Goal: Information Seeking & Learning: Learn about a topic

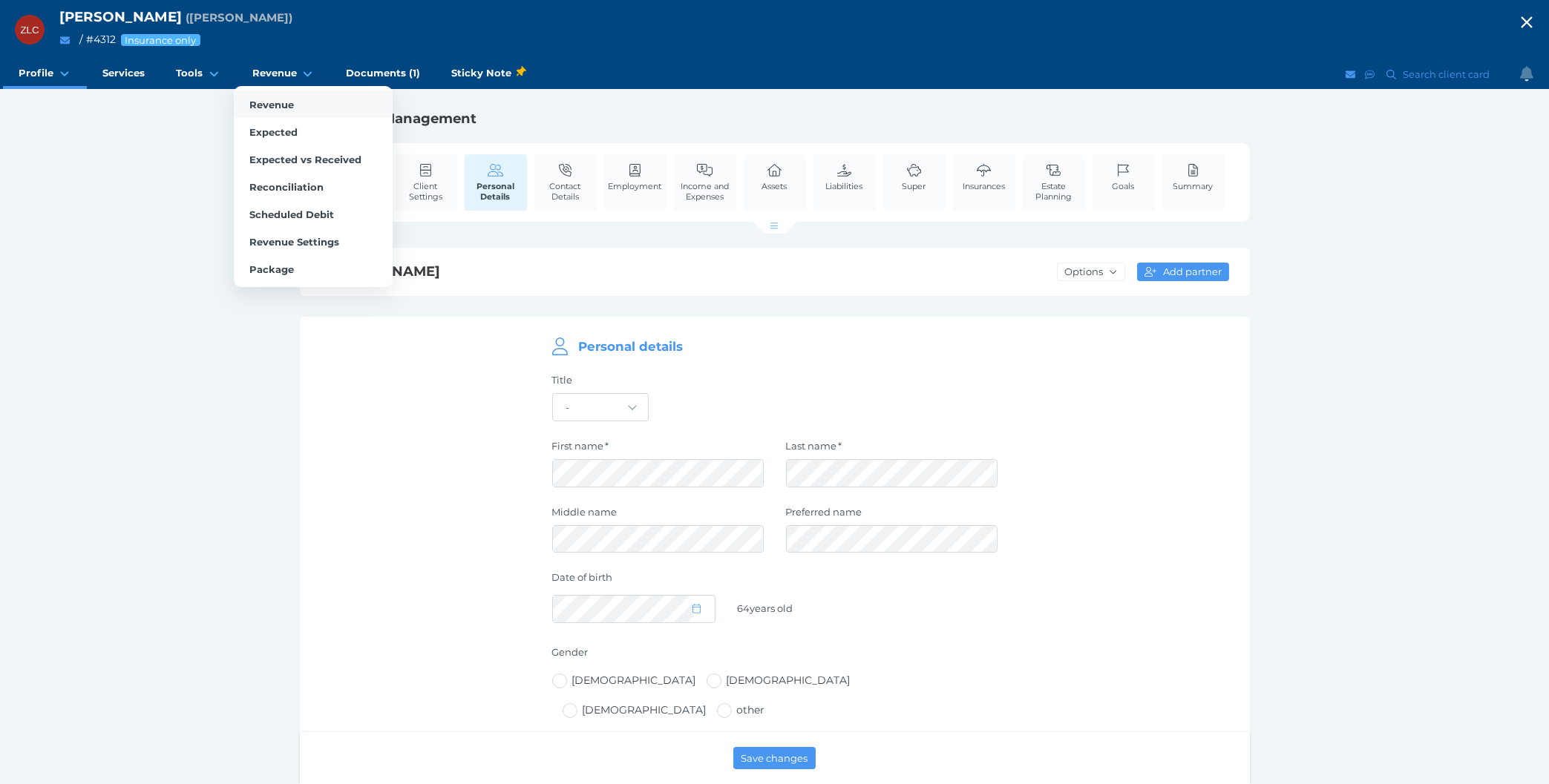
click at [269, 105] on span "Revenue" at bounding box center [271, 104] width 44 height 12
select select "25"
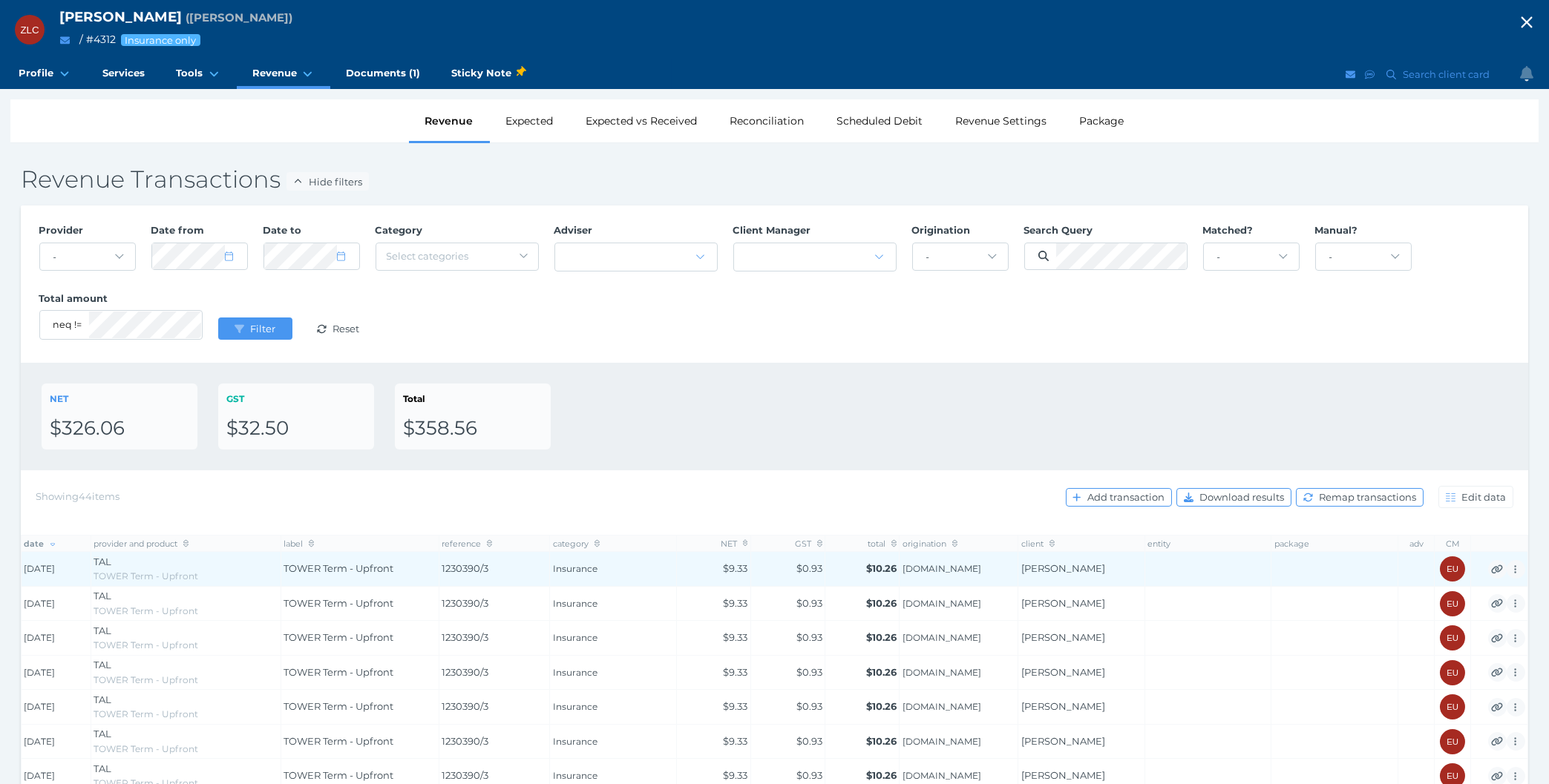
click at [710, 569] on td "$9.33" at bounding box center [713, 569] width 74 height 35
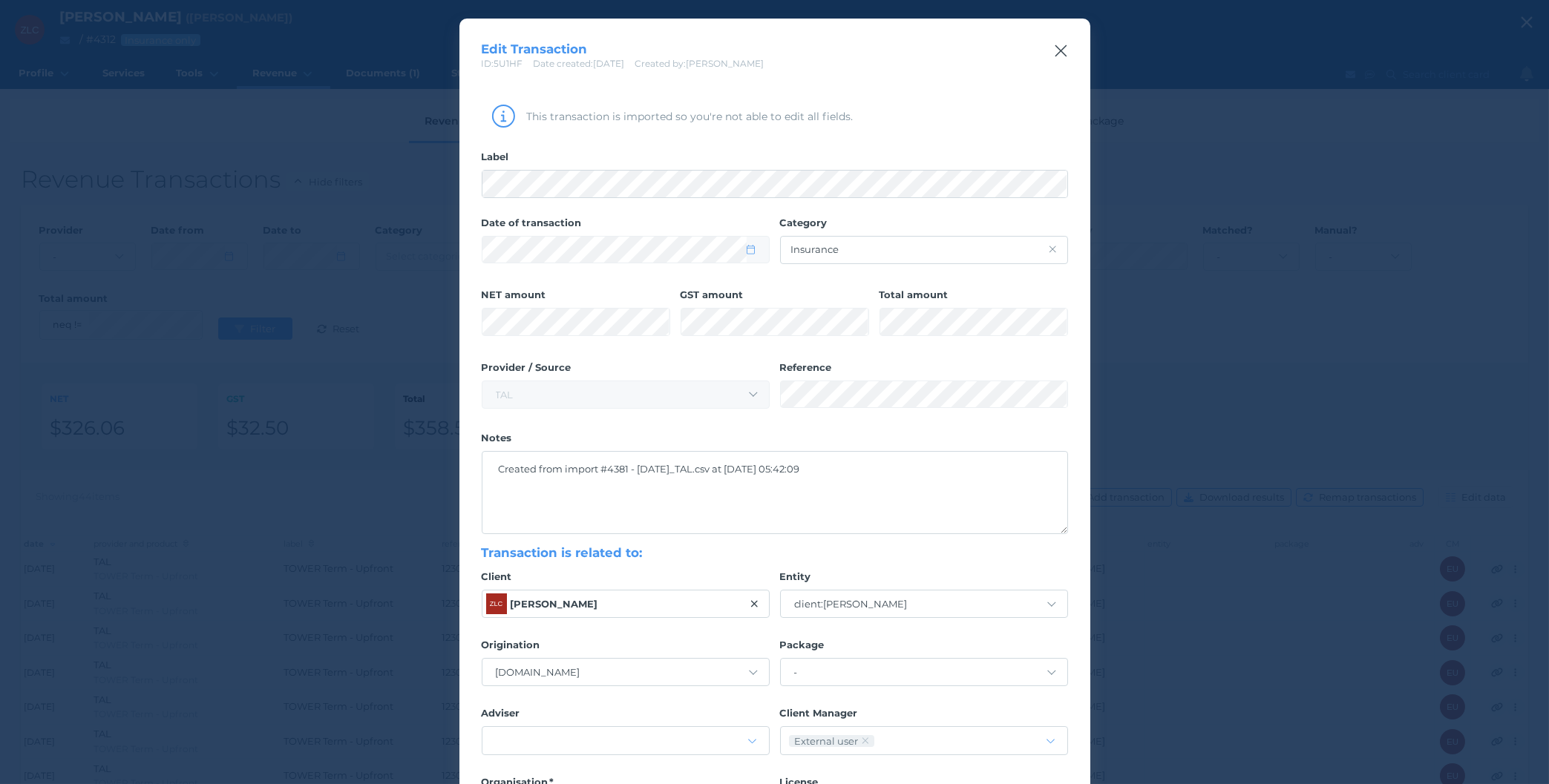
click at [1062, 48] on icon "button" at bounding box center [1062, 51] width 14 height 18
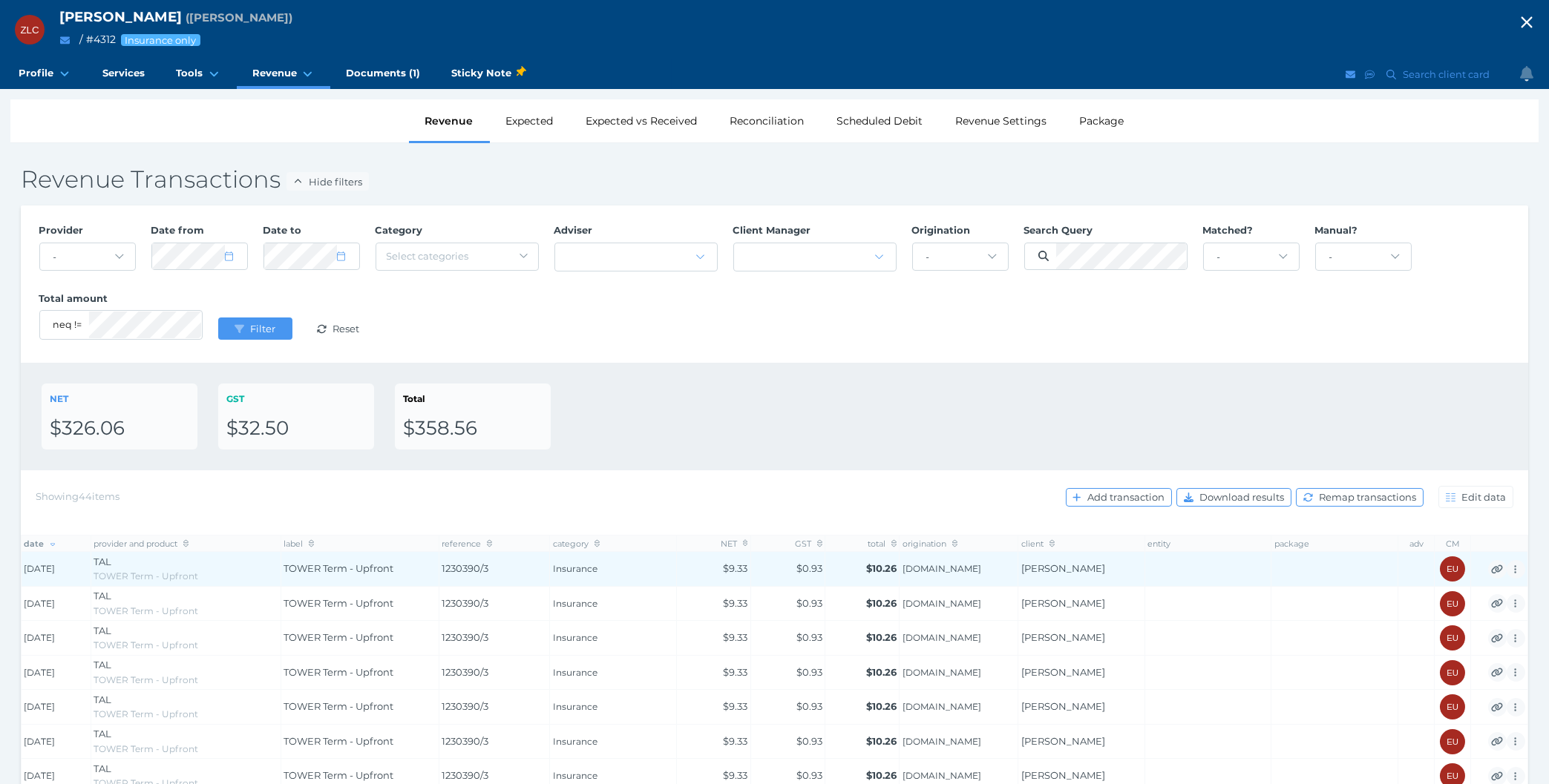
click at [450, 569] on span "1230390/3" at bounding box center [495, 569] width 105 height 14
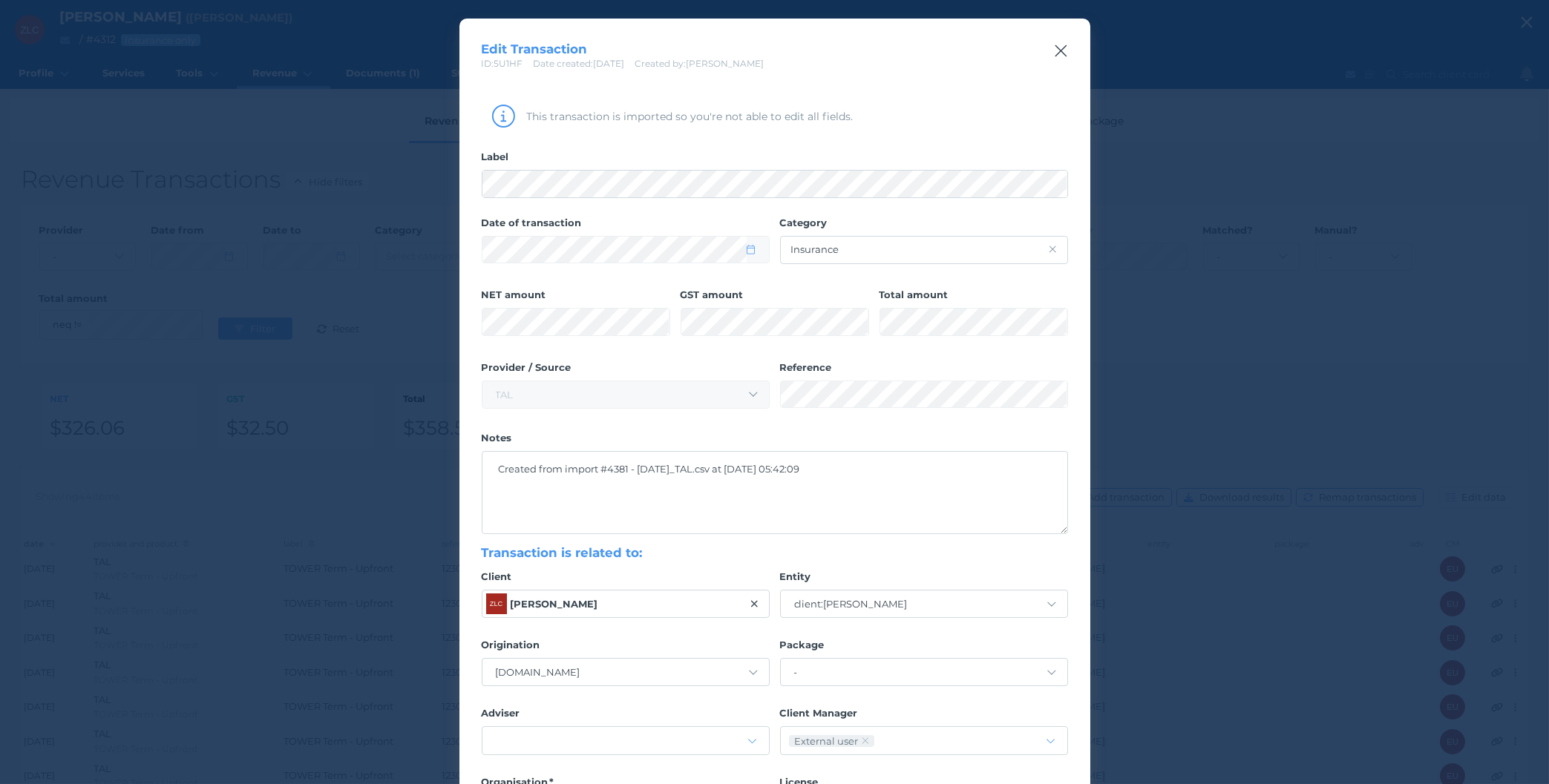
click at [1059, 43] on icon "button" at bounding box center [1062, 51] width 14 height 18
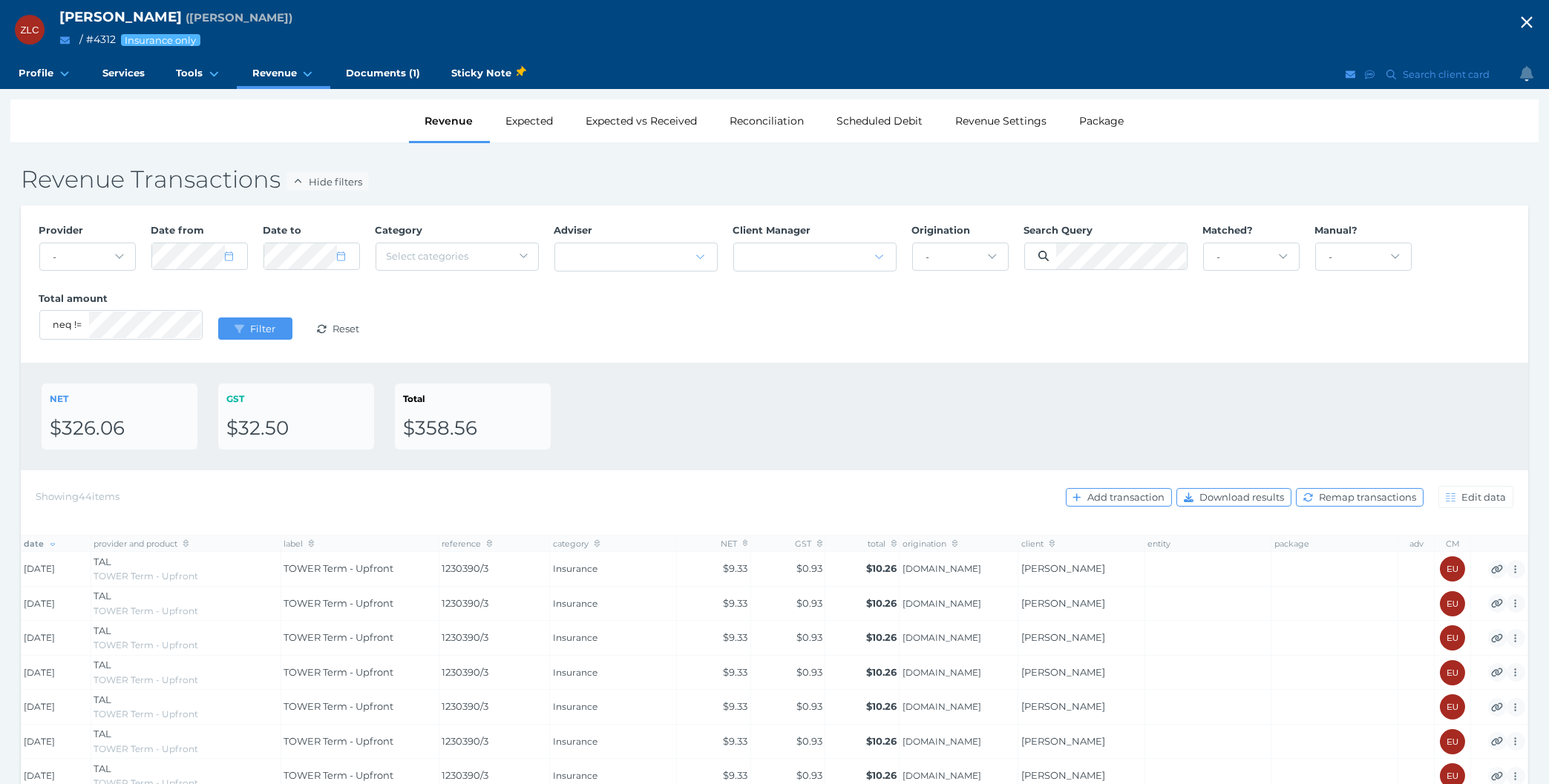
drag, startPoint x: 609, startPoint y: 445, endPoint x: 545, endPoint y: 478, distance: 72.0
click at [545, 478] on div "Showing 44 items Add transaction Download results Remap transactions Edit data" at bounding box center [774, 502] width 1507 height 64
click at [356, 78] on span "Documents (1)" at bounding box center [383, 73] width 74 height 13
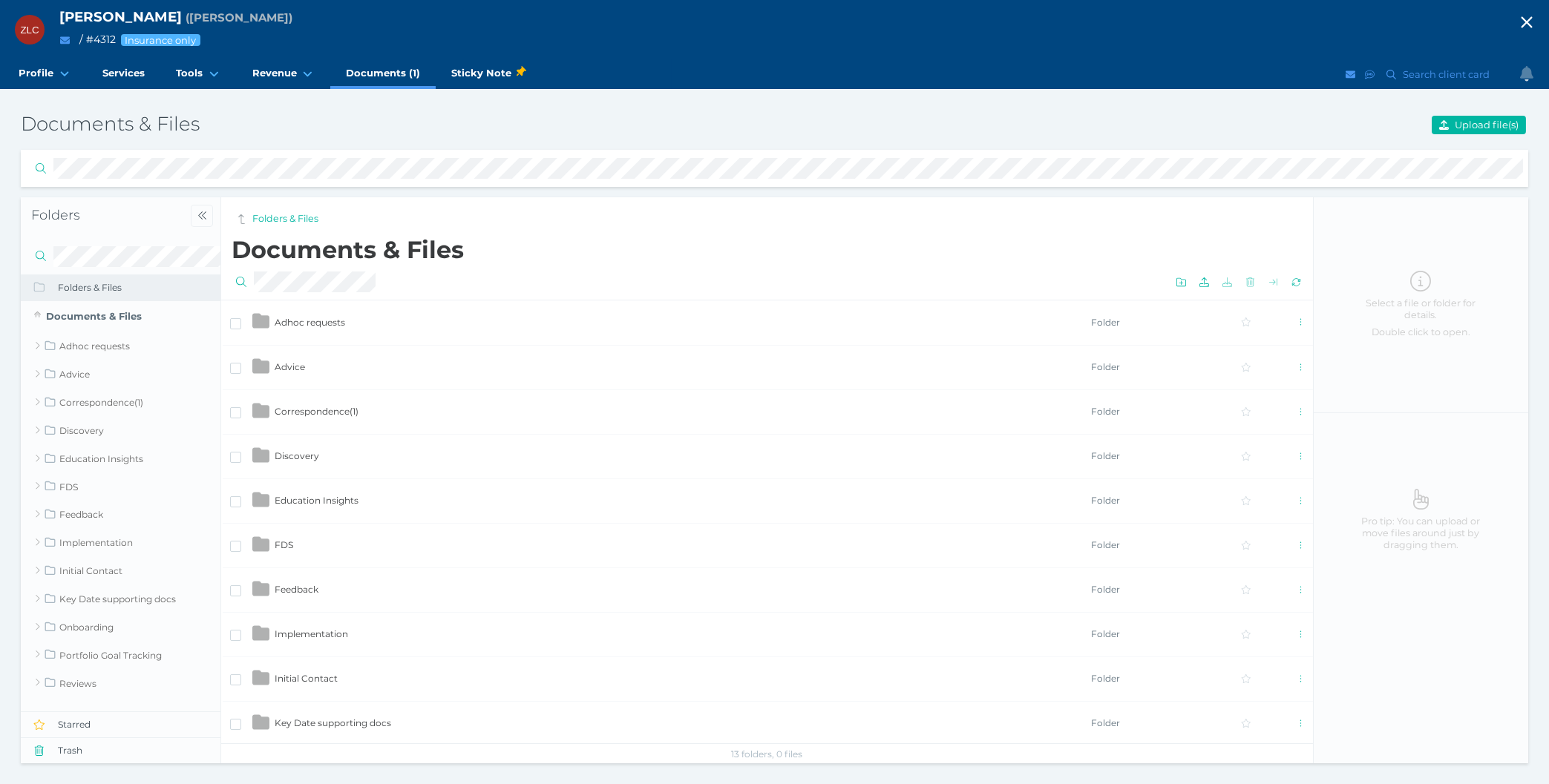
click at [334, 402] on td "Correspondence ( 1 )" at bounding box center [681, 411] width 816 height 44
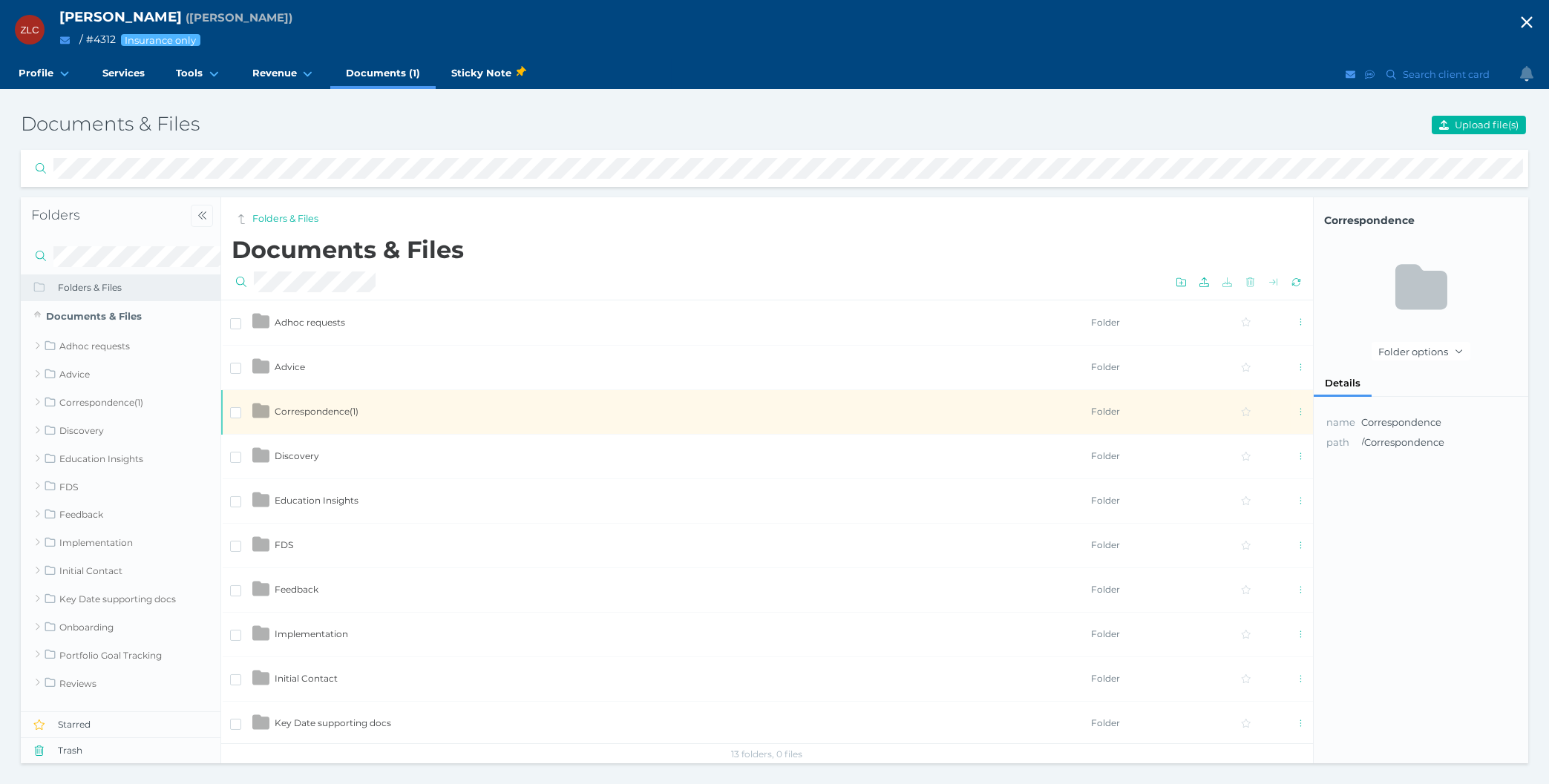
click at [334, 402] on td "Correspondence ( 1 )" at bounding box center [681, 411] width 816 height 44
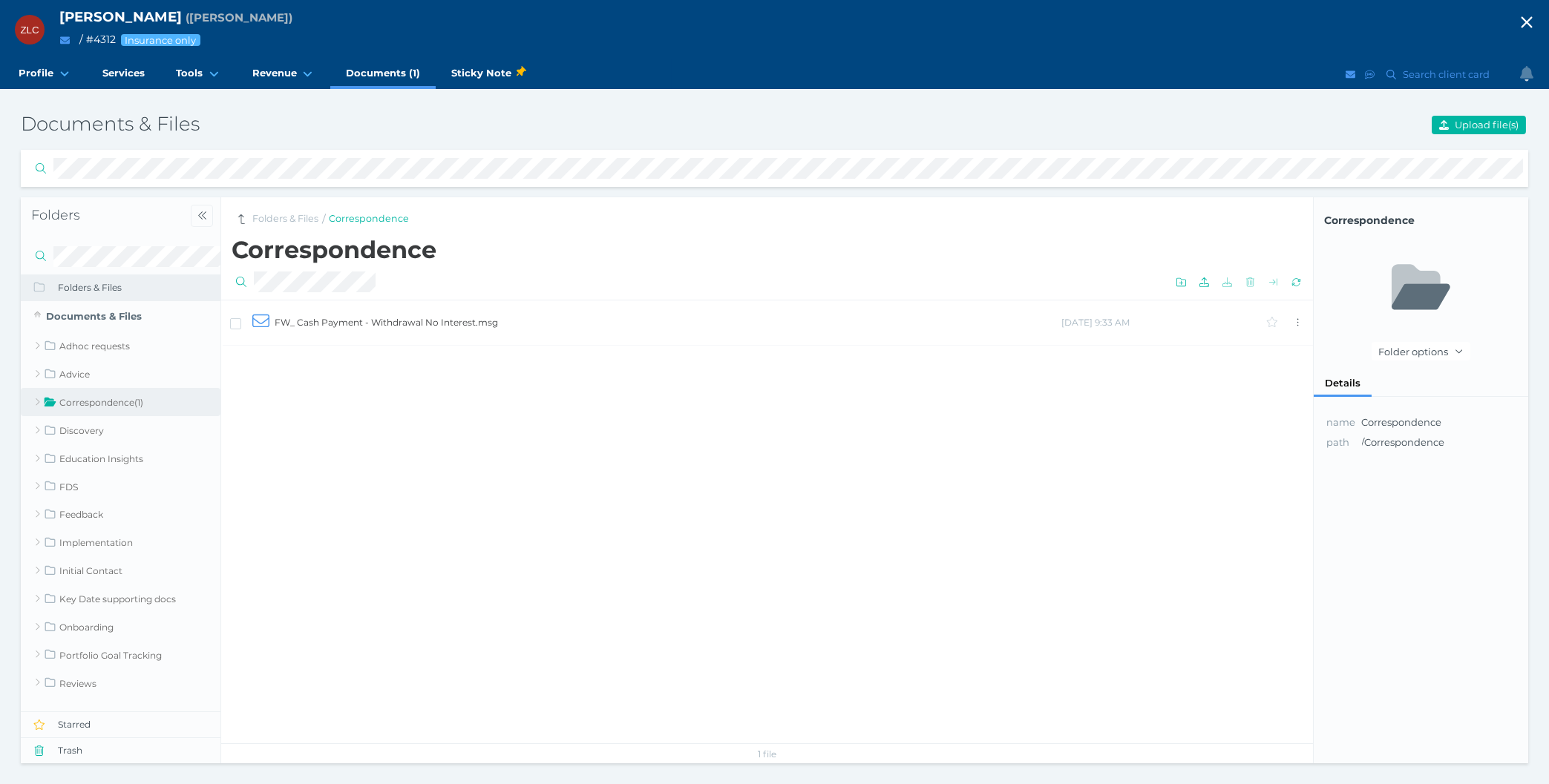
click at [339, 327] on td "FW_ Cash Payment - Withdrawal No Interest.msg" at bounding box center [667, 322] width 787 height 44
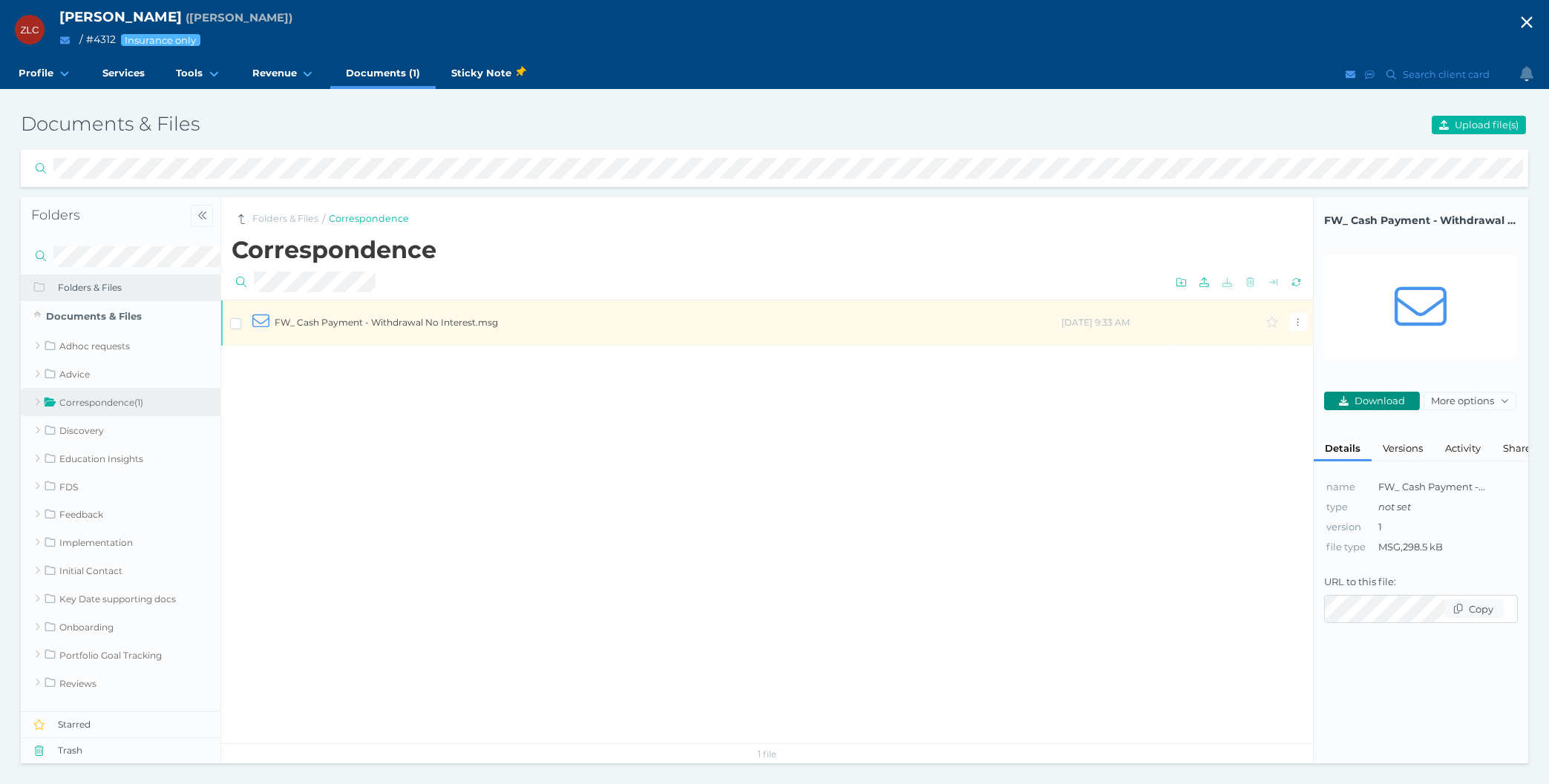
click at [1367, 392] on button "Download" at bounding box center [1372, 401] width 96 height 18
click at [640, 602] on div "FW_ Cash Payment - Withdrawal No Interest.msg 12/08/2021 9:33 AM" at bounding box center [766, 521] width 1092 height 444
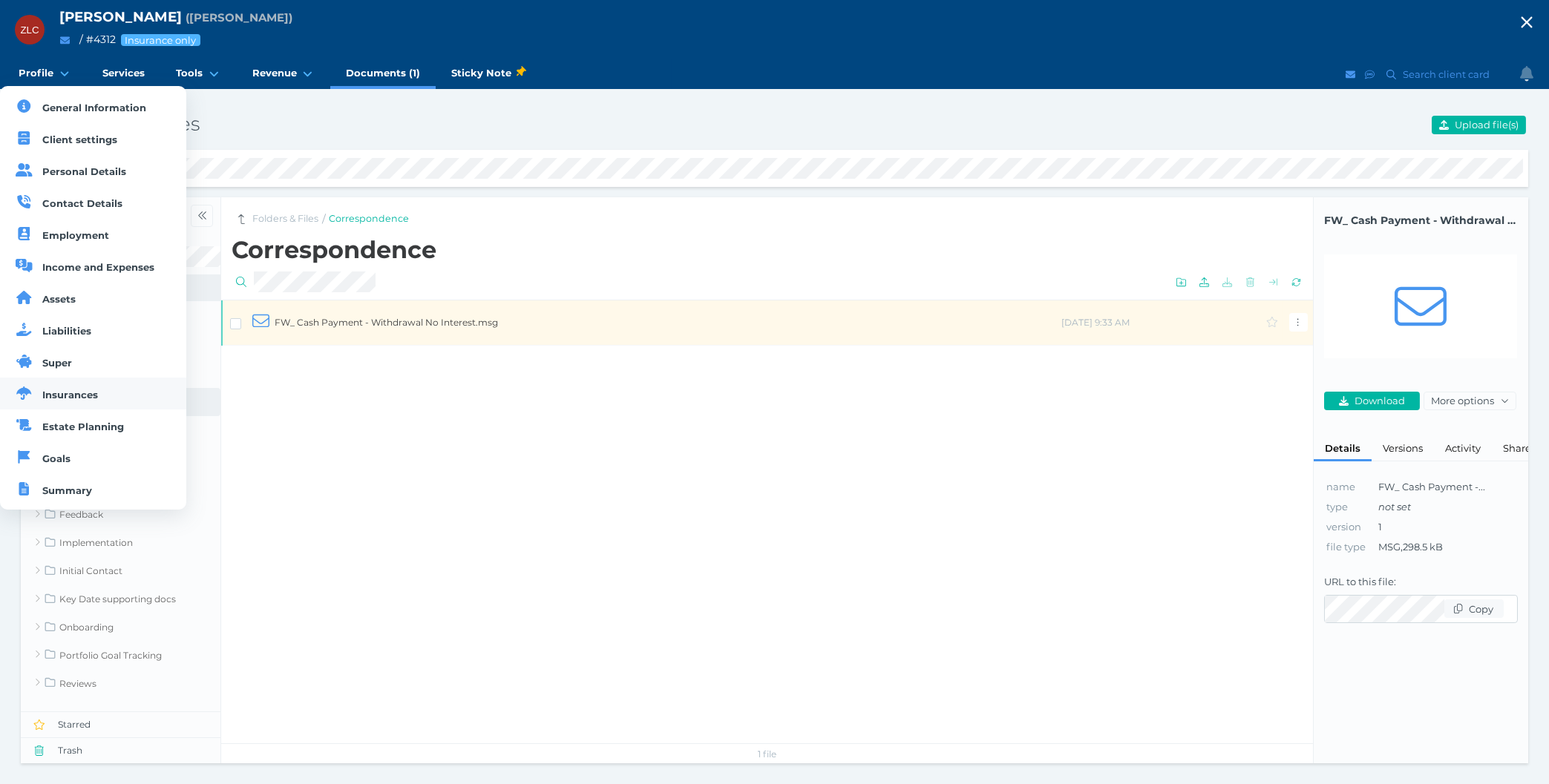
click at [82, 400] on span "Insurances" at bounding box center [71, 394] width 55 height 12
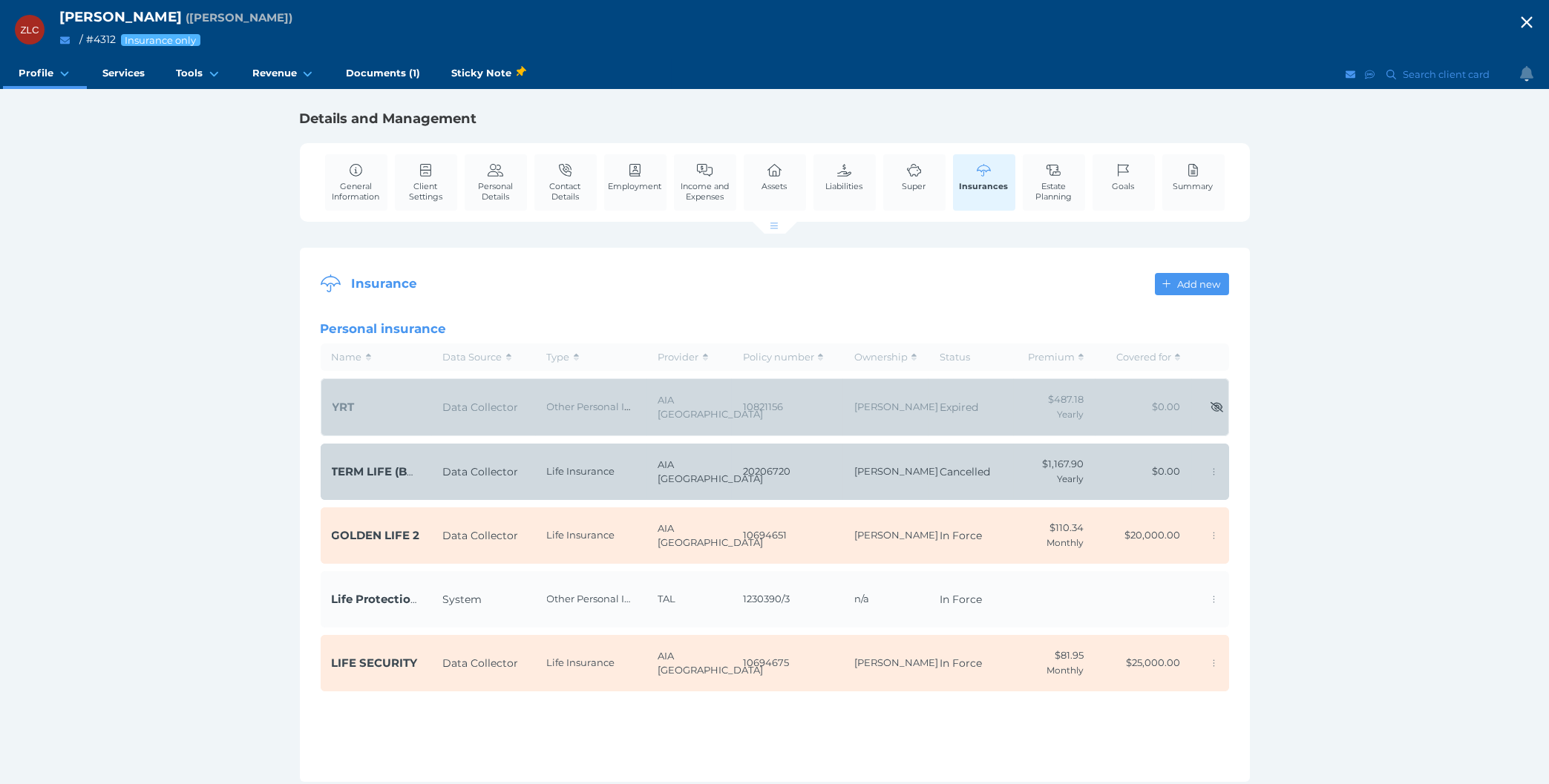
click at [185, 524] on div "ZLC Zi Lian Chen ( Zi Chen ) / # 4312 Insurance only Open menu Close menu Profi…" at bounding box center [774, 392] width 1549 height 784
click at [462, 608] on td "System" at bounding box center [484, 599] width 104 height 56
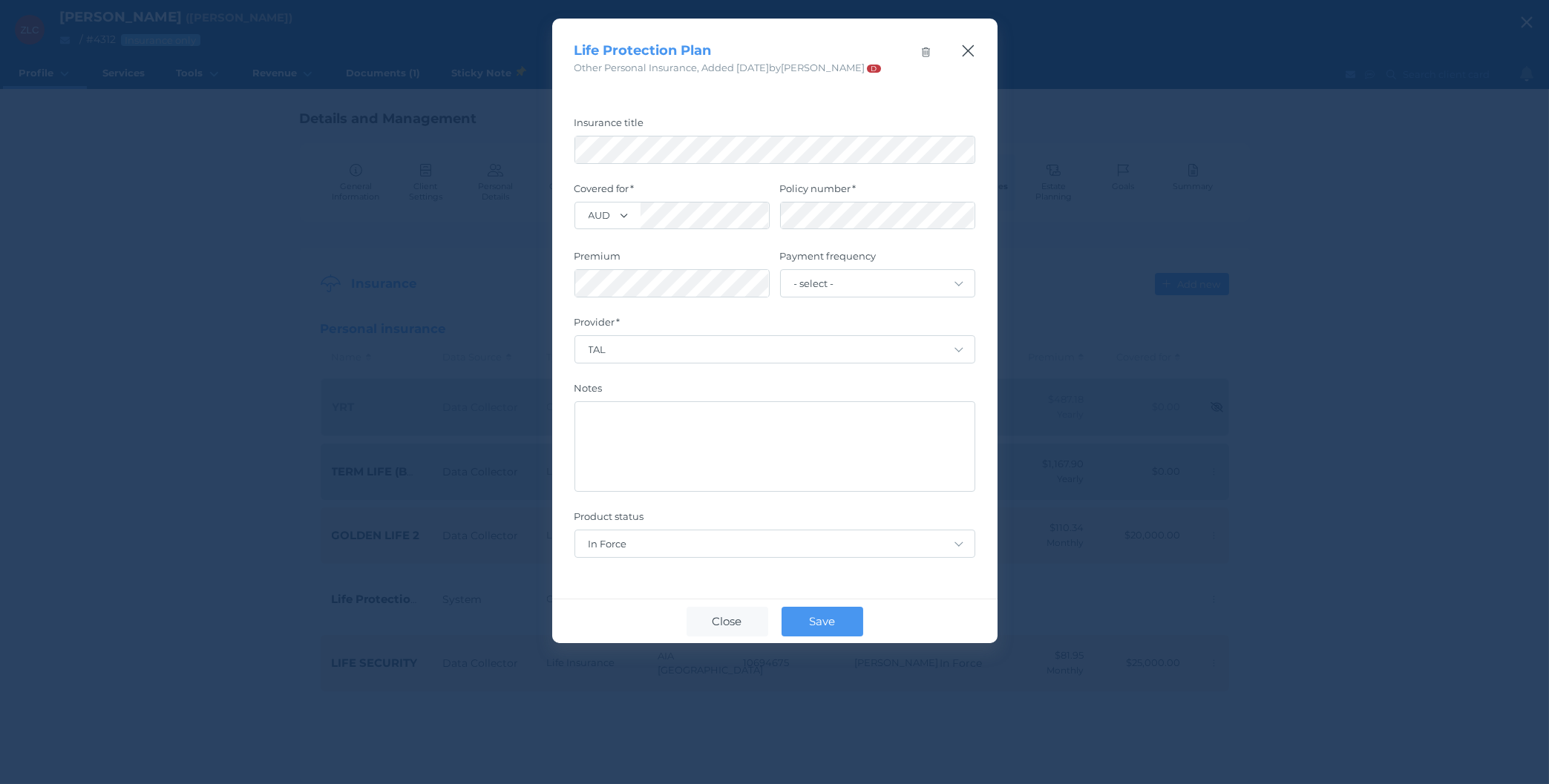
click at [965, 45] on icon "button" at bounding box center [968, 51] width 14 height 18
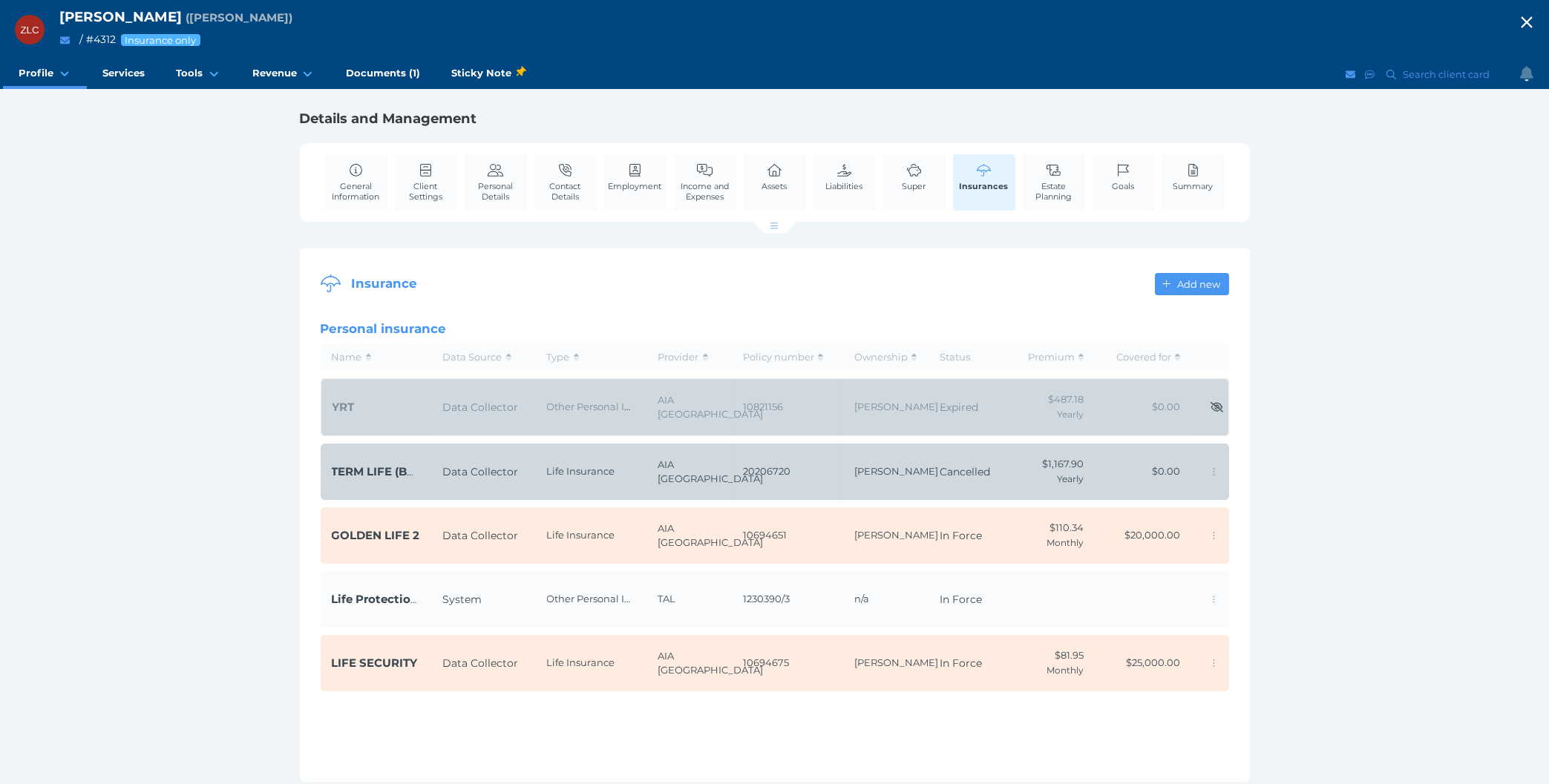
click at [205, 428] on div "ZLC Zi Lian Chen ( Zi Chen ) / # 4312 Insurance only Open menu Close menu Profi…" at bounding box center [774, 392] width 1549 height 784
click at [86, 620] on div "ZLC Zi Lian Chen ( Zi Chen ) / # 4312 Insurance only Open menu Close menu Profi…" at bounding box center [774, 392] width 1549 height 784
drag, startPoint x: 197, startPoint y: 299, endPoint x: 1340, endPoint y: 729, distance: 1221.2
click at [1340, 729] on div "ZLC Zi Lian Chen ( Zi Chen ) / # 4312 Insurance only Open menu Close menu Profi…" at bounding box center [774, 392] width 1549 height 784
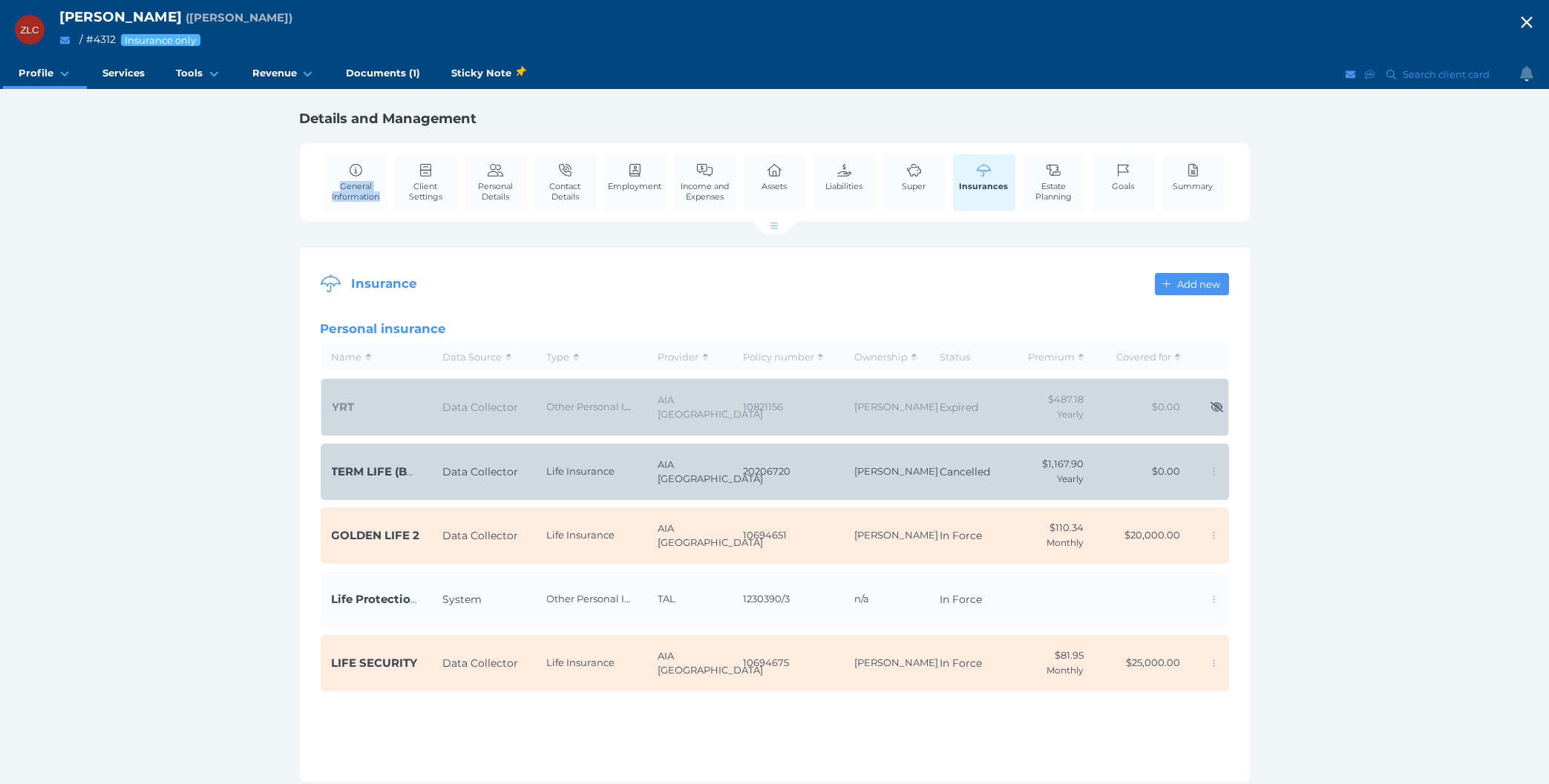
drag, startPoint x: 1342, startPoint y: 776, endPoint x: -15, endPoint y: 170, distance: 1486.2
click at [0, 170] on html "ZLC Zi Lian Chen ( Zi Chen ) / # 4312 Insurance only Open menu Close menu Profi…" at bounding box center [774, 392] width 1549 height 784
click at [26, 292] on div "ZLC Zi Lian Chen ( Zi Chen ) / # 4312 Insurance only Open menu Close menu Profi…" at bounding box center [774, 392] width 1549 height 784
drag, startPoint x: 62, startPoint y: 9, endPoint x: 122, endPoint y: 15, distance: 60.3
click at [119, 15] on div "ZLC Zi Lian Chen ( Zi Chen ) / # 4312 Insurance only" at bounding box center [774, 30] width 1549 height 60
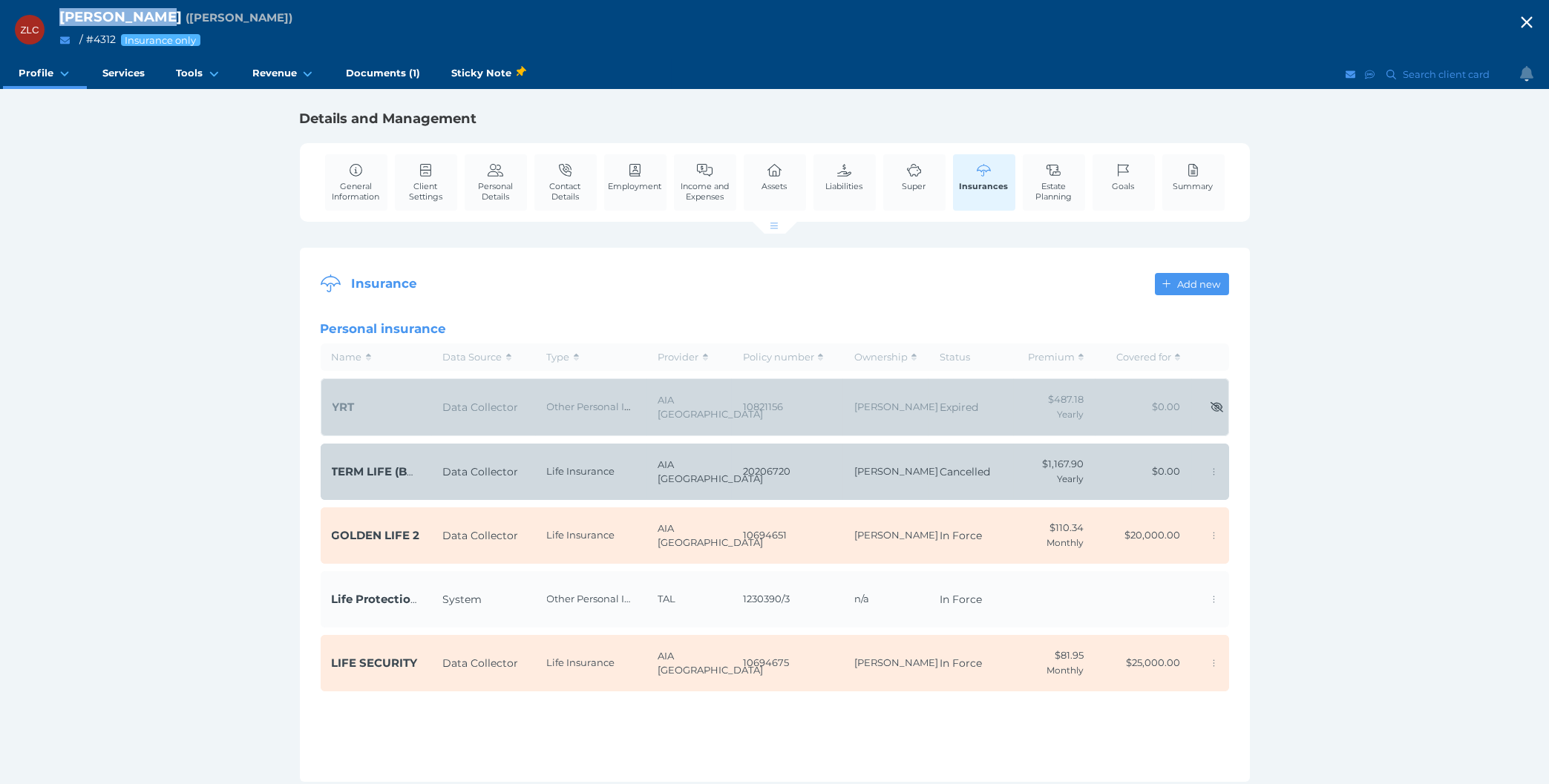
drag, startPoint x: 148, startPoint y: 16, endPoint x: 61, endPoint y: 14, distance: 87.0
click at [61, 14] on span "[PERSON_NAME]" at bounding box center [120, 16] width 122 height 17
copy span "[PERSON_NAME]"
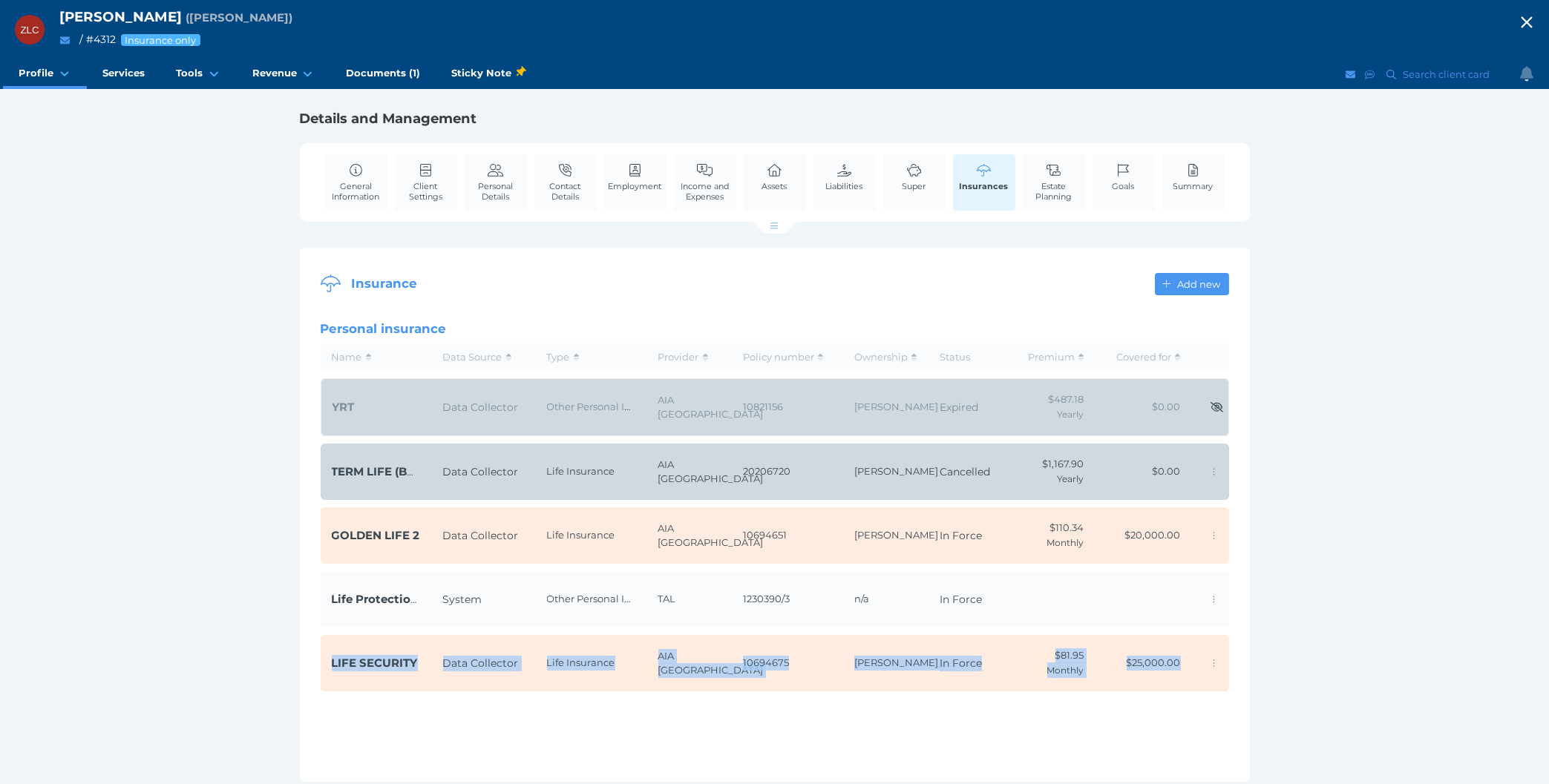
drag, startPoint x: 150, startPoint y: 328, endPoint x: 1294, endPoint y: 670, distance: 1194.0
click at [1294, 670] on div "ZLC Zi Lian Chen ( Zi Chen ) / # 4312 Insurance only Open menu Close menu Profi…" at bounding box center [774, 392] width 1549 height 784
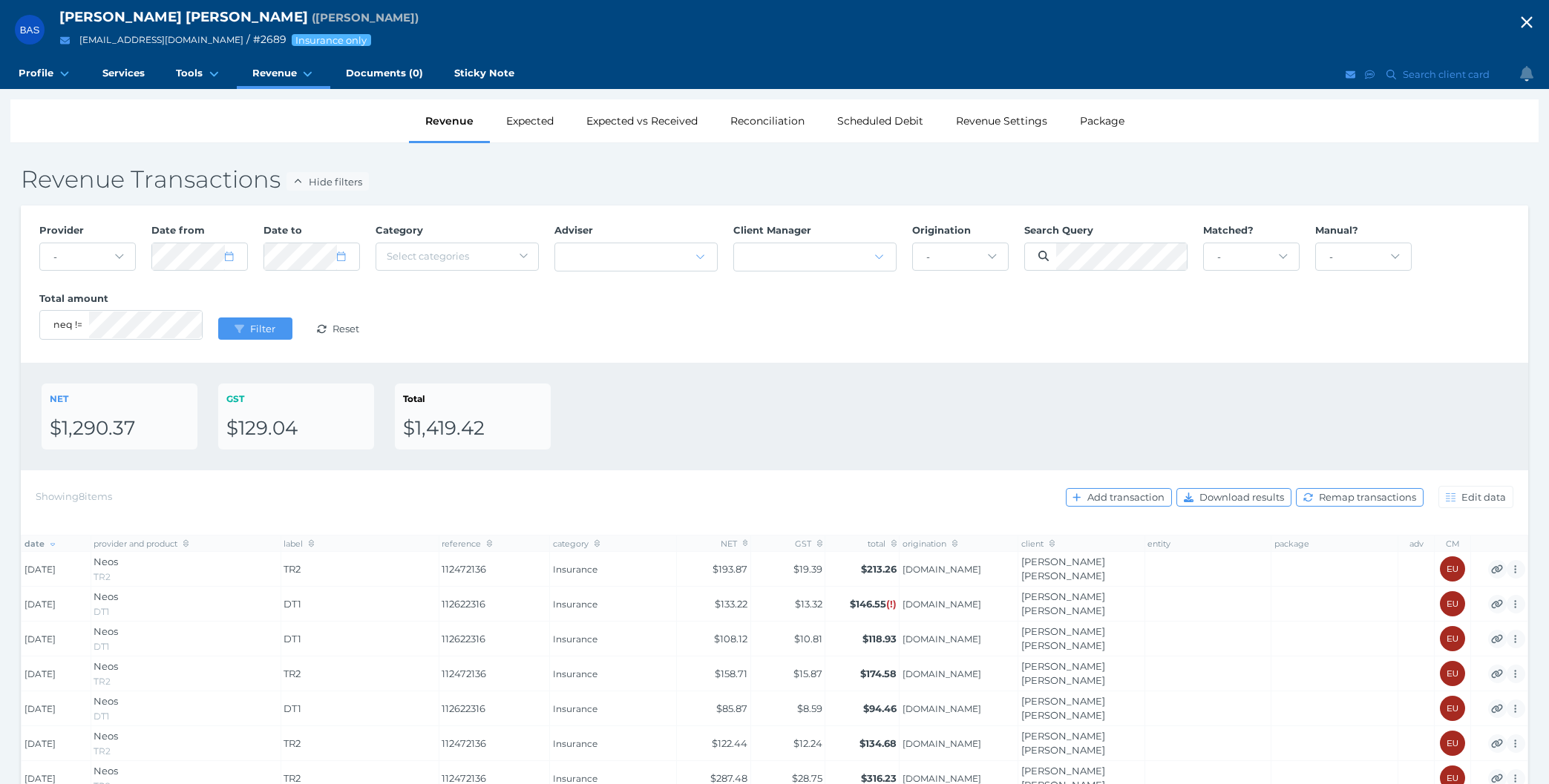
select select "25"
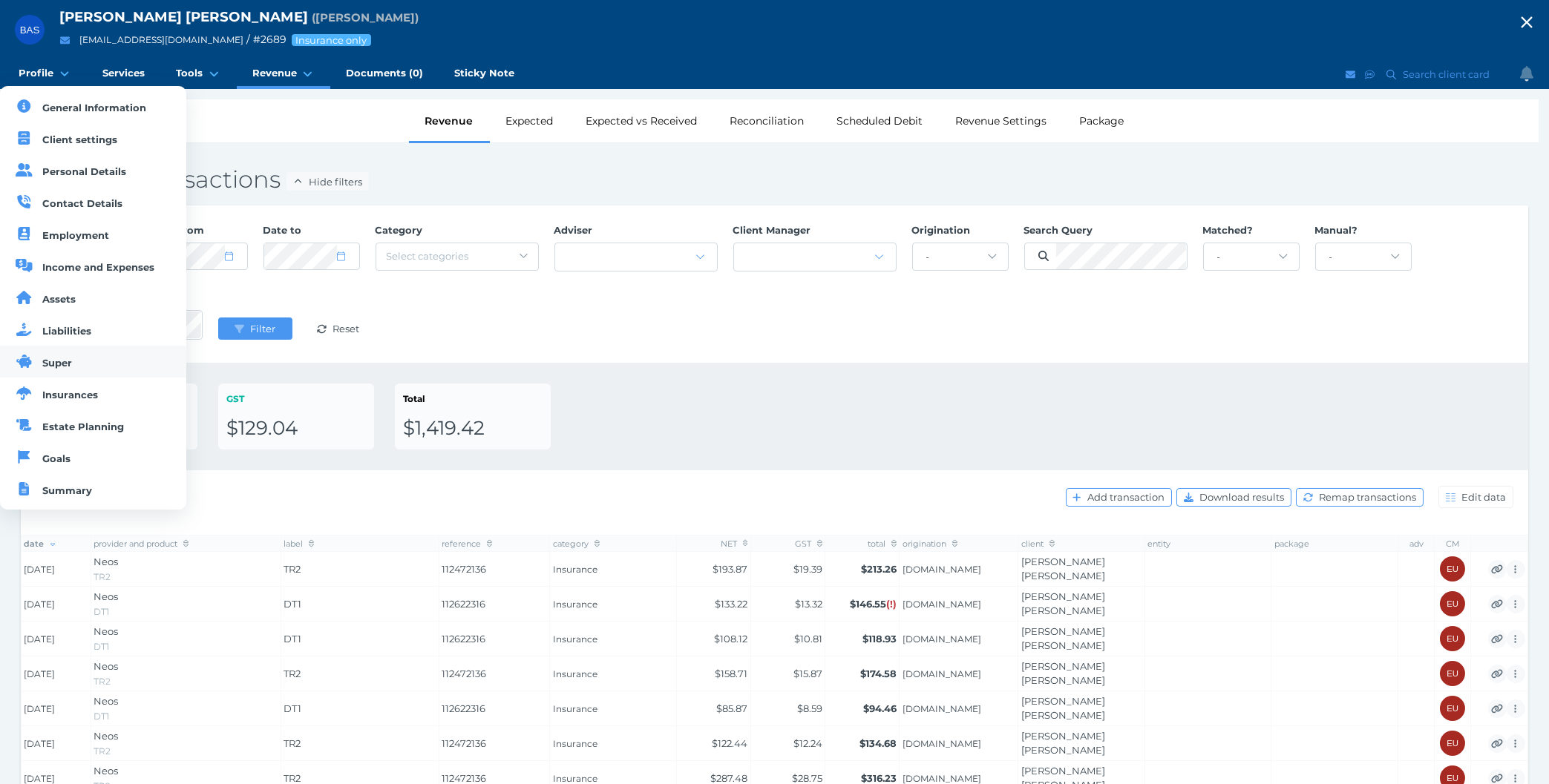
click at [84, 352] on link "Super" at bounding box center [93, 361] width 187 height 32
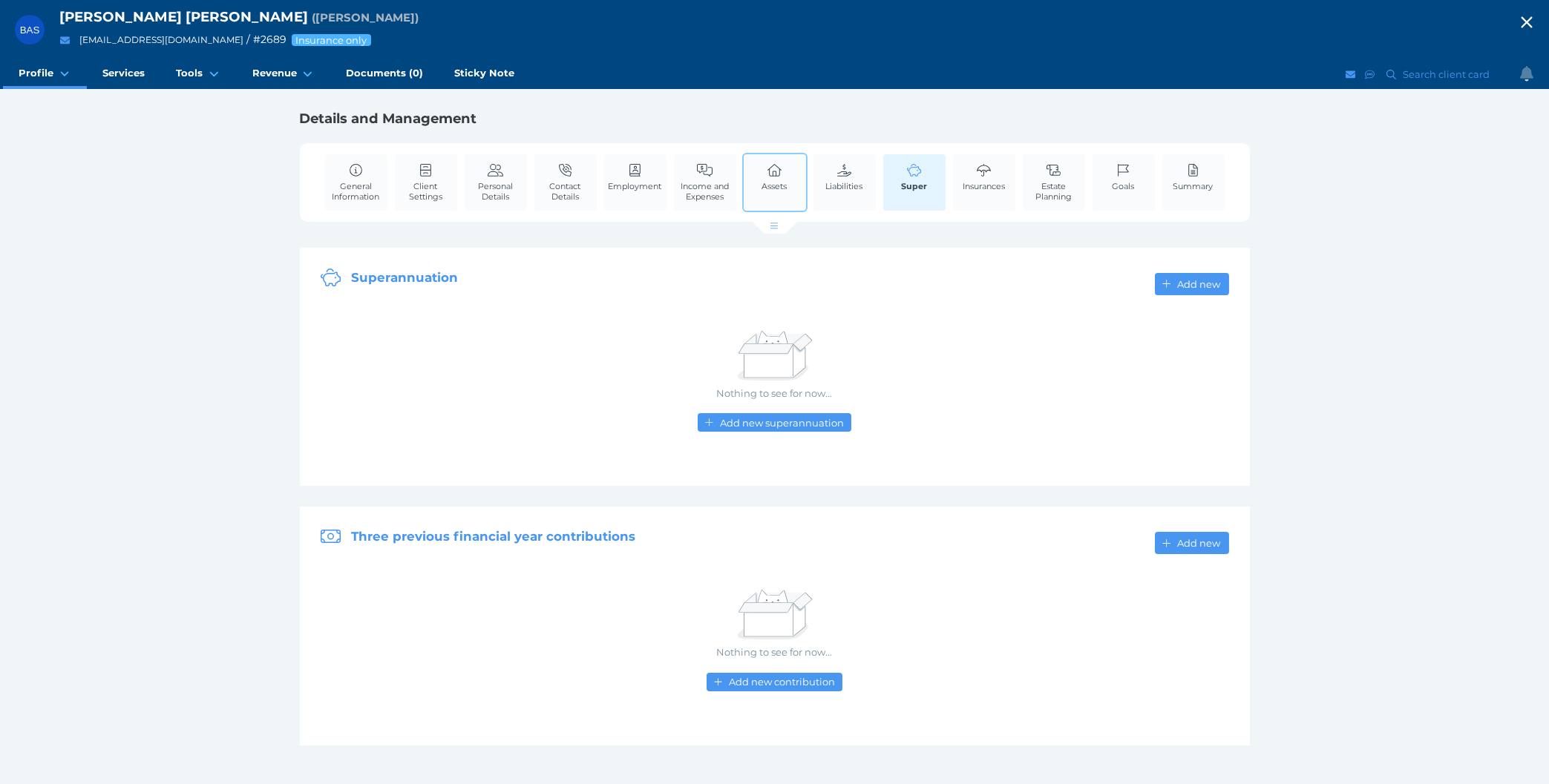
click at [775, 182] on span "Assets" at bounding box center [775, 186] width 25 height 10
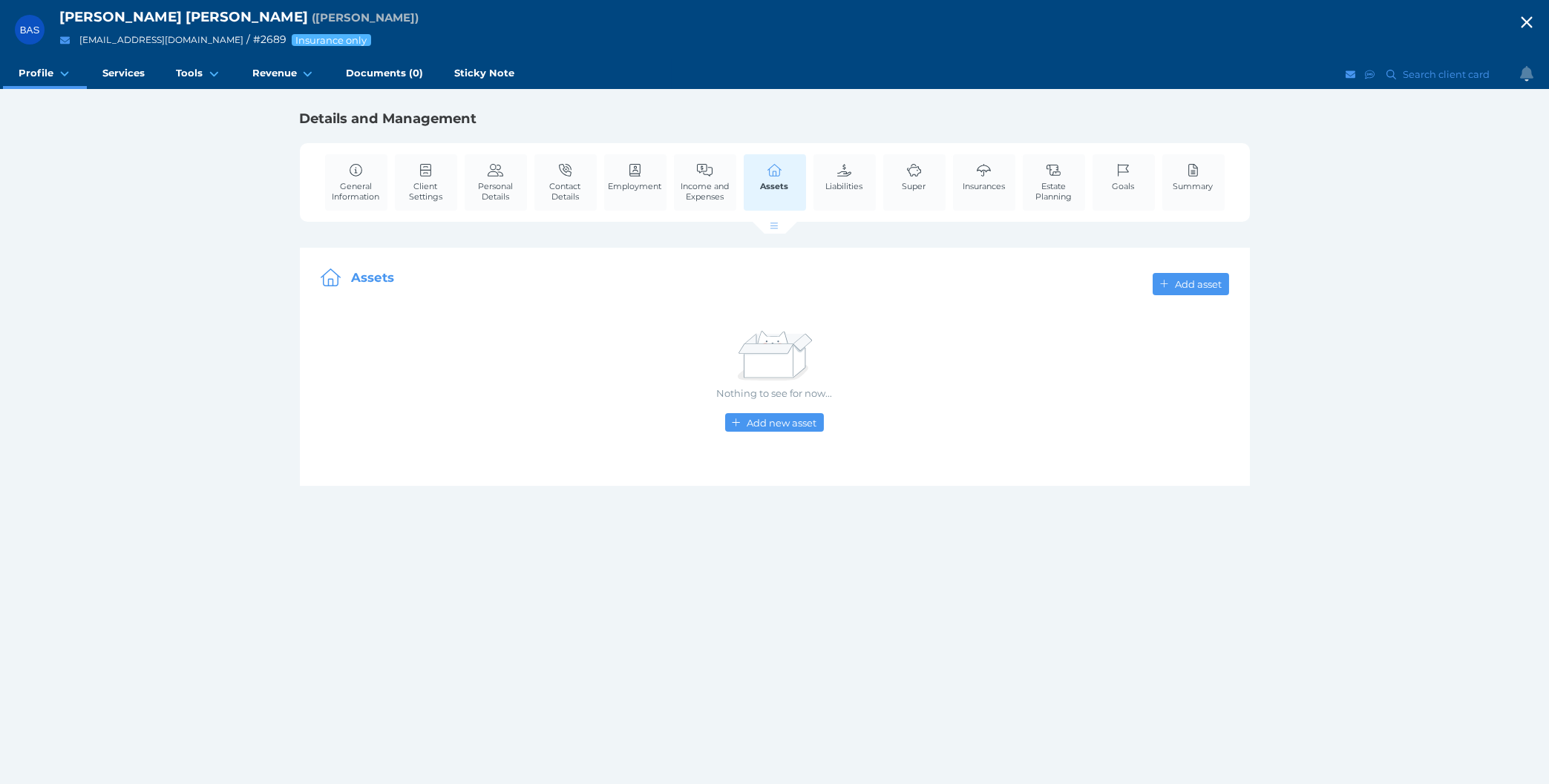
click at [108, 199] on div "BAS Bradley Andrew Smith ( Bradley ) brs.77@hotmail.com / # 2689 Insurance only…" at bounding box center [774, 392] width 1549 height 784
click at [968, 183] on span "Insurances" at bounding box center [984, 186] width 43 height 10
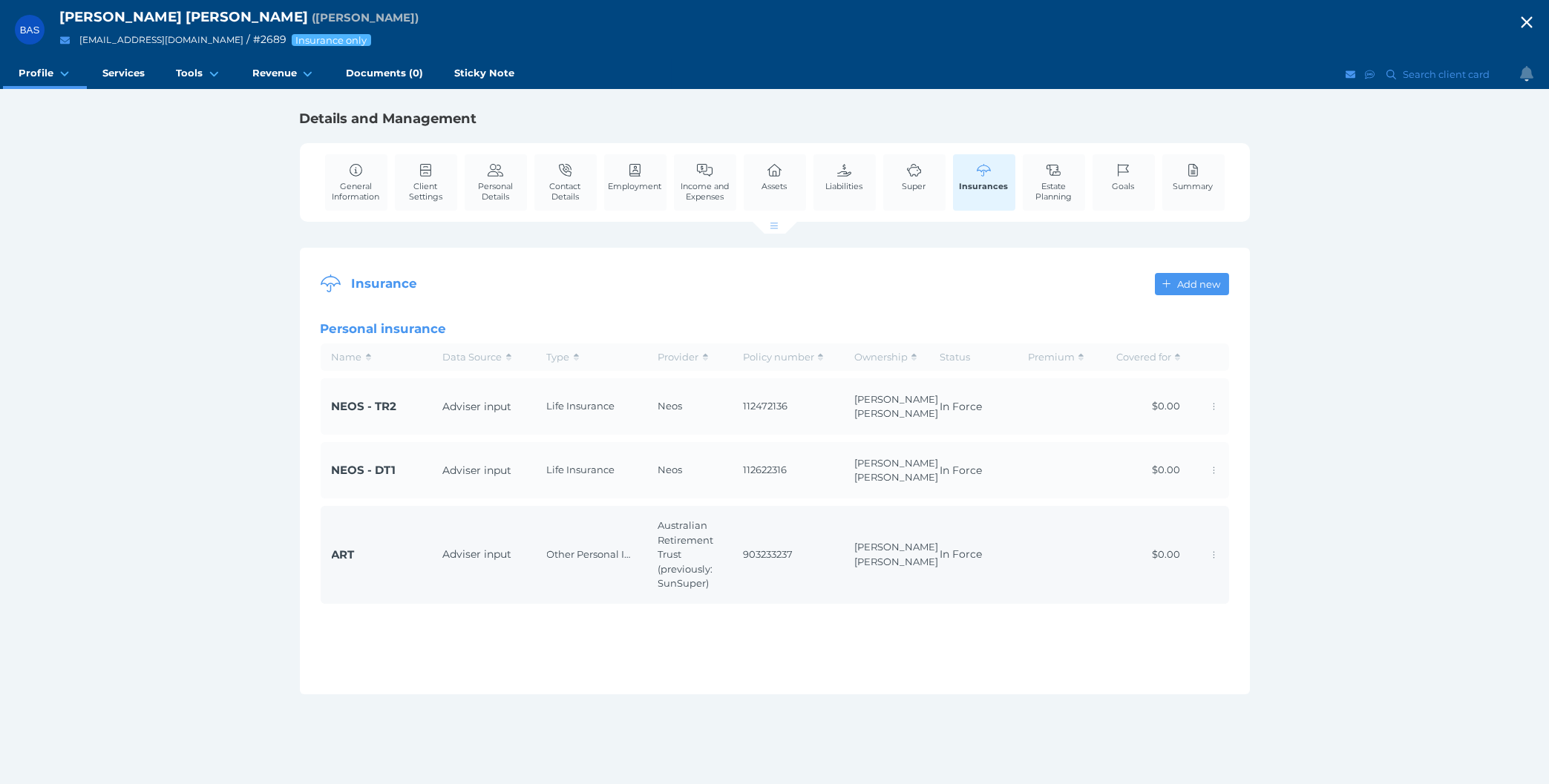
click at [1073, 591] on td at bounding box center [1054, 555] width 82 height 98
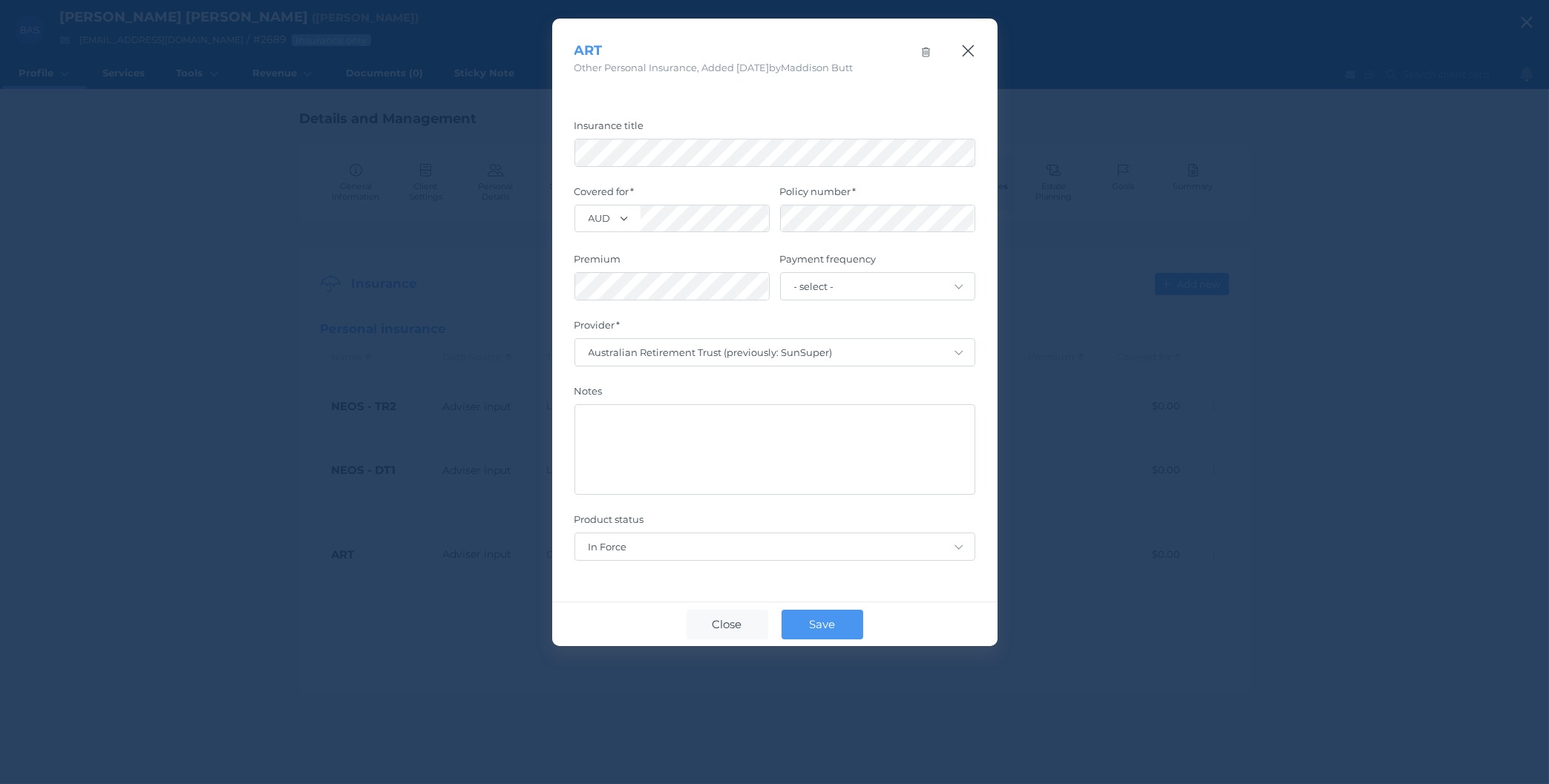
click at [973, 52] on icon "button" at bounding box center [968, 51] width 14 height 18
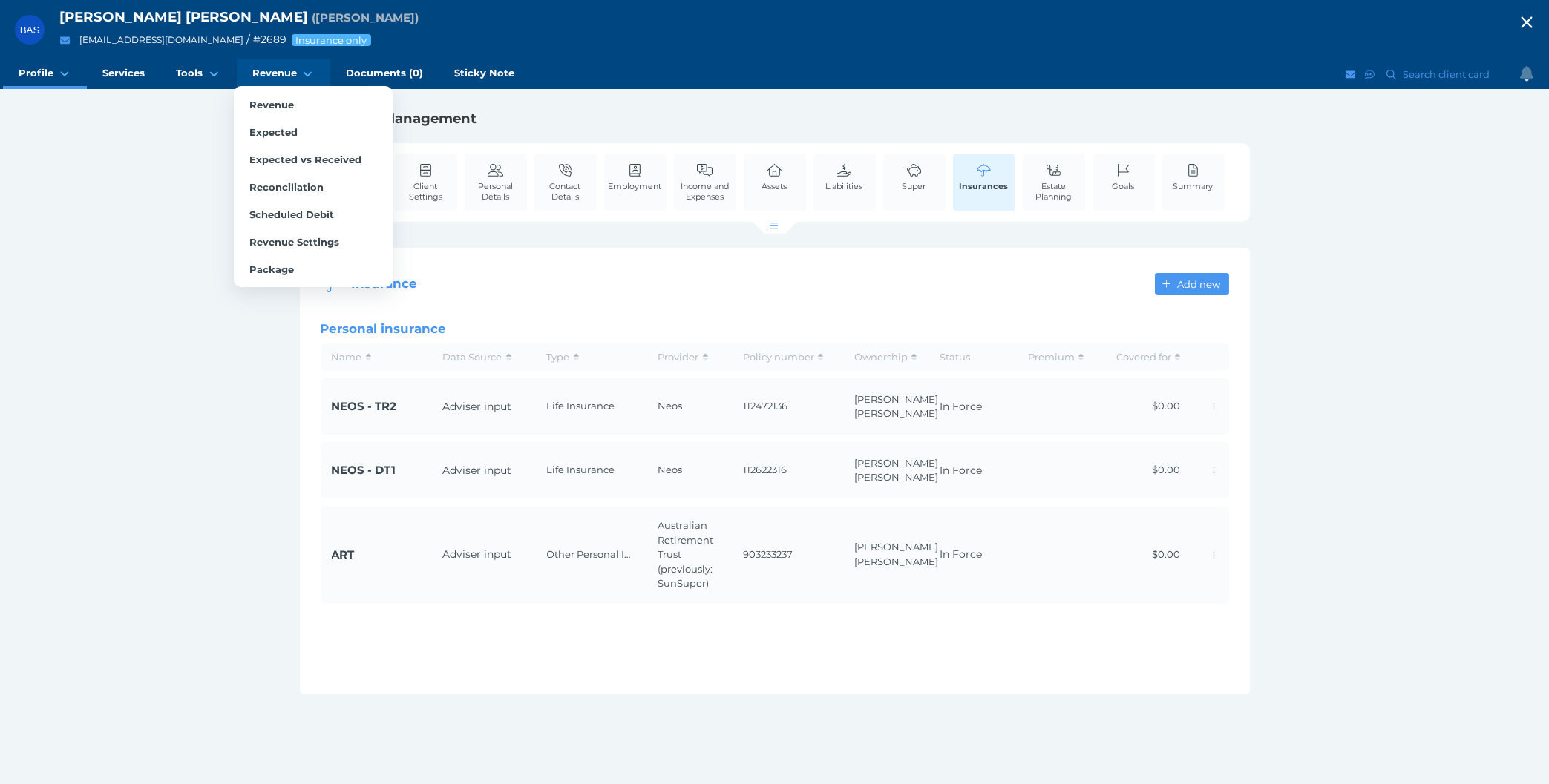
click at [276, 70] on span "Revenue" at bounding box center [274, 73] width 44 height 13
select select "25"
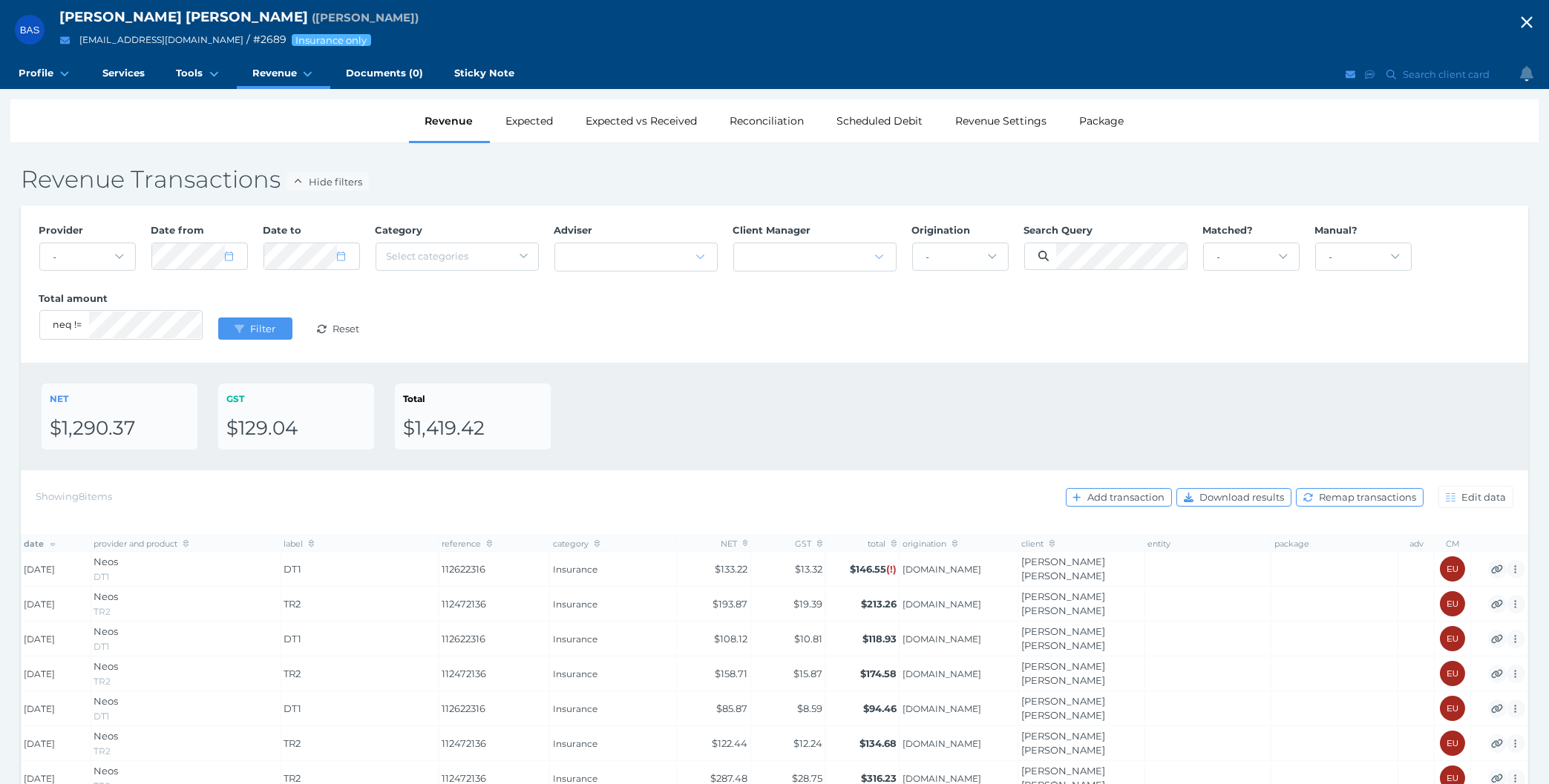
click at [520, 317] on div "Provider - Acuity Fee Revenue Acuity Trustee Advocate Private Wealth Pty Ltd AI…" at bounding box center [774, 283] width 1486 height 137
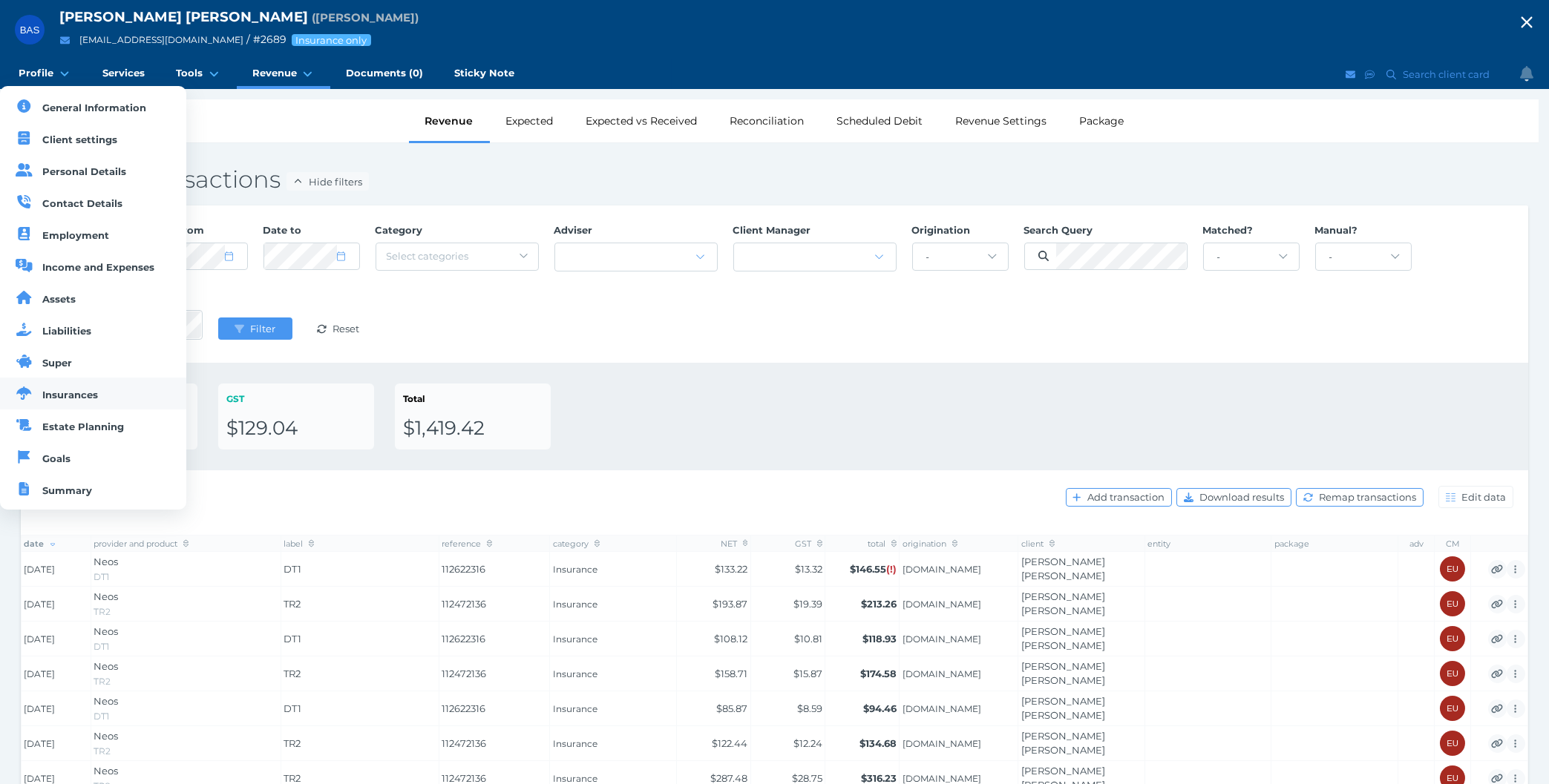
click at [94, 391] on link "Insurances" at bounding box center [93, 393] width 187 height 32
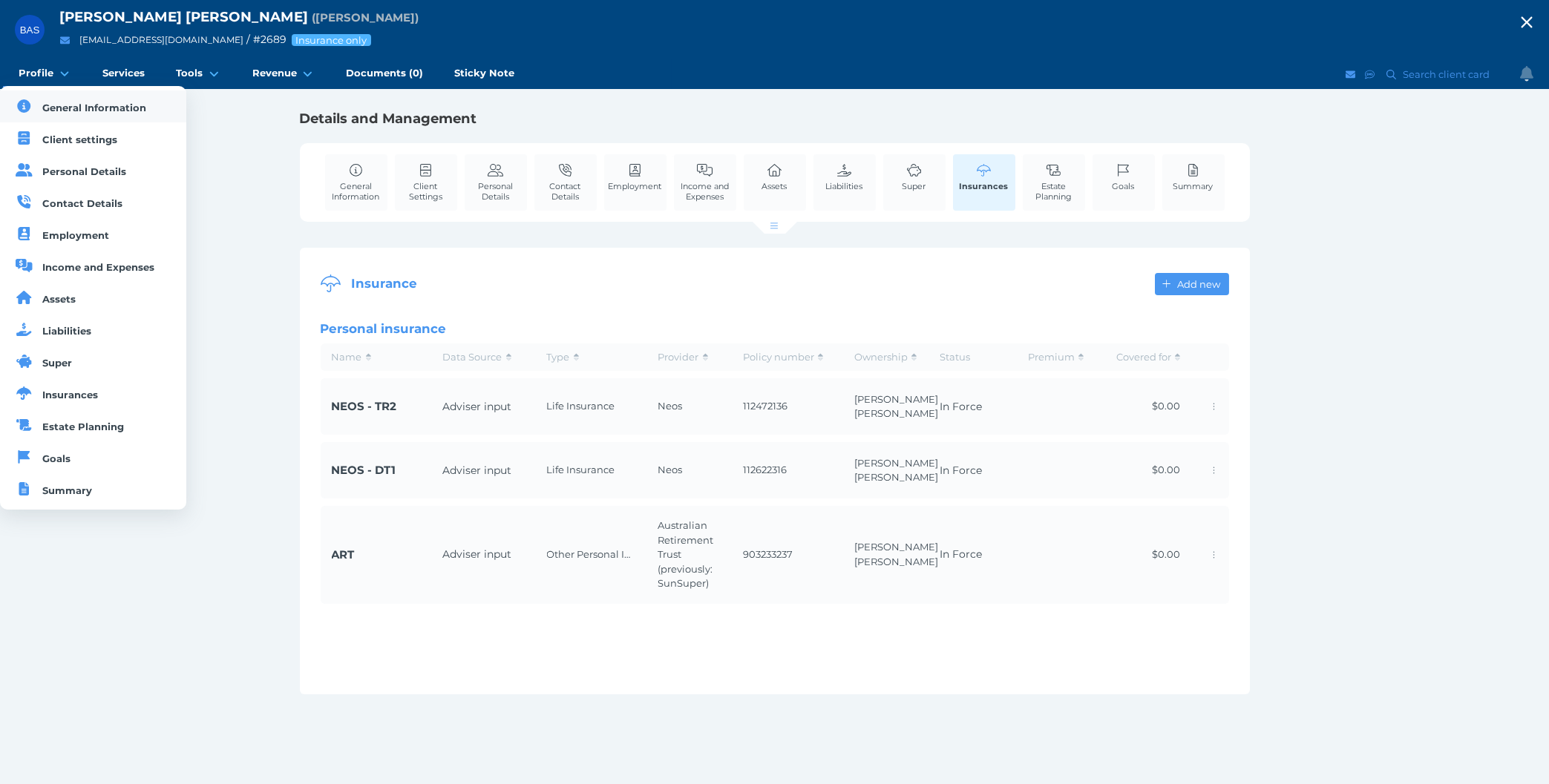
click at [56, 100] on link "General Information" at bounding box center [93, 106] width 187 height 32
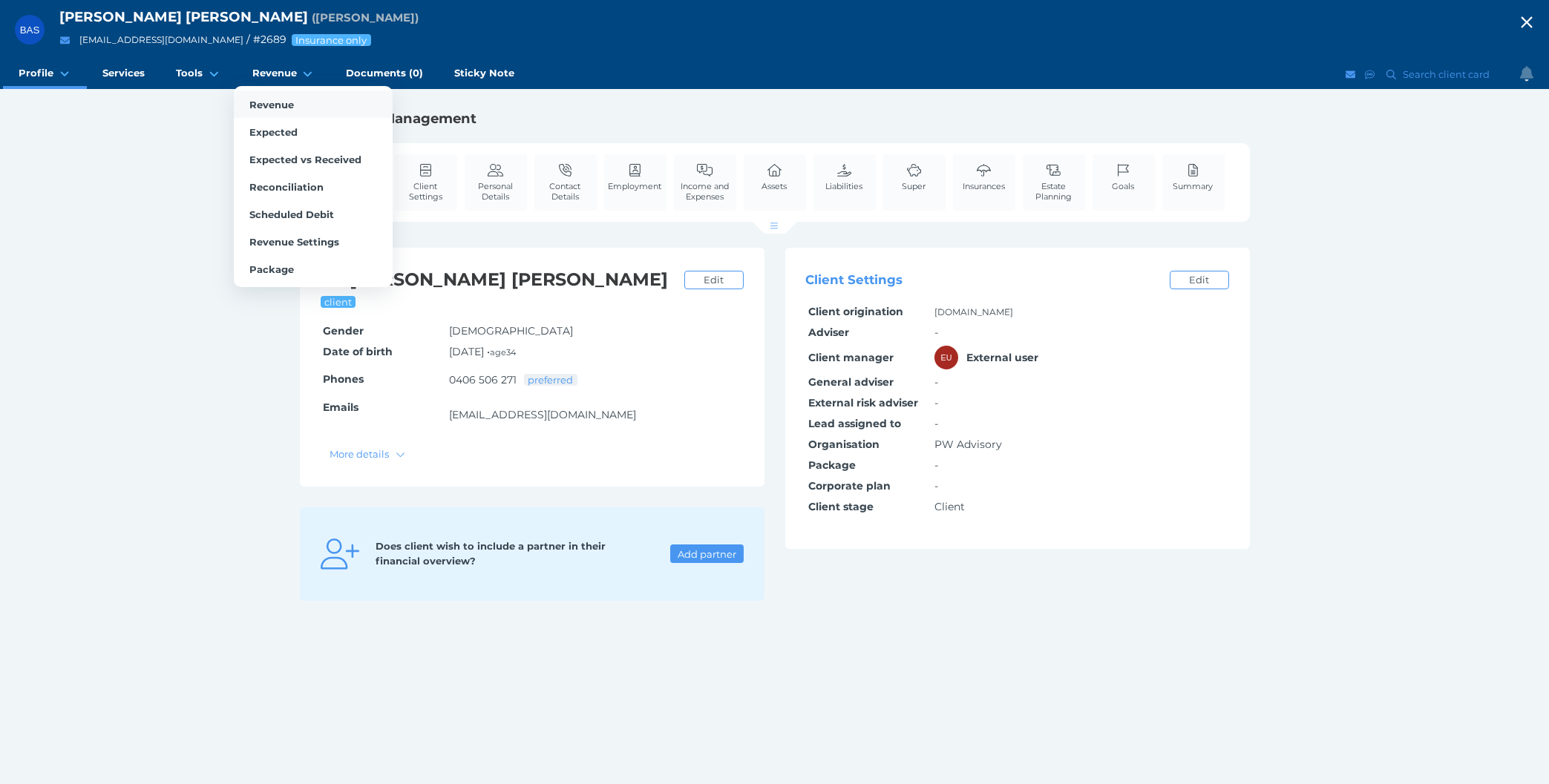
click at [298, 105] on link "Revenue" at bounding box center [313, 104] width 159 height 27
select select "25"
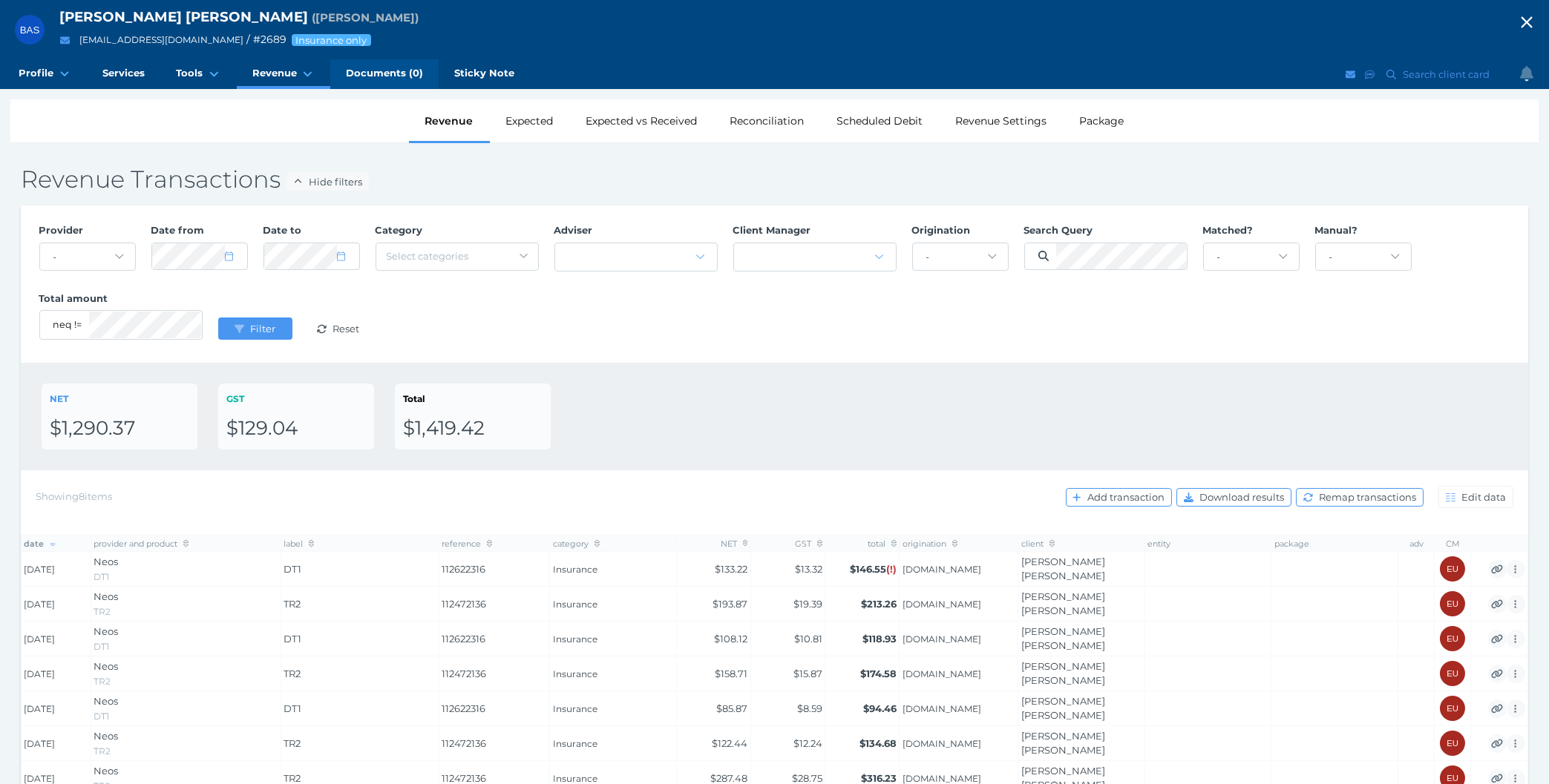
click at [375, 79] on span "Documents (0)" at bounding box center [384, 73] width 77 height 13
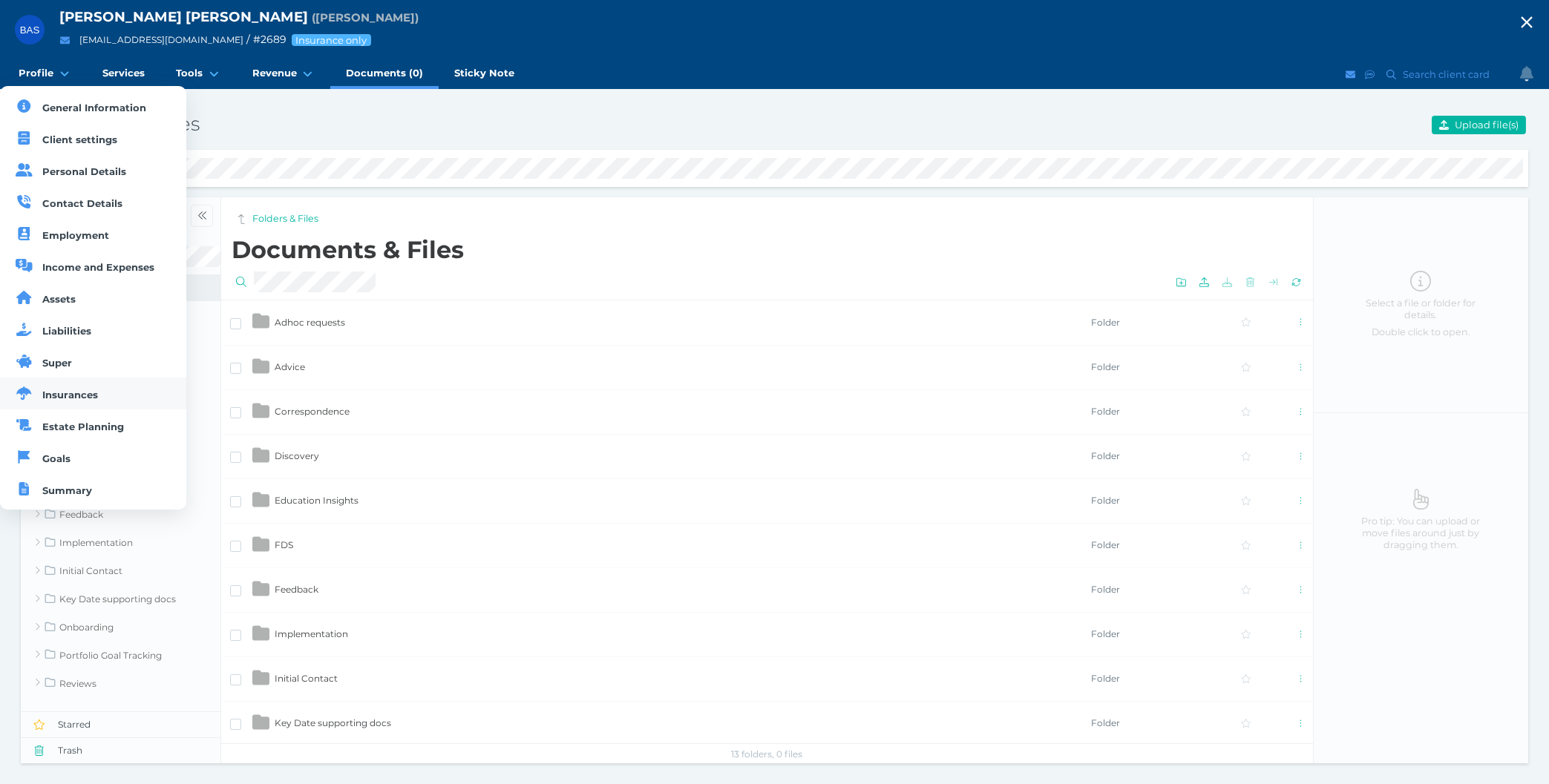
click at [101, 391] on link "Insurances" at bounding box center [93, 393] width 187 height 32
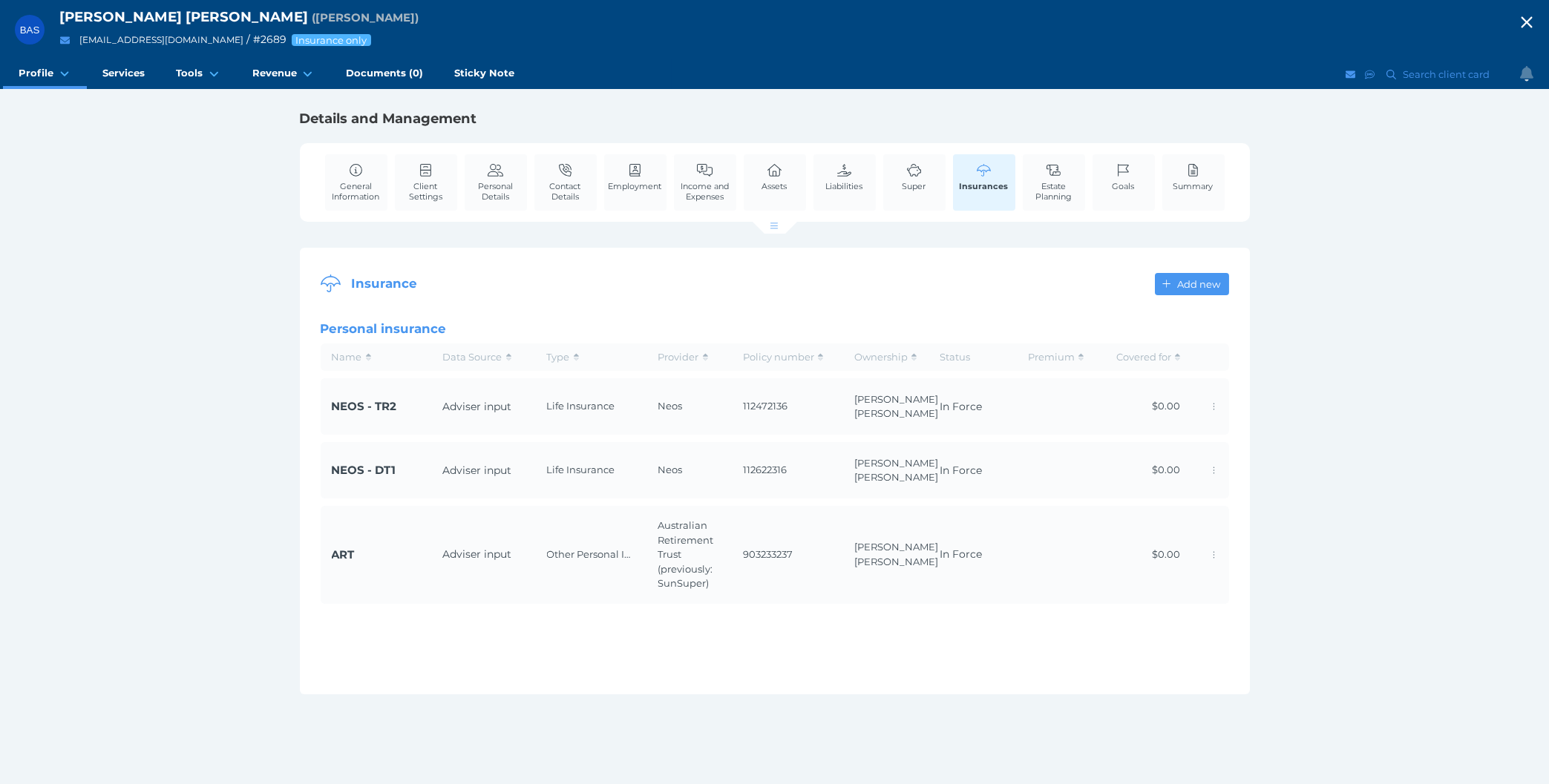
click at [300, 420] on div "Insurance Add new Personal insurance Name Data Source Type Provider Policy numb…" at bounding box center [774, 471] width 950 height 446
drag, startPoint x: 33, startPoint y: 468, endPoint x: 381, endPoint y: 270, distance: 400.4
click at [33, 467] on div "BAS Bradley Andrew Smith ( Bradley ) brs.77@hotmail.com / # 2689 Insurance only…" at bounding box center [774, 392] width 1549 height 784
click at [146, 327] on div "BAS Bradley Andrew Smith ( Bradley ) brs.77@hotmail.com / # 2689 Insurance only…" at bounding box center [774, 392] width 1549 height 784
drag, startPoint x: 99, startPoint y: 14, endPoint x: 191, endPoint y: 26, distance: 92.8
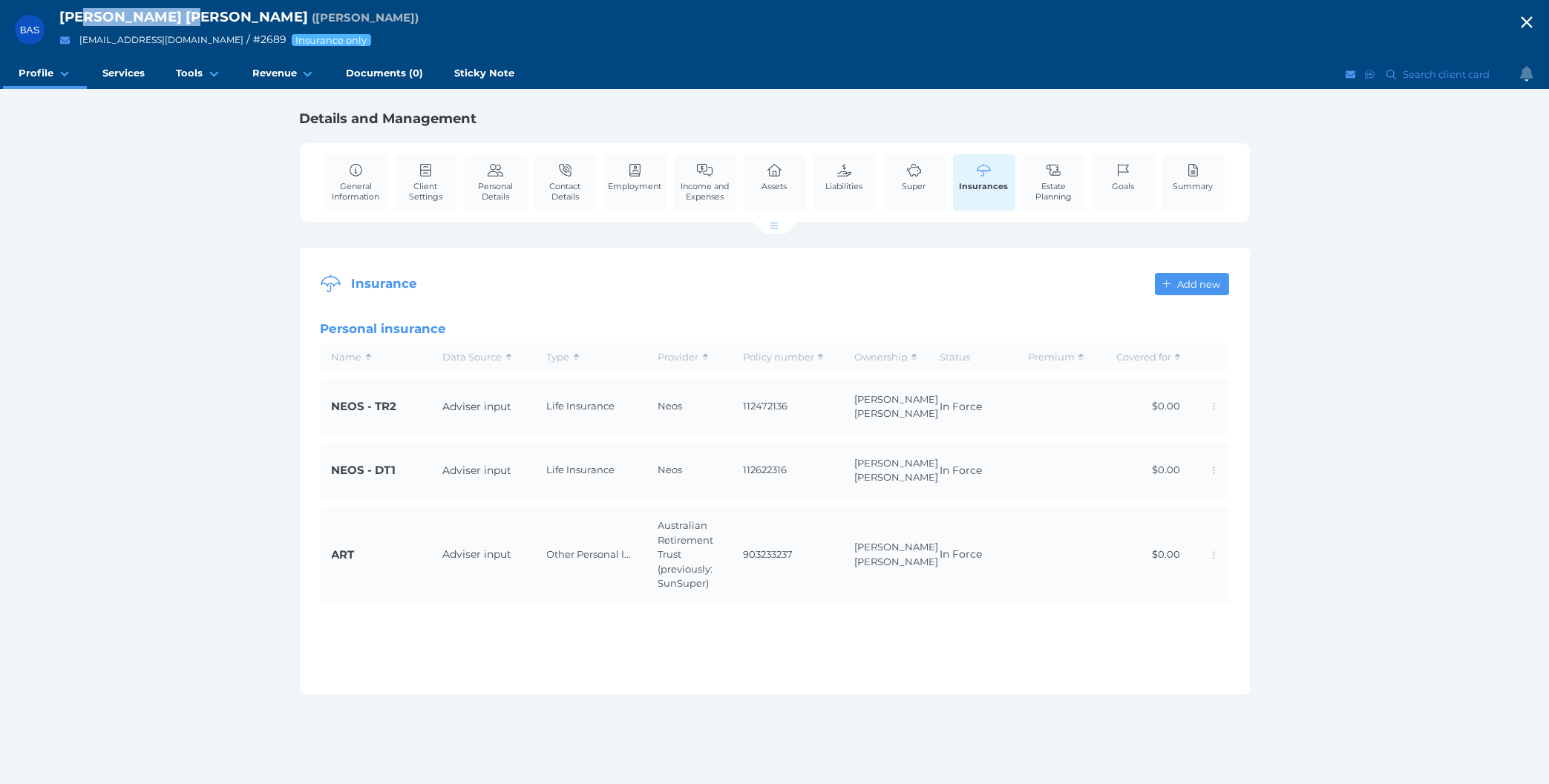
click at [191, 26] on div "Bradley Andrew Smith ( Bradley )" at bounding box center [782, 17] width 1445 height 18
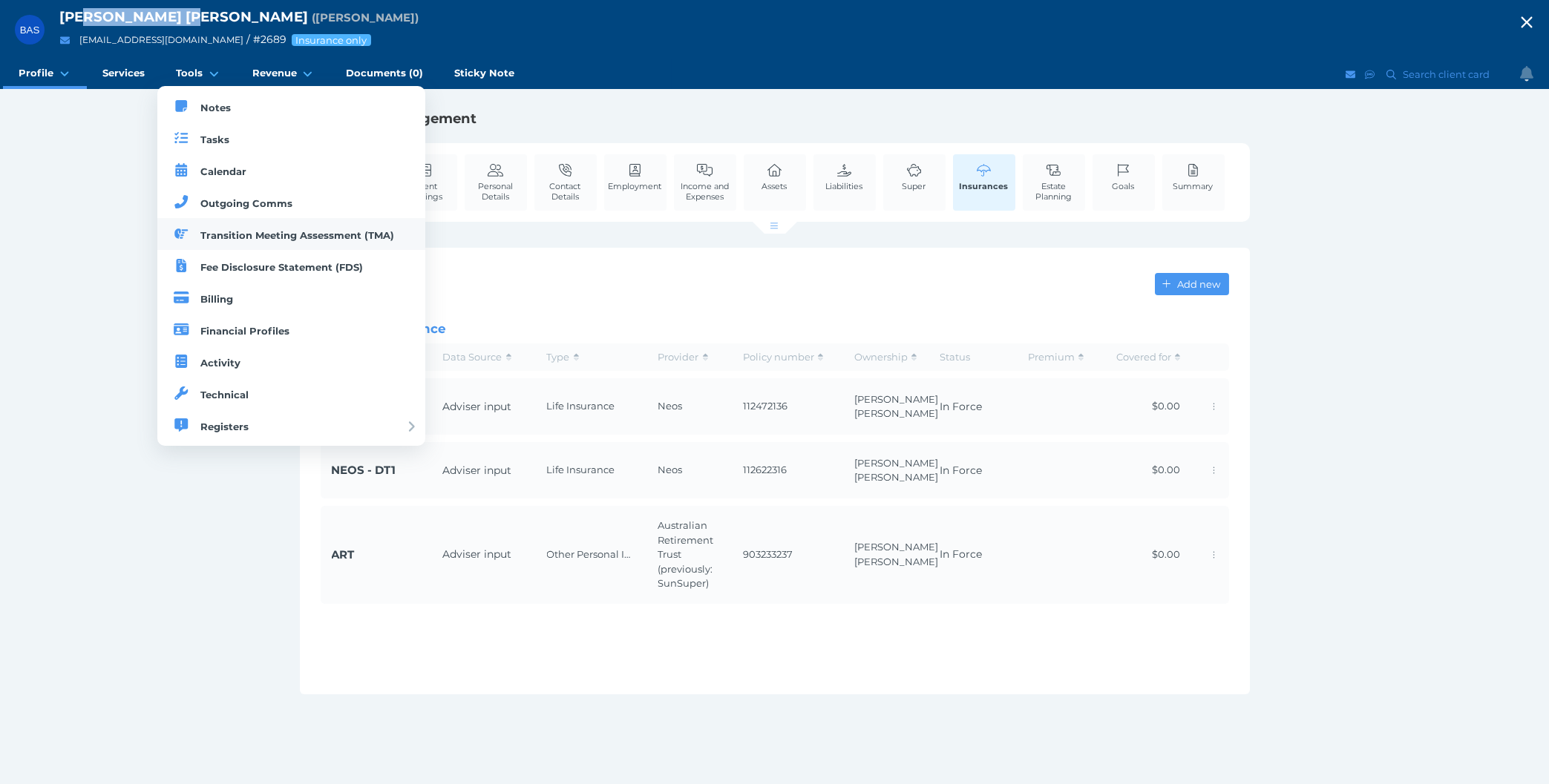
click at [214, 236] on span "Transition Meeting Assessment (TMA)" at bounding box center [297, 234] width 194 height 12
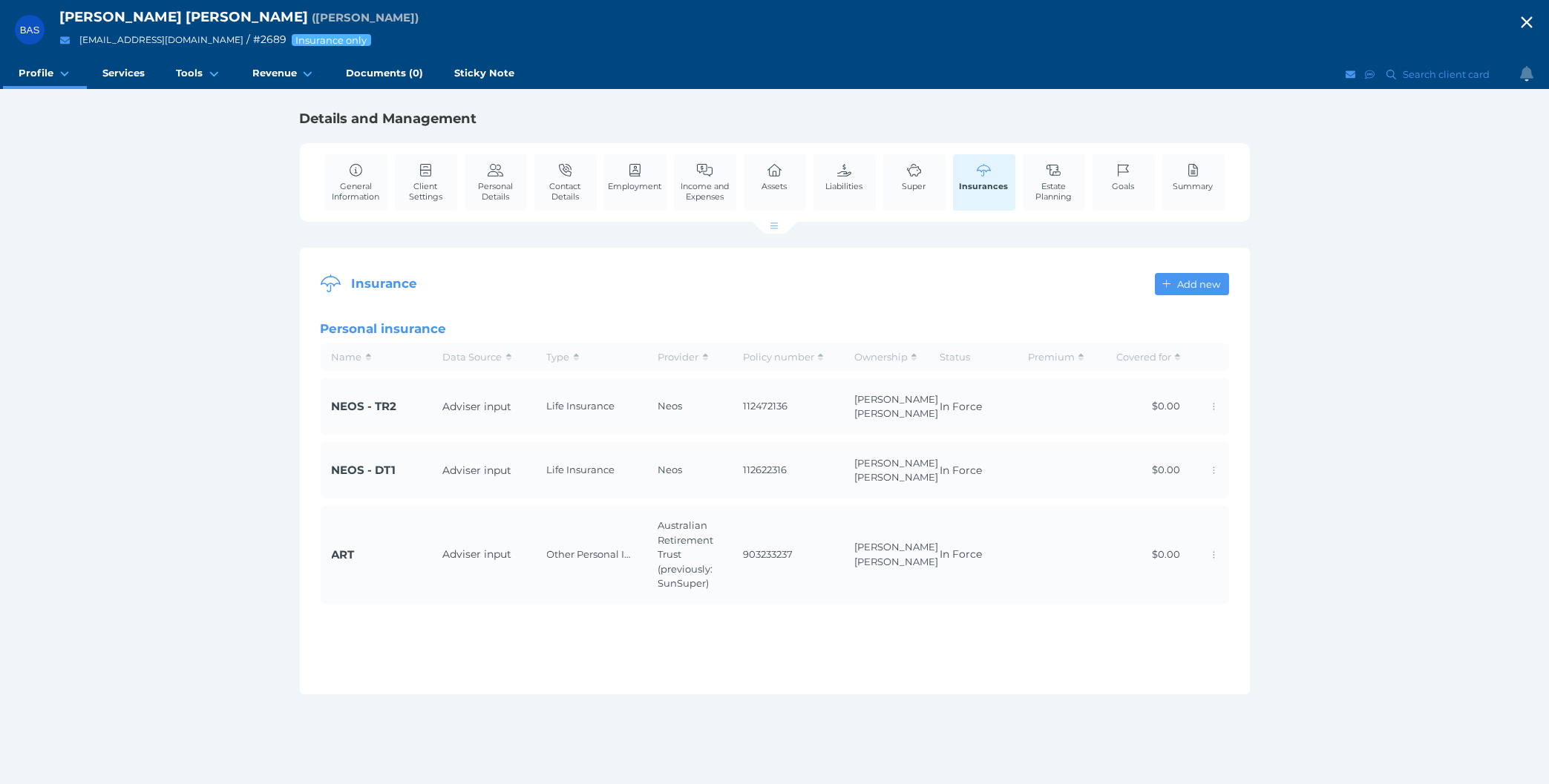
click at [147, 464] on div "BAS Bradley Andrew Smith ( Bradley ) brs.77@hotmail.com / # 2689 Insurance only…" at bounding box center [774, 392] width 1549 height 784
drag, startPoint x: 318, startPoint y: 277, endPoint x: 417, endPoint y: 285, distance: 99.3
click at [417, 285] on div "Insurance Add new Personal insurance Name Data Source Type Provider Policy numb…" at bounding box center [774, 471] width 950 height 446
drag, startPoint x: 373, startPoint y: 282, endPoint x: 361, endPoint y: 282, distance: 12.0
click at [361, 282] on span "Insurance" at bounding box center [384, 284] width 66 height 14
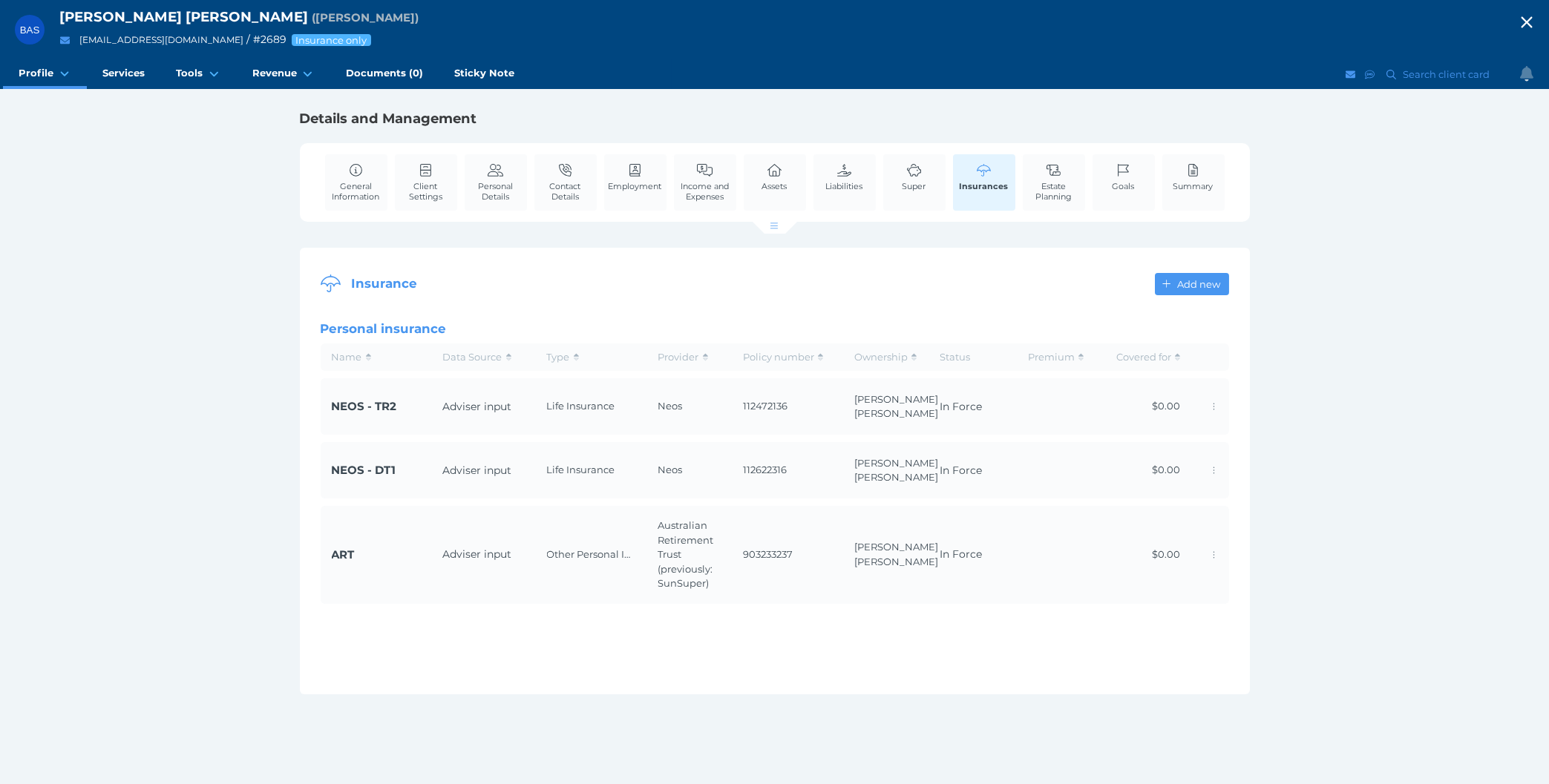
click at [217, 446] on div "BAS Bradley Andrew Smith ( Bradley ) brs.77@hotmail.com / # 2689 Insurance only…" at bounding box center [774, 392] width 1549 height 784
click at [503, 598] on td "Adviser input" at bounding box center [484, 555] width 104 height 98
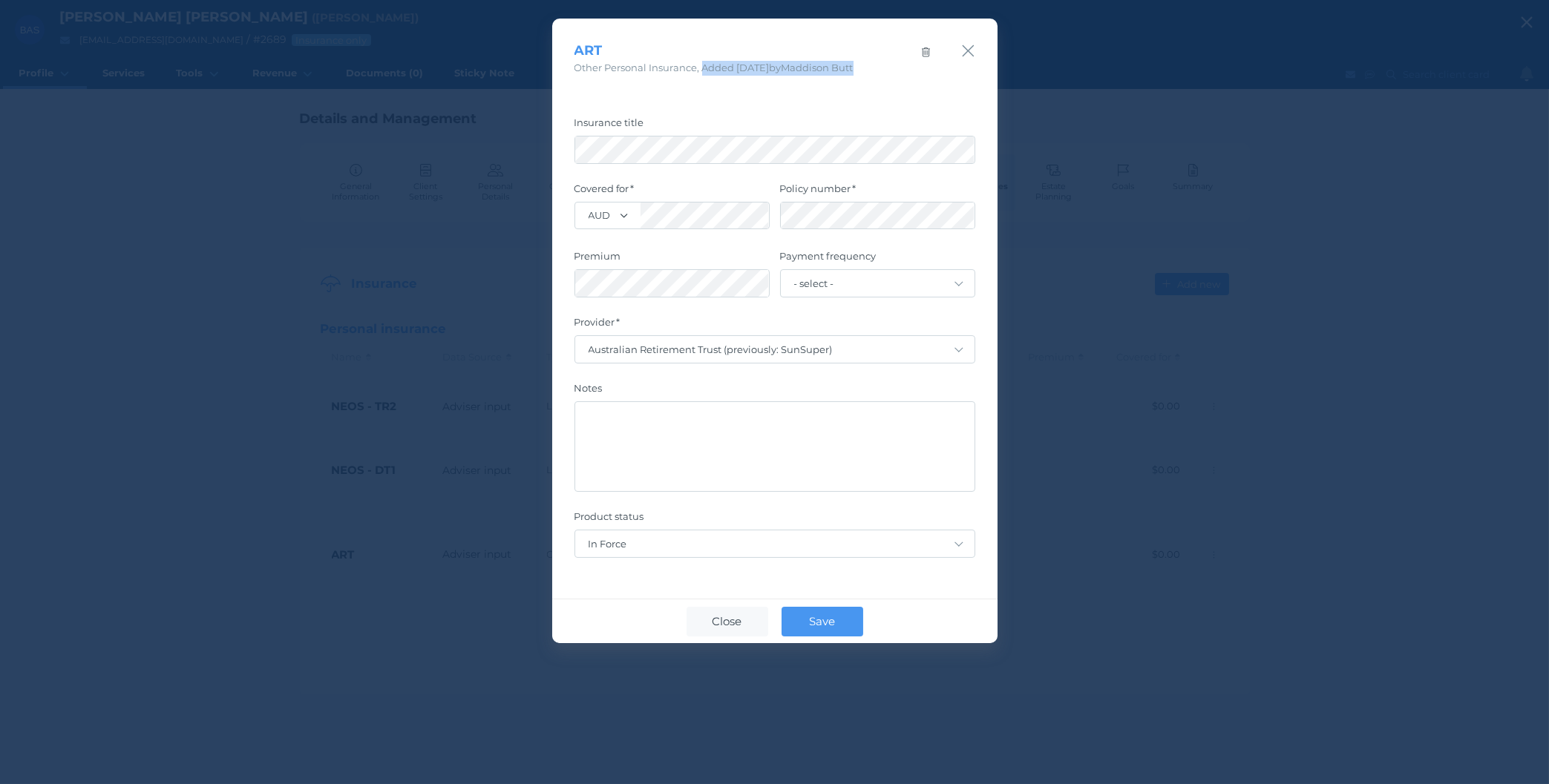
drag, startPoint x: 702, startPoint y: 67, endPoint x: 884, endPoint y: 67, distance: 182.0
click at [884, 67] on div "ART Other Personal Insurance , Added 26/05/2022 by Maddison Butt" at bounding box center [755, 58] width 361 height 35
click at [967, 47] on icon "button" at bounding box center [968, 51] width 14 height 18
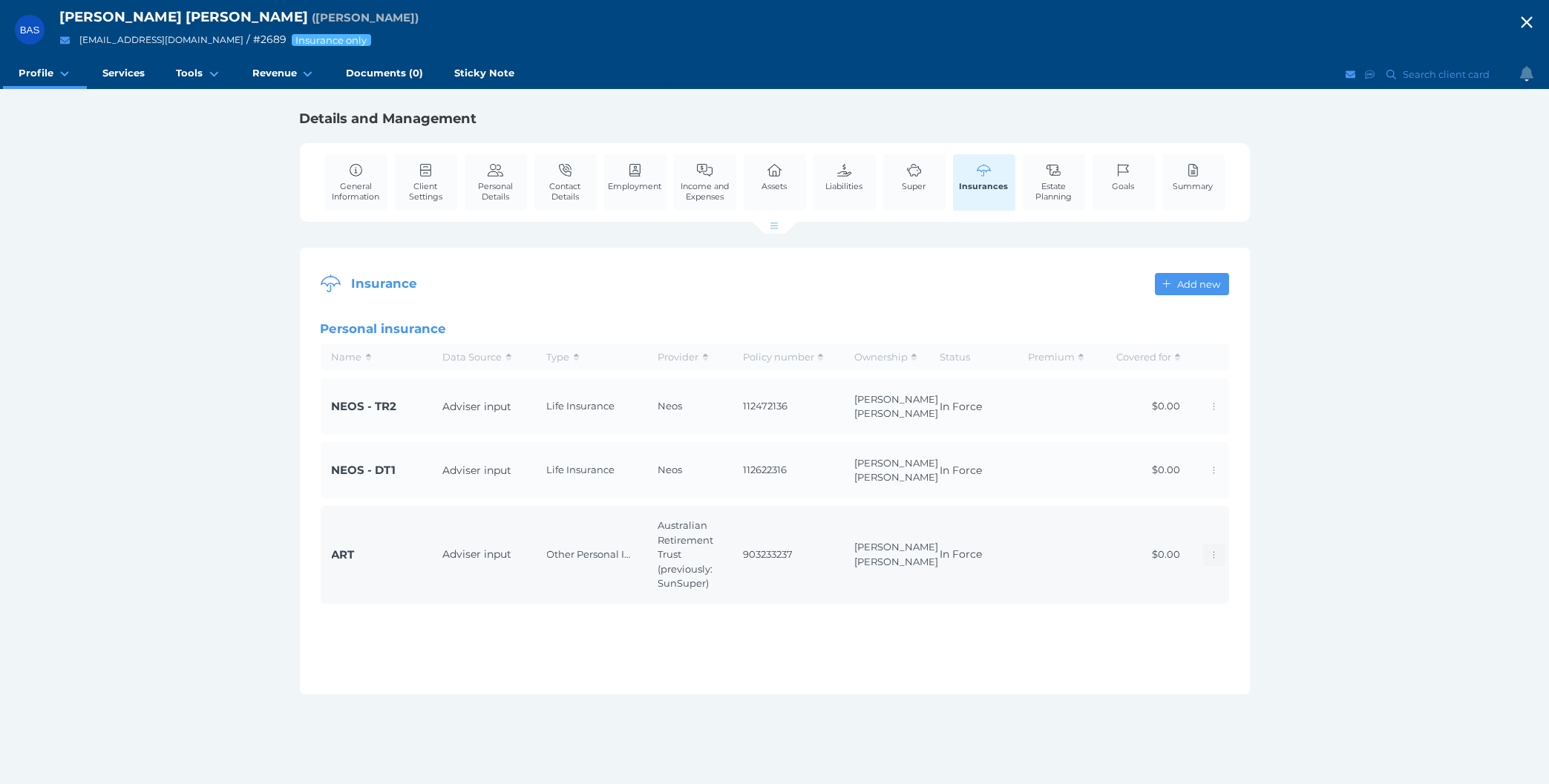
click at [1214, 566] on button "button" at bounding box center [1214, 555] width 23 height 23
click at [823, 562] on span "903233237" at bounding box center [787, 555] width 89 height 14
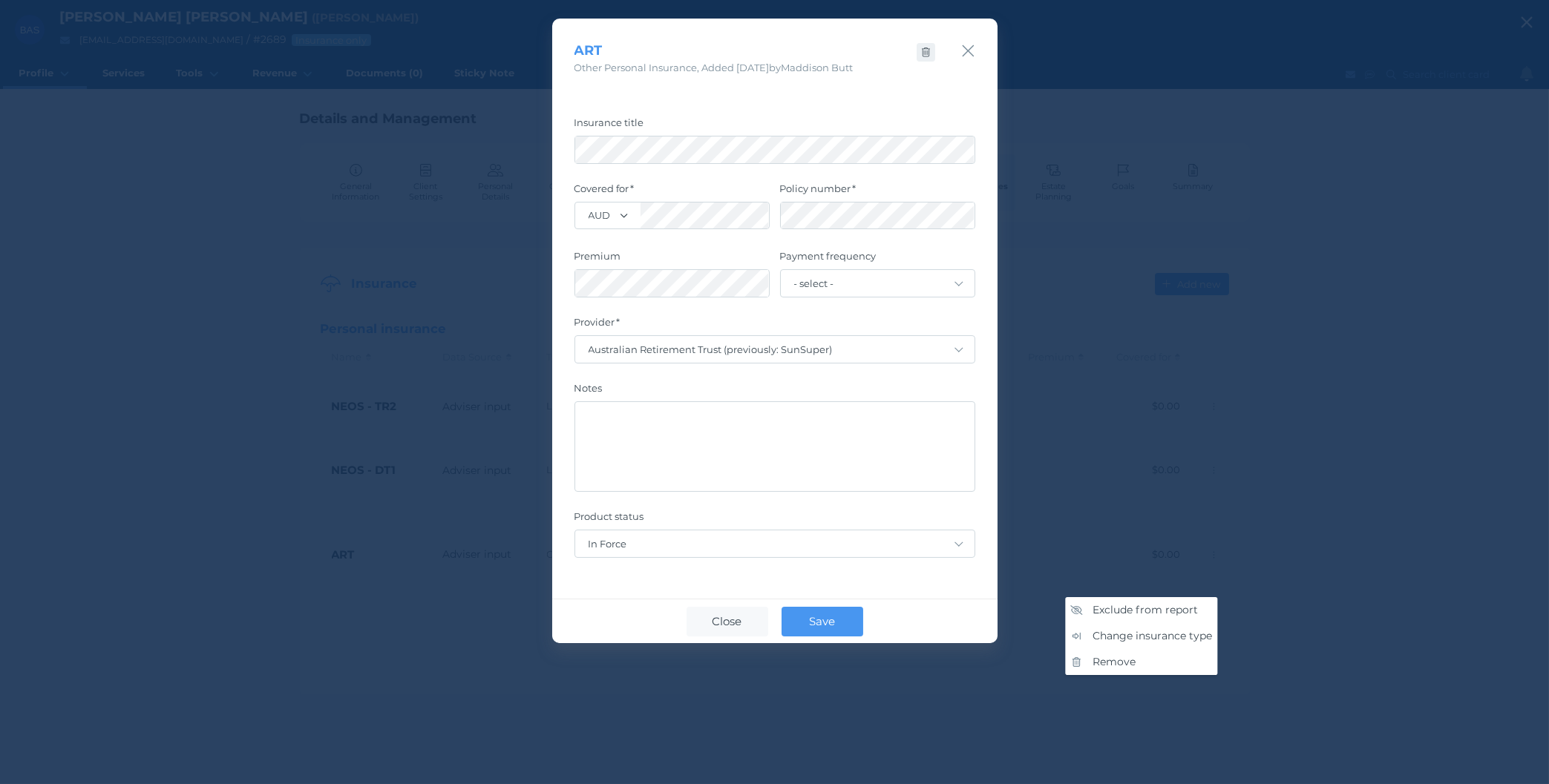
click at [922, 52] on span "button" at bounding box center [926, 53] width 22 height 12
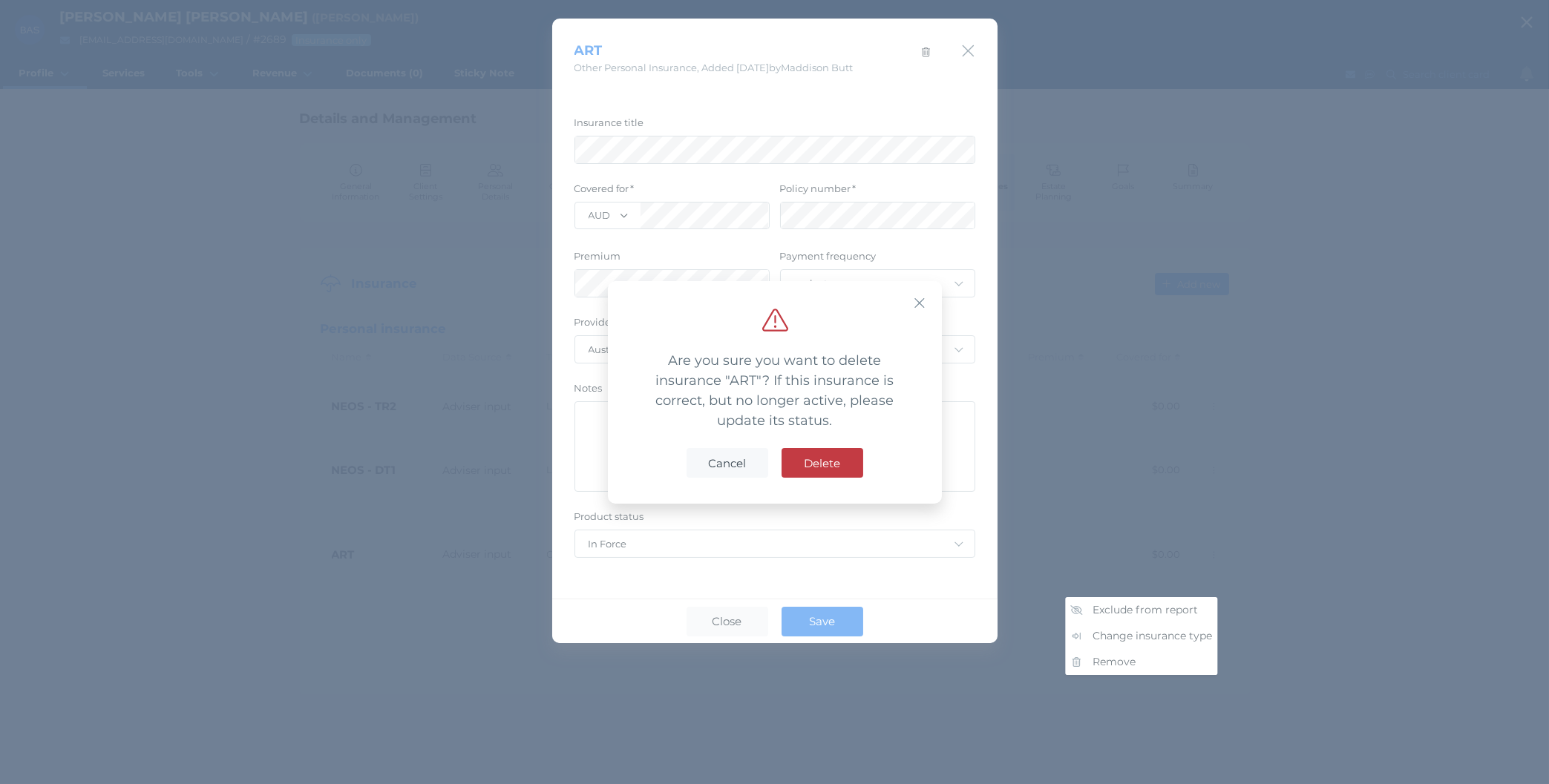
click at [723, 480] on div "Cancel Delete" at bounding box center [774, 462] width 307 height 50
click at [723, 466] on span "Cancel" at bounding box center [727, 463] width 53 height 14
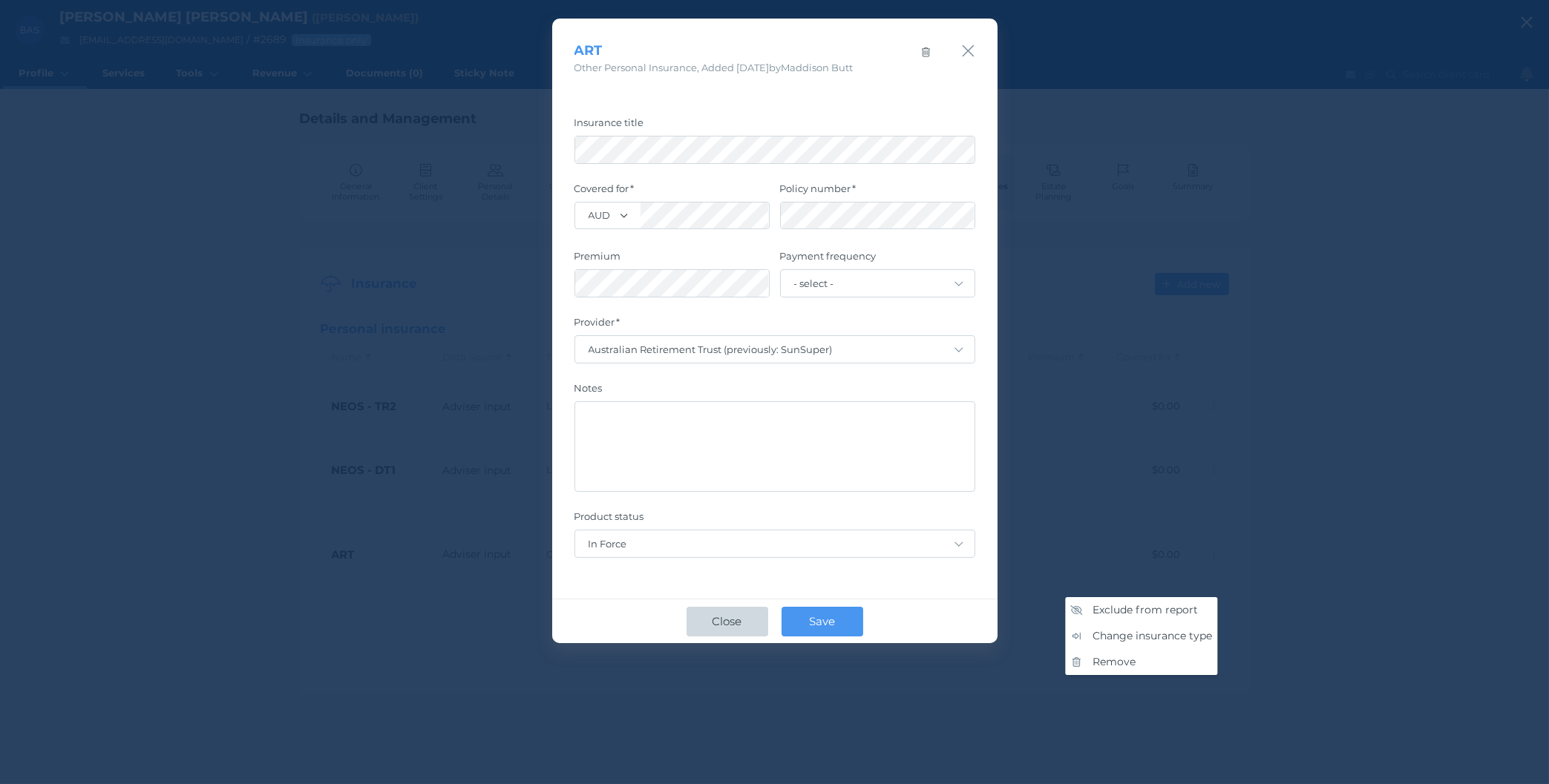
click at [729, 618] on span "Close" at bounding box center [726, 621] width 44 height 14
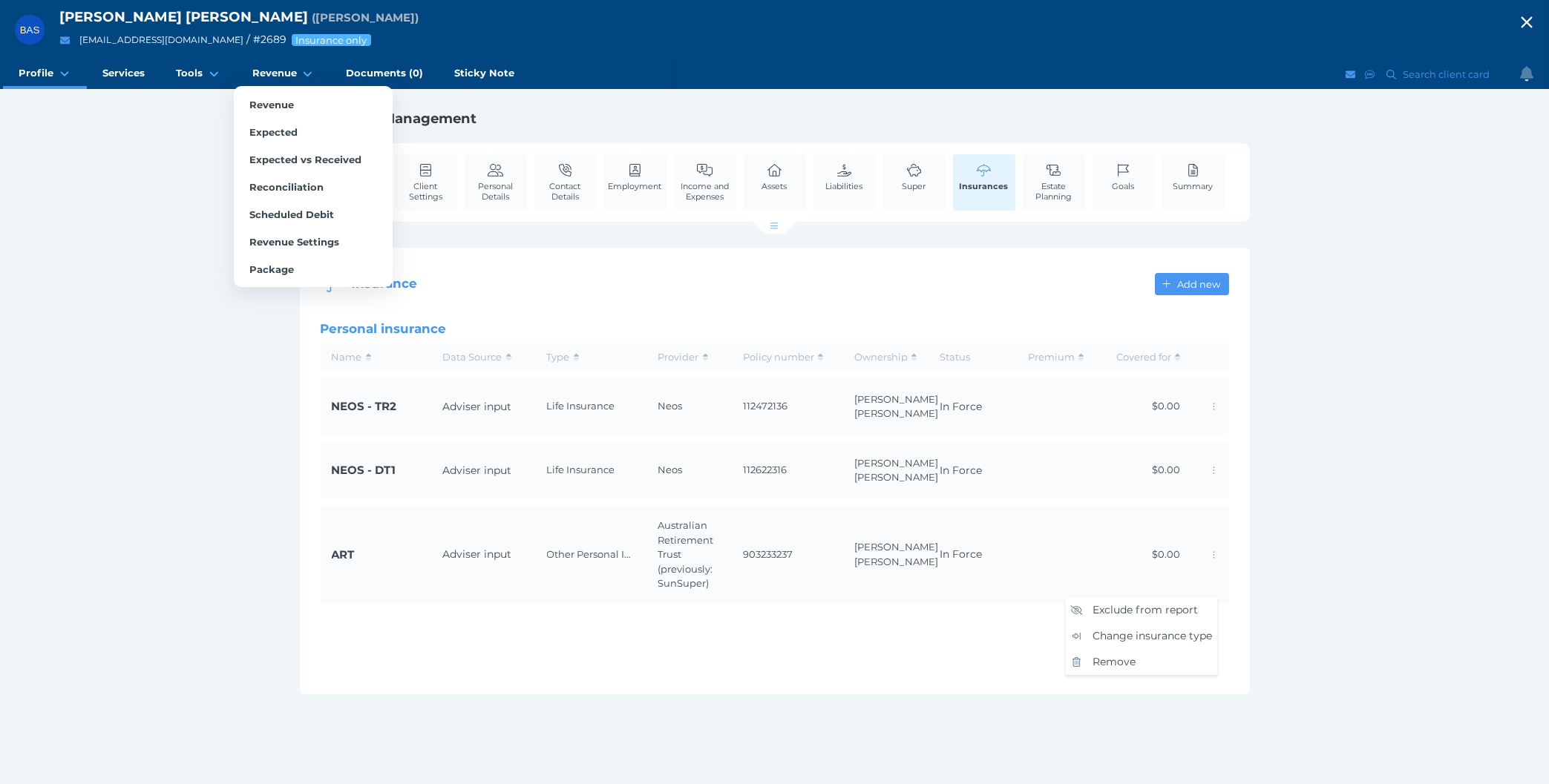
click at [273, 90] on ul "Revenue Expected Expected vs Received Reconciliation Scheduled Debit Revenue Se…" at bounding box center [313, 186] width 159 height 201
click at [269, 104] on span "Revenue" at bounding box center [271, 104] width 44 height 12
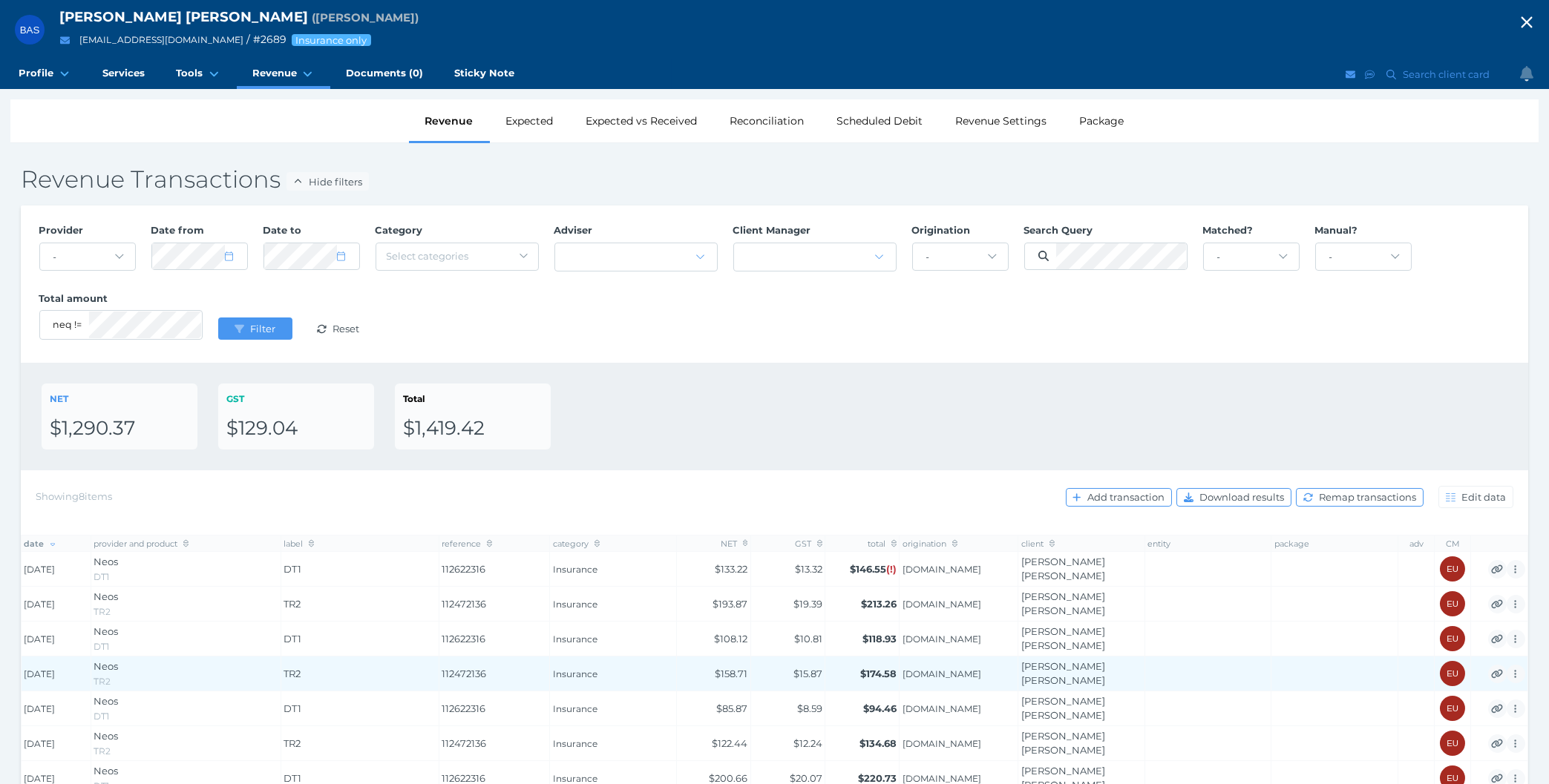
scroll to position [109, 0]
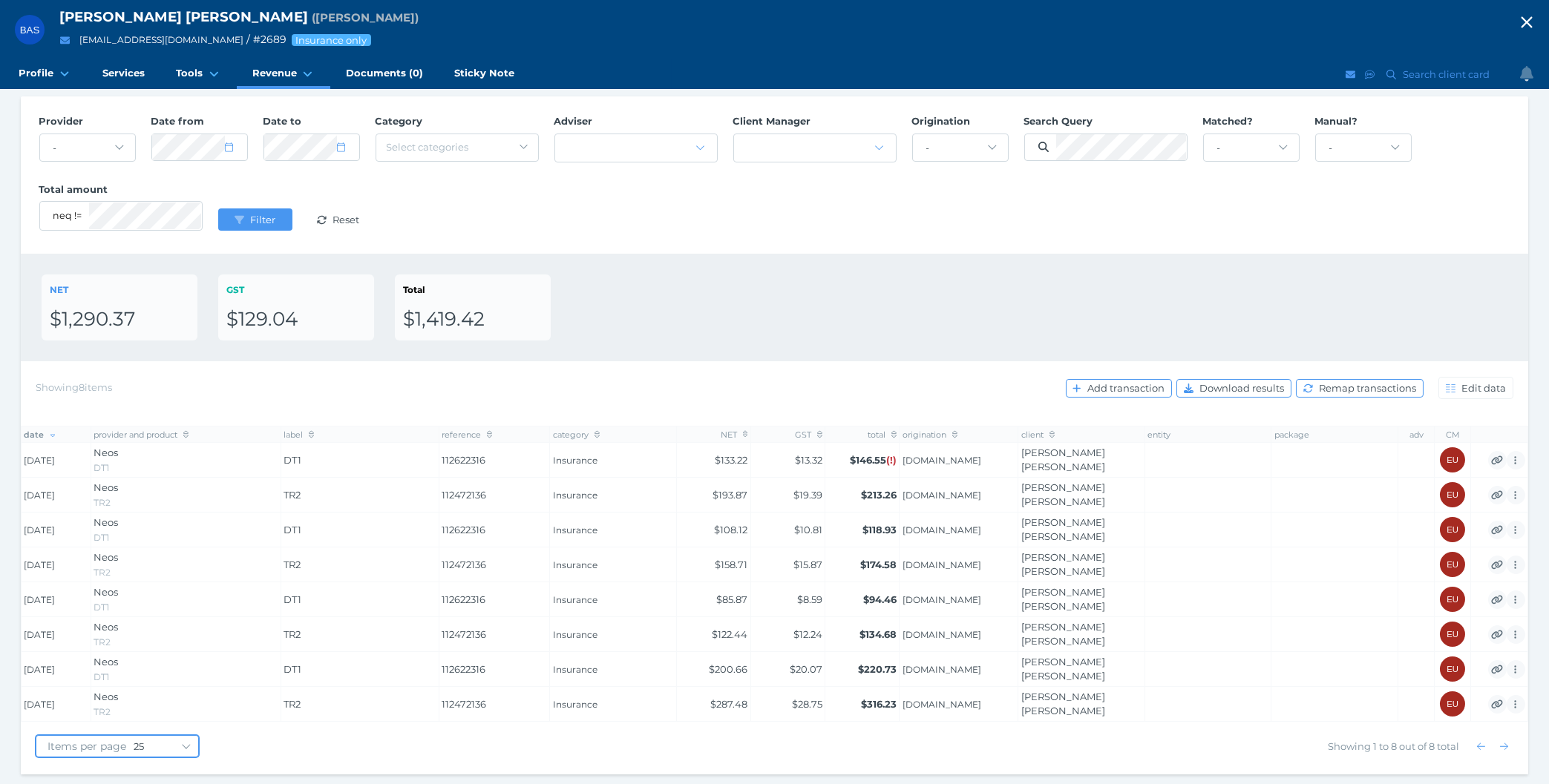
click at [133, 741] on select "10 25 50 100" at bounding box center [165, 746] width 64 height 12
select select "100"
click option "100" at bounding box center [0, 0] width 0 height 0
click at [783, 305] on div "NET $1,290.37 GST $129.04 Total $1,419.42" at bounding box center [774, 307] width 1466 height 66
click at [721, 282] on div "NET $1,290.37 GST $129.04 Total $1,419.42" at bounding box center [774, 307] width 1466 height 66
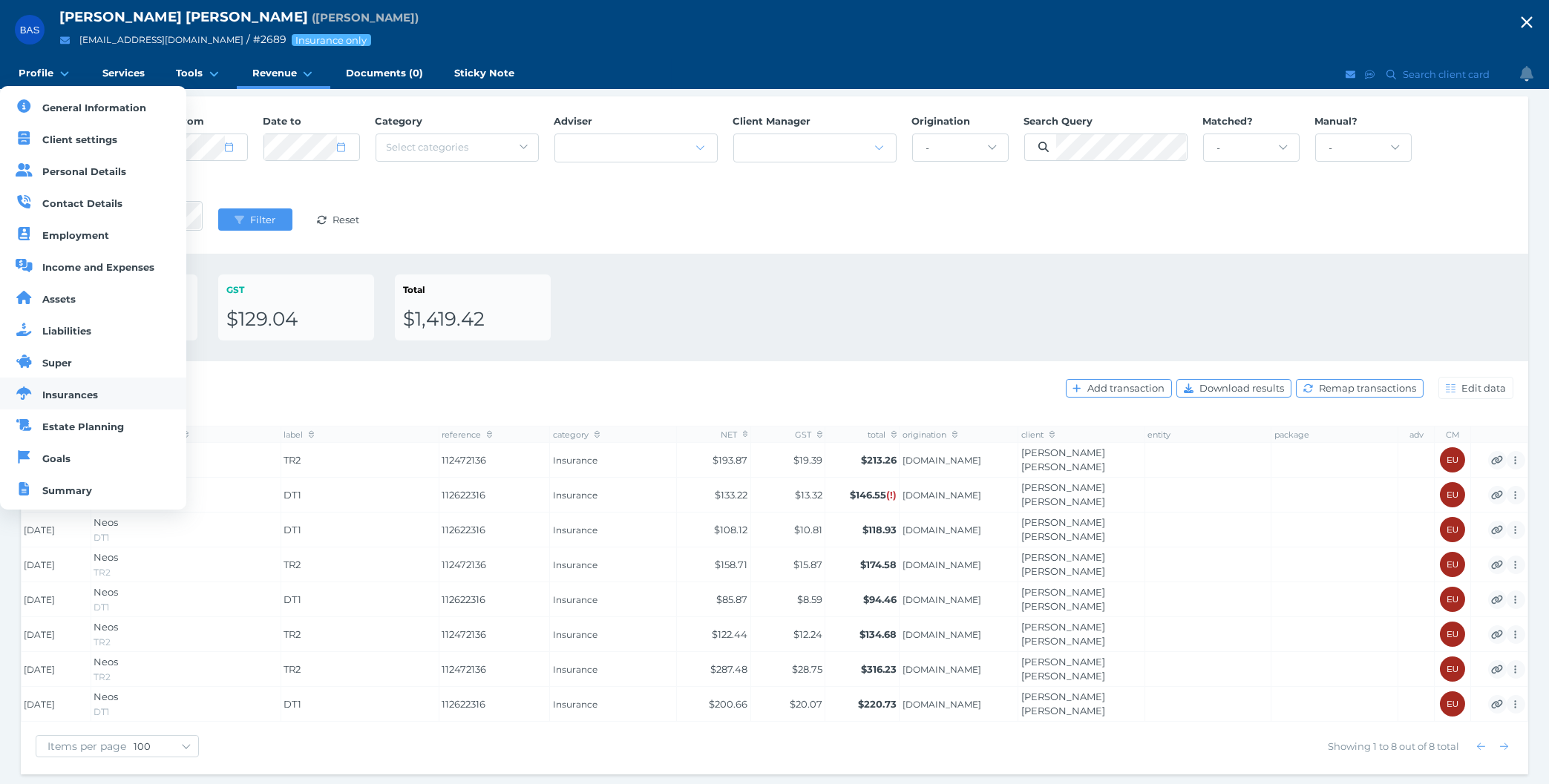
click at [70, 397] on span "Insurances" at bounding box center [71, 394] width 55 height 12
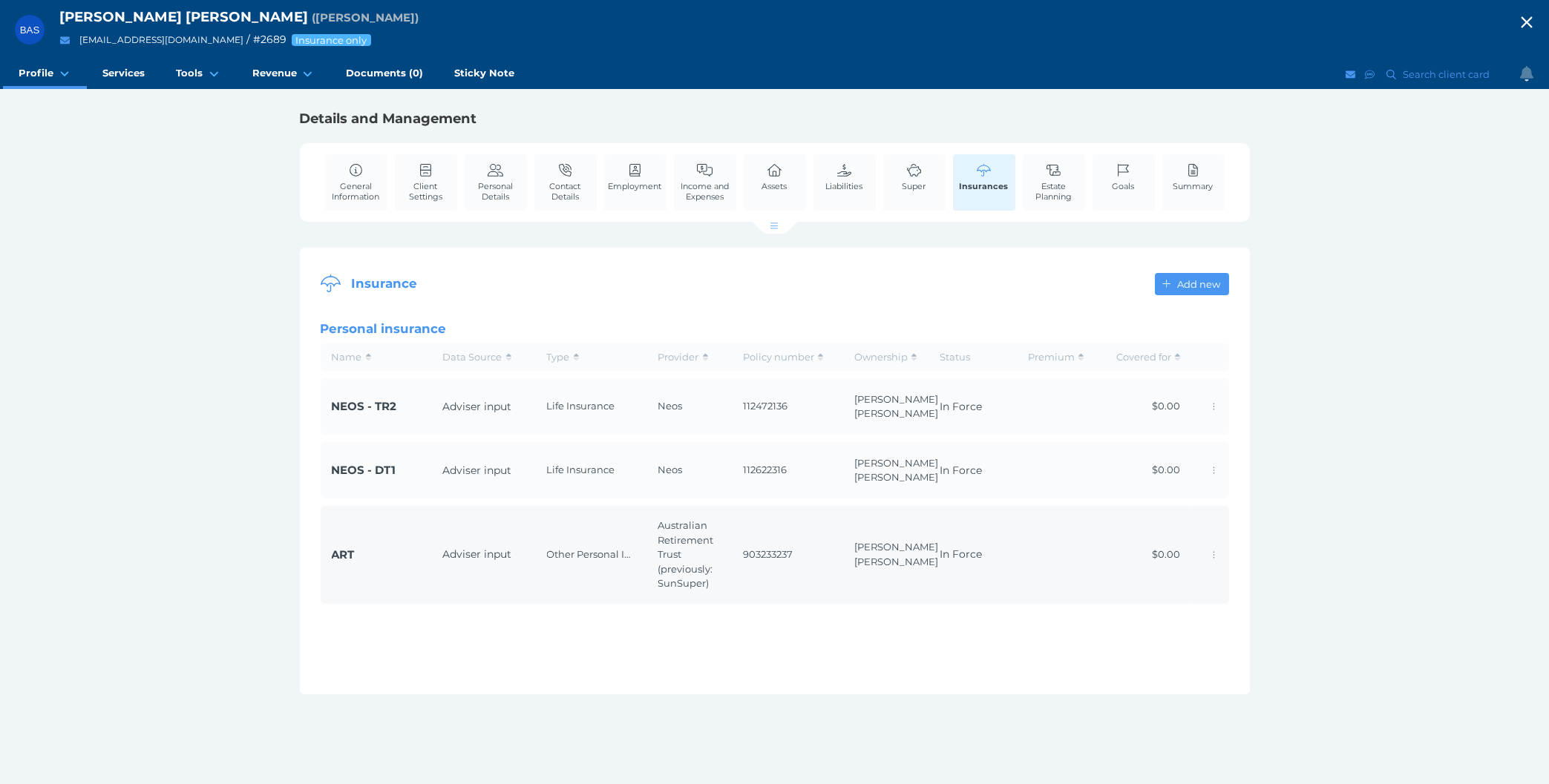
click at [870, 604] on td "Bradley Andrew Smith" at bounding box center [886, 555] width 85 height 98
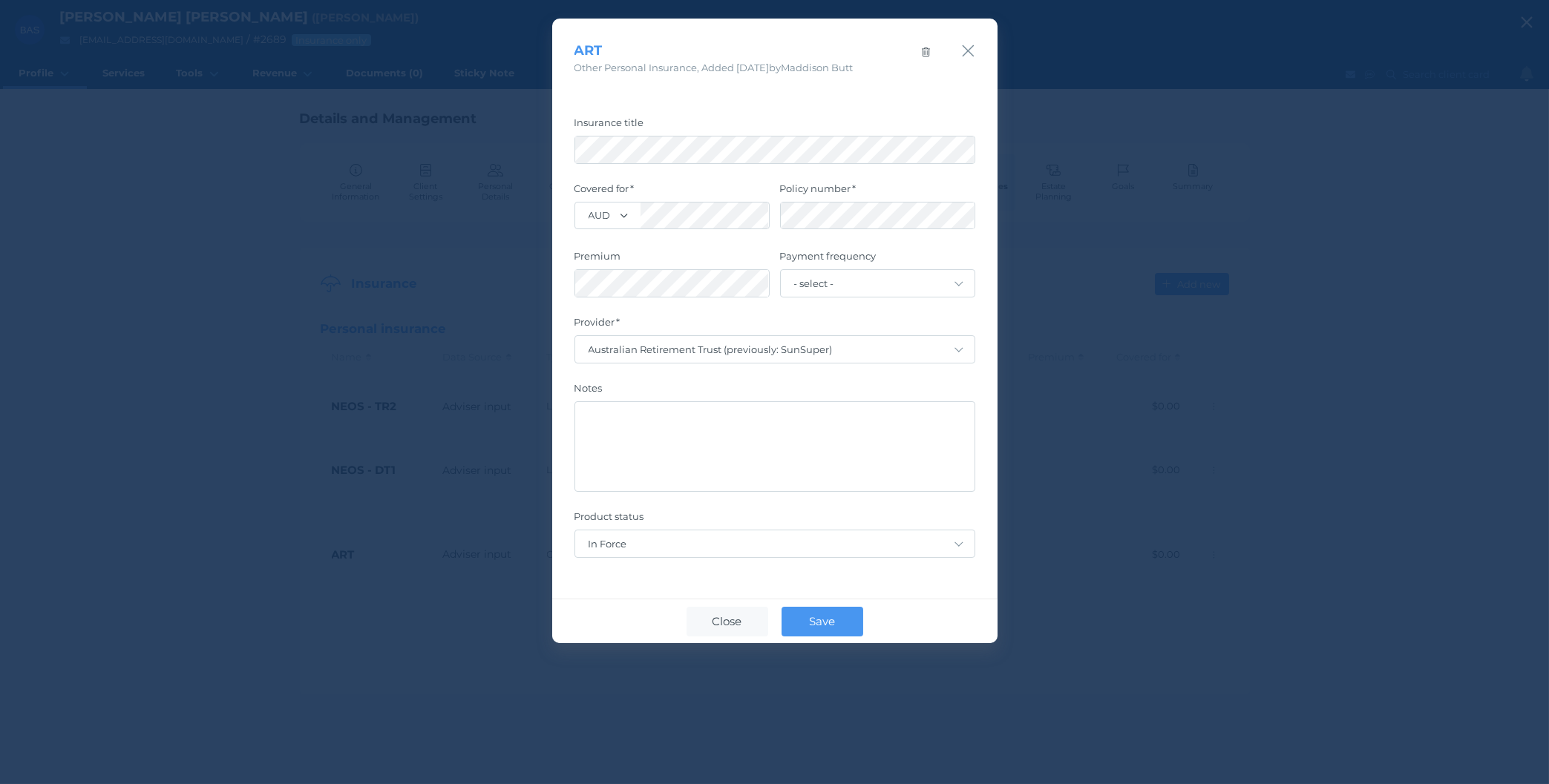
click at [907, 92] on div "Insurance title Covered for AUD USD NZD SGD GBP EUR Policy number Premium Payme…" at bounding box center [775, 338] width 446 height 523
drag, startPoint x: 715, startPoint y: 69, endPoint x: 902, endPoint y: 75, distance: 187.1
click at [902, 75] on div "ART Other Personal Insurance , Added 26/05/2022 by Maddison Butt" at bounding box center [755, 58] width 361 height 35
click at [876, 77] on div "Insurance title Covered for AUD USD NZD SGD GBP EUR Policy number Premium Payme…" at bounding box center [775, 338] width 446 height 523
drag, startPoint x: 735, startPoint y: 68, endPoint x: 858, endPoint y: 72, distance: 123.1
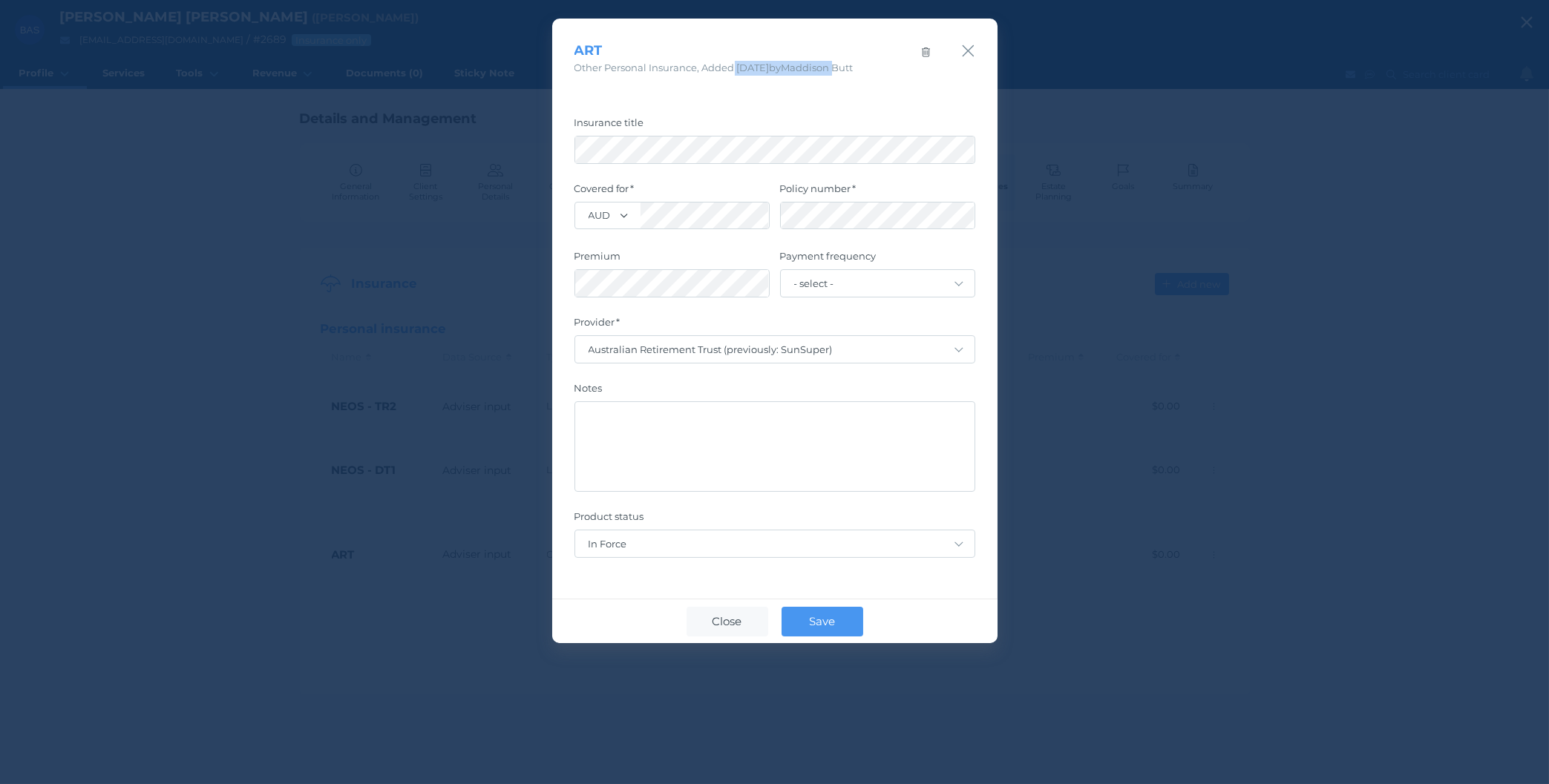
click at [853, 72] on span "Other Personal Insurance , Added 26/05/2022 by Maddison Butt" at bounding box center [714, 67] width 279 height 12
drag, startPoint x: 761, startPoint y: 69, endPoint x: 858, endPoint y: 69, distance: 97.0
click at [853, 69] on span "Other Personal Insurance , Added 26/05/2022 by Maddison Butt" at bounding box center [714, 67] width 279 height 12
click at [853, 66] on span "Other Personal Insurance , Added 26/05/2022 by Maddison Butt" at bounding box center [714, 67] width 279 height 12
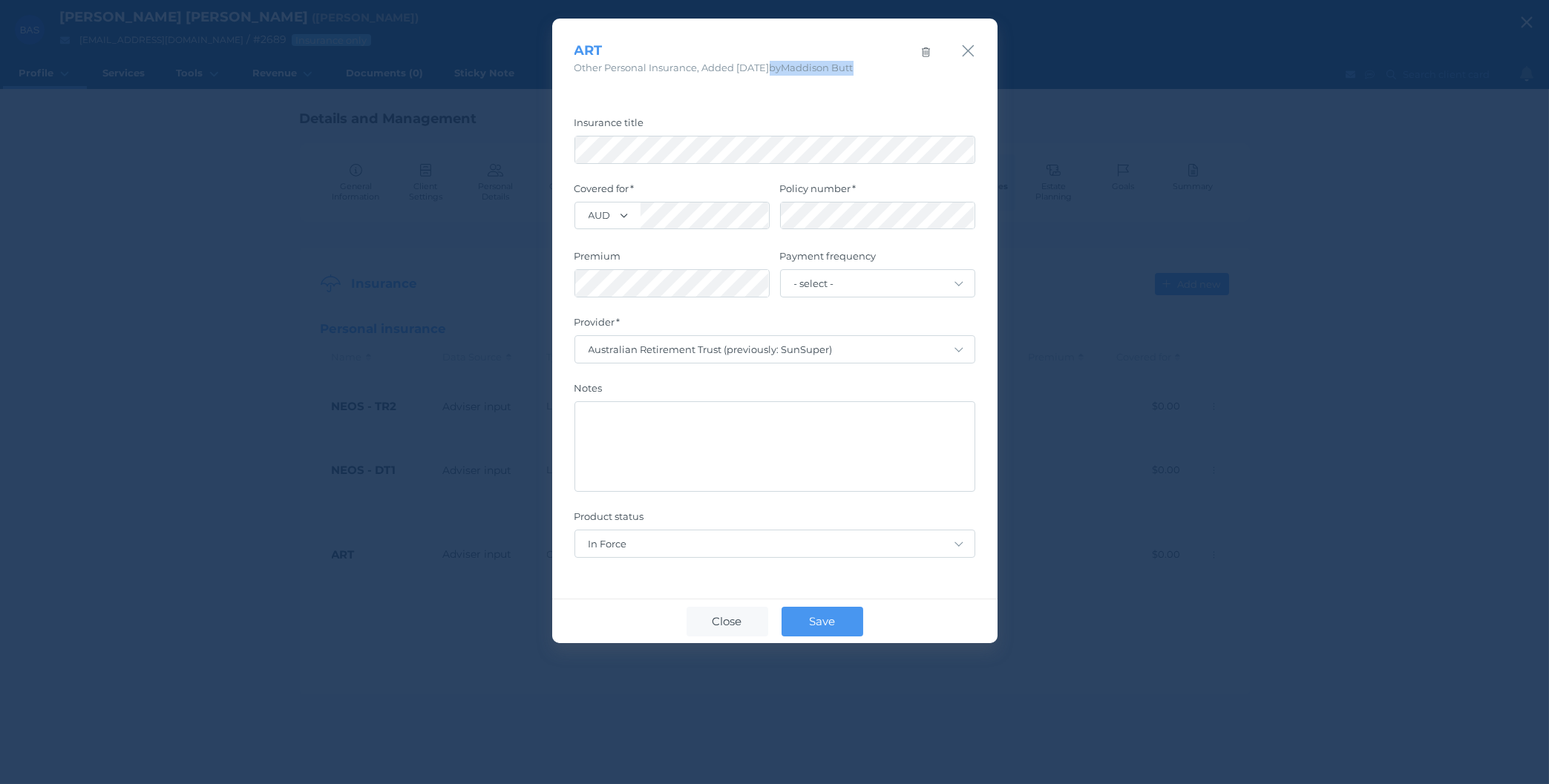
drag, startPoint x: 879, startPoint y: 66, endPoint x: 765, endPoint y: 72, distance: 114.2
click at [765, 72] on div "ART Other Personal Insurance , Added 26/05/2022 by Maddison Butt" at bounding box center [755, 58] width 361 height 35
click at [765, 72] on span "Other Personal Insurance , Added 26/05/2022 by Maddison Butt" at bounding box center [714, 67] width 279 height 12
drag, startPoint x: 765, startPoint y: 72, endPoint x: 894, endPoint y: 73, distance: 129.0
click at [894, 73] on div "ART Other Personal Insurance , Added 26/05/2022 by Maddison Butt" at bounding box center [755, 58] width 361 height 35
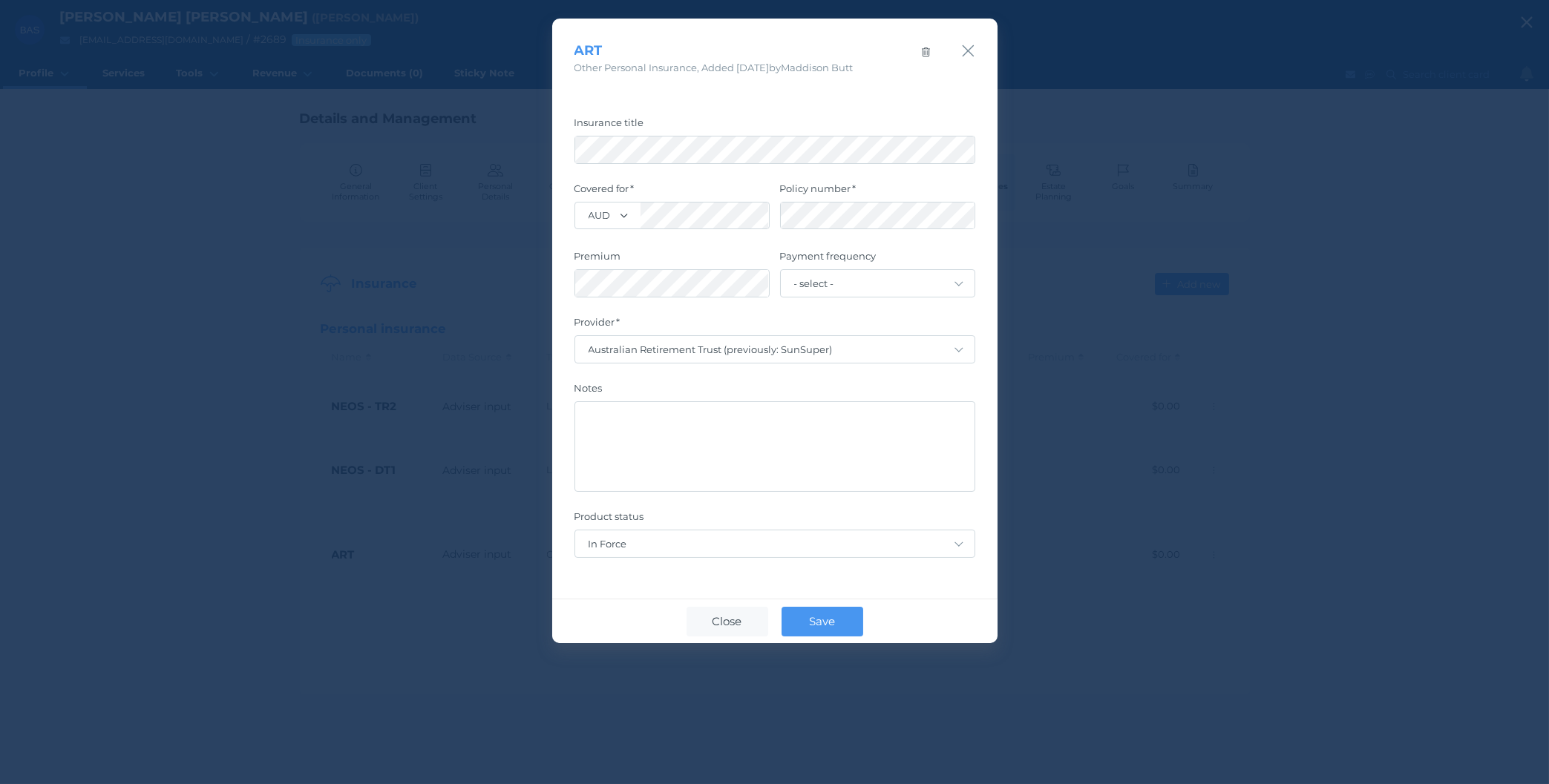
click at [894, 73] on div "ART Other Personal Insurance , Added 26/05/2022 by Maddison Butt" at bounding box center [755, 58] width 361 height 35
drag, startPoint x: 774, startPoint y: 67, endPoint x: 872, endPoint y: 73, distance: 98.2
click at [853, 73] on span "Other Personal Insurance , Added 26/05/2022 by Maddison Butt" at bounding box center [714, 67] width 279 height 12
click at [853, 73] on div "Other Personal Insurance , Added 26/05/2022 by Maddison Butt" at bounding box center [714, 68] width 279 height 14
click at [844, 250] on label "Payment frequency" at bounding box center [878, 259] width 196 height 19
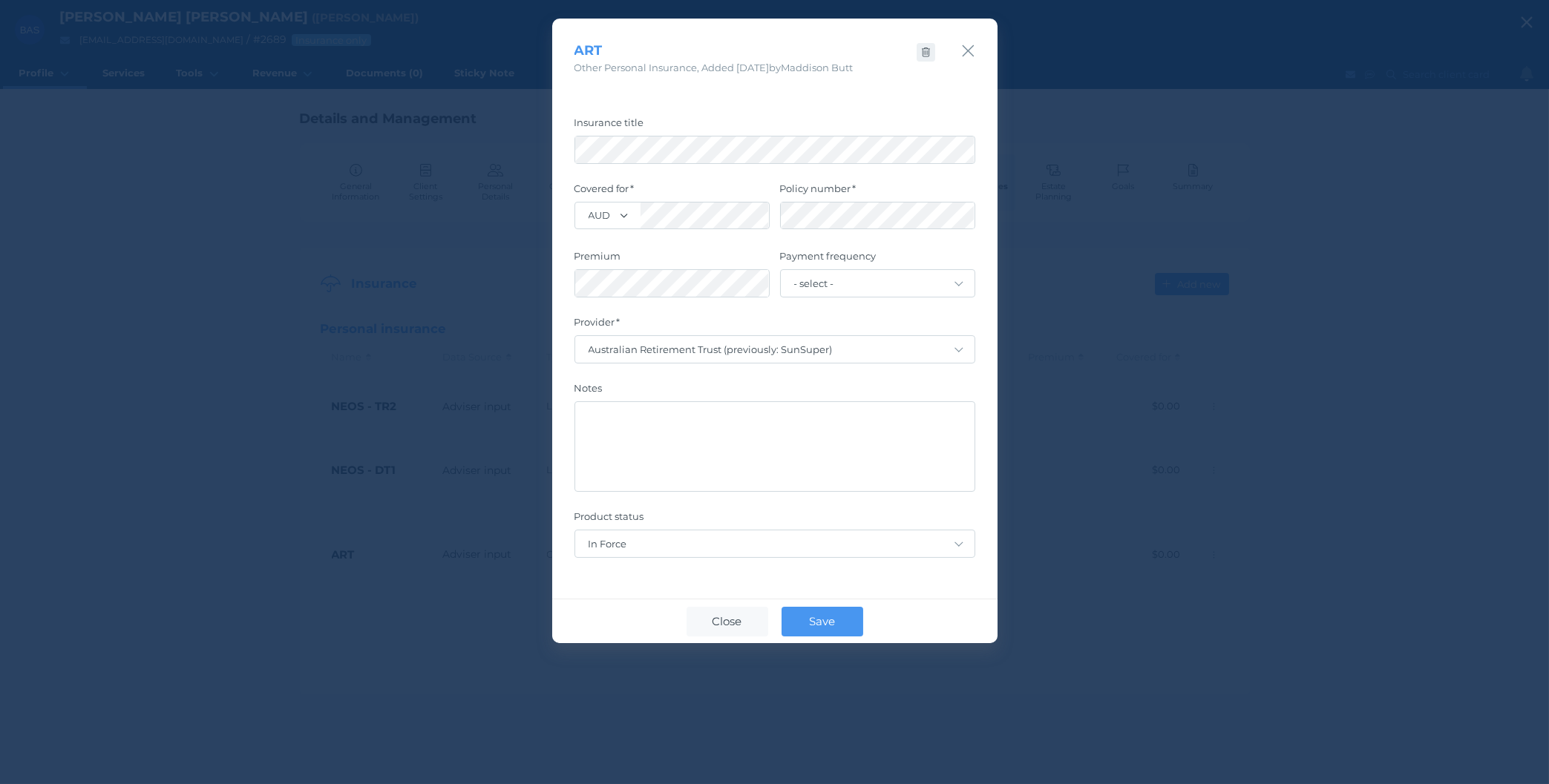
click at [927, 54] on icon "button" at bounding box center [926, 52] width 8 height 10
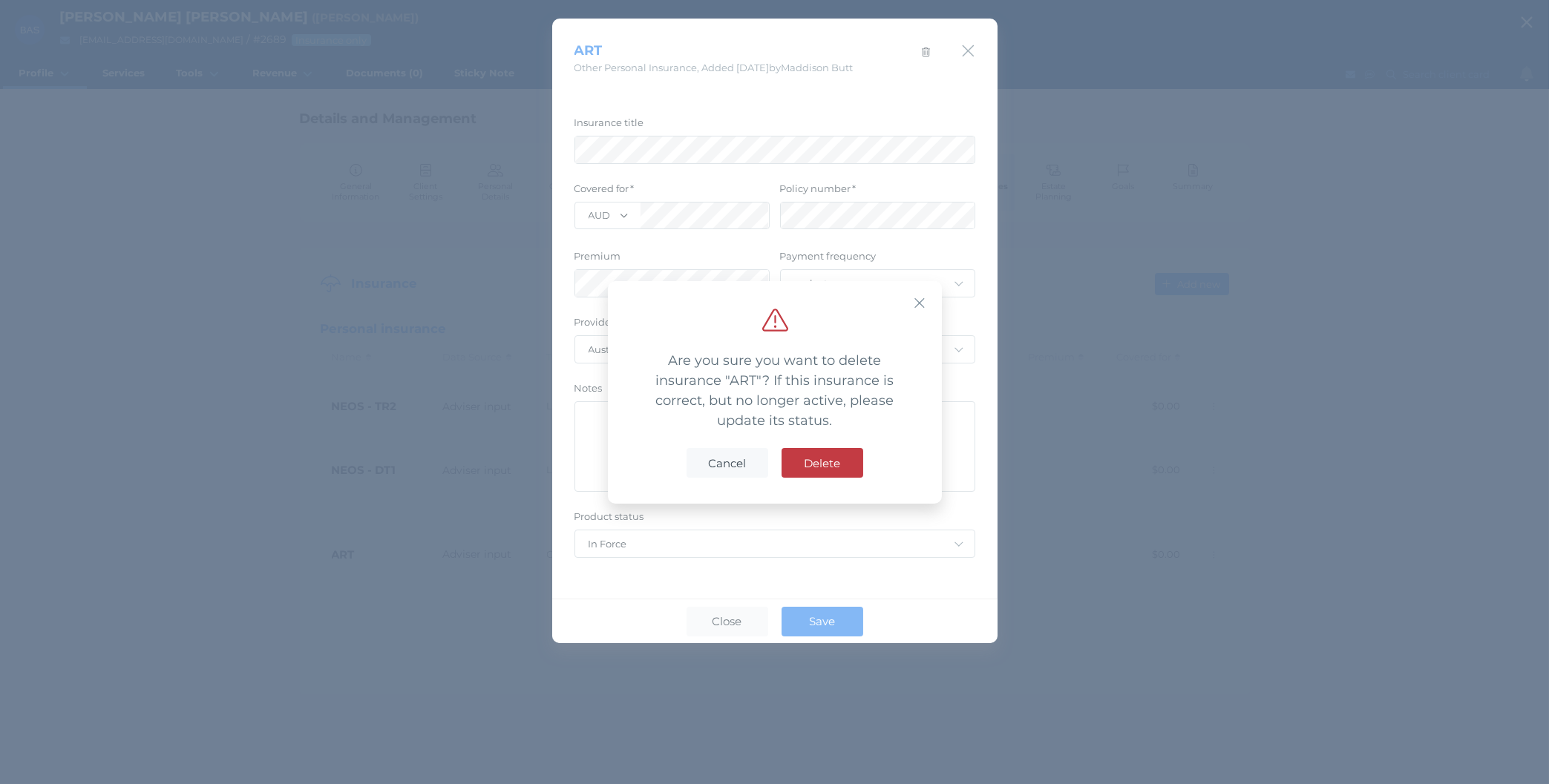
click at [813, 471] on button "Delete" at bounding box center [823, 463] width 82 height 30
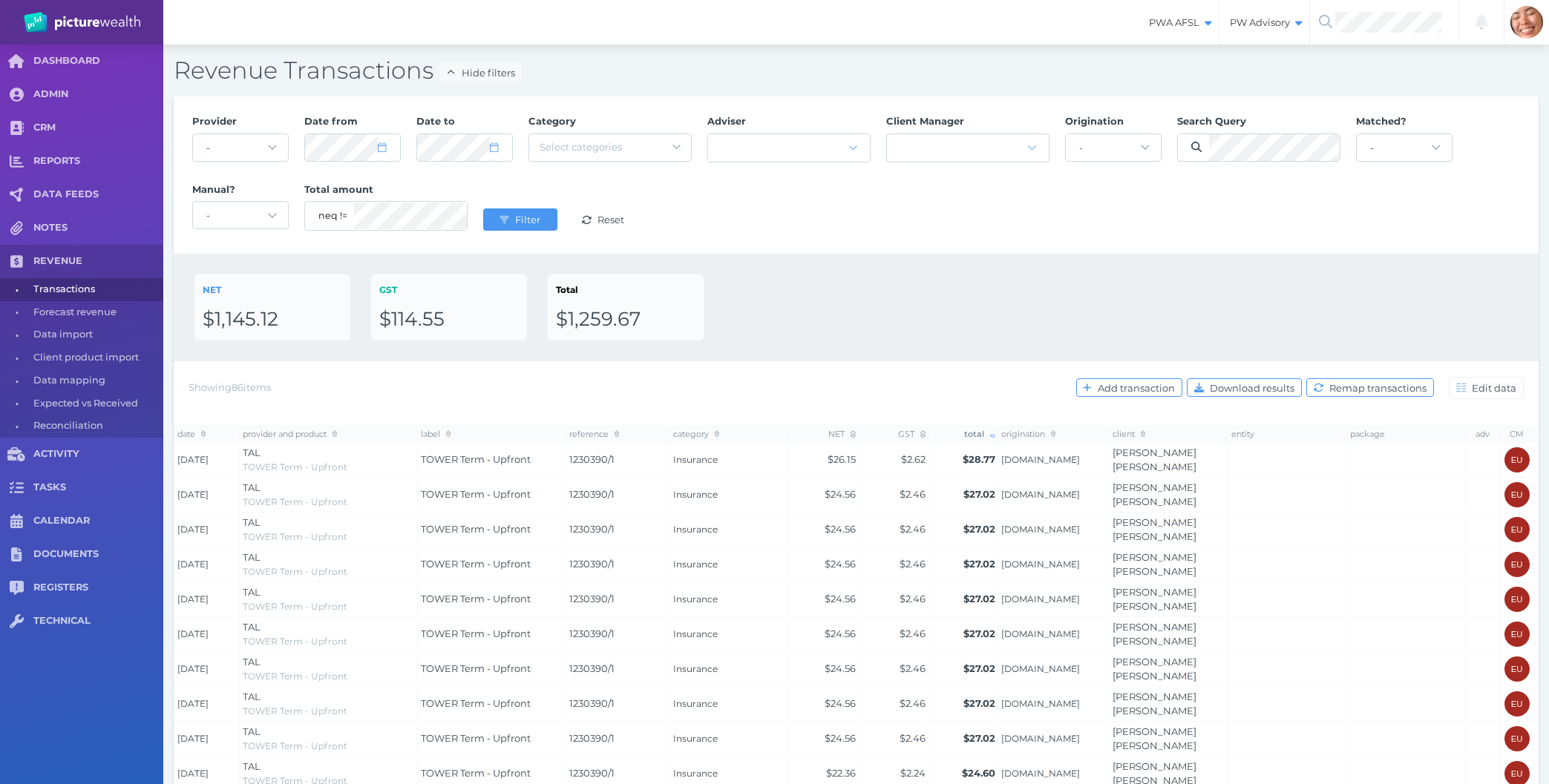
select select "100"
click at [536, 220] on span "Filter" at bounding box center [529, 219] width 35 height 12
click at [849, 240] on div "Provider - Acuity Fee Revenue Acuity Trustee Advocate Private Wealth Pty Ltd AI…" at bounding box center [856, 175] width 1344 height 137
click at [918, 337] on div "NET $1,145.12 GST $114.55 Total $1,259.67" at bounding box center [856, 307] width 1323 height 66
click at [1376, 392] on span "Remap transactions" at bounding box center [1380, 387] width 107 height 12
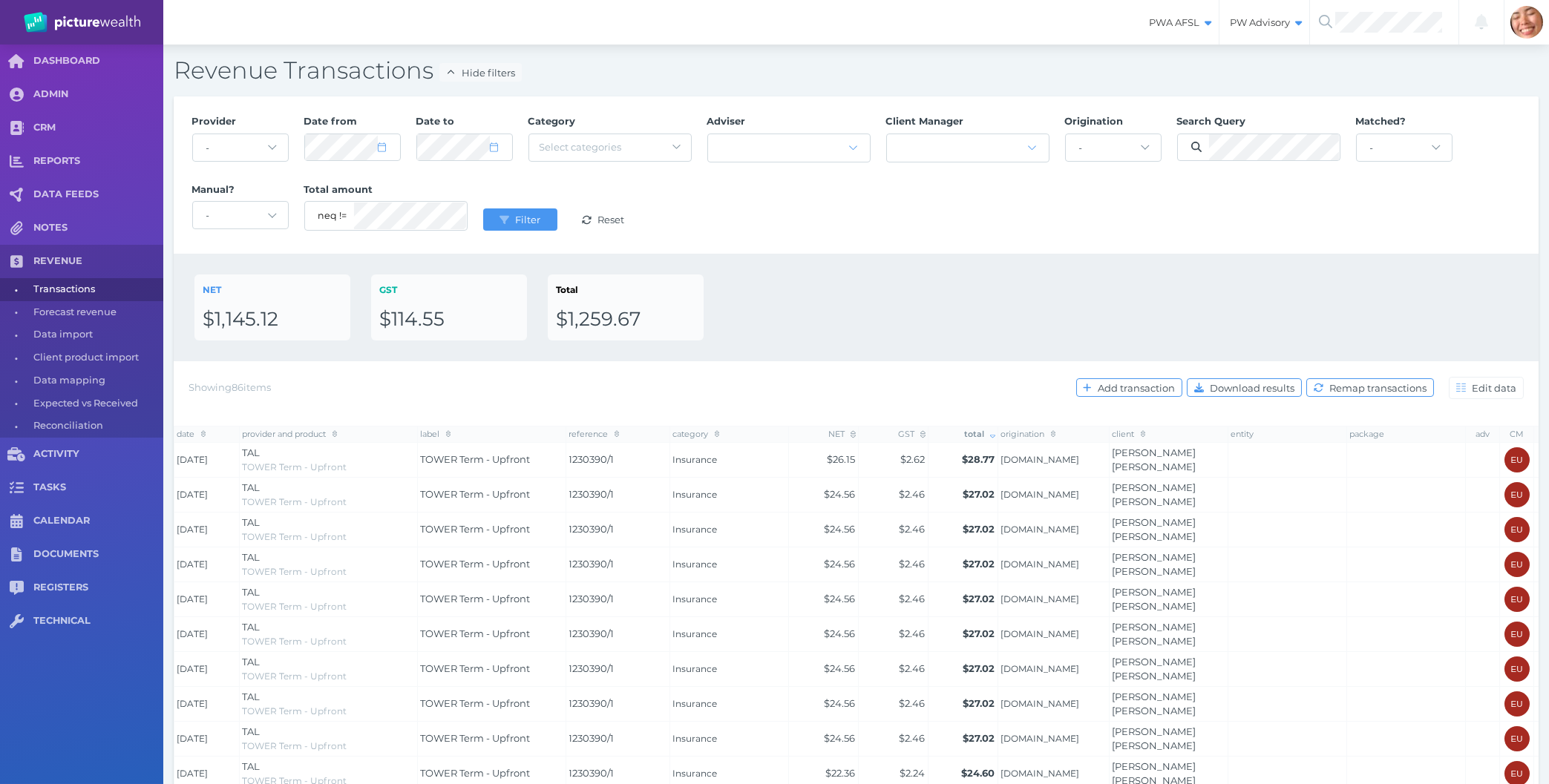
scroll to position [2711, 0]
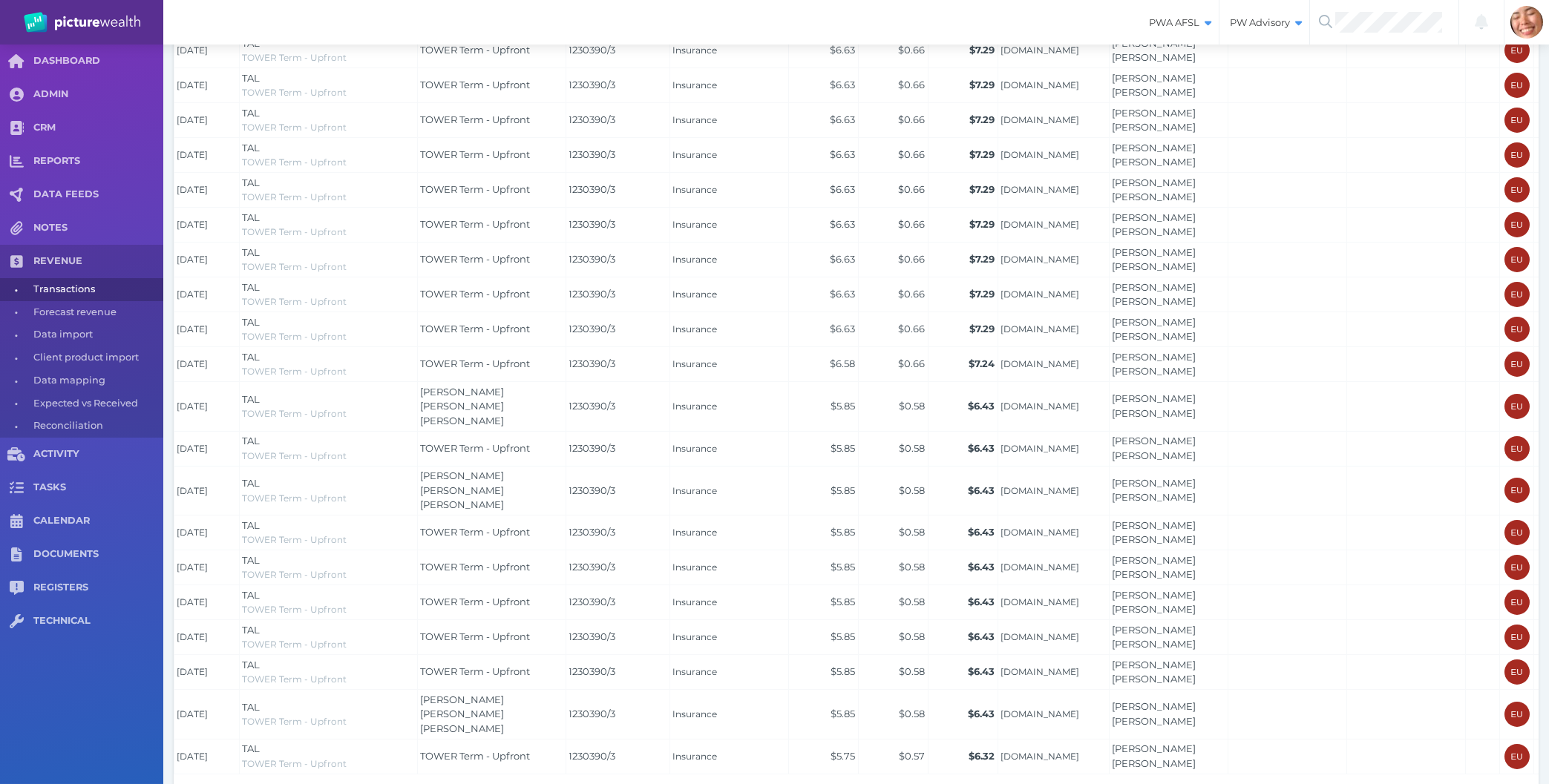
click at [315, 783] on span "10 25 50 100" at bounding box center [318, 798] width 64 height 21
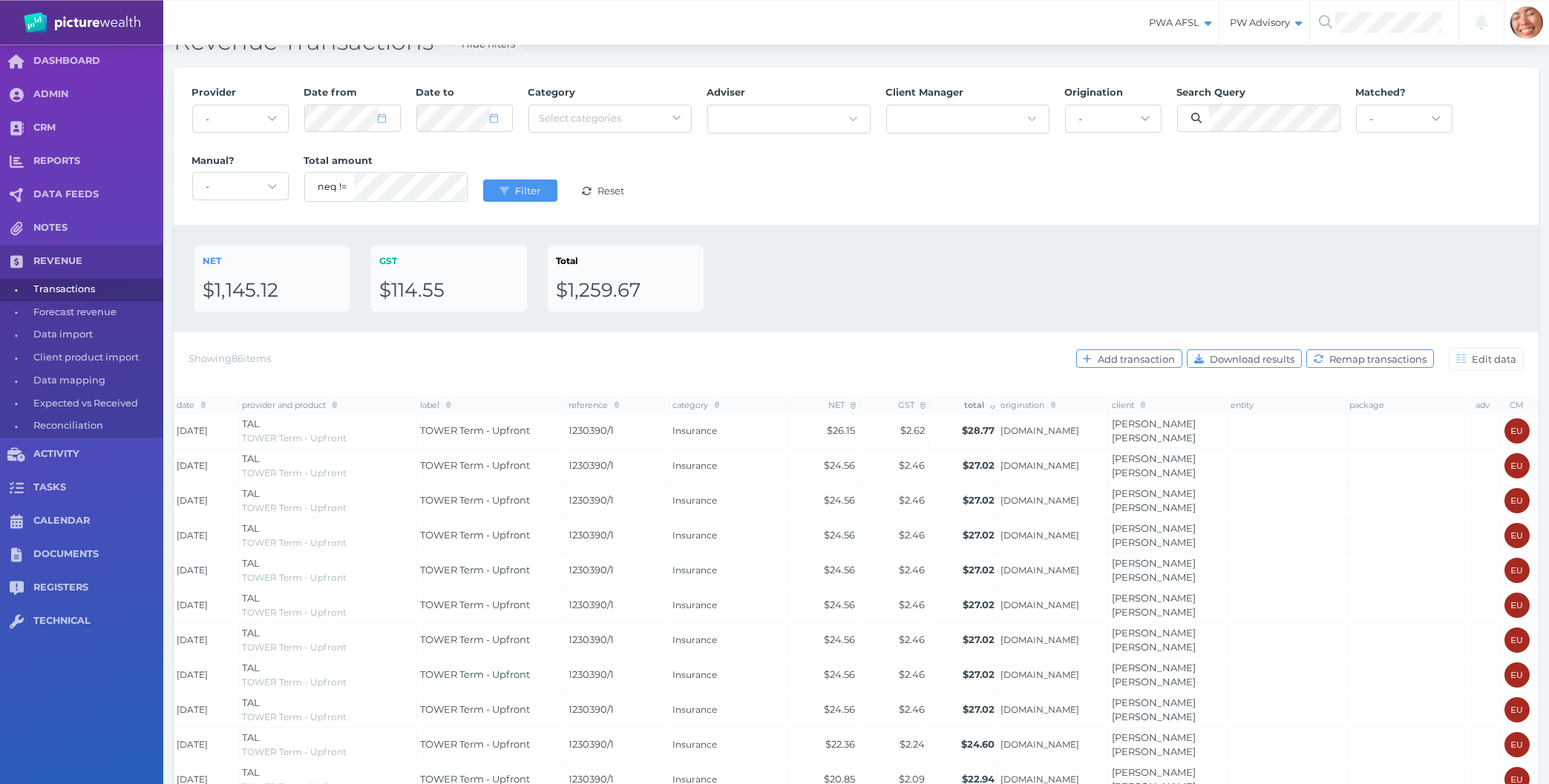
scroll to position [0, 0]
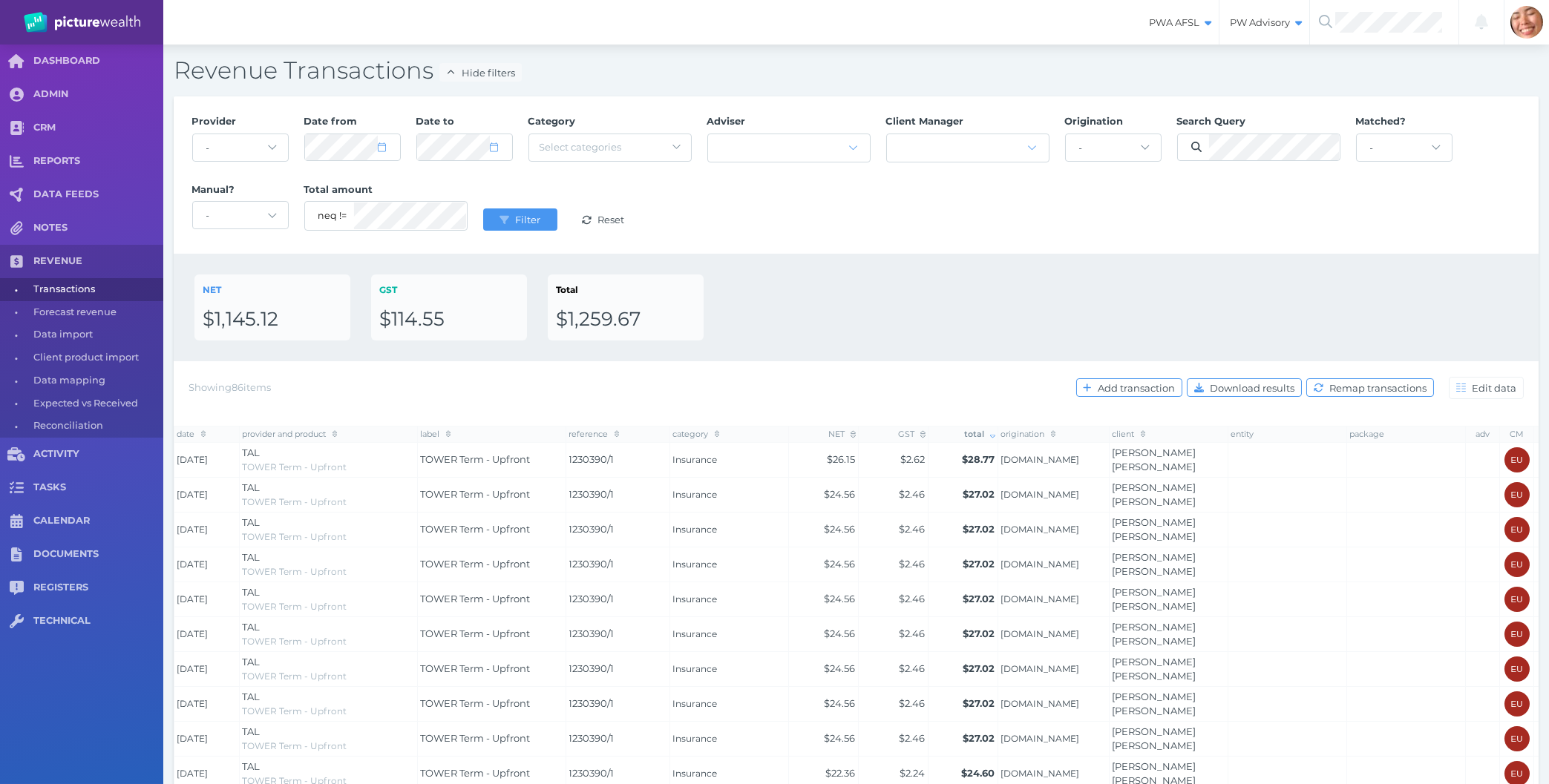
click at [832, 251] on div "Provider - Acuity Fee Revenue Acuity Trustee Advocate Private Wealth Pty Ltd AI…" at bounding box center [856, 176] width 1365 height 158
click at [859, 246] on div "Provider - Acuity Fee Revenue Acuity Trustee Advocate Private Wealth Pty Ltd AI…" at bounding box center [856, 176] width 1365 height 158
click at [1070, 300] on div "NET $1,145.12 GST $114.55 Total $1,259.67" at bounding box center [856, 307] width 1323 height 66
click at [854, 290] on div "NET $1,145.12 GST $114.55 Total $1,259.67" at bounding box center [856, 307] width 1323 height 66
select select "7"
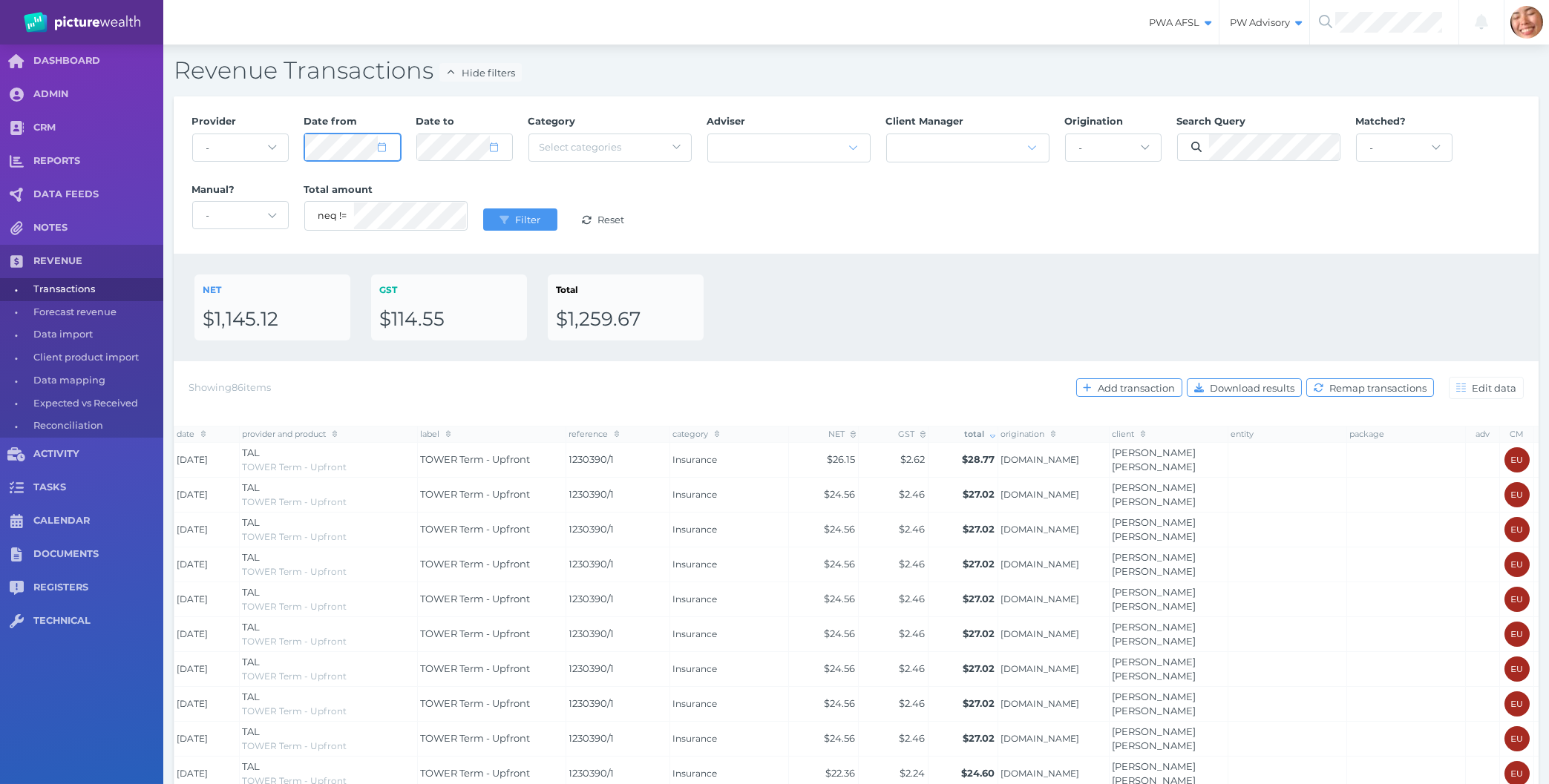
select select "2025"
select select "7"
select select "2025"
click at [483, 208] on button "Filter" at bounding box center [520, 219] width 74 height 23
click at [827, 229] on div "Provider - Acuity Fee Revenue Acuity Trustee Advocate Private Wealth Pty Ltd AI…" at bounding box center [856, 175] width 1344 height 137
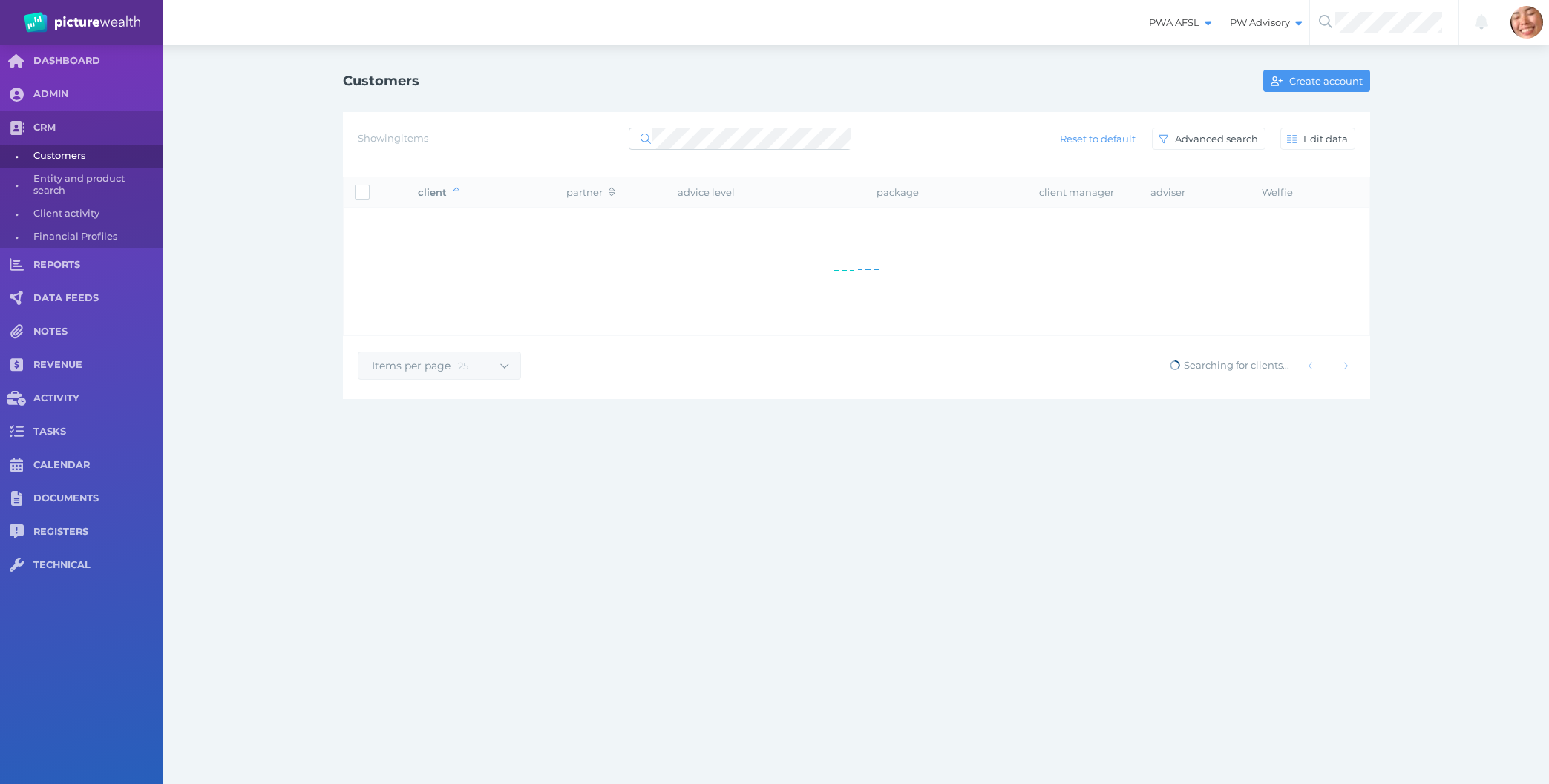
select select "25"
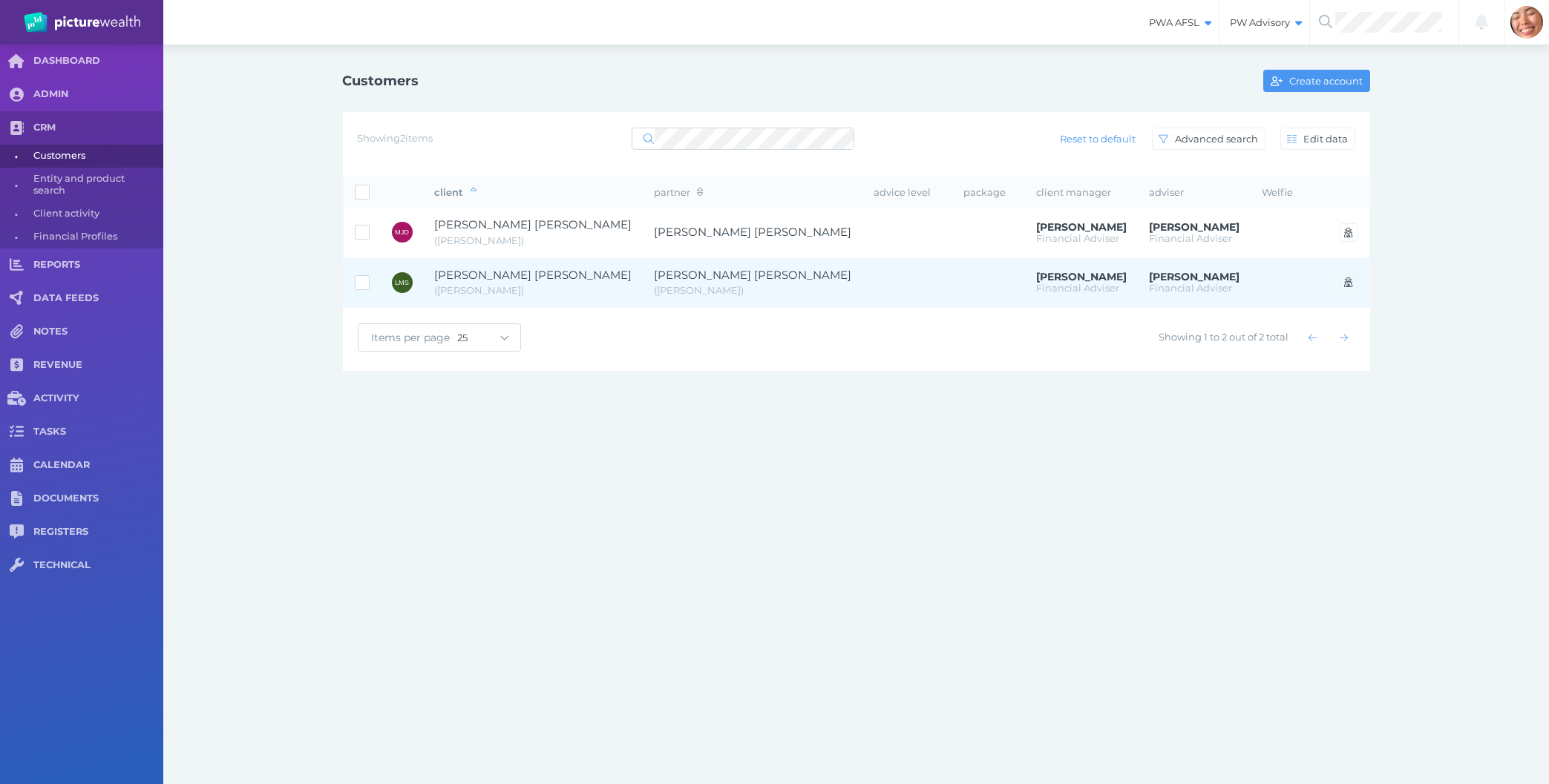
click at [536, 295] on span "( Lisa )" at bounding box center [534, 291] width 197 height 14
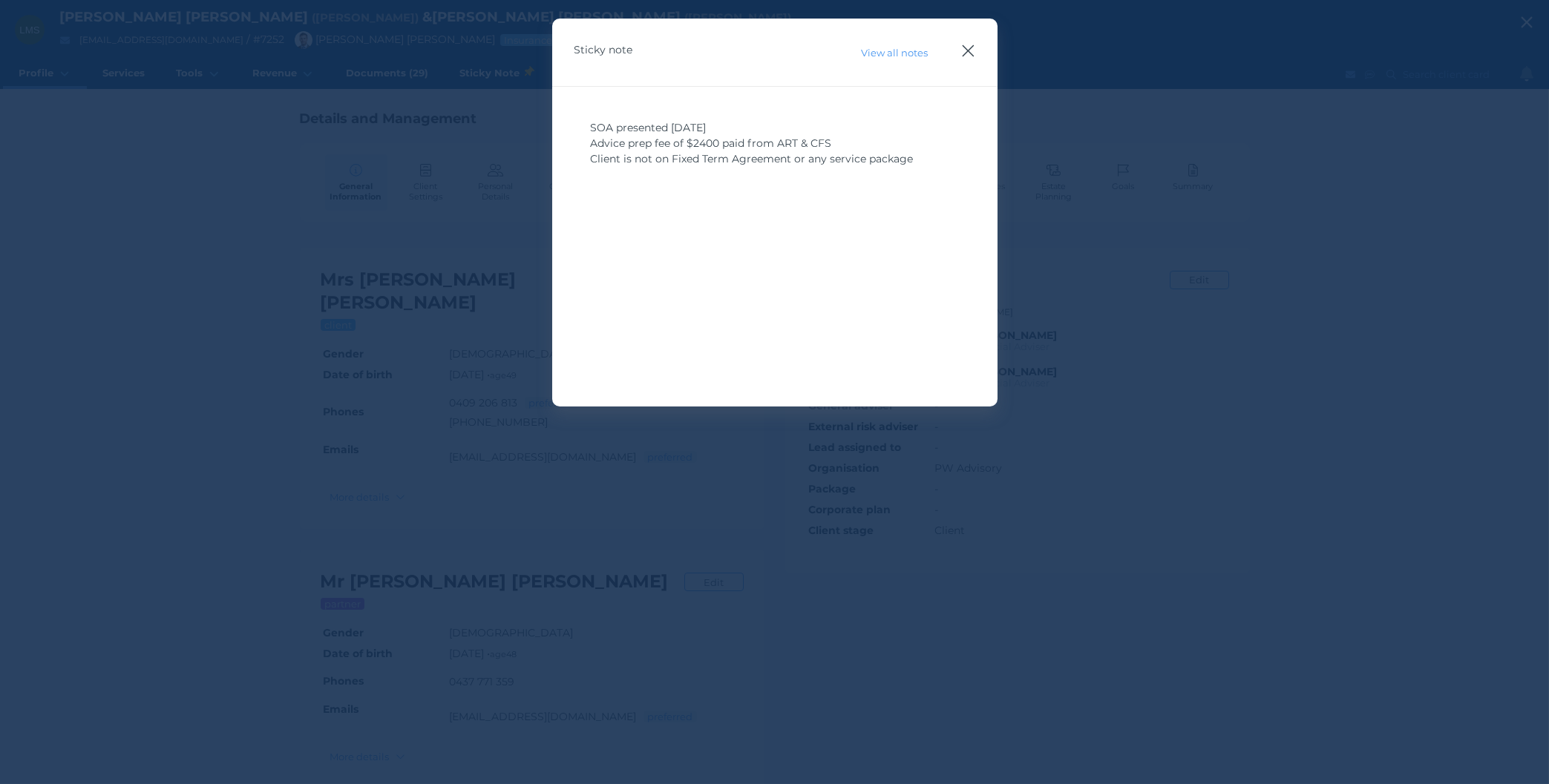
click at [968, 52] on icon "button" at bounding box center [967, 51] width 12 height 12
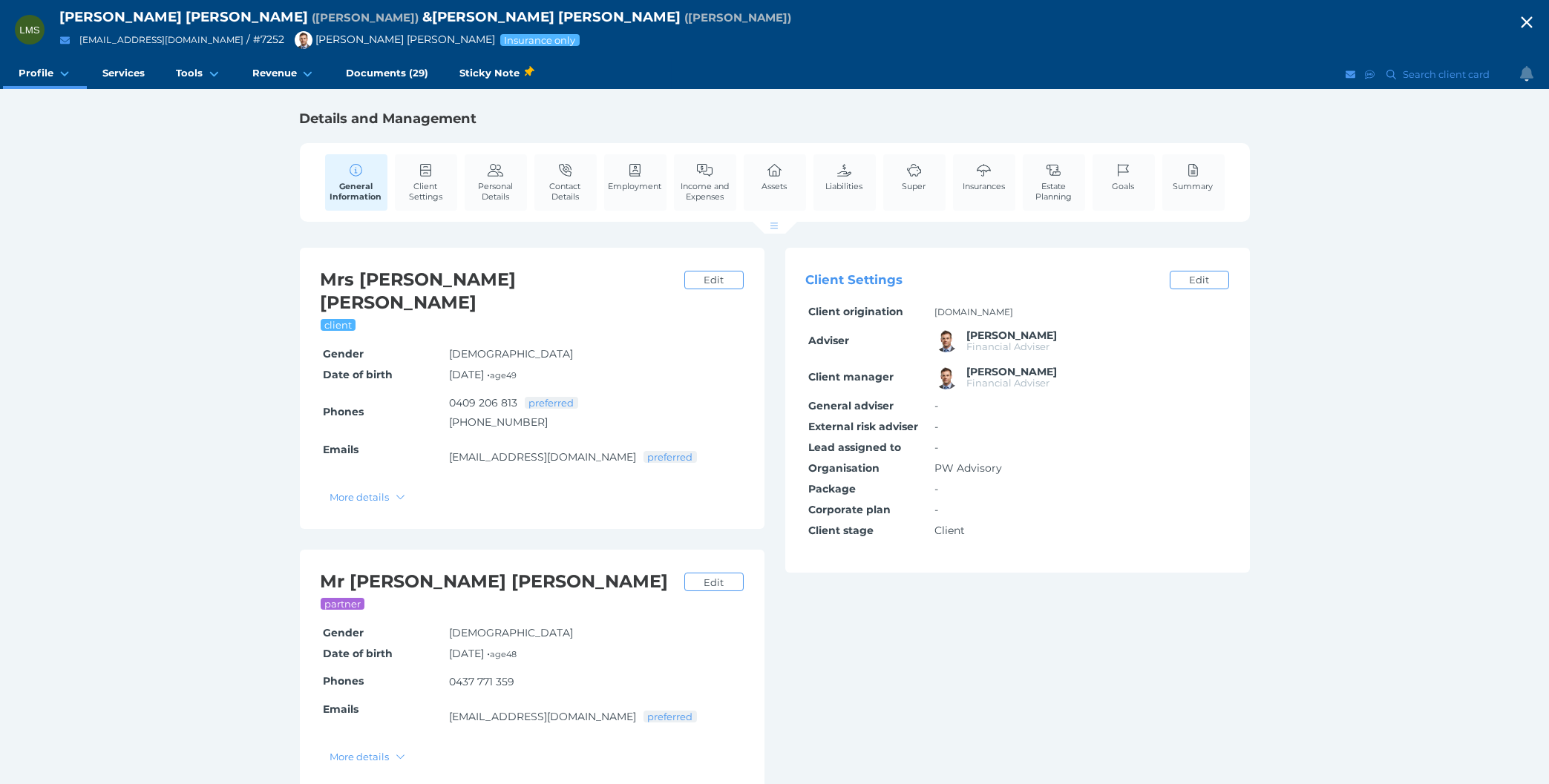
click at [283, 228] on div "LMS Lisa Michelle Smith ( Lisa ) & Bradley Raymond Smith ( Brad ) lisacollings@…" at bounding box center [774, 394] width 1549 height 789
click at [987, 177] on link "Insurances" at bounding box center [984, 177] width 50 height 45
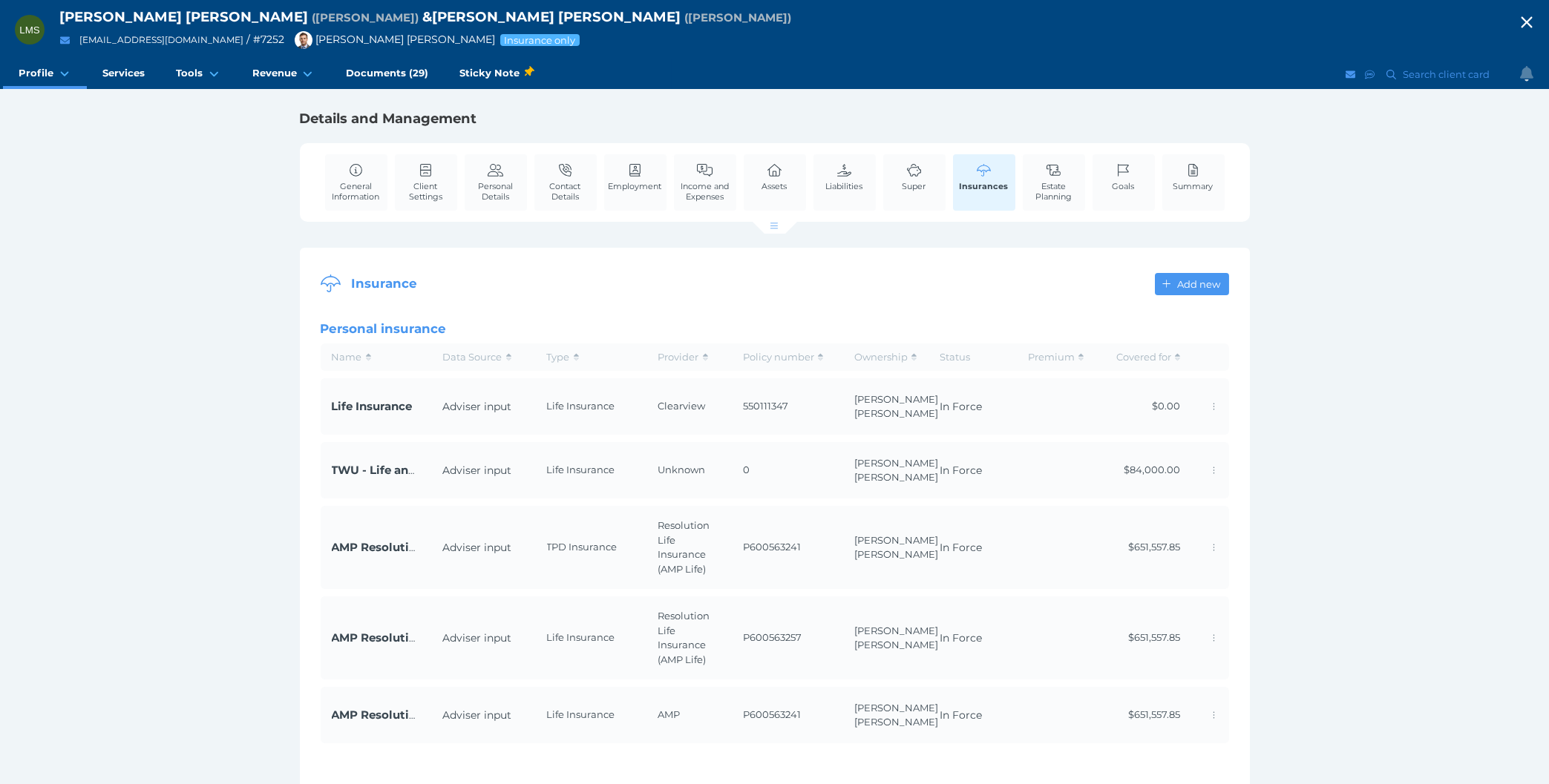
click at [903, 191] on span "Super" at bounding box center [914, 186] width 24 height 10
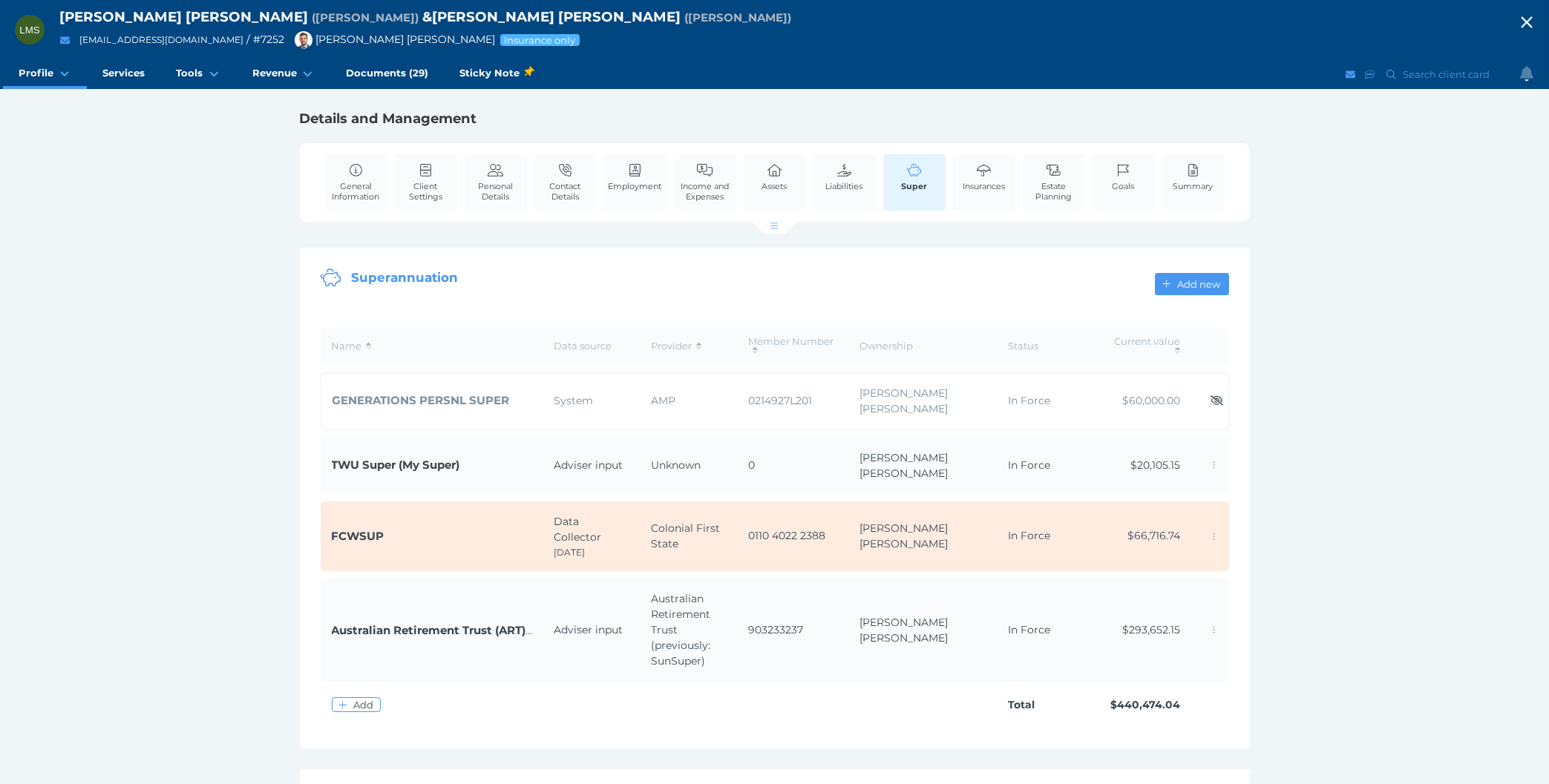
click at [263, 299] on div "LMS Lisa Michelle Smith ( Lisa ) & Bradley Raymond Smith ( Brad ) lisacollings@…" at bounding box center [774, 504] width 1549 height 1009
click at [412, 79] on span "Documents (29)" at bounding box center [387, 73] width 82 height 13
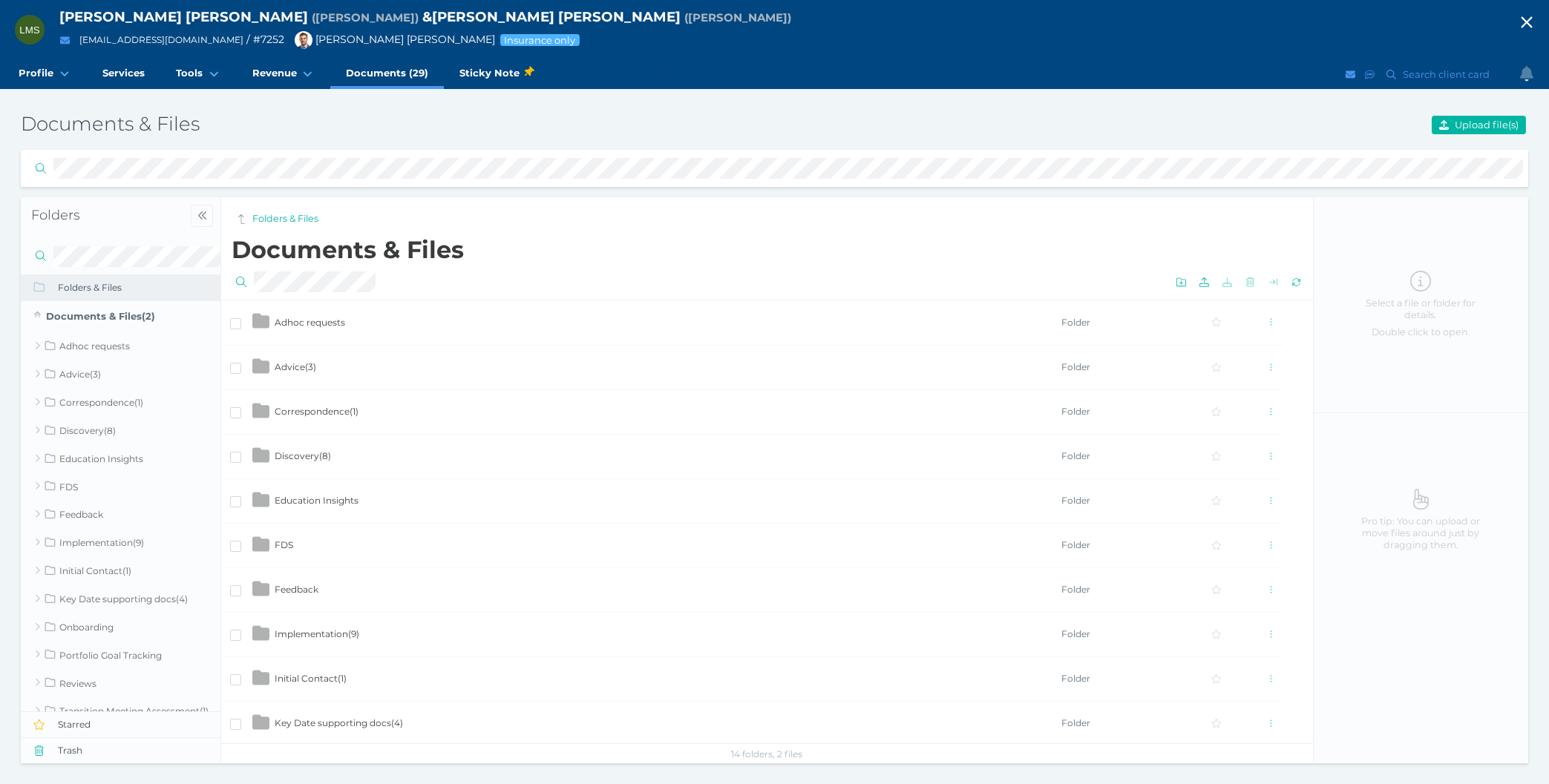
click at [390, 154] on div at bounding box center [774, 167] width 1507 height 35
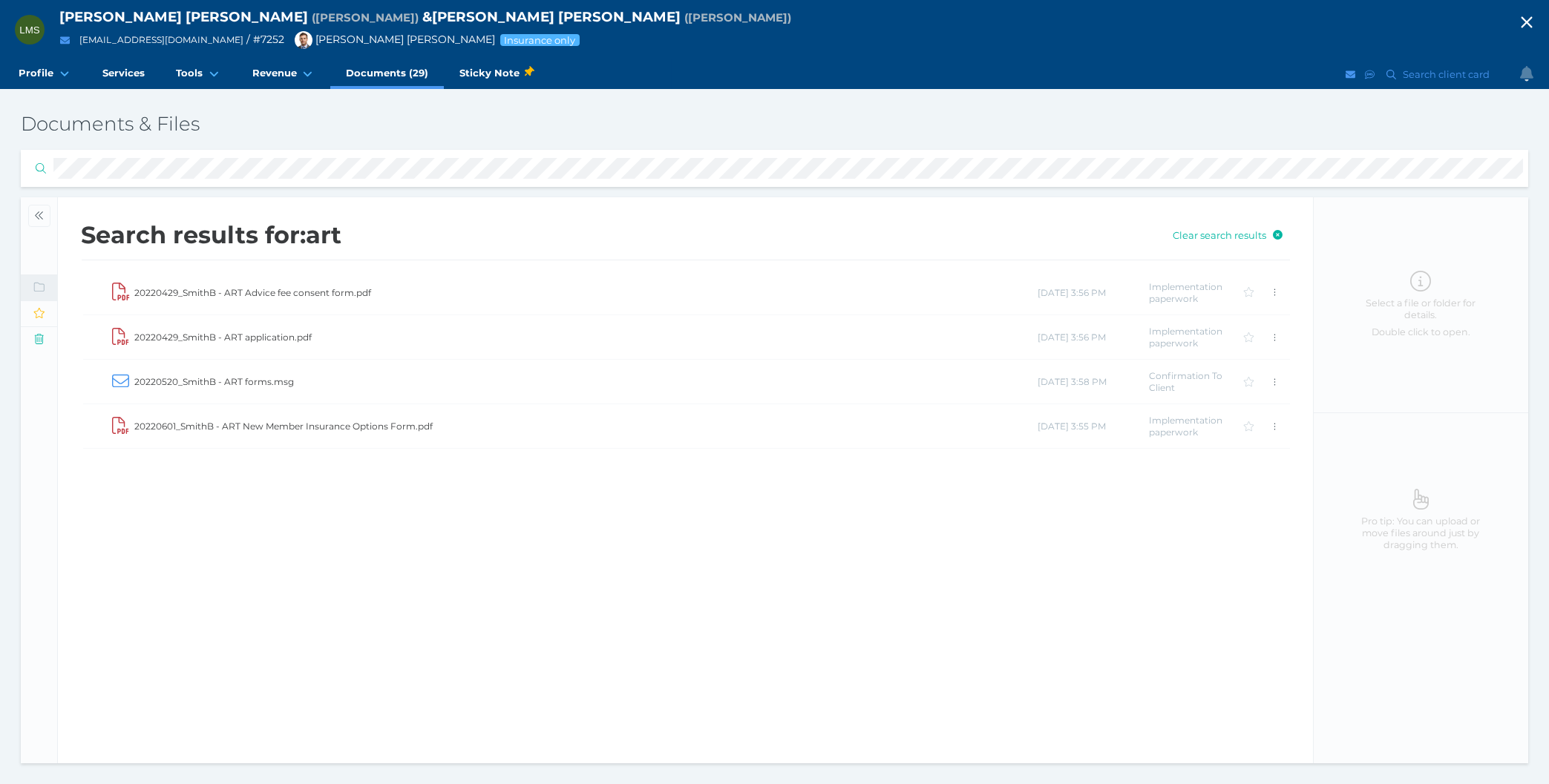
click at [273, 330] on td "20220429_SmithB - ART application.pdf" at bounding box center [585, 337] width 903 height 44
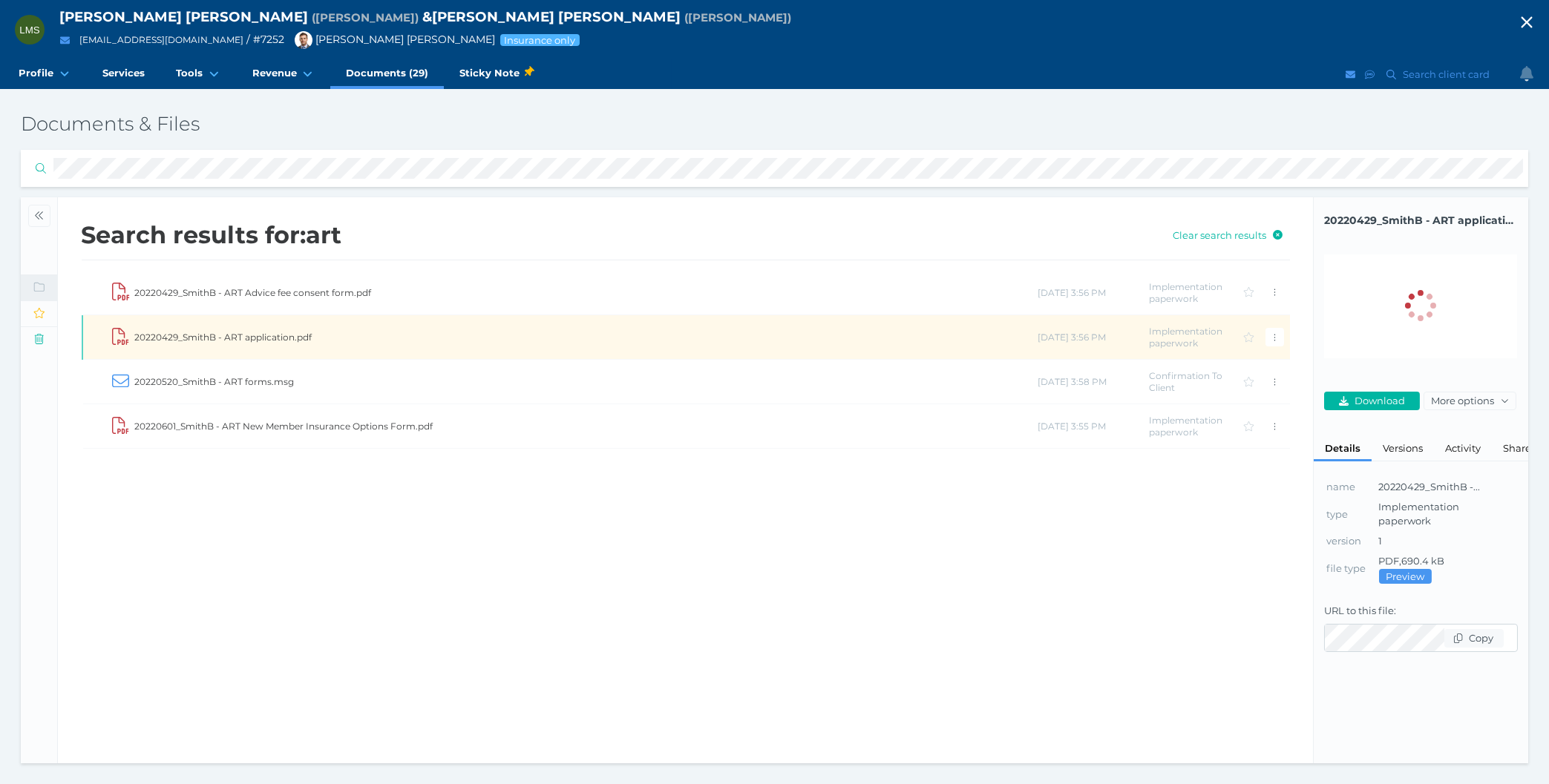
click at [340, 430] on td "20220601_SmithB - ART New Member Insurance Options Form.pdf" at bounding box center [585, 426] width 903 height 44
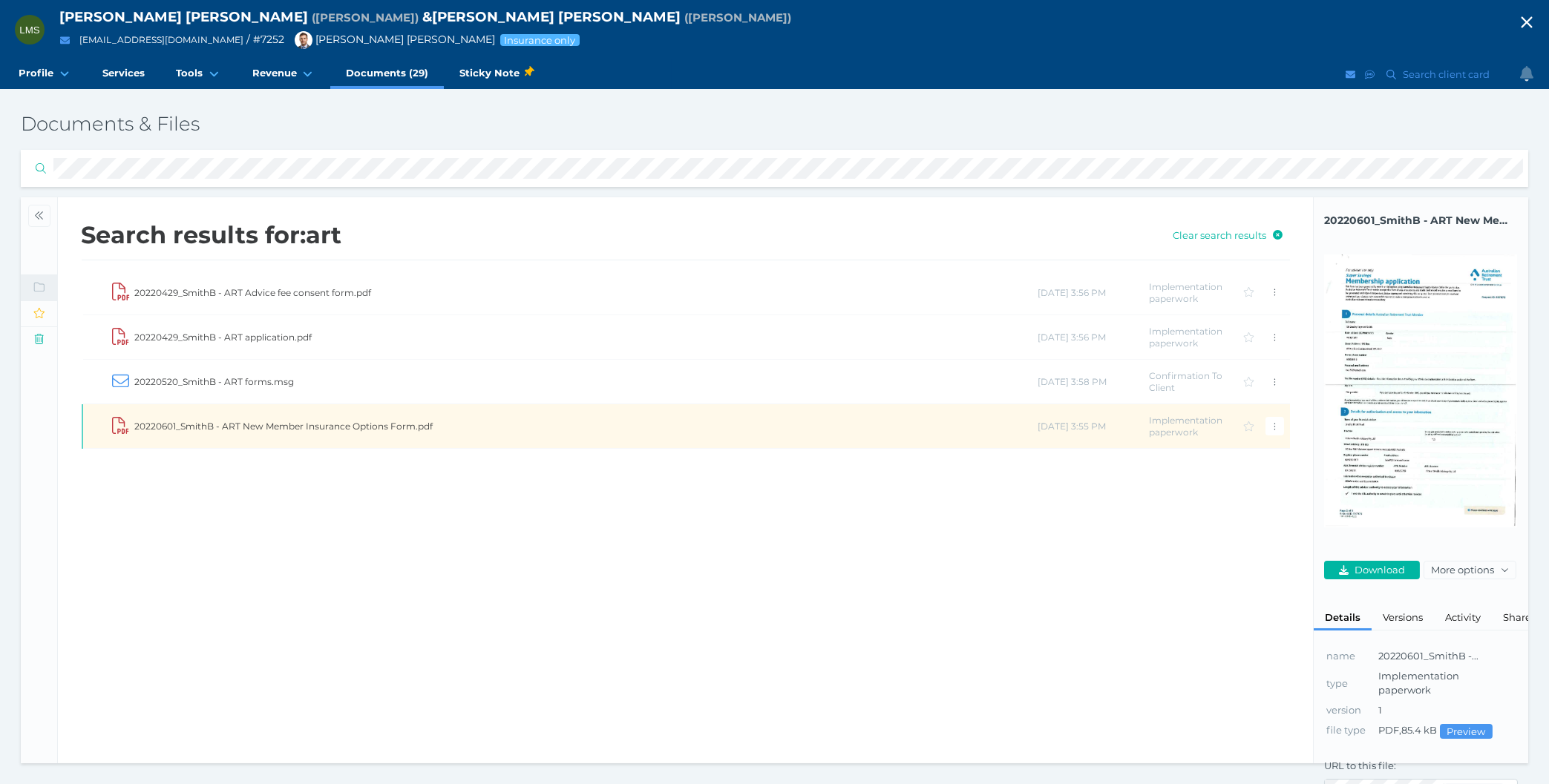
click at [298, 292] on td "20220429_SmithB - ART Advice fee consent form.pdf" at bounding box center [585, 292] width 903 height 44
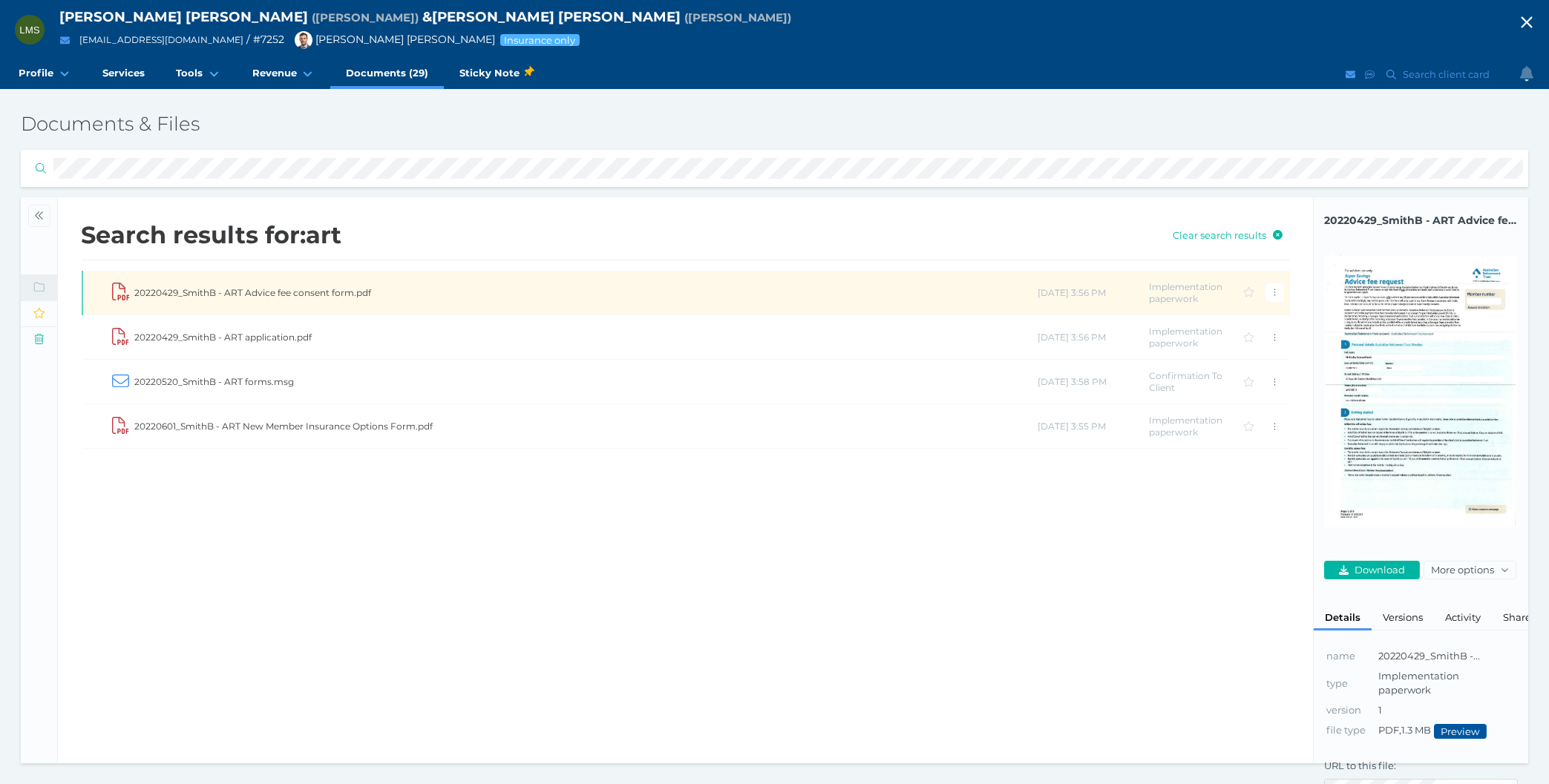
click at [1478, 733] on span "Preview" at bounding box center [1460, 731] width 52 height 12
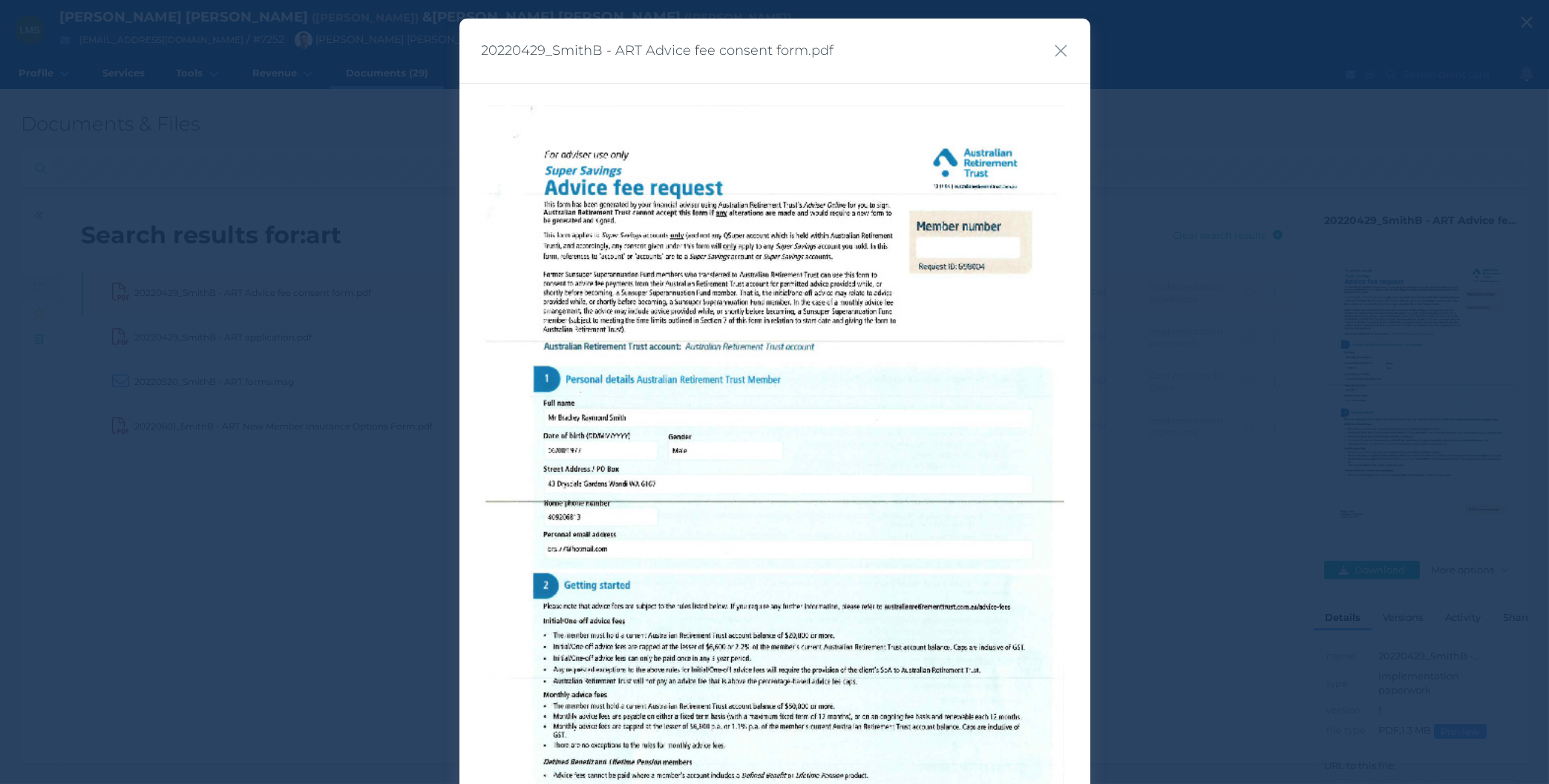
click at [555, 605] on img at bounding box center [774, 520] width 586 height 829
click at [1065, 54] on icon "button" at bounding box center [1060, 51] width 12 height 12
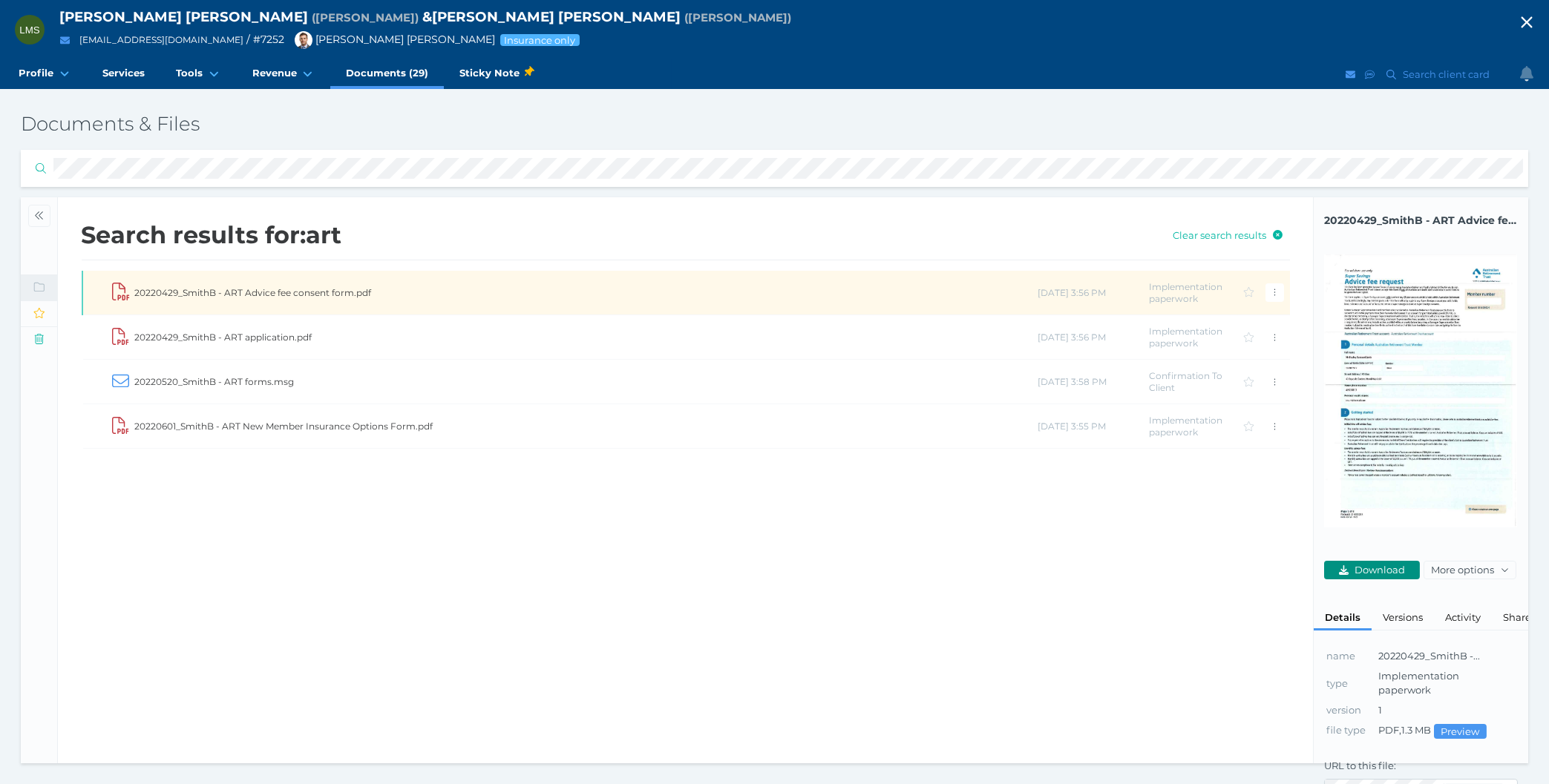
click at [1379, 573] on span "Download" at bounding box center [1381, 569] width 60 height 12
click at [724, 38] on div "lisacollings@bigpond.com / # 7252 Bradley David Bond Insurance only" at bounding box center [777, 40] width 1445 height 23
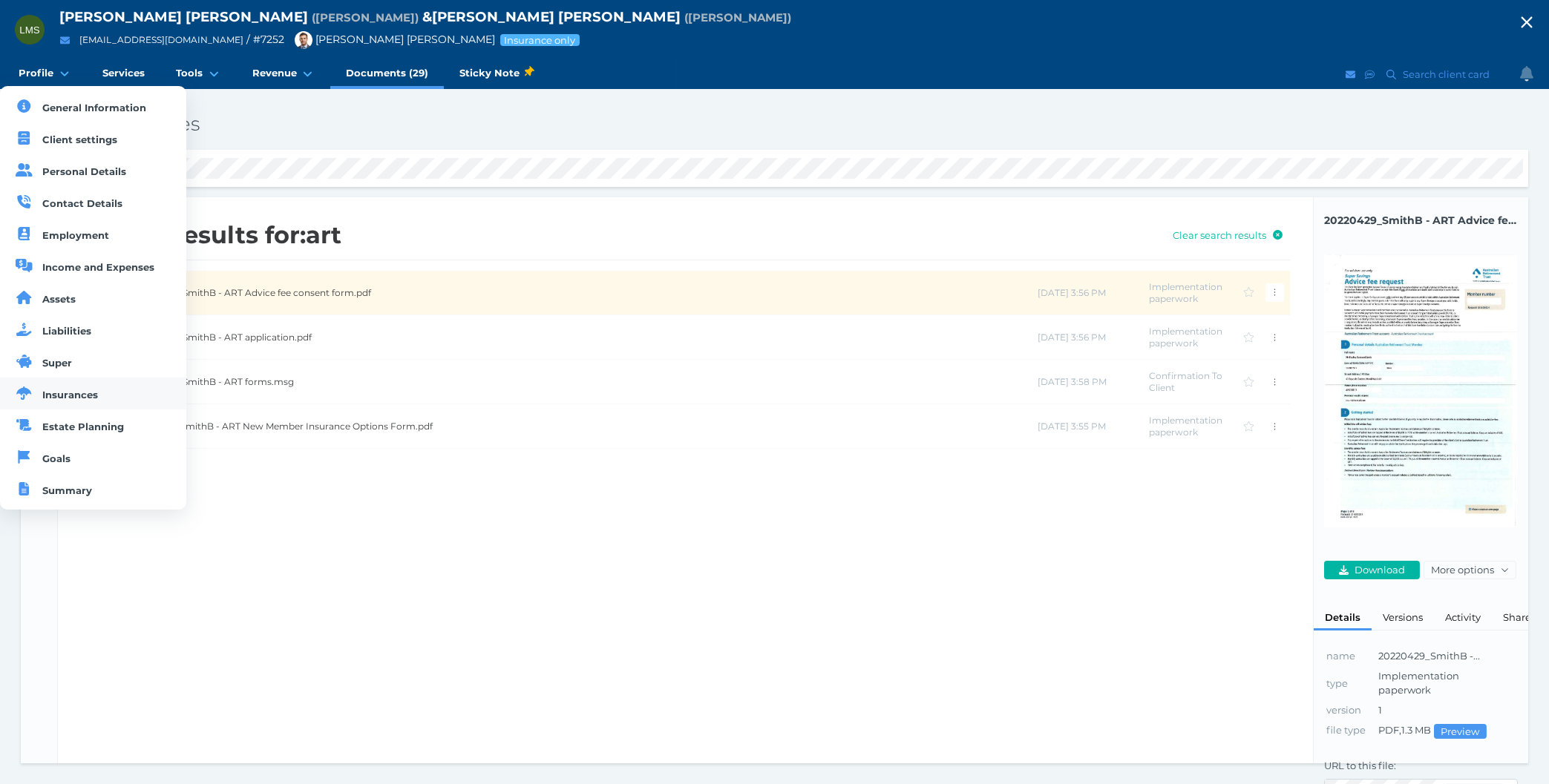
click at [72, 406] on link "Insurances" at bounding box center [93, 393] width 187 height 32
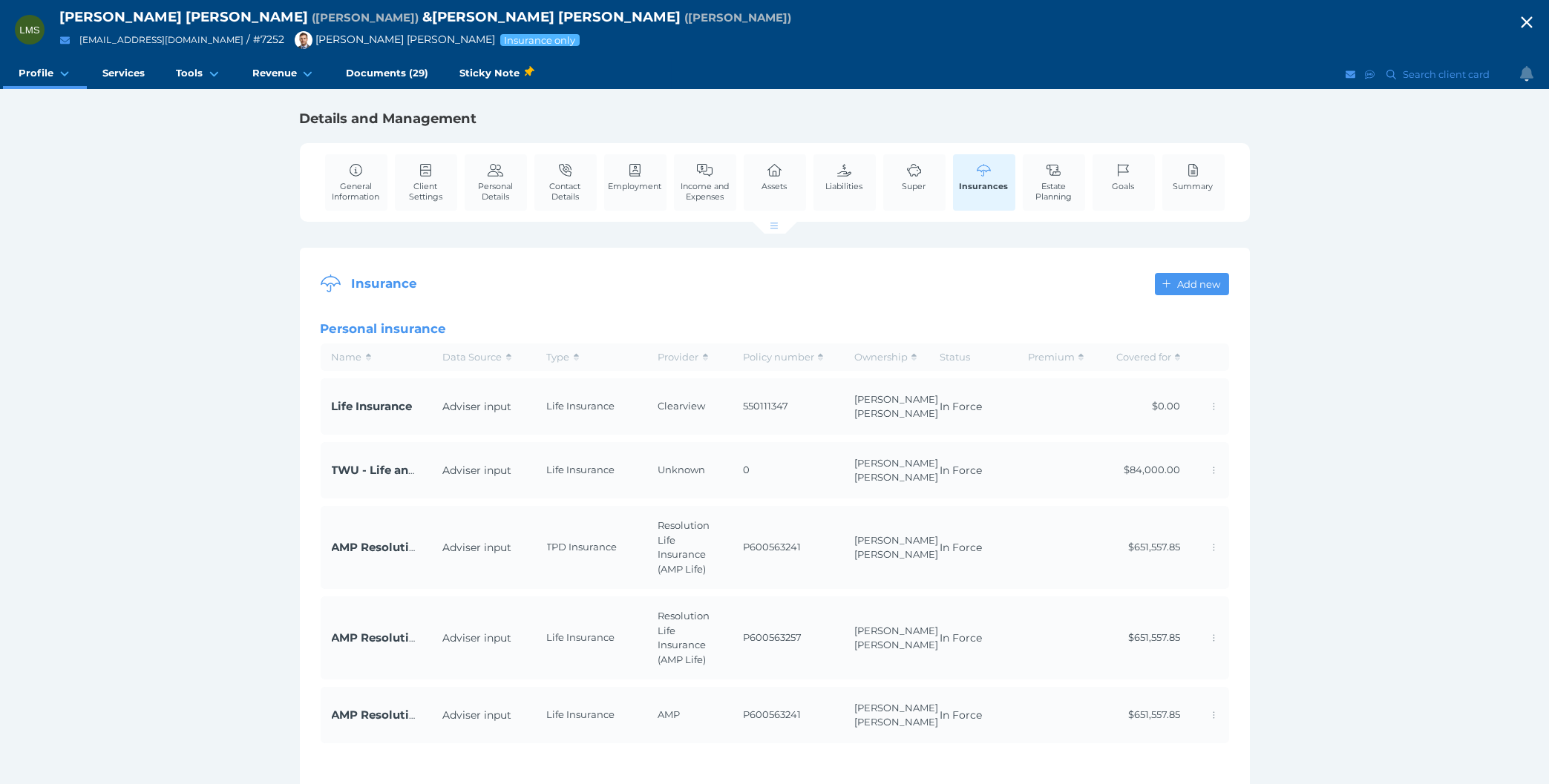
scroll to position [62, 0]
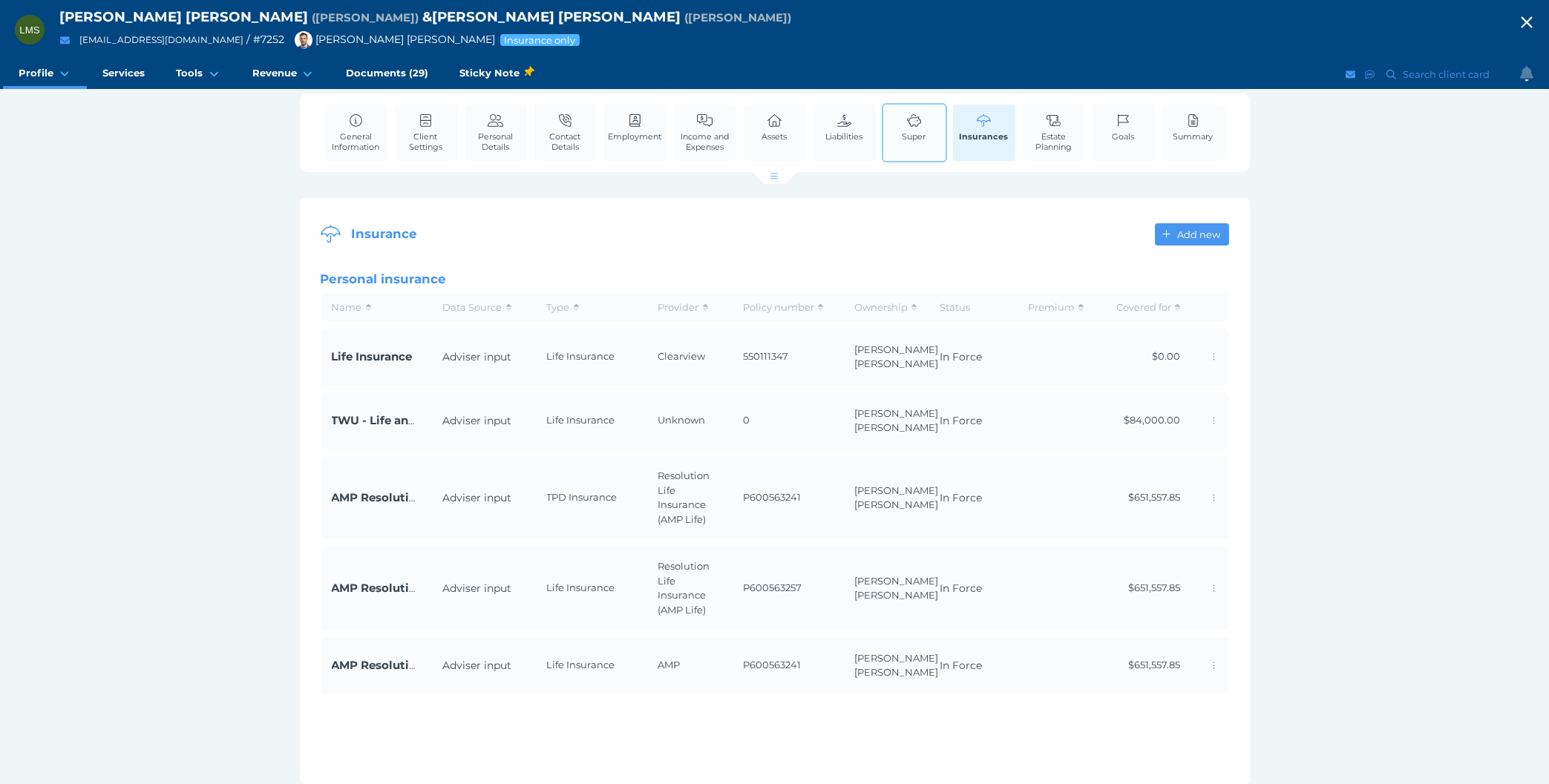
click at [909, 114] on icon at bounding box center [915, 120] width 16 height 14
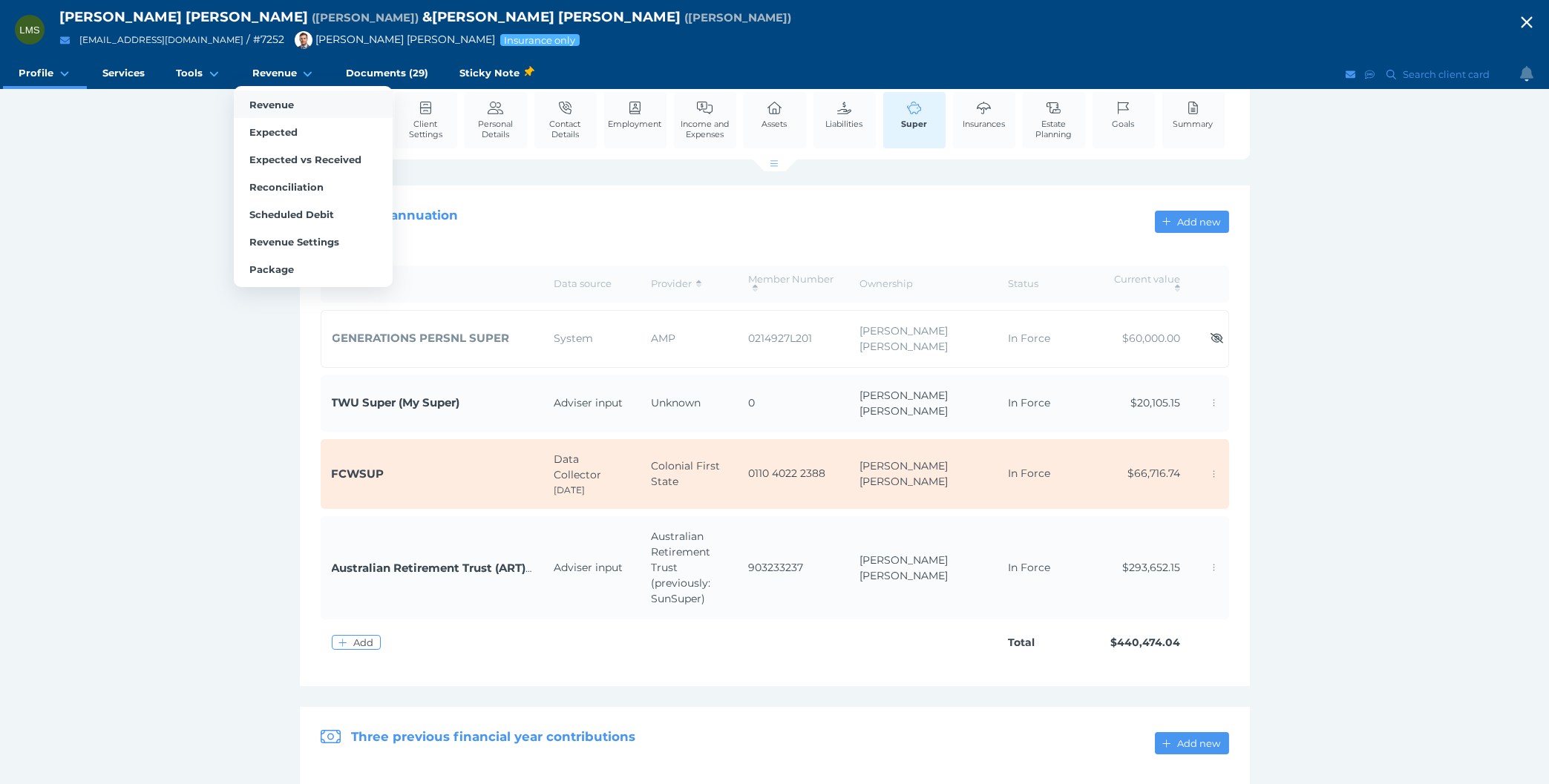
click at [268, 99] on span "Revenue" at bounding box center [271, 104] width 44 height 12
select select "25"
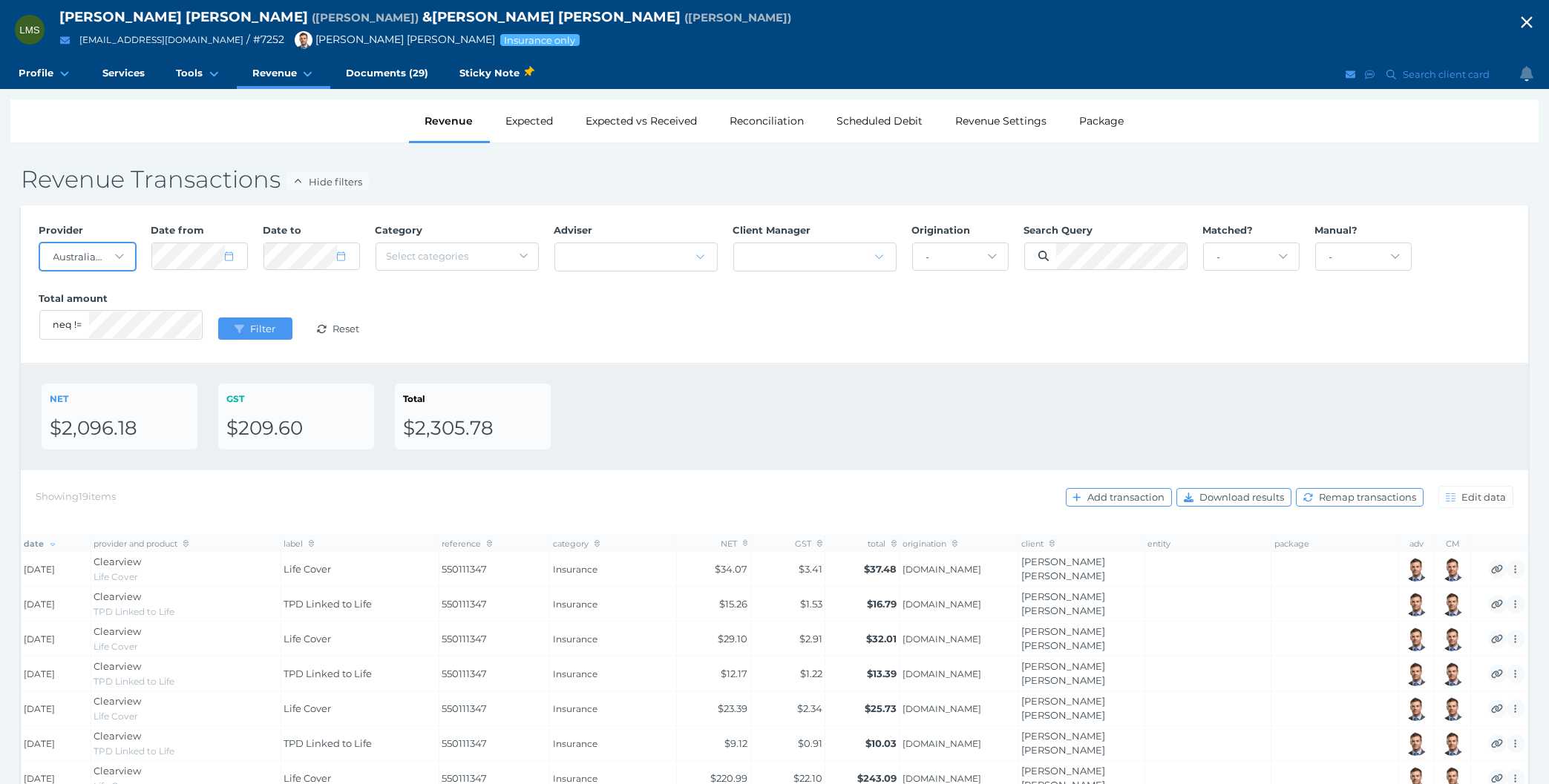
click option "Australian Retirement Trust (previously: SunSuper)" at bounding box center [0, 0] width 0 height 0
click at [240, 328] on icon "submit" at bounding box center [239, 329] width 10 height 8
click at [688, 322] on div "Provider - Acuity Fee Revenue Acuity Trustee Advocate Private Wealth Pty Ltd AI…" at bounding box center [774, 283] width 1486 height 137
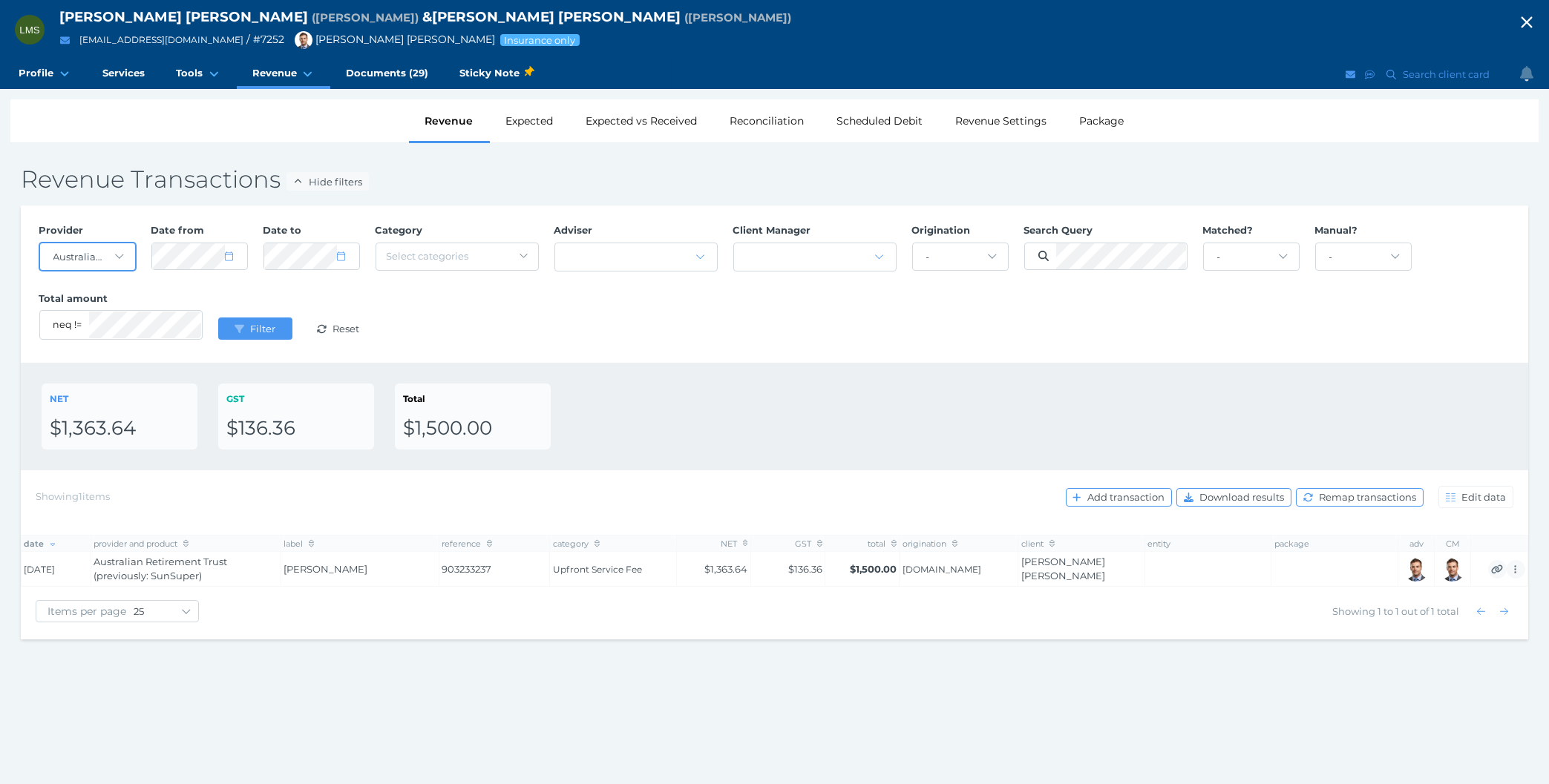
click at [40, 244] on select "- Acuity Fee Revenue Acuity Trustee Advocate Private Wealth Pty Ltd AIA Austral…" at bounding box center [87, 256] width 95 height 26
select select "null"
click option "-" at bounding box center [0, 0] width 0 height 0
click at [691, 310] on div "Provider - Acuity Fee Revenue Acuity Trustee Advocate Private Wealth Pty Ltd AI…" at bounding box center [774, 283] width 1486 height 137
drag, startPoint x: 385, startPoint y: 35, endPoint x: 454, endPoint y: 38, distance: 69.1
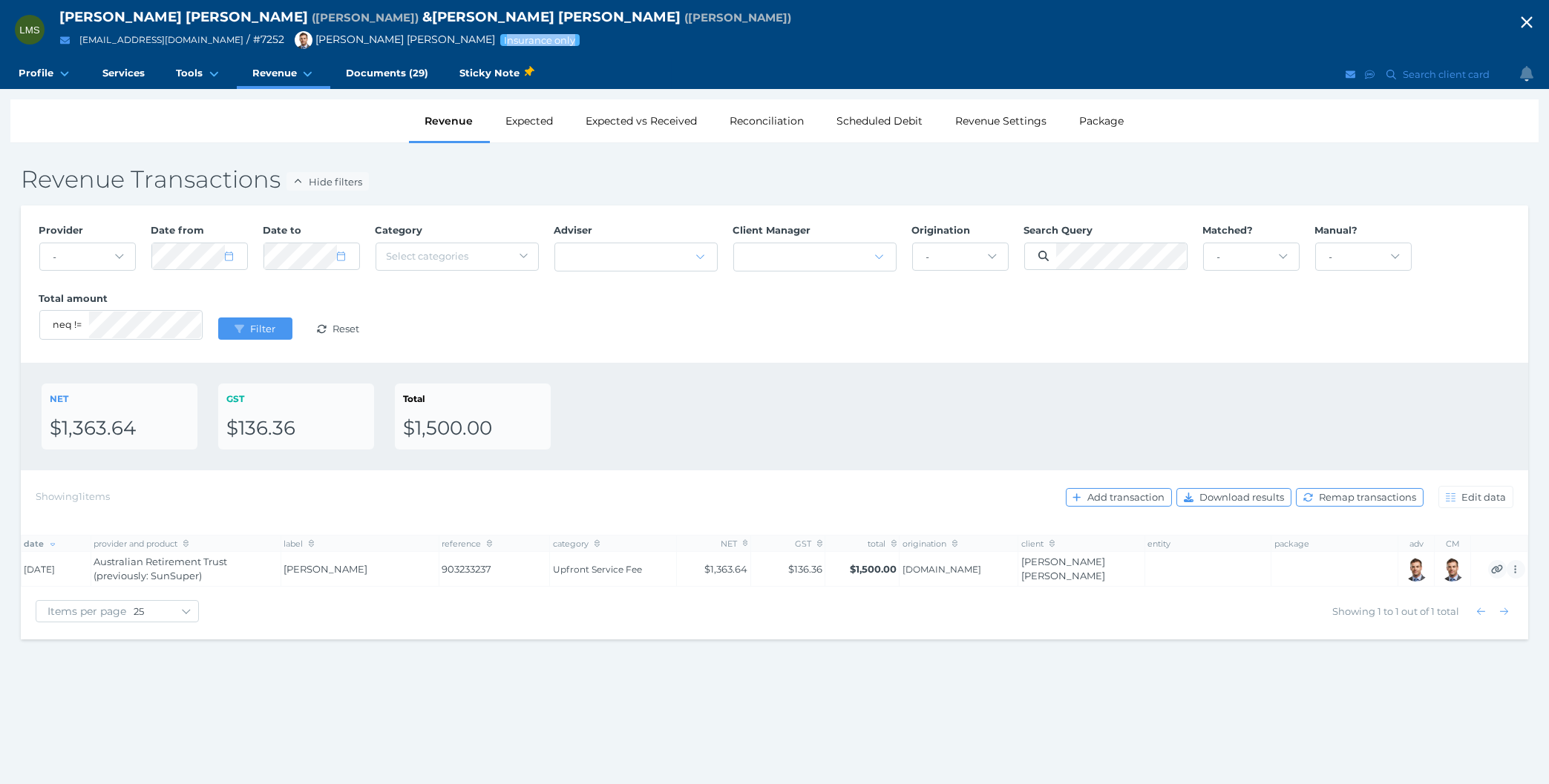
click at [504, 38] on span "Insurance only" at bounding box center [540, 40] width 73 height 12
click at [725, 367] on div "NET $1,363.64 GST $136.36 Total $1,500.00" at bounding box center [774, 416] width 1507 height 108
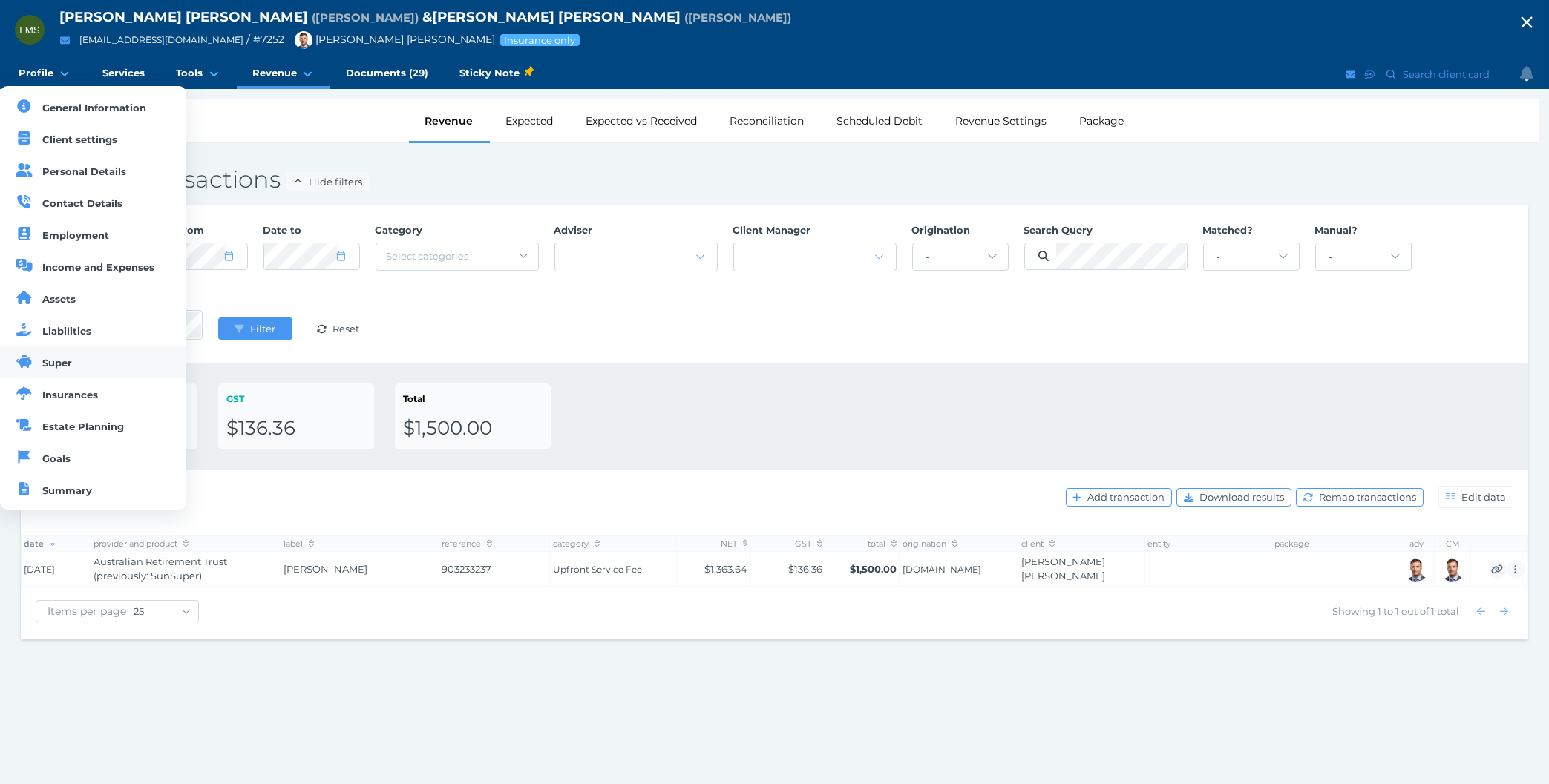
click at [65, 373] on link "Super" at bounding box center [93, 361] width 187 height 32
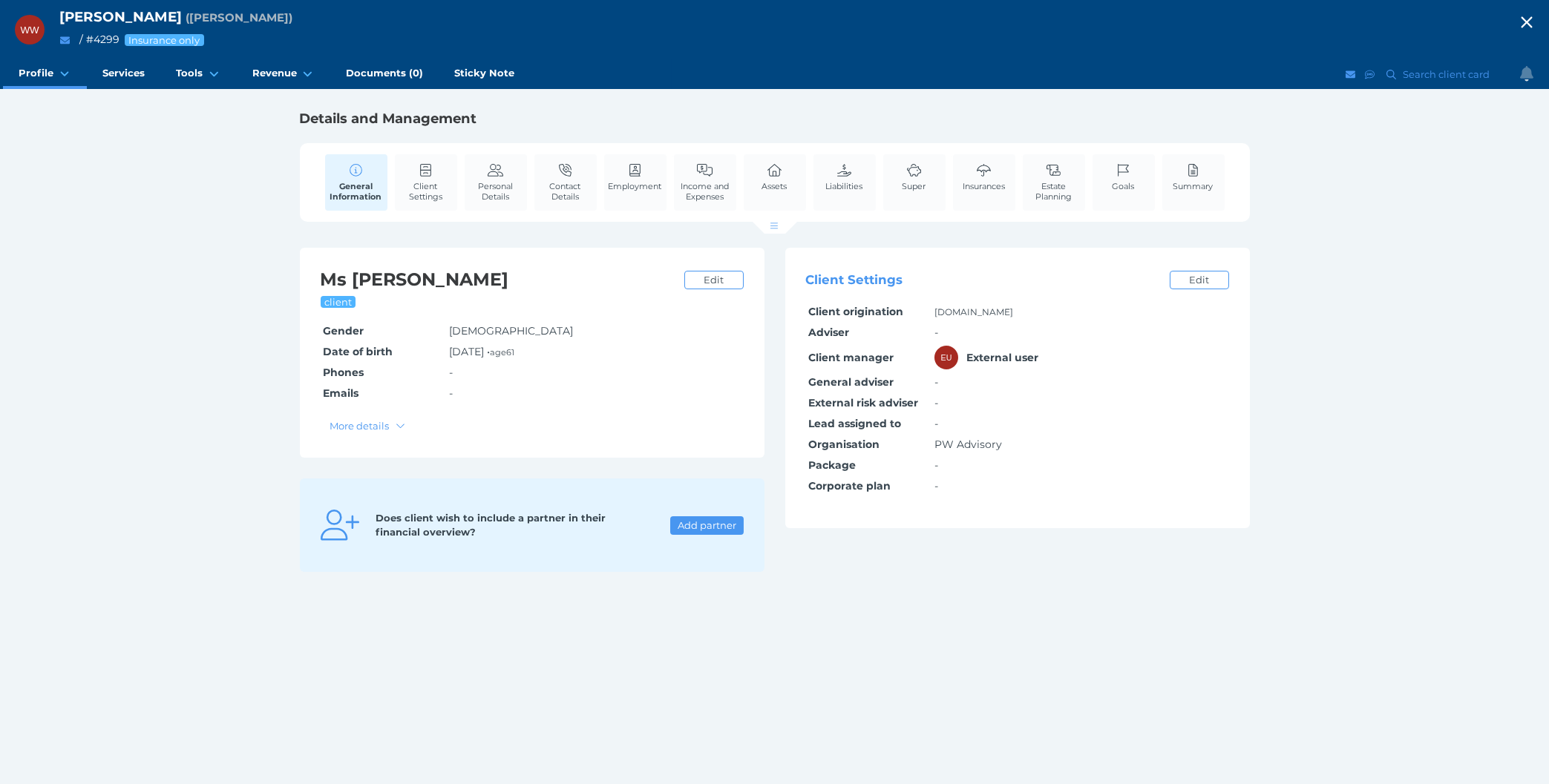
click at [170, 364] on div "[PERSON_NAME] ( [PERSON_NAME] ) / # 4299 Insurance only Open menu Close menu Pr…" at bounding box center [774, 392] width 1549 height 784
click at [1409, 329] on div "[PERSON_NAME] ( [PERSON_NAME] ) / # 4299 Insurance only Open menu Close menu Pr…" at bounding box center [774, 392] width 1549 height 784
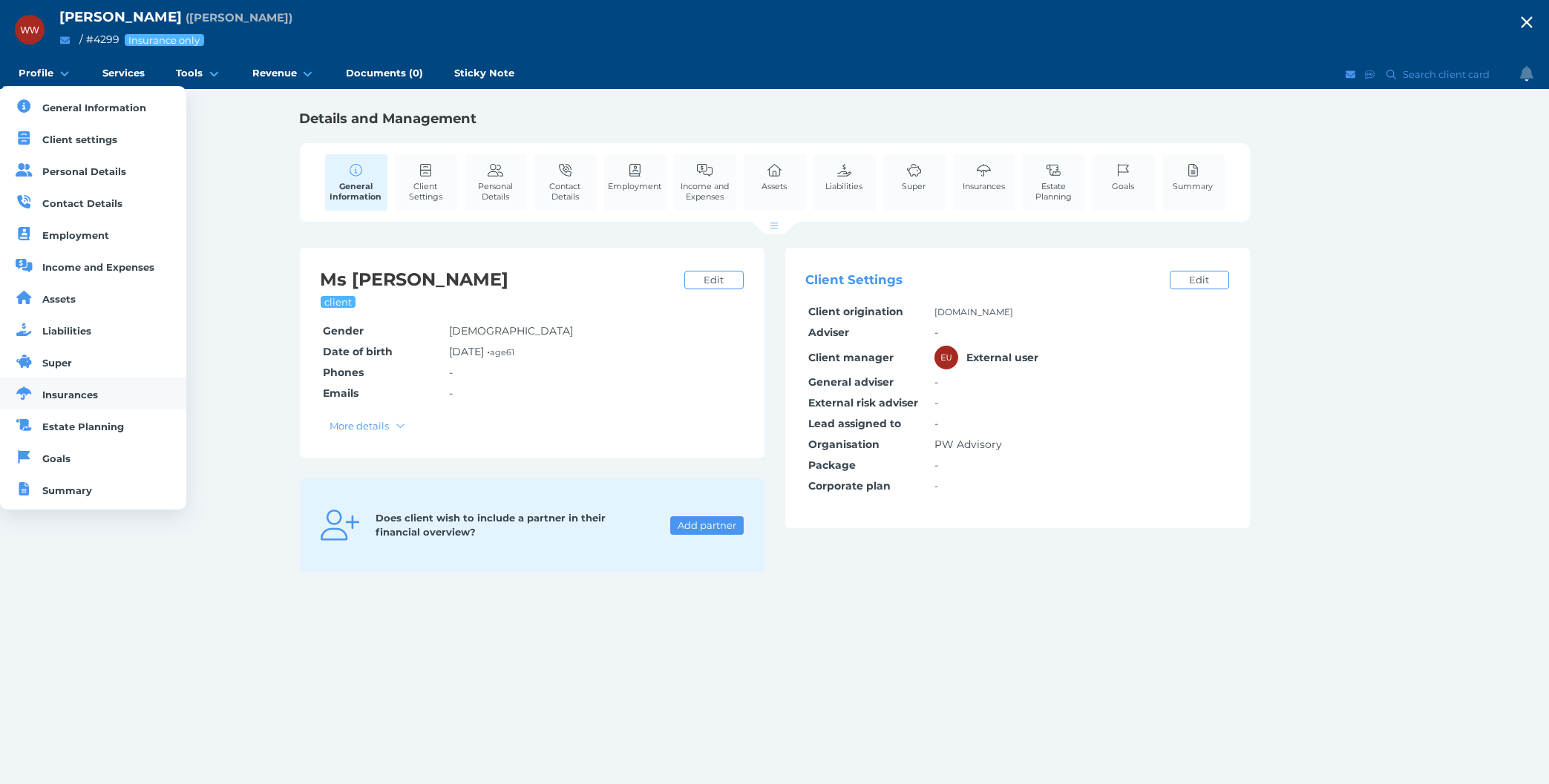
click at [64, 400] on span "Insurances" at bounding box center [71, 394] width 55 height 12
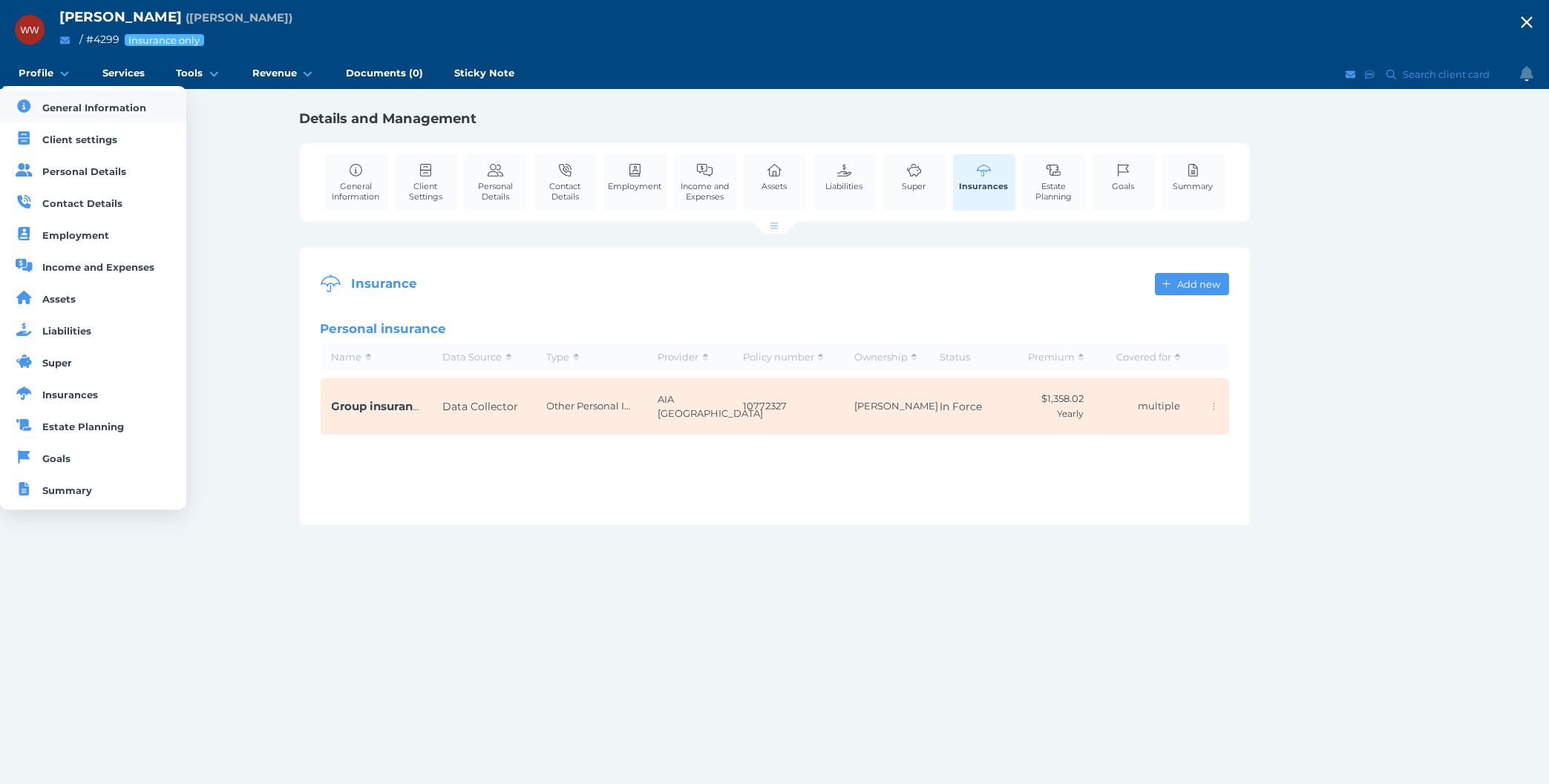
click at [68, 121] on link "General Information" at bounding box center [93, 106] width 187 height 32
click at [70, 367] on span "Super" at bounding box center [58, 362] width 30 height 12
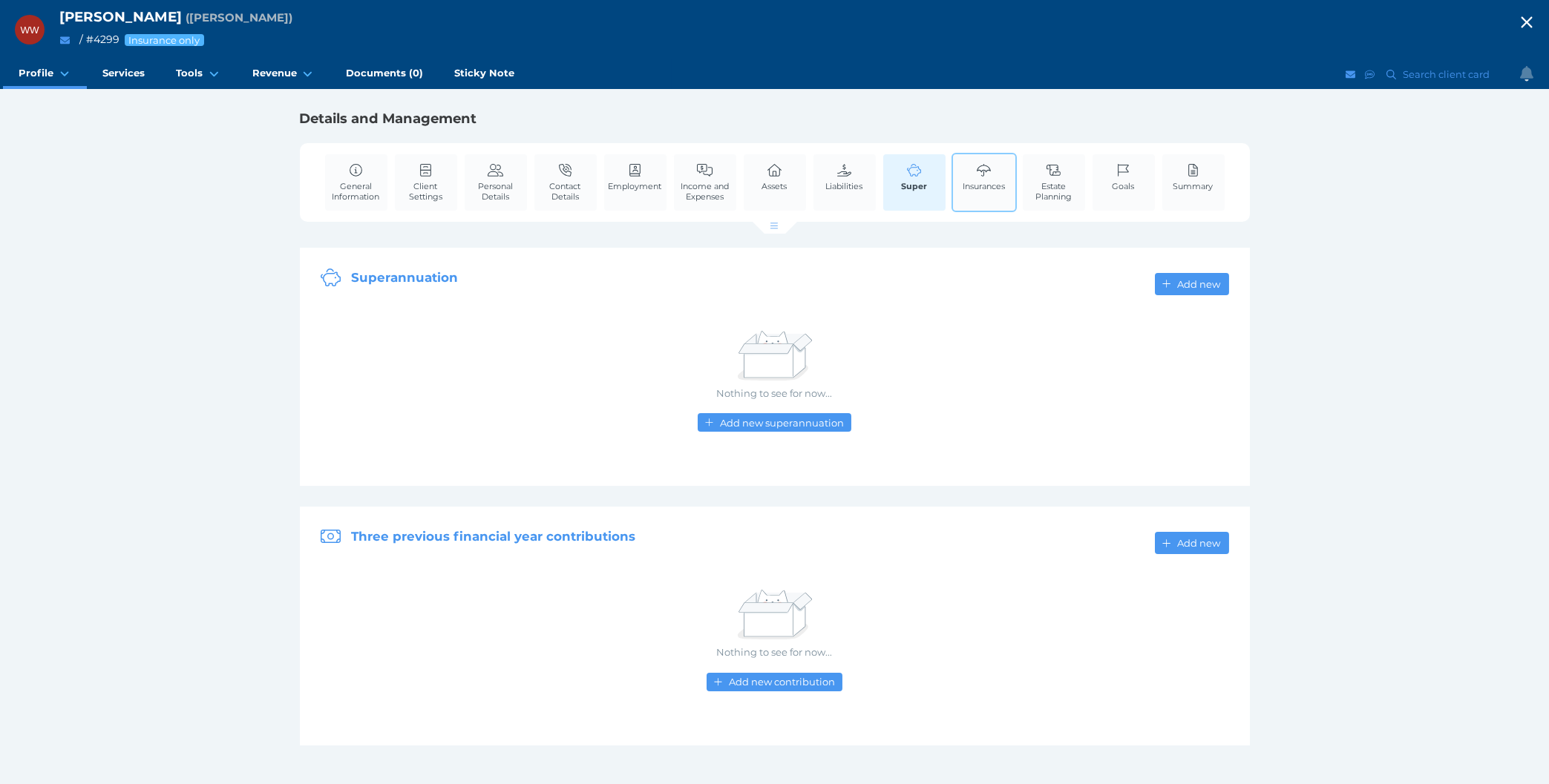
click at [977, 186] on span "Insurances" at bounding box center [984, 186] width 43 height 10
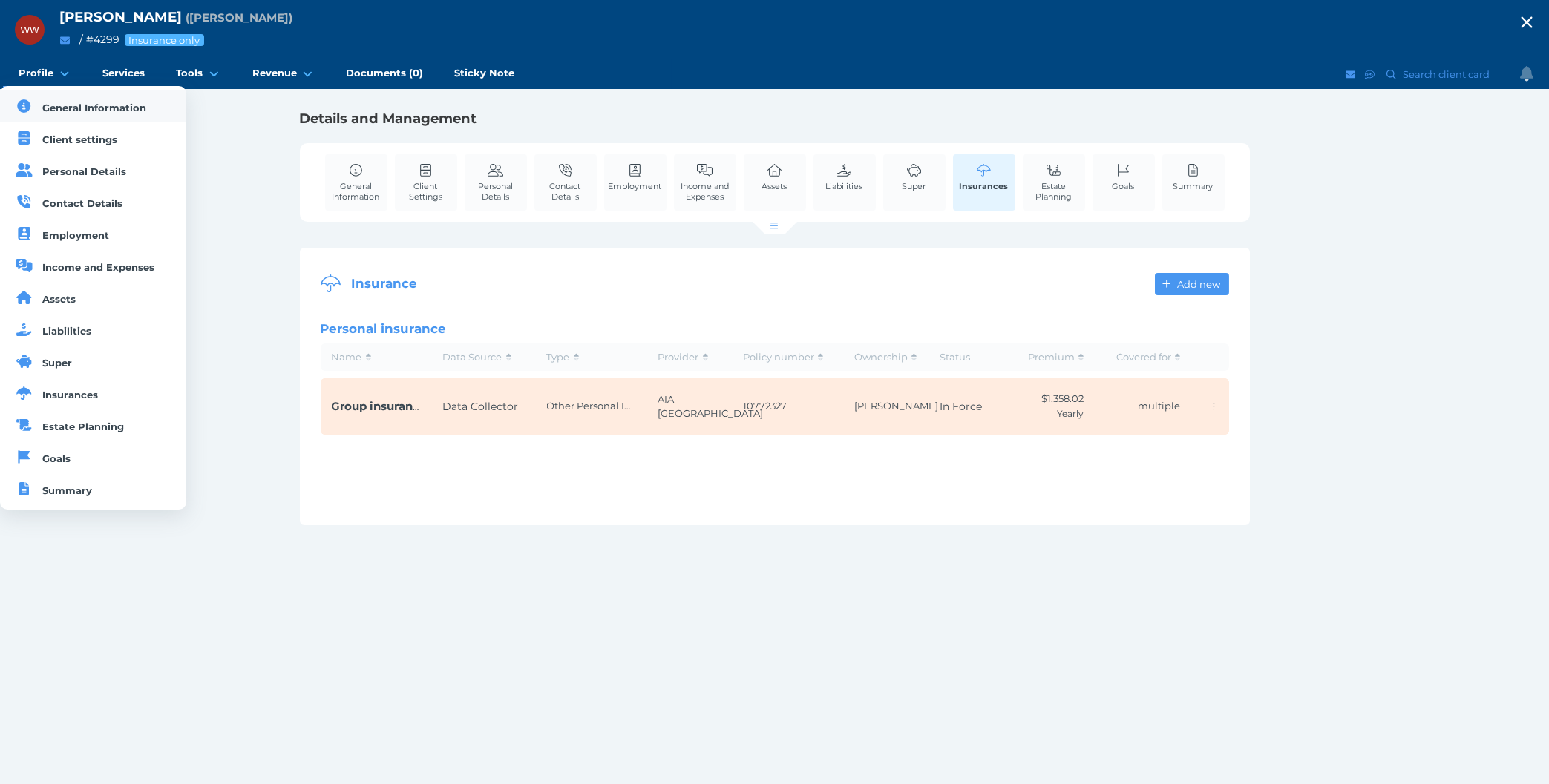
click at [56, 102] on span "General Information" at bounding box center [95, 107] width 104 height 12
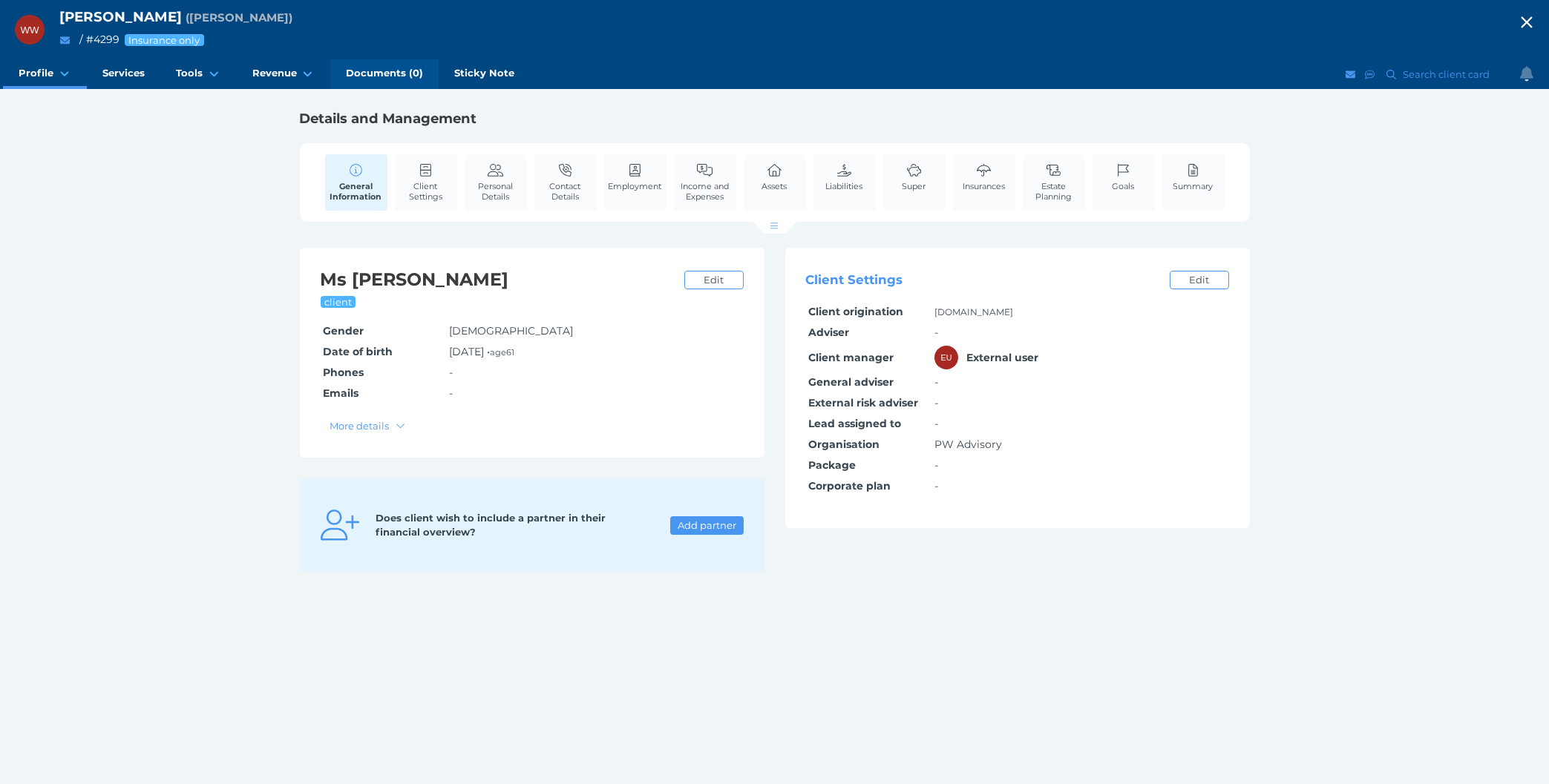
click at [372, 63] on link "Documents (0)" at bounding box center [385, 74] width 109 height 30
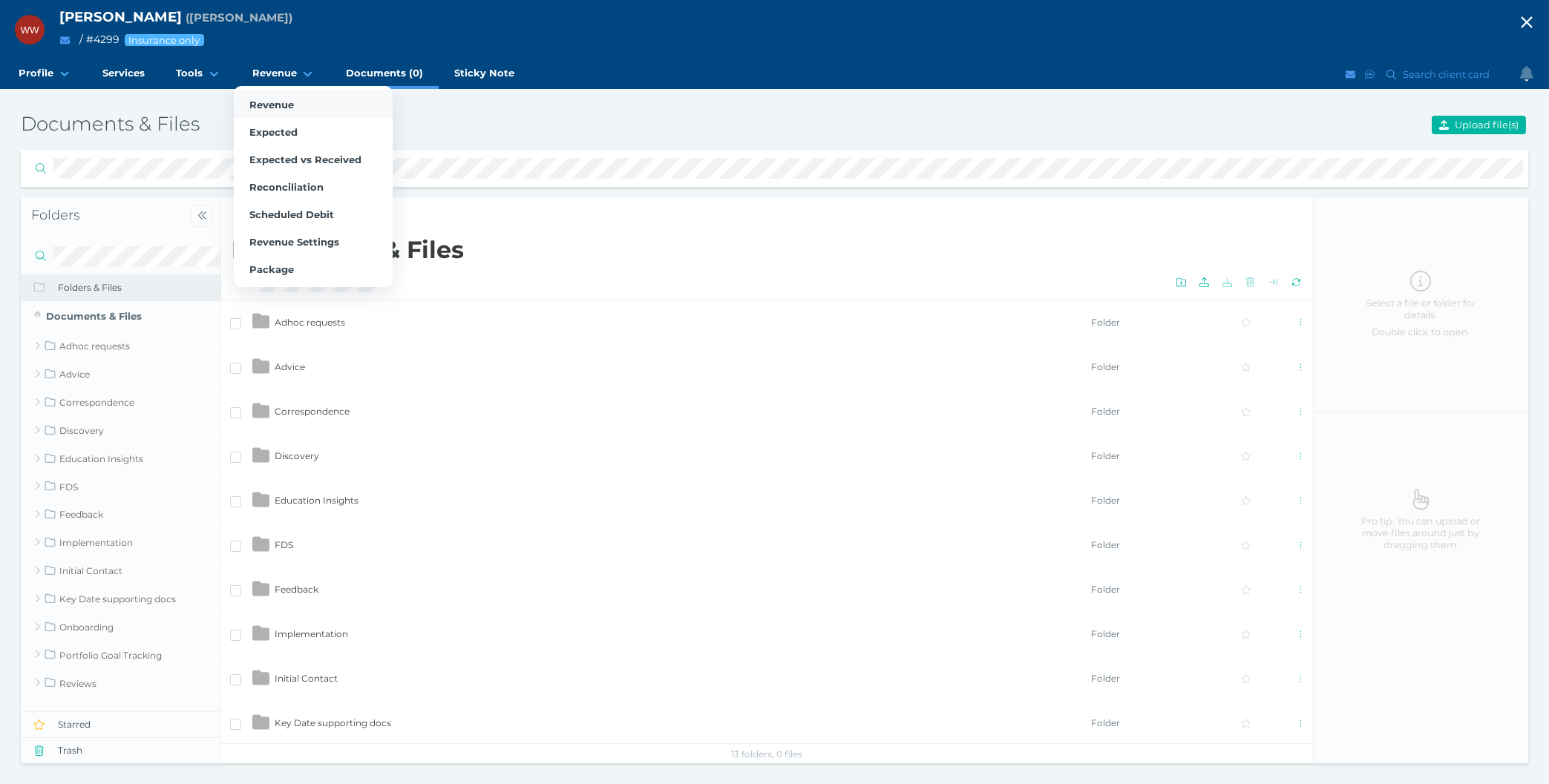
click at [276, 112] on link "Revenue" at bounding box center [313, 104] width 159 height 27
select select "25"
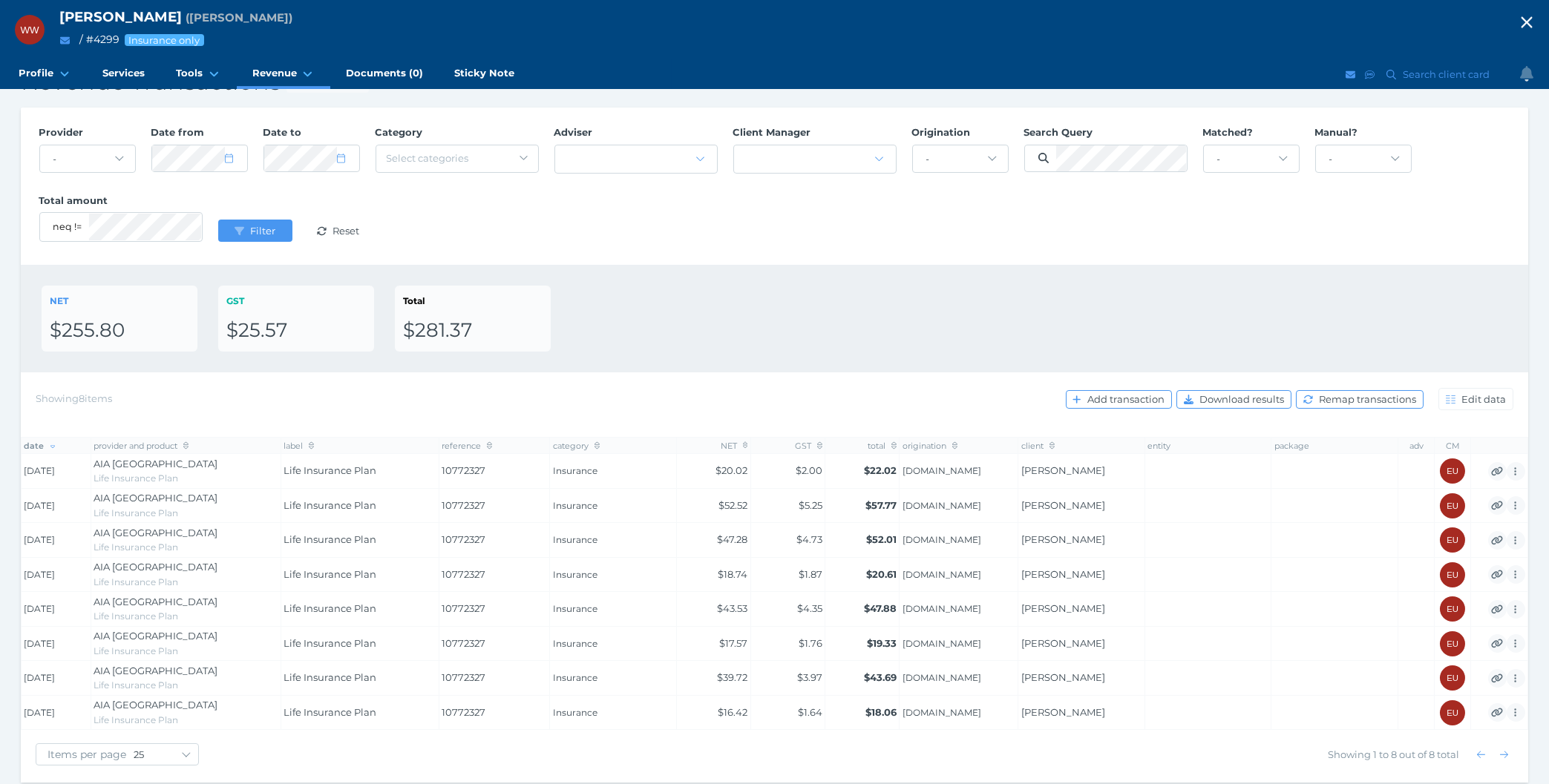
scroll to position [109, 0]
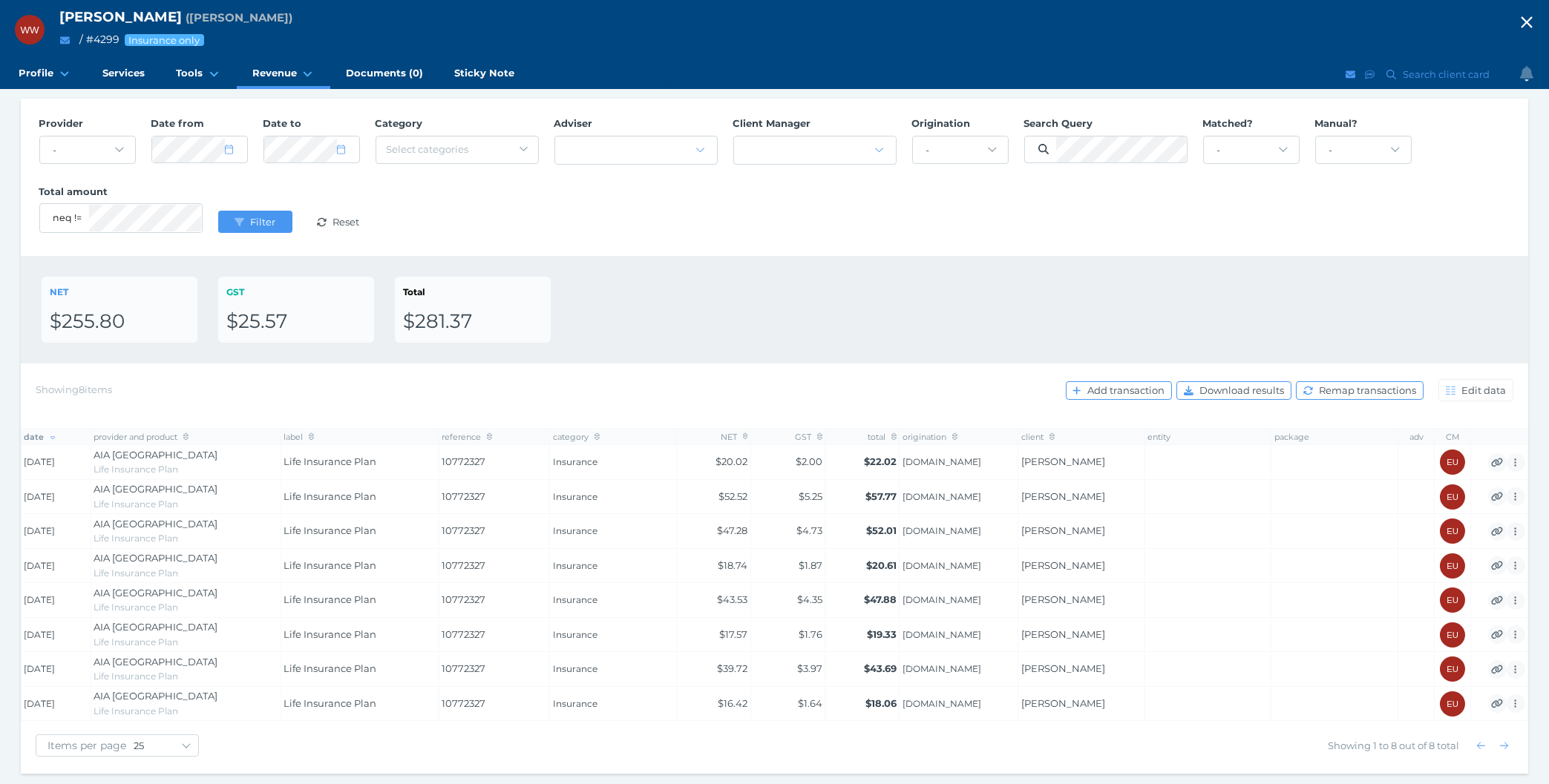
click at [810, 342] on div "NET $255.80 GST $25.57 Total $281.37" at bounding box center [774, 310] width 1507 height 108
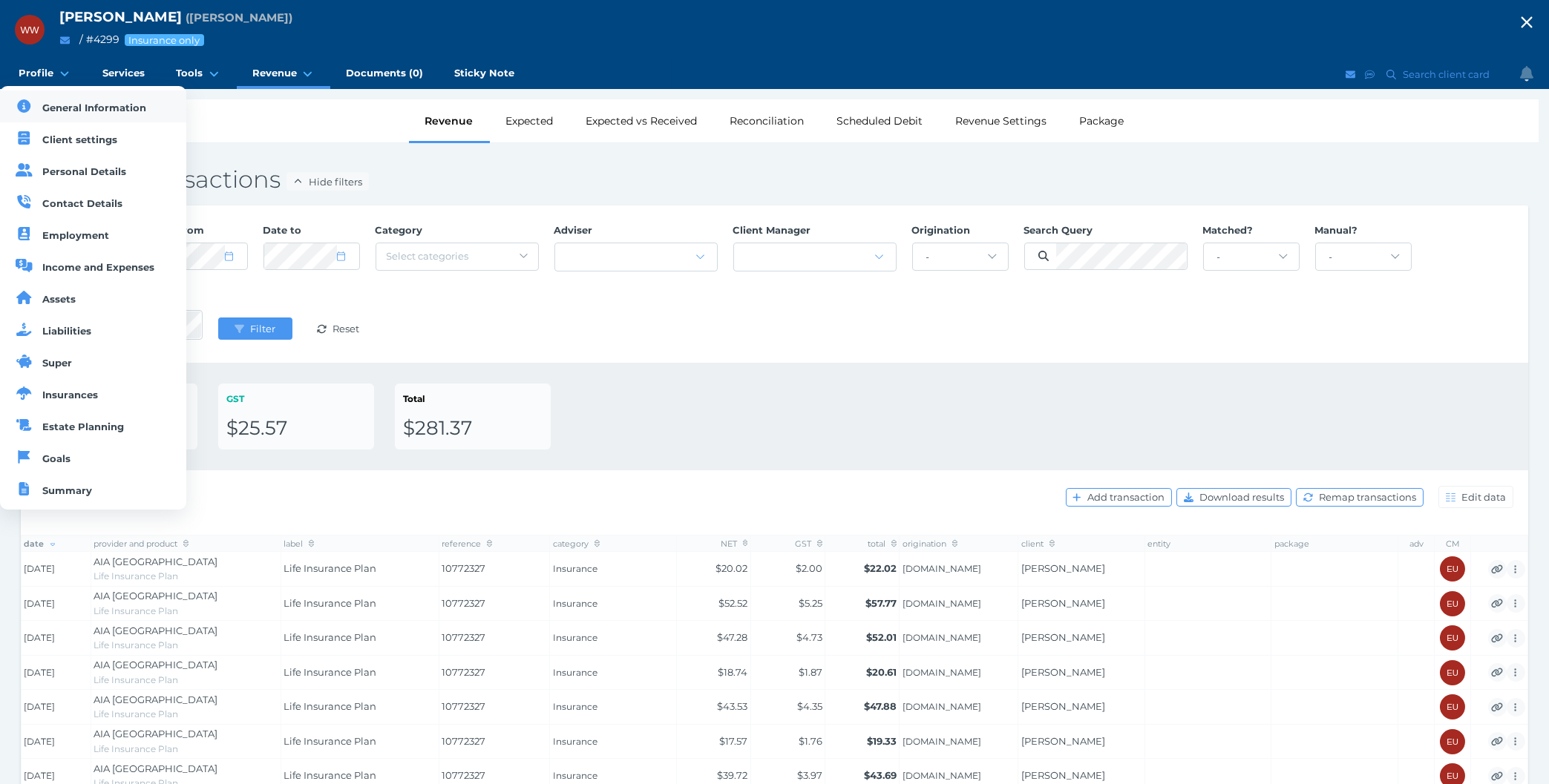
click at [55, 113] on span "General Information" at bounding box center [95, 107] width 104 height 12
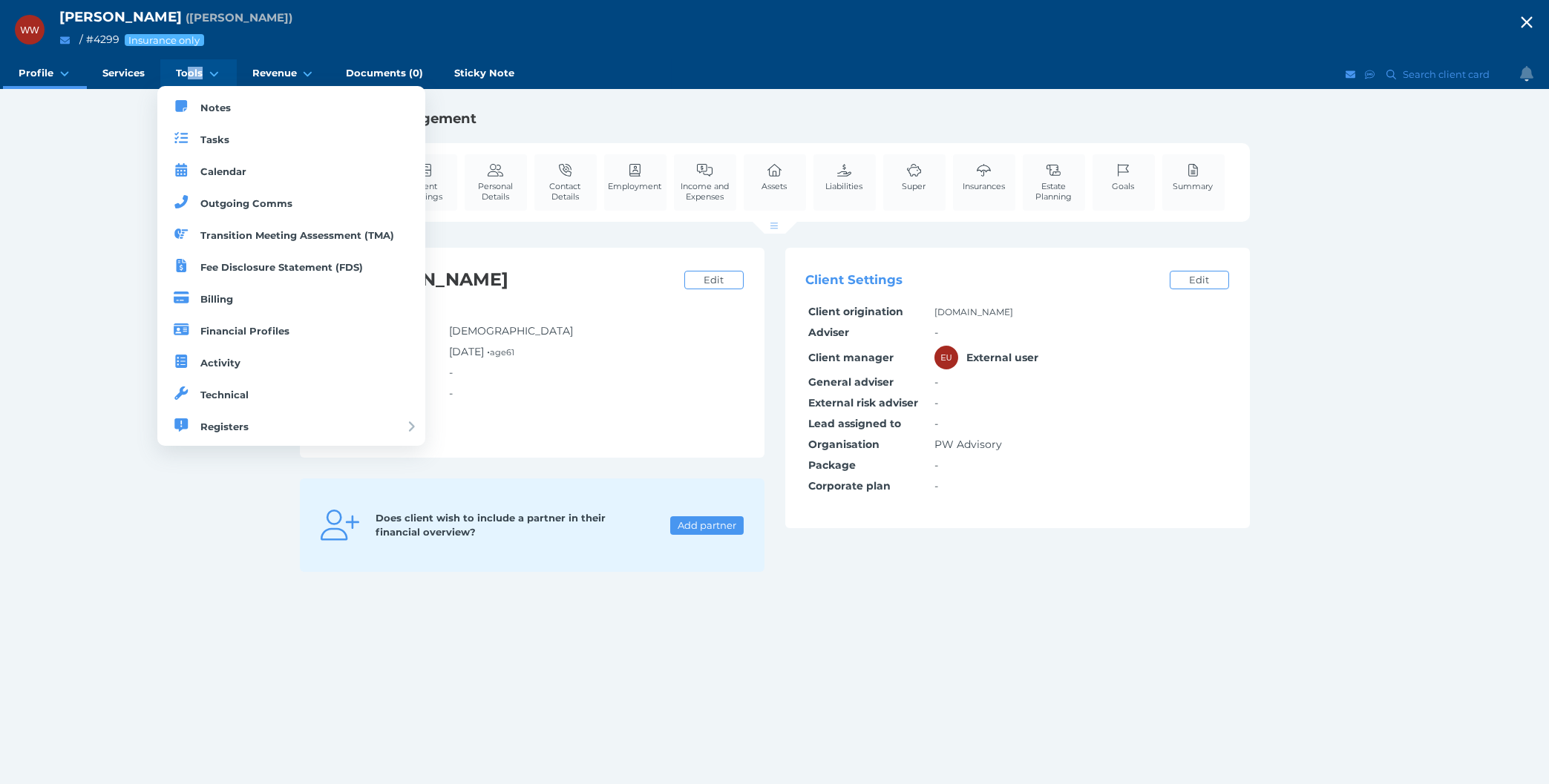
drag, startPoint x: 1046, startPoint y: 518, endPoint x: 187, endPoint y: 84, distance: 962.4
click at [187, 84] on div "WW Wai Wong ( Wai Wong ) / # 4299 Insurance only Open menu Close menu Profile G…" at bounding box center [774, 392] width 1549 height 784
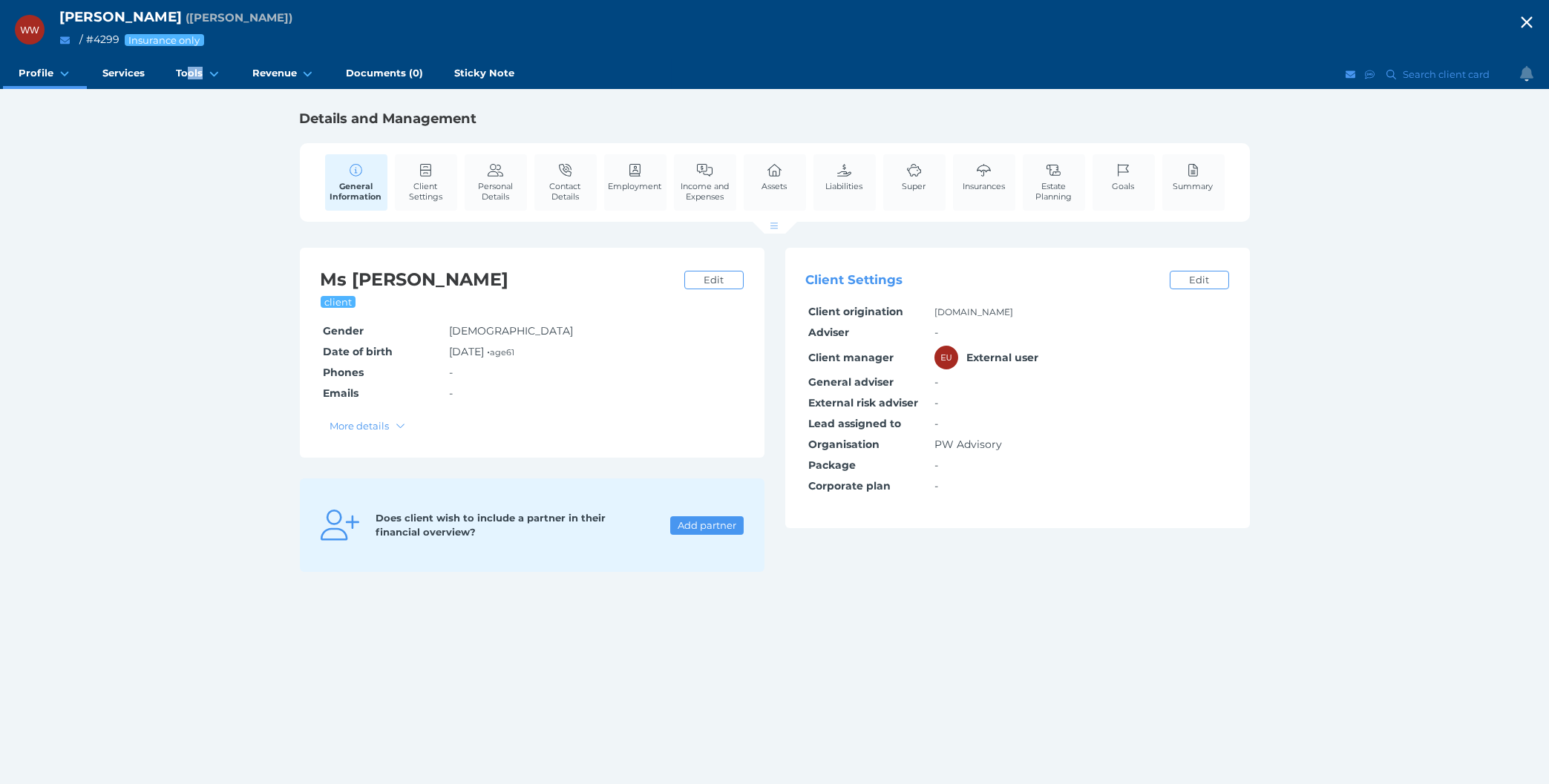
drag, startPoint x: 92, startPoint y: 368, endPoint x: 101, endPoint y: 304, distance: 64.6
click at [92, 367] on div "WW Wai Wong ( Wai Wong ) / # 4299 Insurance only Open menu Close menu Profile G…" at bounding box center [774, 392] width 1549 height 784
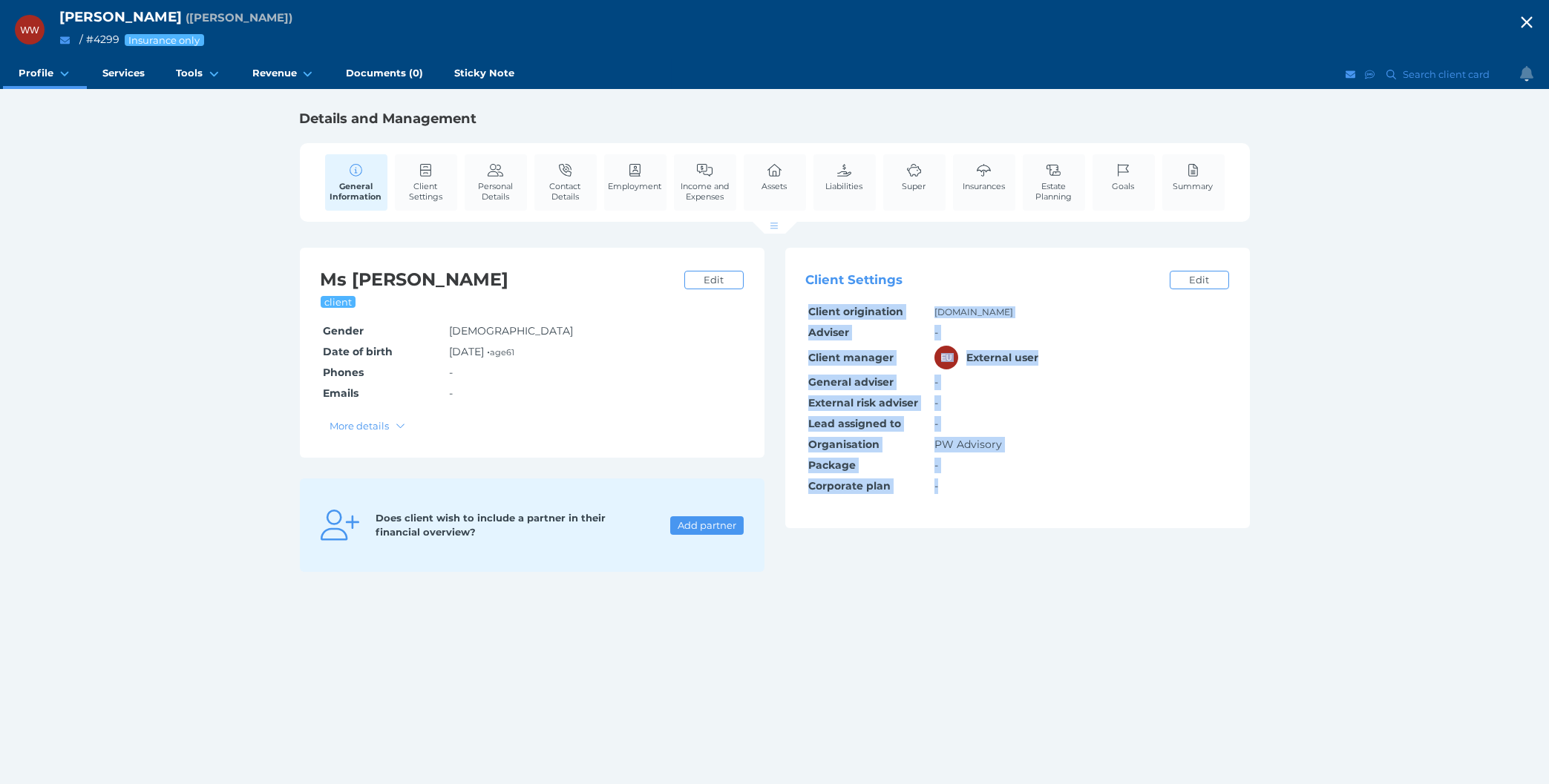
drag, startPoint x: 467, startPoint y: 291, endPoint x: 1087, endPoint y: 655, distance: 719.0
click at [1087, 655] on div "WW Wai Wong ( Wai Wong ) / # 4299 Insurance only Open menu Close menu Profile G…" at bounding box center [774, 392] width 1549 height 784
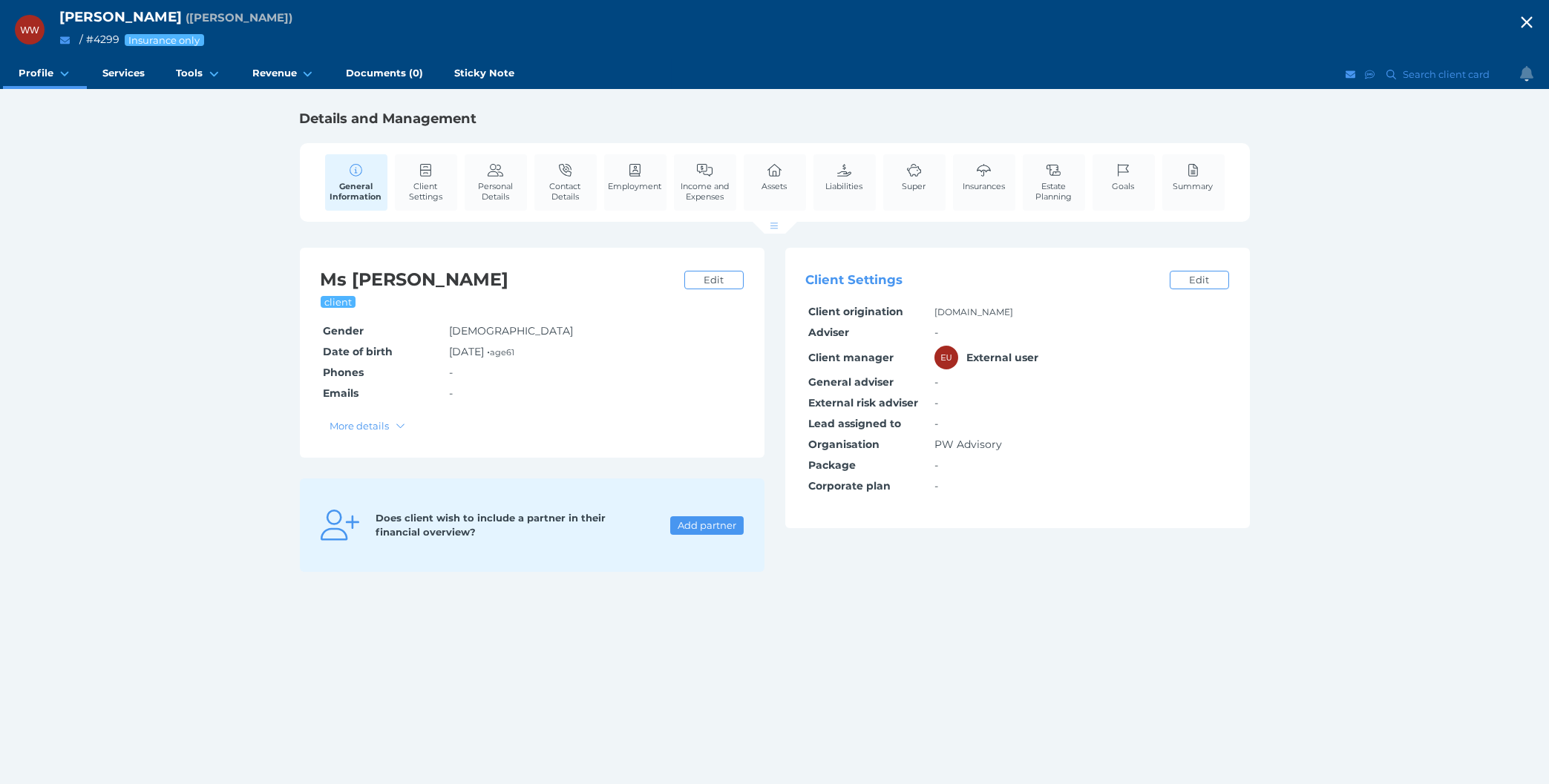
click at [1087, 655] on div "WW Wai Wong ( Wai Wong ) / # 4299 Insurance only Open menu Close menu Profile G…" at bounding box center [774, 392] width 1549 height 784
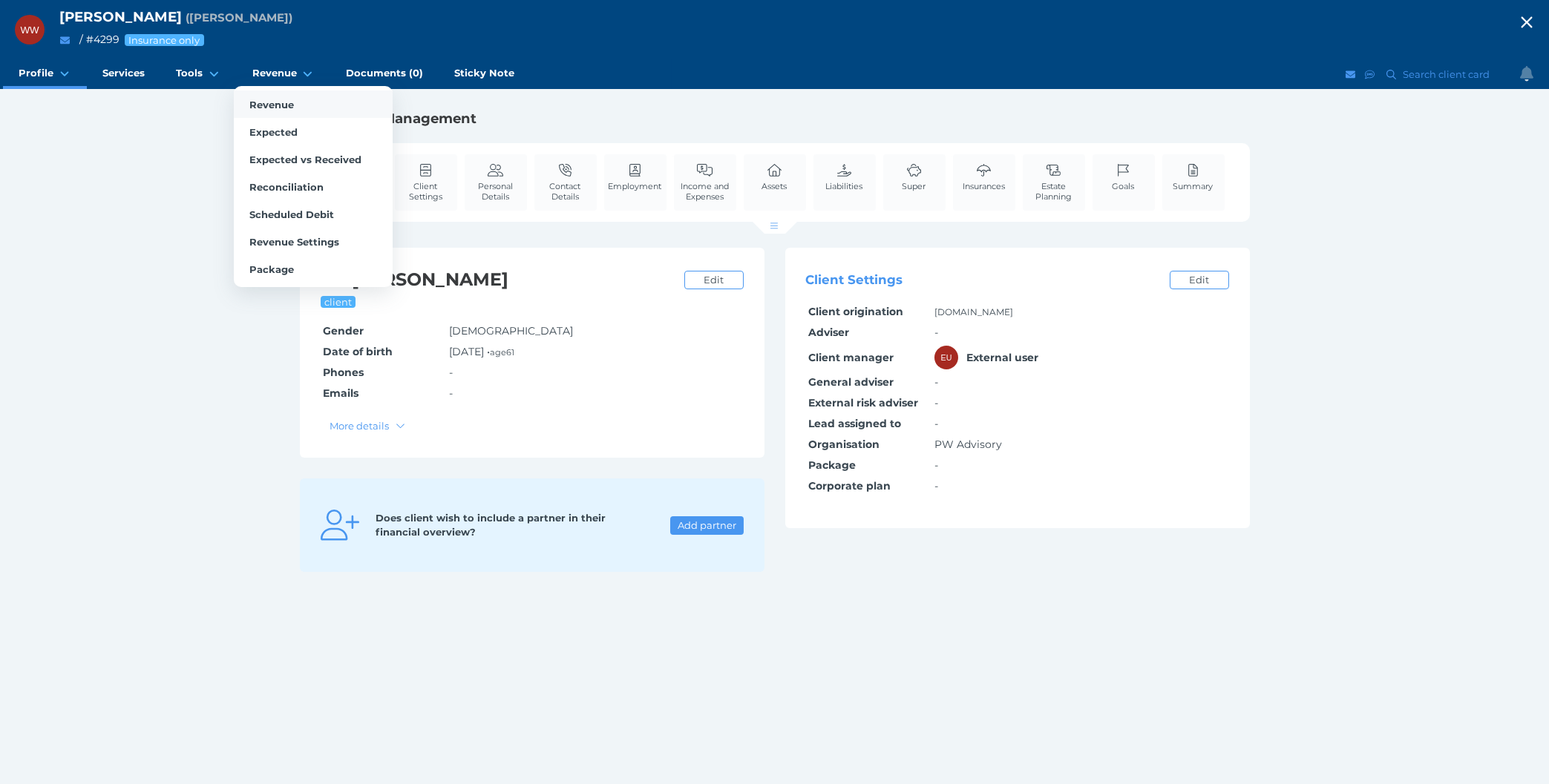
click at [282, 104] on span "Revenue" at bounding box center [271, 104] width 44 height 12
select select "25"
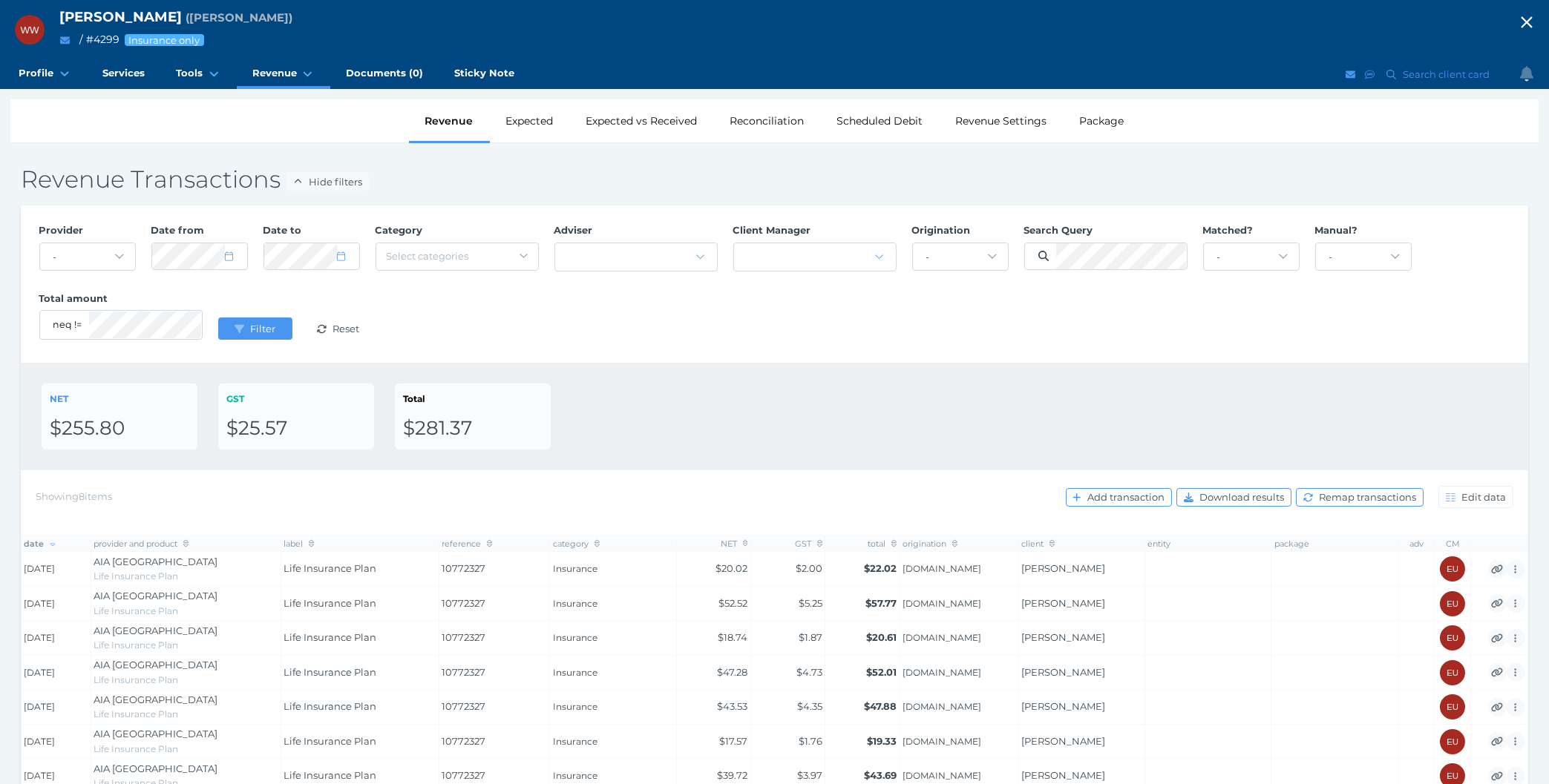
click at [744, 420] on div "NET $255.80 GST $25.57 Total $281.37" at bounding box center [774, 416] width 1466 height 66
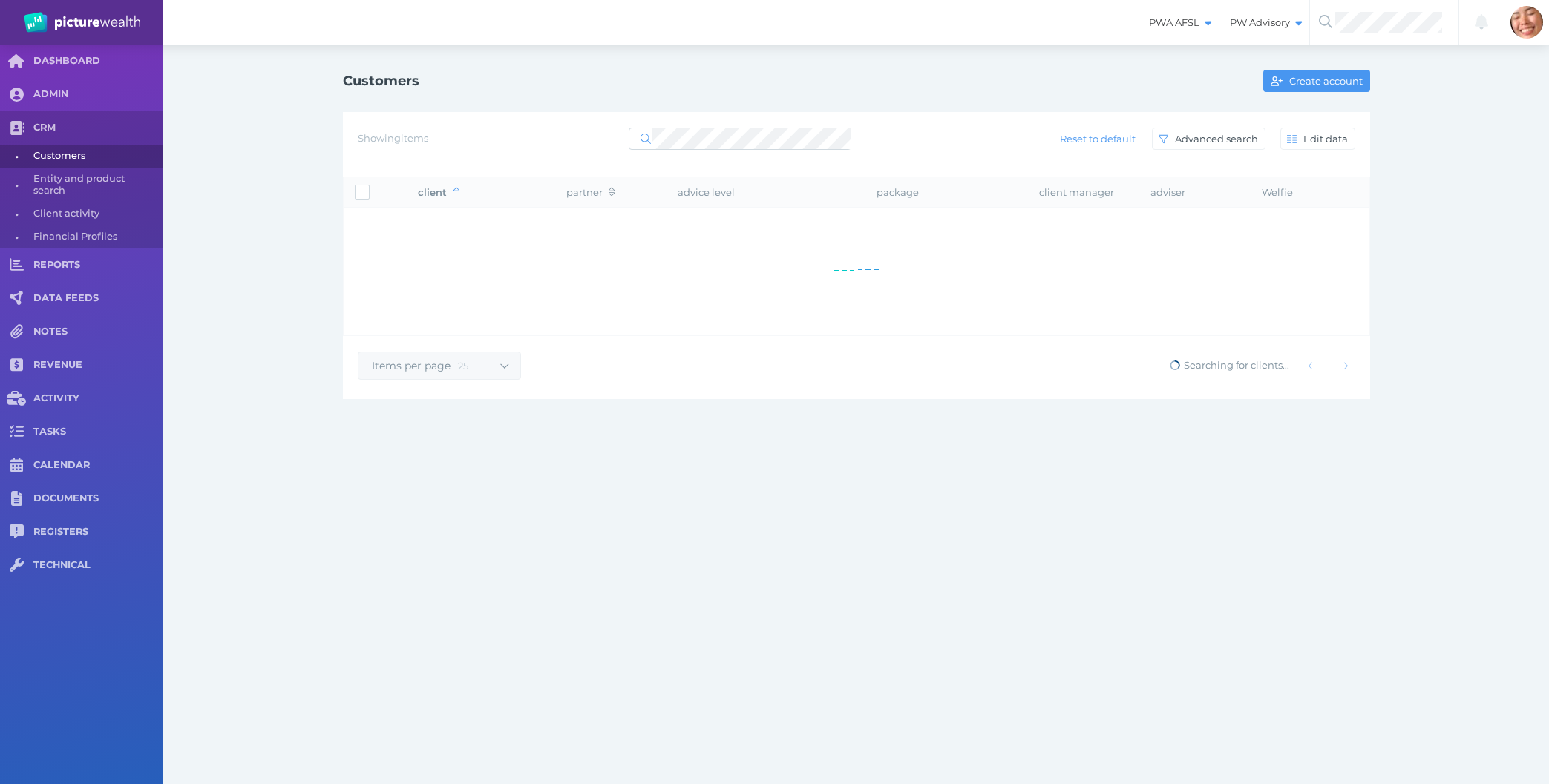
select select "25"
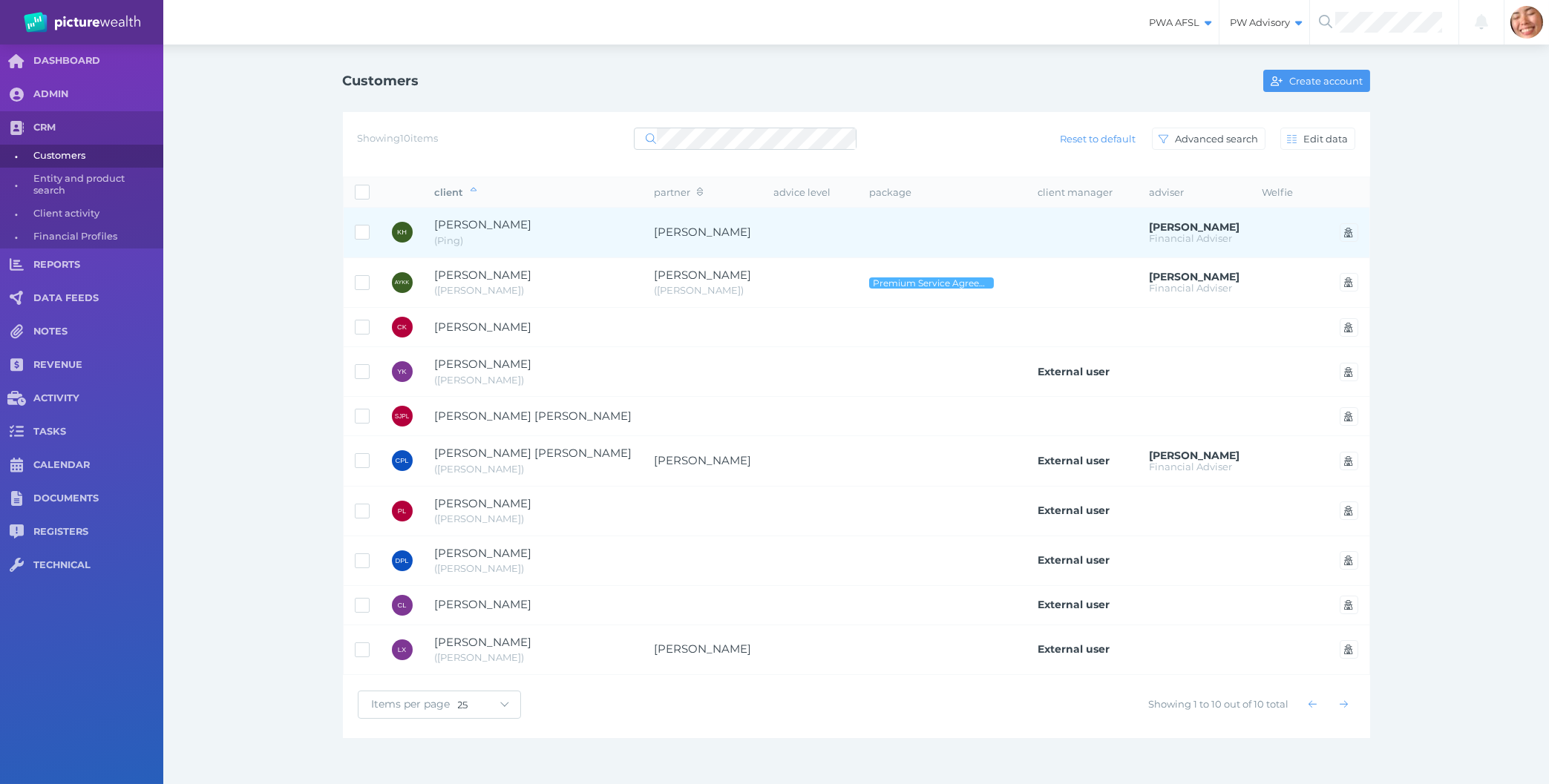
click at [917, 239] on td at bounding box center [942, 233] width 168 height 51
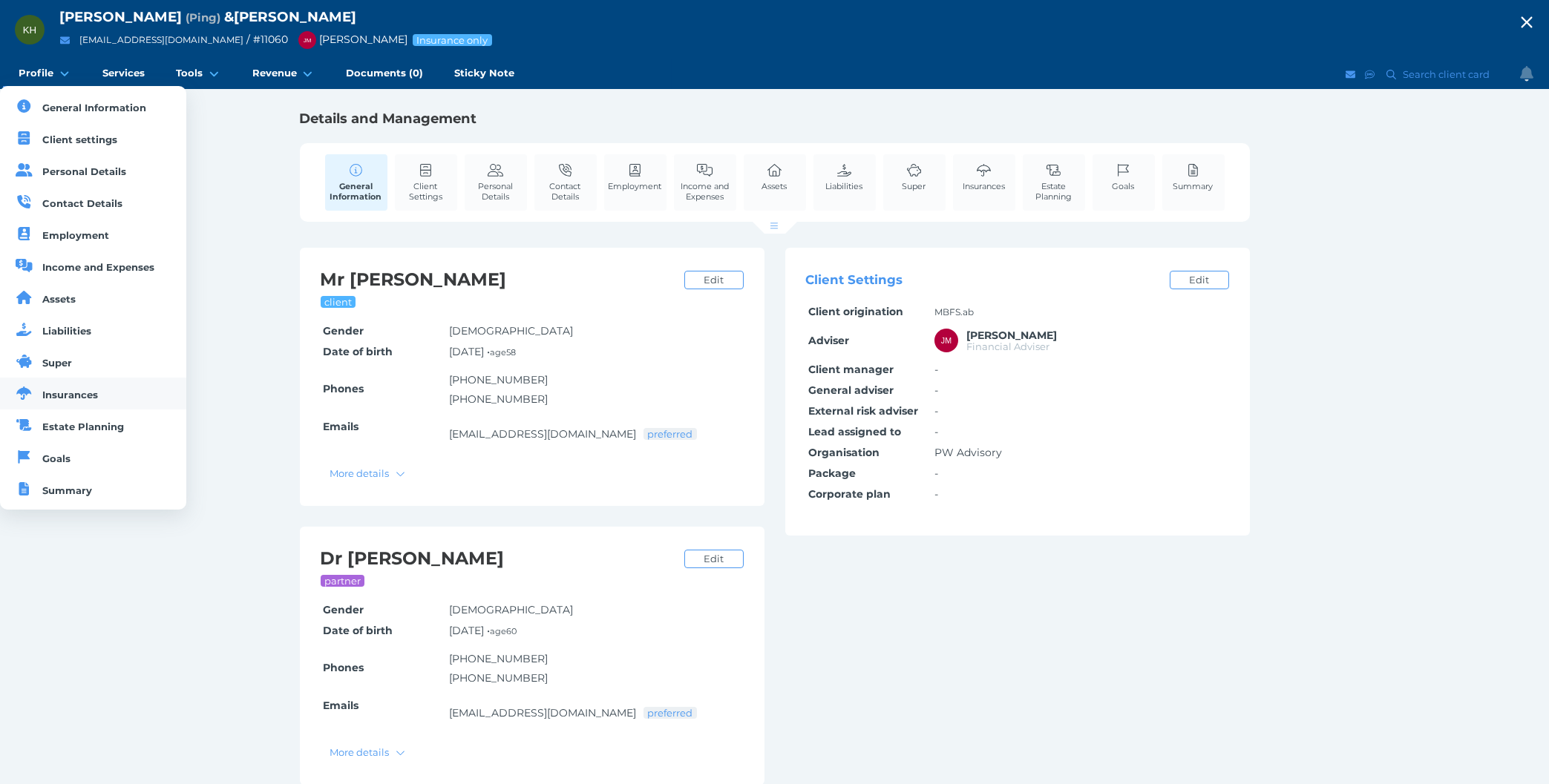
click at [84, 388] on link "Insurances" at bounding box center [93, 393] width 187 height 32
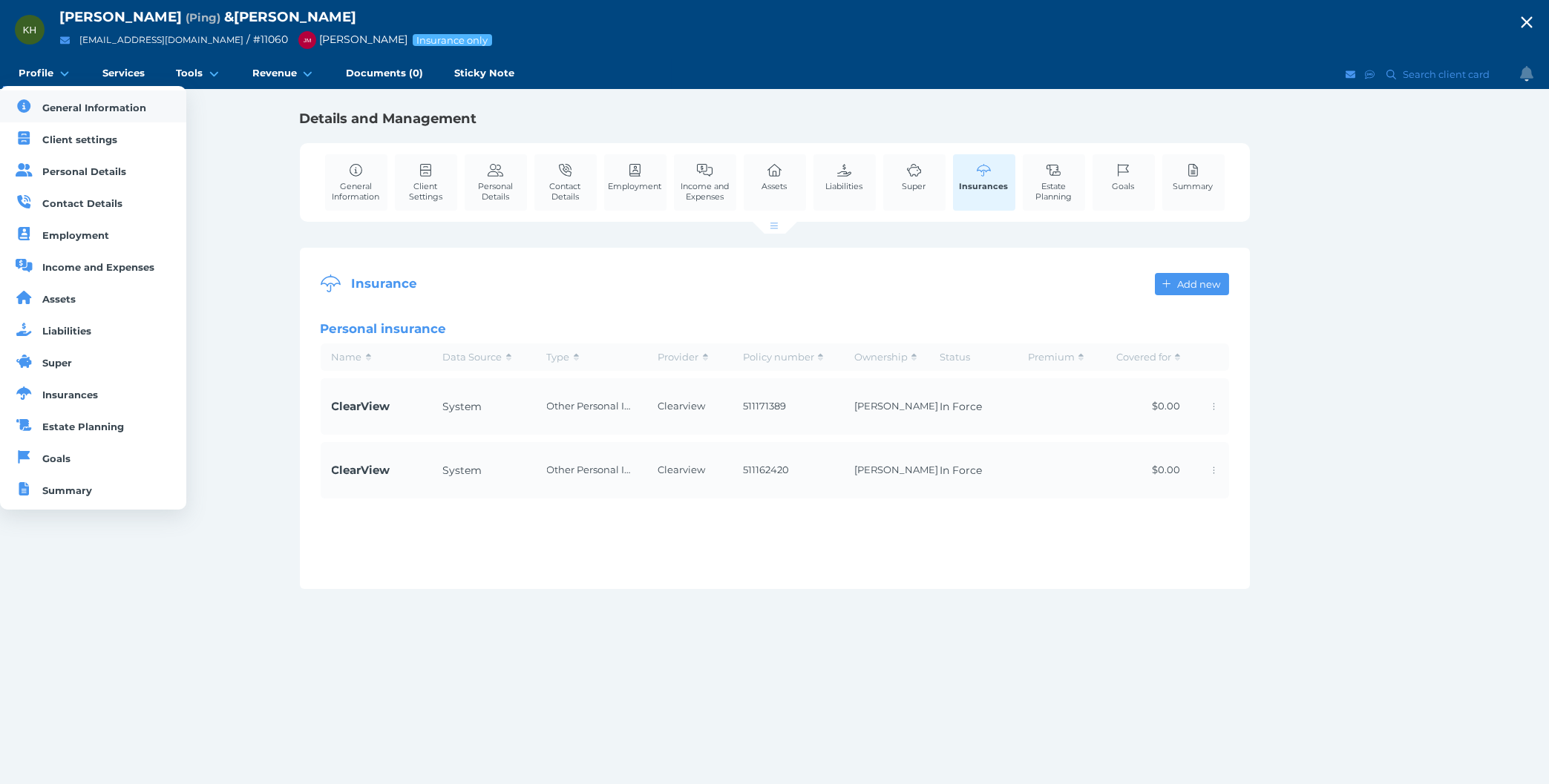
click at [54, 104] on span "General Information" at bounding box center [95, 107] width 104 height 12
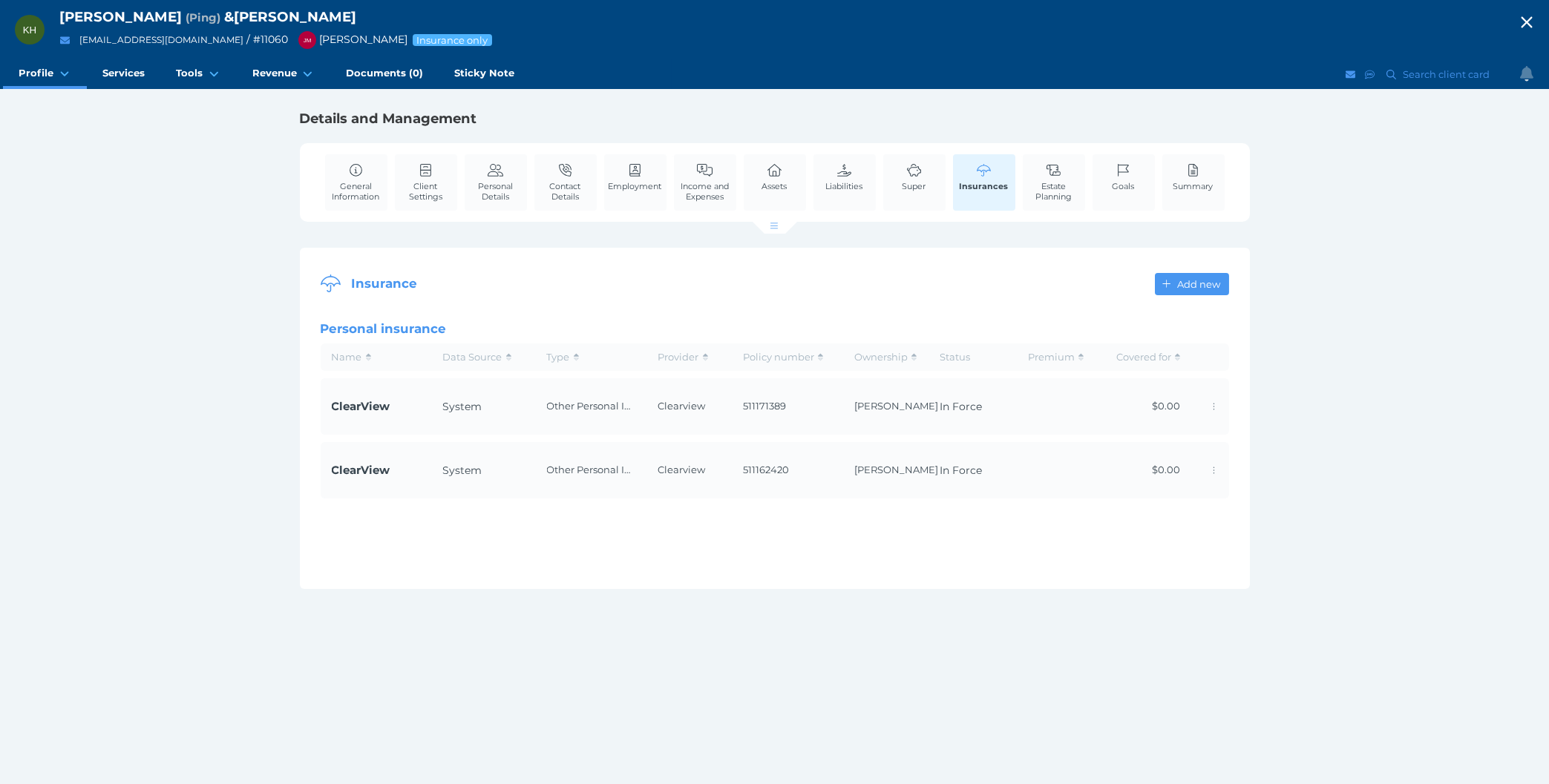
click at [249, 687] on div "KH Kin-[PERSON_NAME] ( Ping ) & [PERSON_NAME] [PERSON_NAME][EMAIL_ADDRESS][DOMA…" at bounding box center [774, 392] width 1549 height 784
drag, startPoint x: 1330, startPoint y: 526, endPoint x: 197, endPoint y: 140, distance: 1196.9
click at [197, 140] on div "KH Kin-[PERSON_NAME] ( Ping ) & [PERSON_NAME] [PERSON_NAME][EMAIL_ADDRESS][DOMA…" at bounding box center [774, 392] width 1549 height 784
drag, startPoint x: 193, startPoint y: 142, endPoint x: 1252, endPoint y: 601, distance: 1154.2
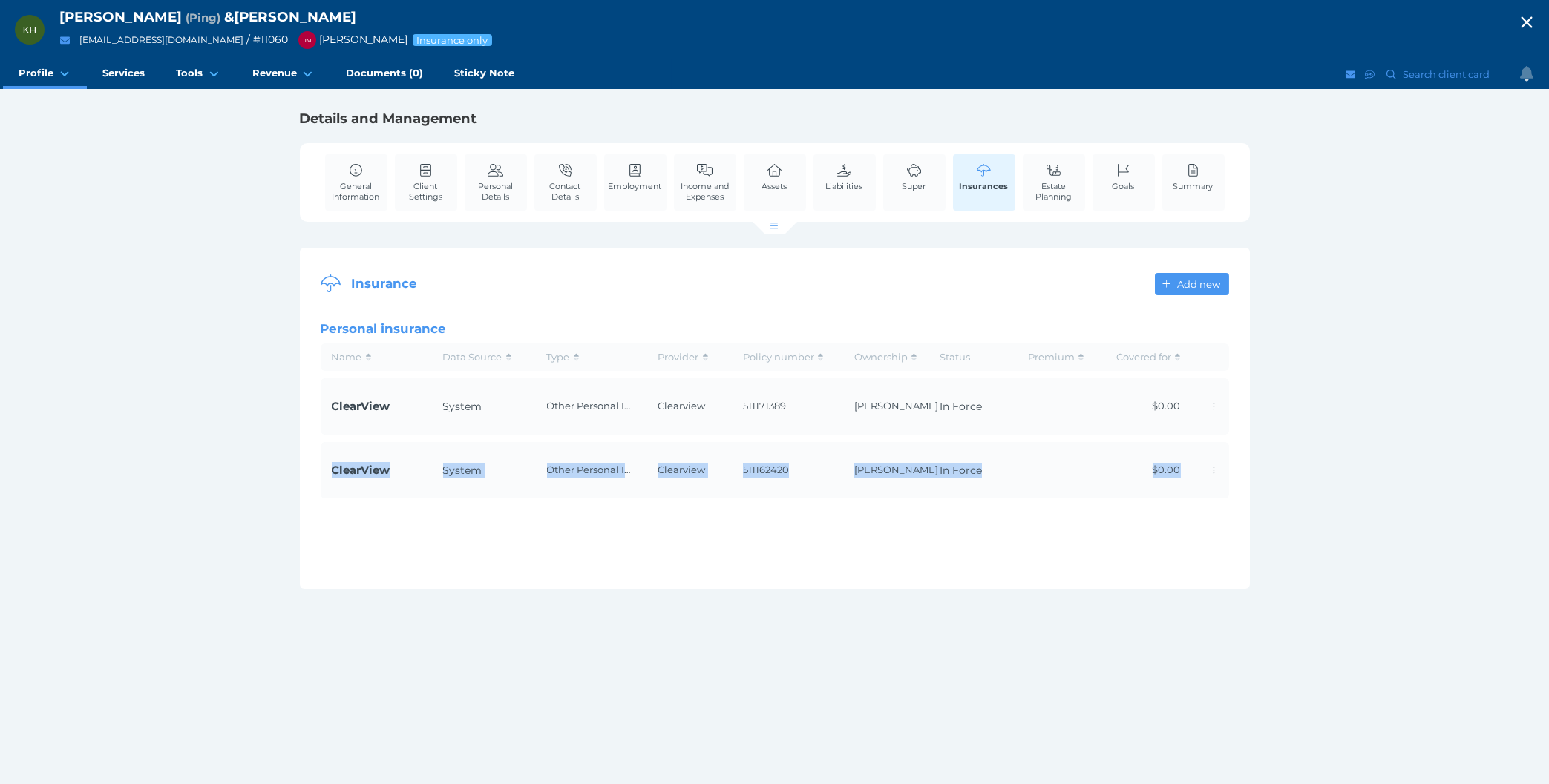
click at [1252, 601] on div "KH Kin-[PERSON_NAME] ( Ping ) & [PERSON_NAME] [PERSON_NAME][EMAIL_ADDRESS][DOMA…" at bounding box center [774, 392] width 1549 height 784
click at [1252, 602] on div "KH Kin-[PERSON_NAME] ( Ping ) & [PERSON_NAME] [PERSON_NAME][EMAIL_ADDRESS][DOMA…" at bounding box center [774, 392] width 1549 height 784
drag, startPoint x: 199, startPoint y: 226, endPoint x: 972, endPoint y: 738, distance: 927.2
click at [972, 738] on div "KH Kin-[PERSON_NAME] ( Ping ) & [PERSON_NAME] [PERSON_NAME][EMAIL_ADDRESS][DOMA…" at bounding box center [774, 392] width 1549 height 784
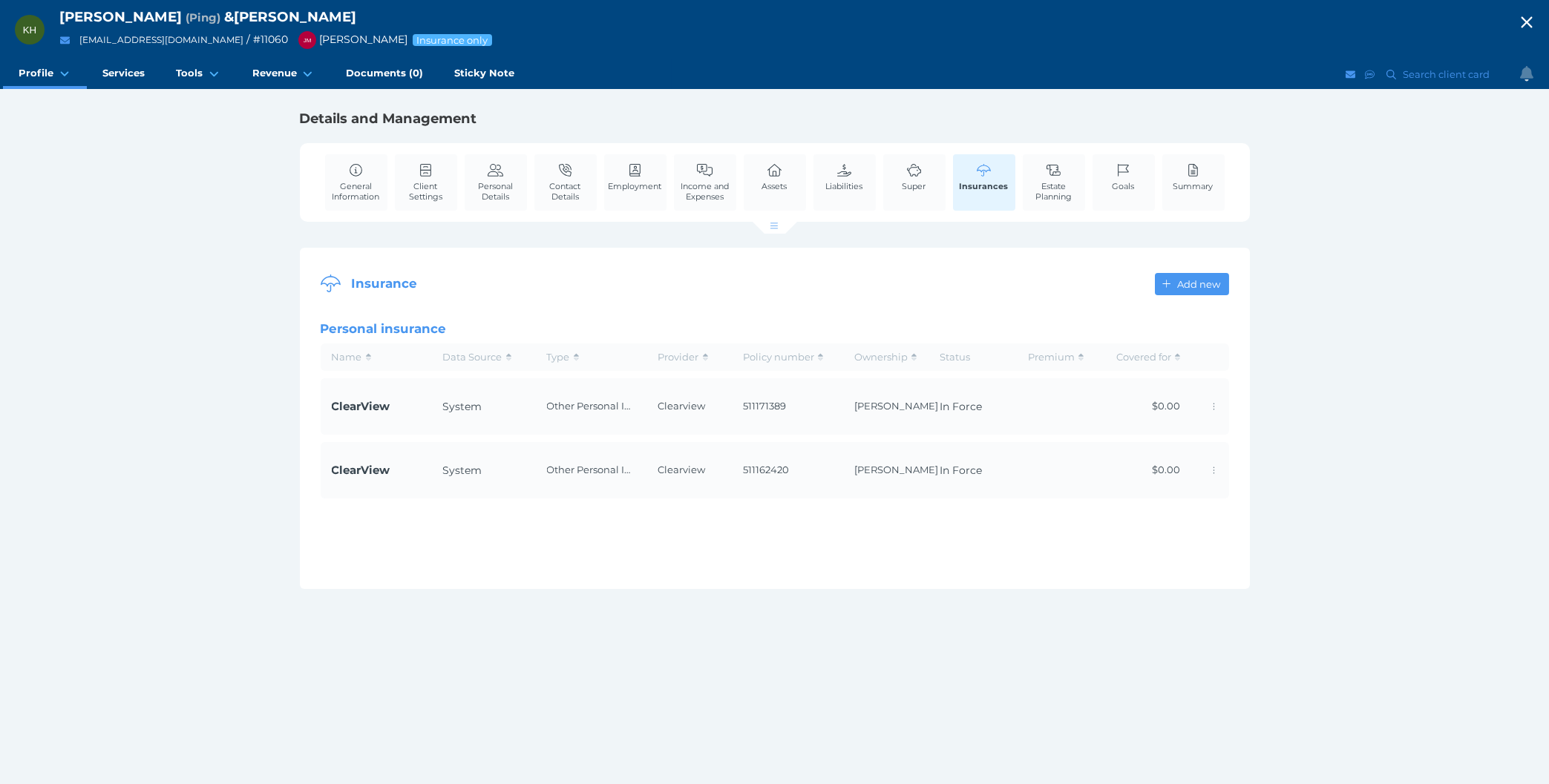
click at [475, 602] on div "KH Kin-[PERSON_NAME] ( Ping ) & [PERSON_NAME] [PERSON_NAME][EMAIL_ADDRESS][DOMA…" at bounding box center [774, 392] width 1549 height 784
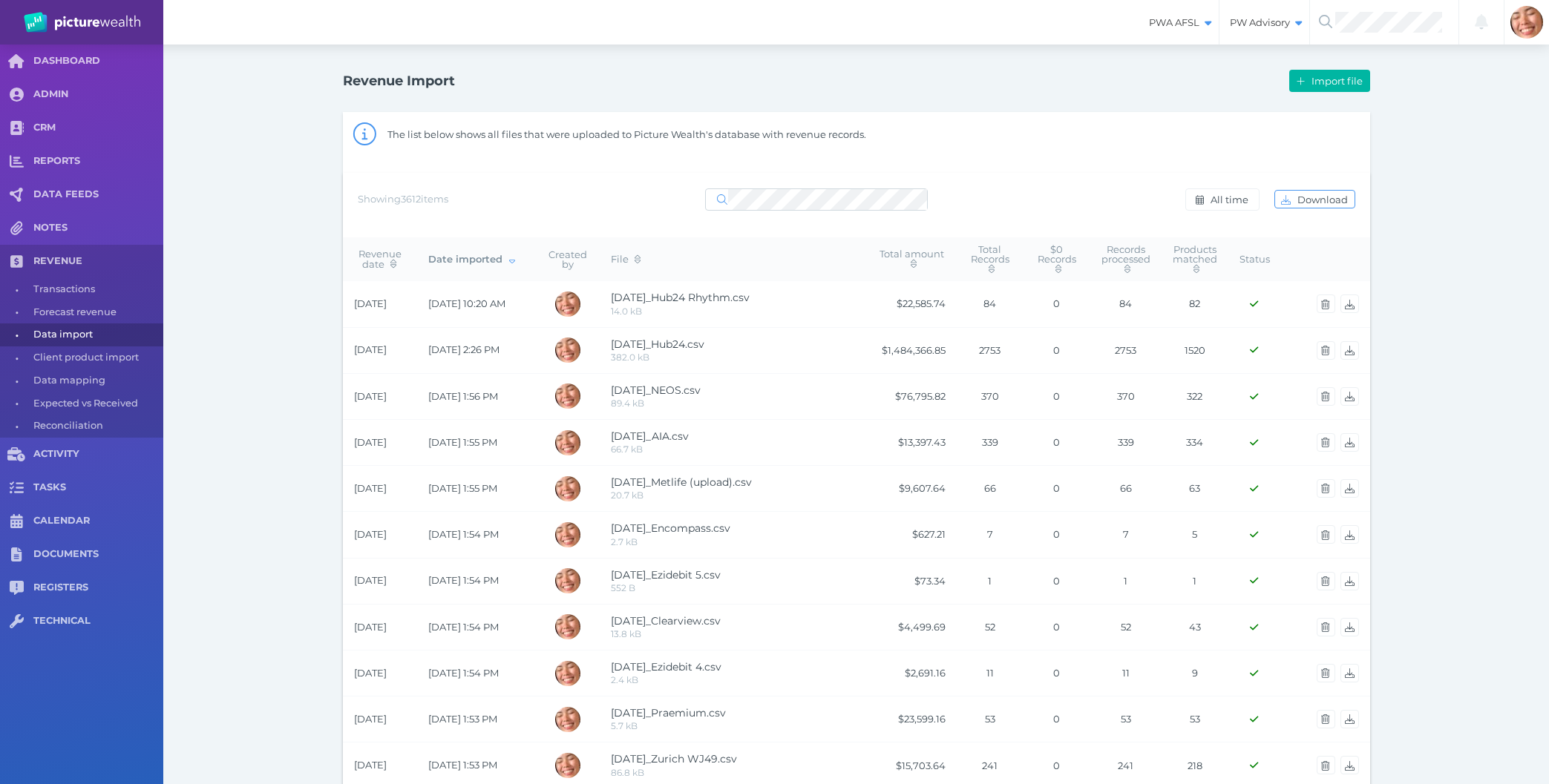
select select "25"
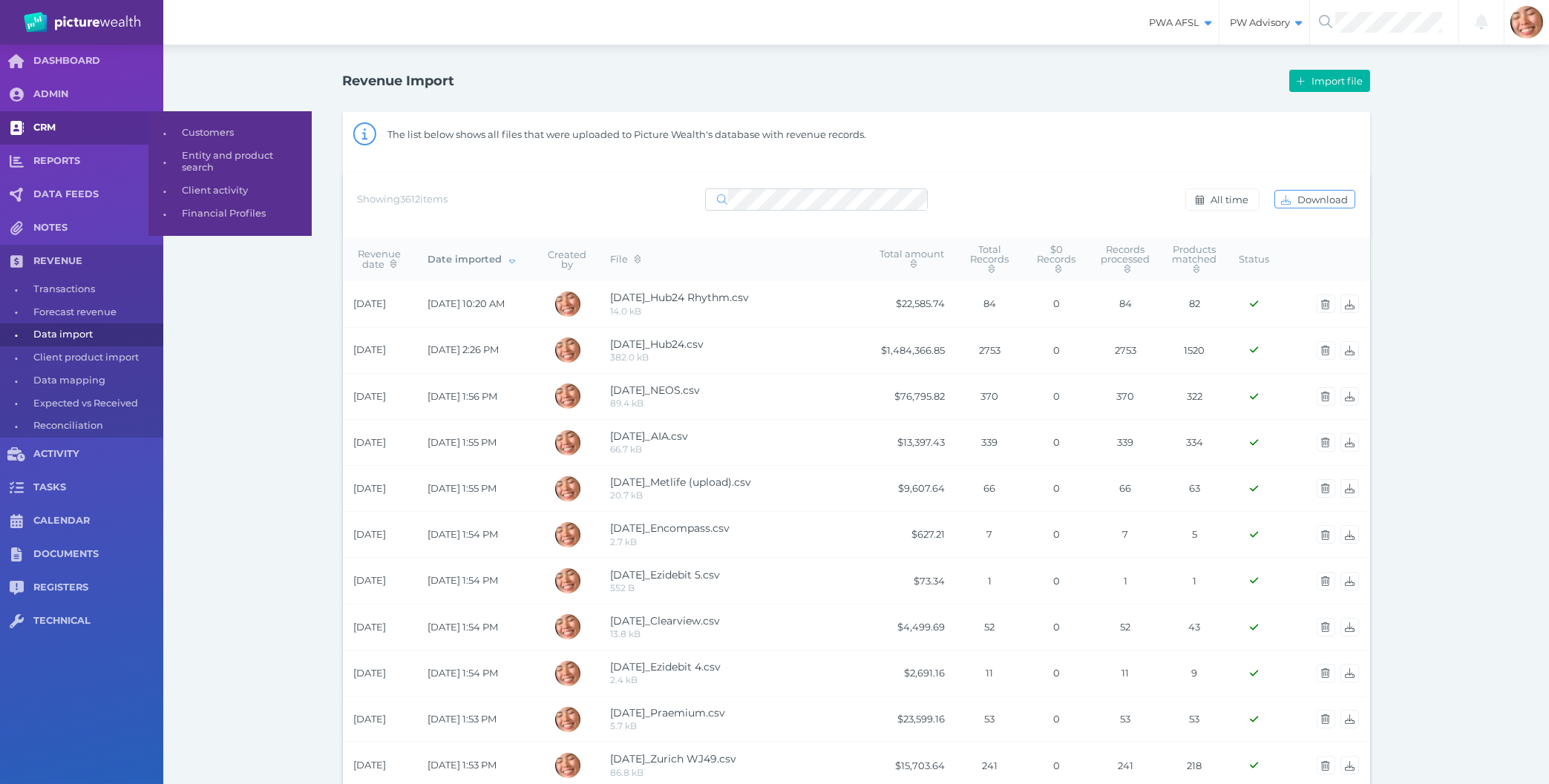
click at [63, 125] on span "CRM" at bounding box center [98, 128] width 130 height 13
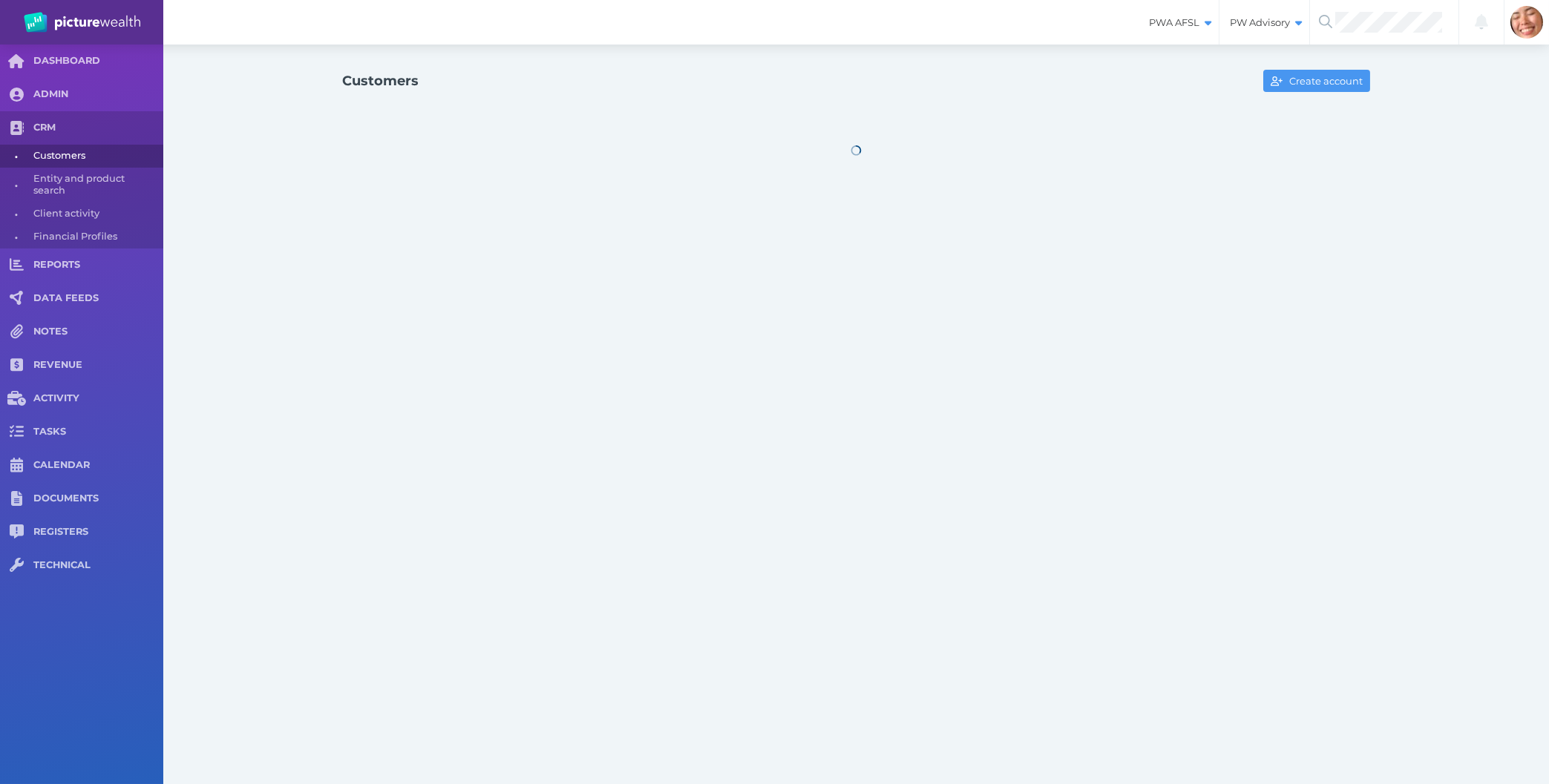
select select "25"
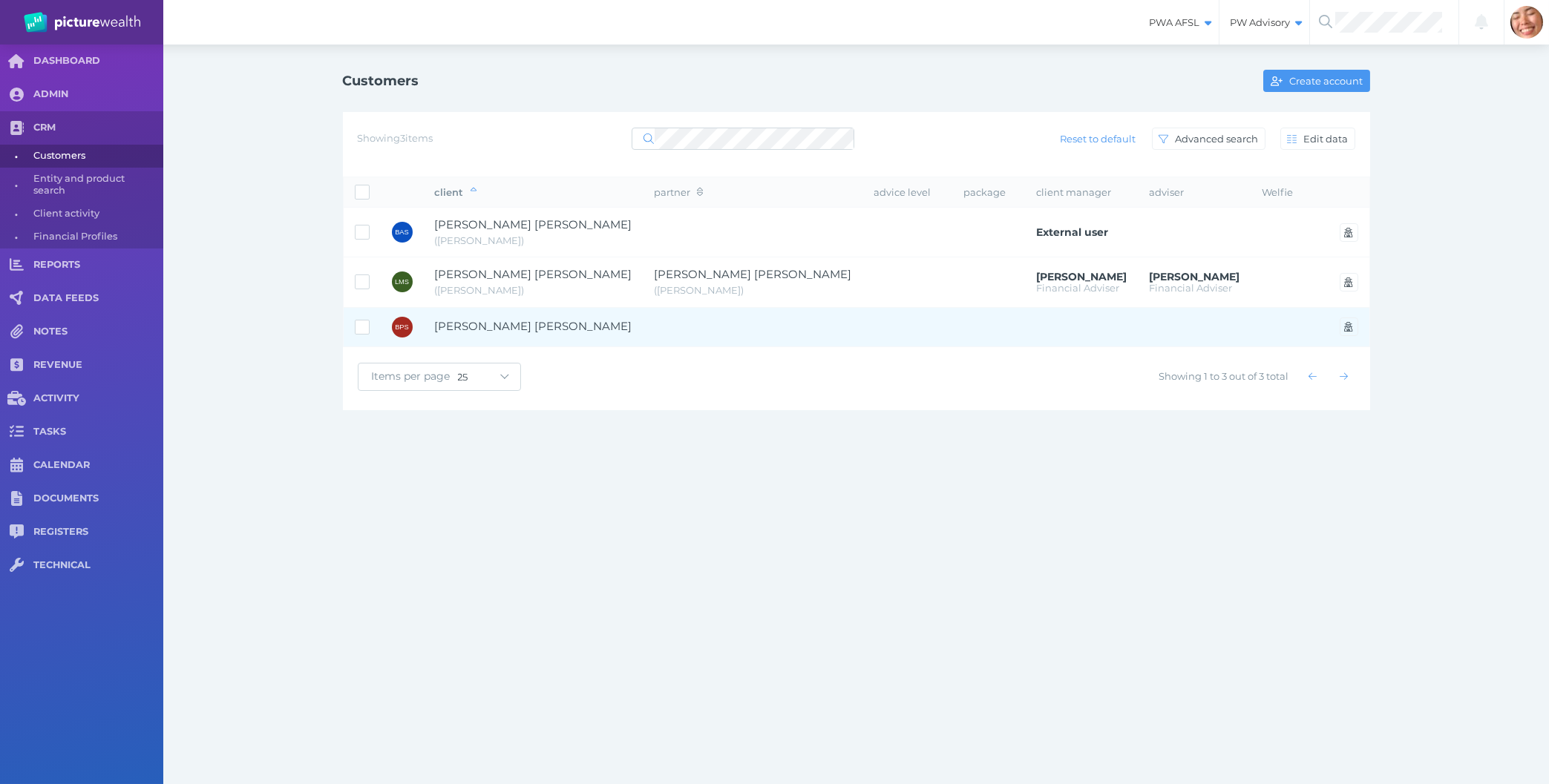
click at [569, 335] on td "Bradley Paul Smith" at bounding box center [534, 326] width 220 height 39
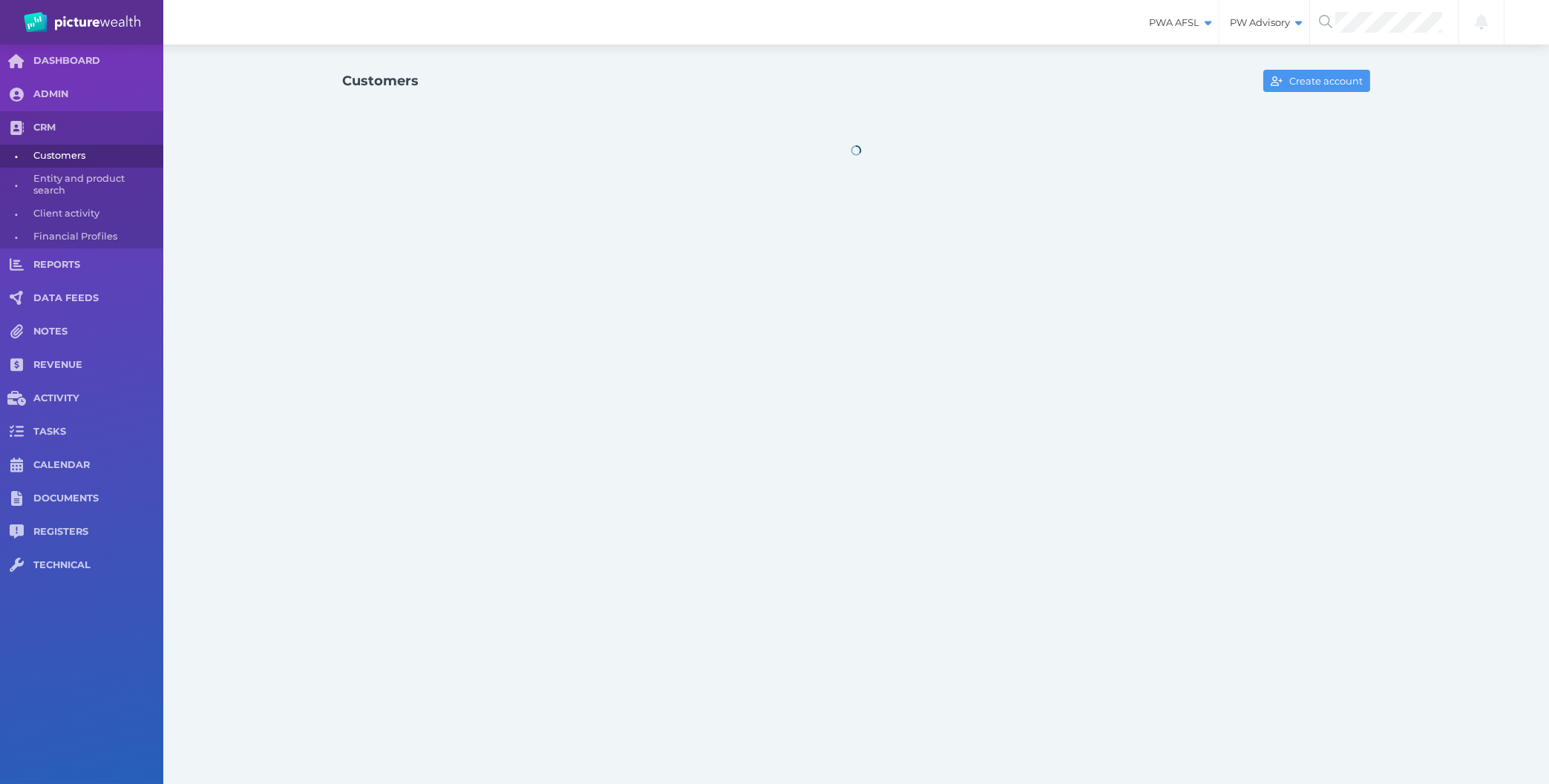
select select "25"
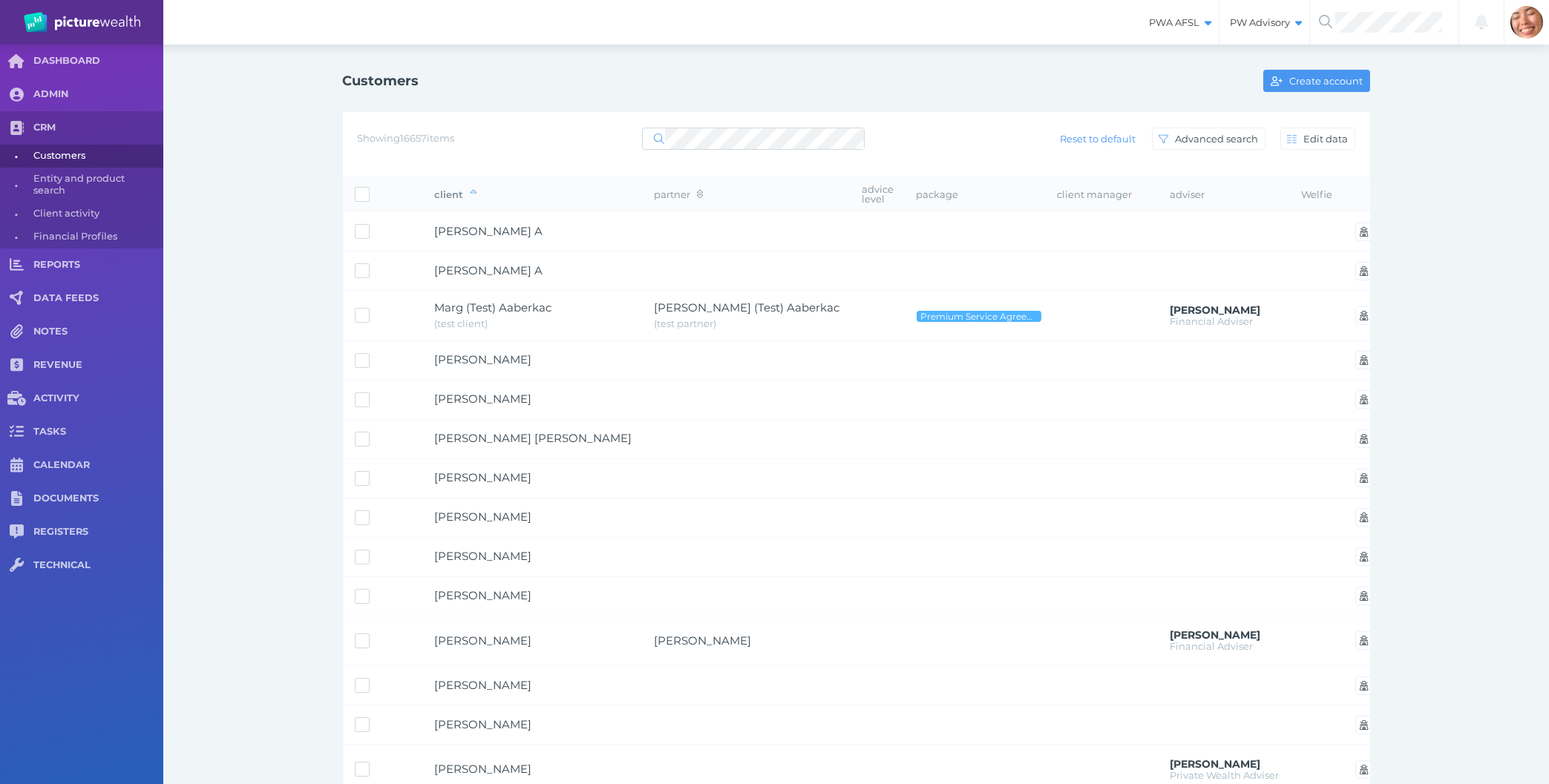
click at [254, 127] on div "Customers Create account Showing 16657 items Reset to default Advanced search E…" at bounding box center [856, 711] width 1386 height 1334
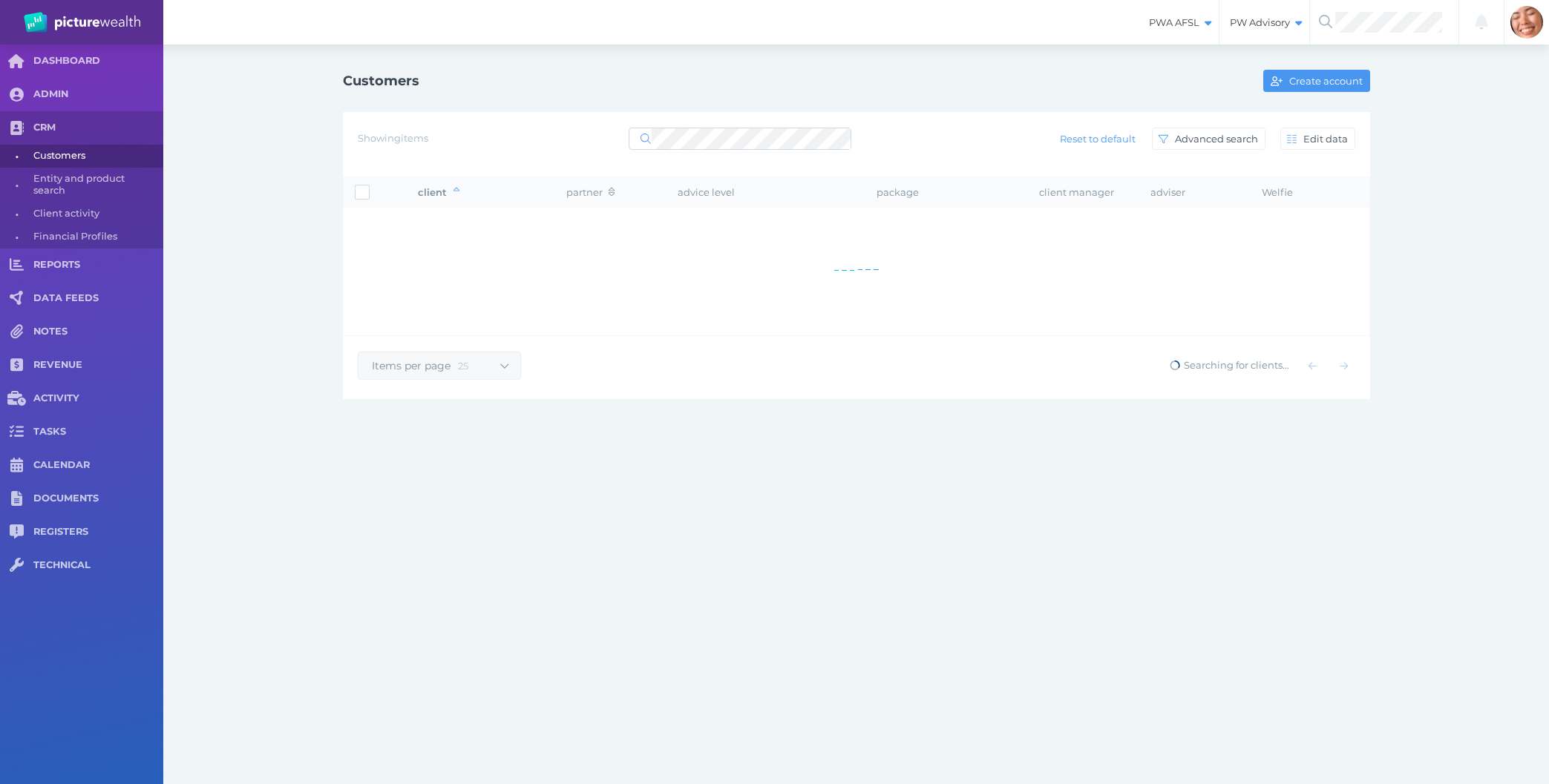
select select "25"
click at [765, 129] on span at bounding box center [740, 139] width 223 height 23
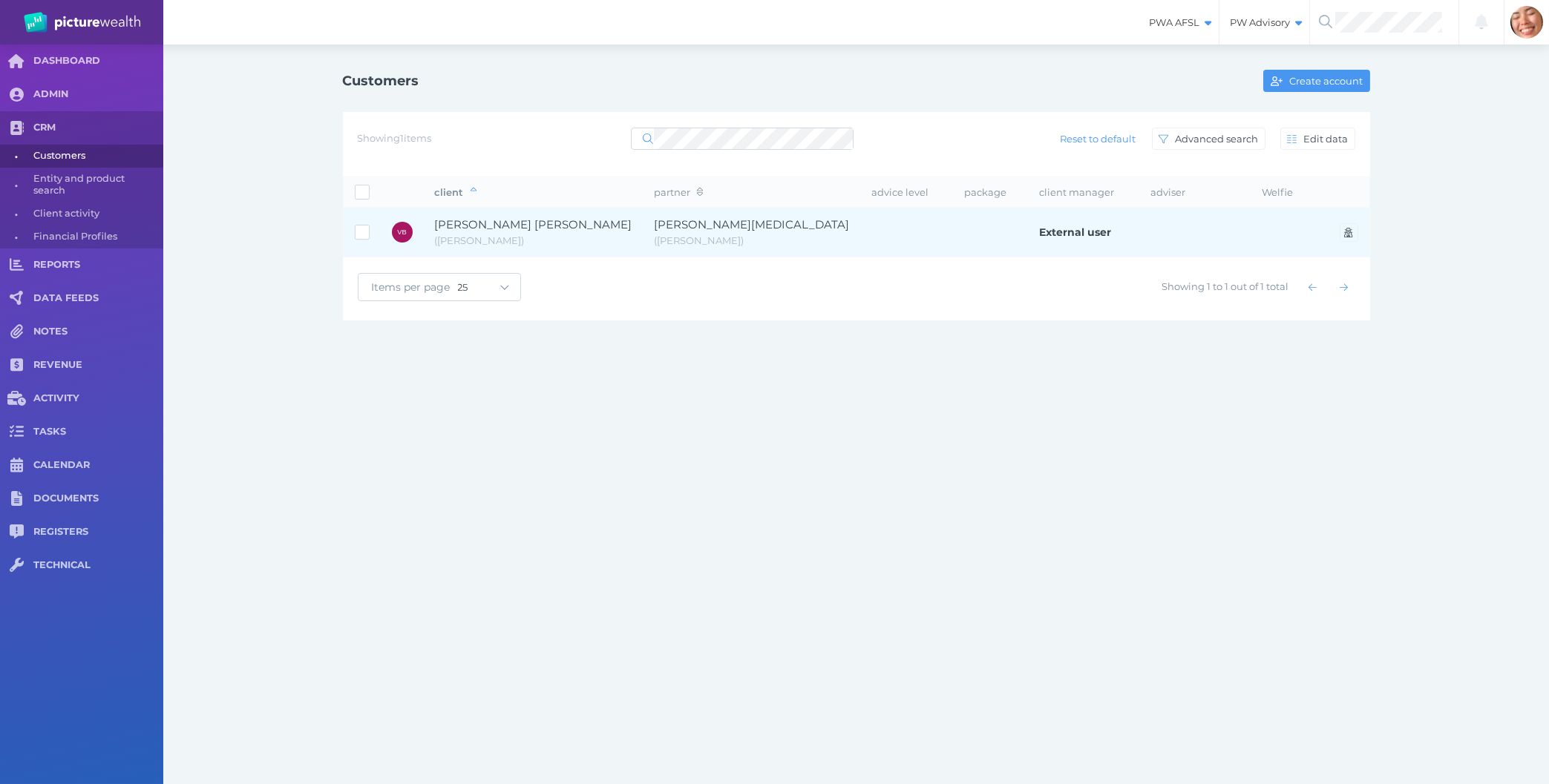
click at [861, 253] on td at bounding box center [908, 232] width 92 height 50
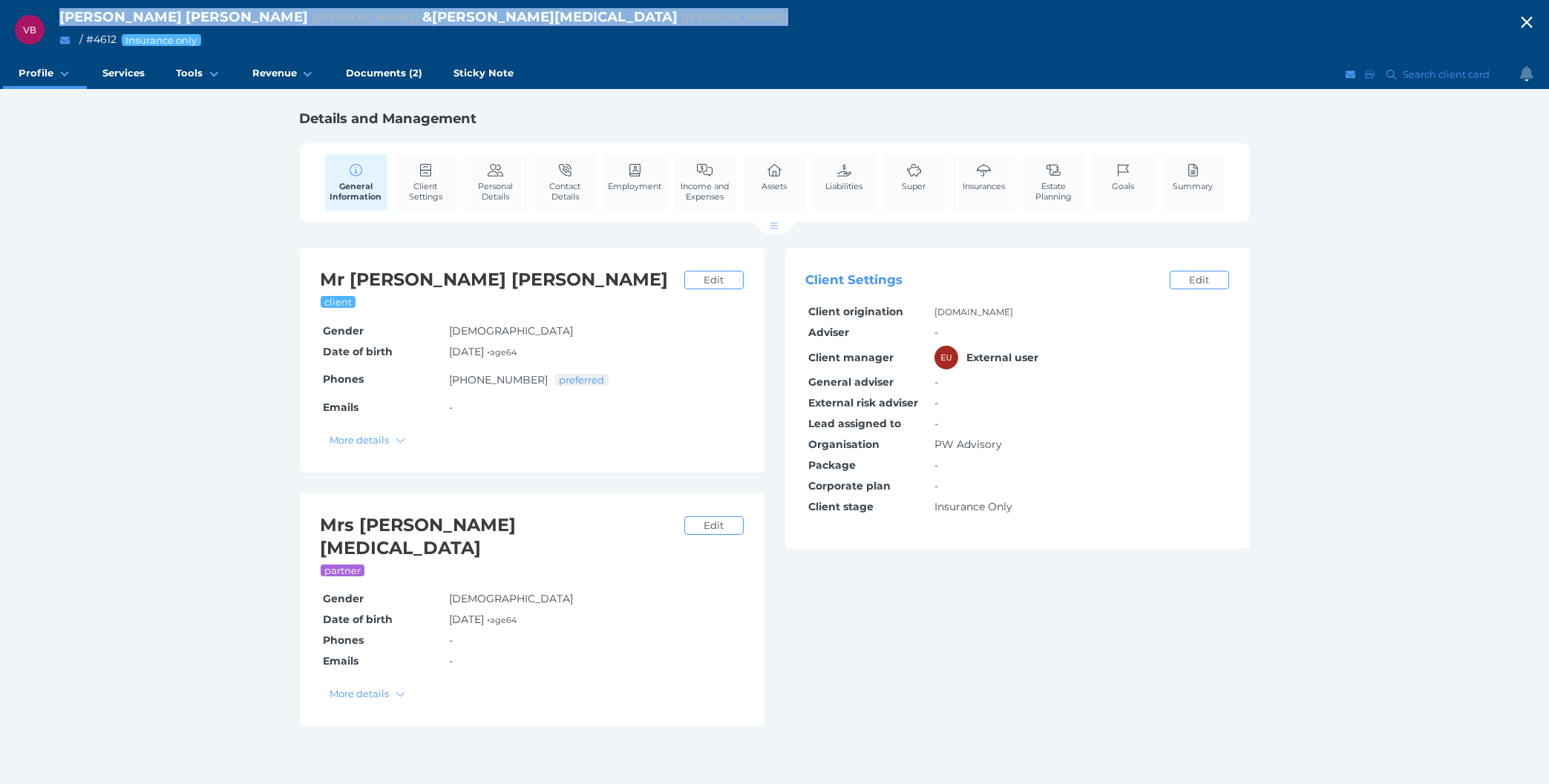
drag, startPoint x: 64, startPoint y: 18, endPoint x: 462, endPoint y: 15, distance: 398.0
click at [462, 15] on div "VB Vincenzo Belladonna ( Vince ) & Sophie Belladonna ( Sophie ) / # 4612 Insura…" at bounding box center [774, 30] width 1549 height 60
copy div "Vincenzo Belladonna ( Vince ) & Sophie Belladonna ( Sophie )"
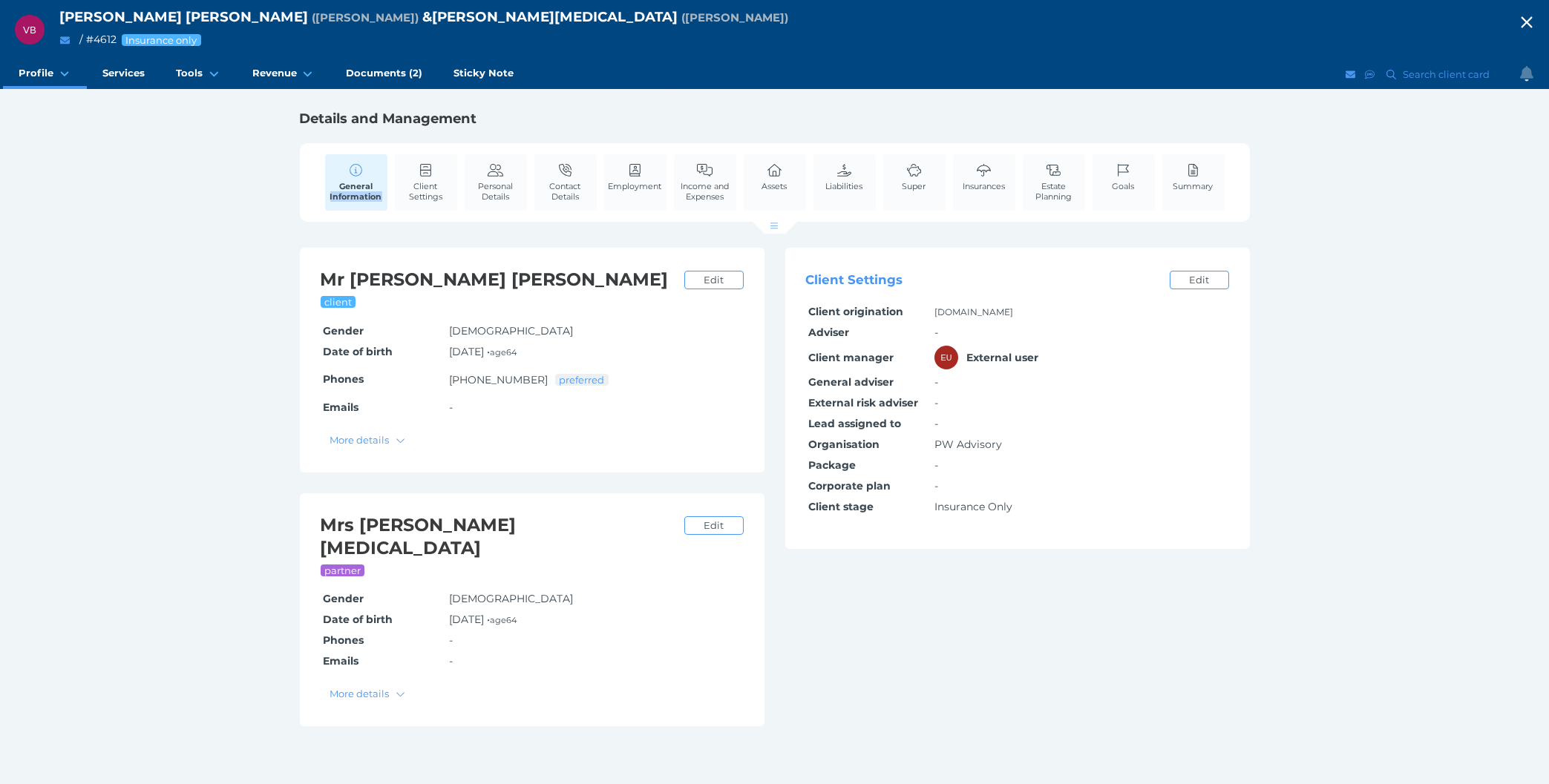
drag, startPoint x: 1186, startPoint y: 631, endPoint x: 319, endPoint y: 215, distance: 961.6
click at [319, 215] on div "VB Vincenzo Belladonna ( Vince ) & Sophie Belladonna ( Sophie ) / # 4612 Insura…" at bounding box center [774, 392] width 1549 height 784
click at [186, 252] on div "VB Vincenzo Belladonna ( Vince ) & Sophie Belladonna ( Sophie ) / # 4612 Insura…" at bounding box center [774, 392] width 1549 height 784
drag, startPoint x: 1165, startPoint y: 627, endPoint x: 121, endPoint y: 215, distance: 1122.4
click at [121, 215] on div "VB Vincenzo Belladonna ( Vince ) & Sophie Belladonna ( Sophie ) / # 4612 Insura…" at bounding box center [774, 392] width 1549 height 784
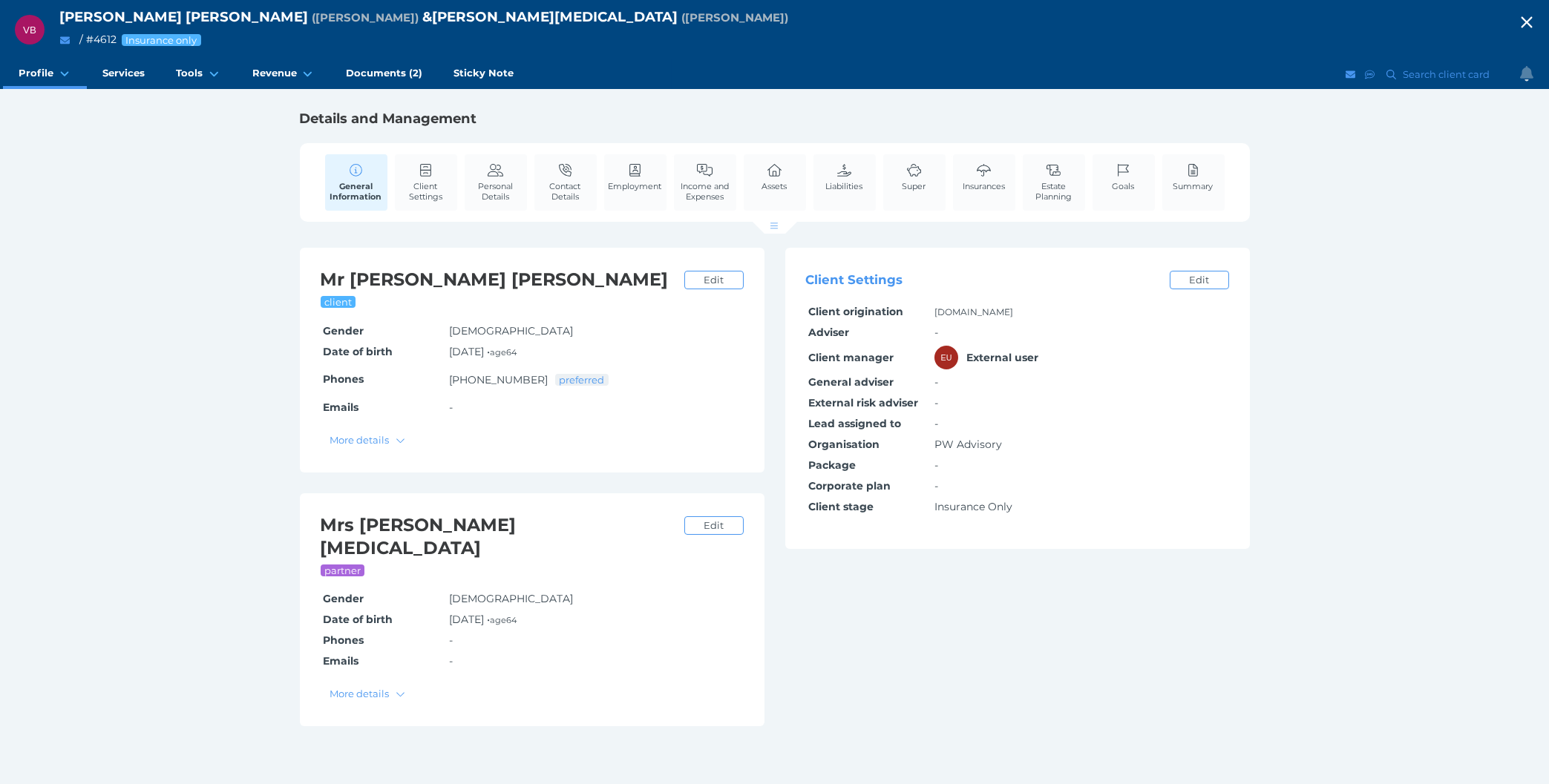
click at [121, 215] on div "VB Vincenzo Belladonna ( Vince ) & Sophie Belladonna ( Sophie ) / # 4612 Insura…" at bounding box center [774, 392] width 1549 height 784
click at [995, 179] on link "Insurances" at bounding box center [984, 177] width 50 height 45
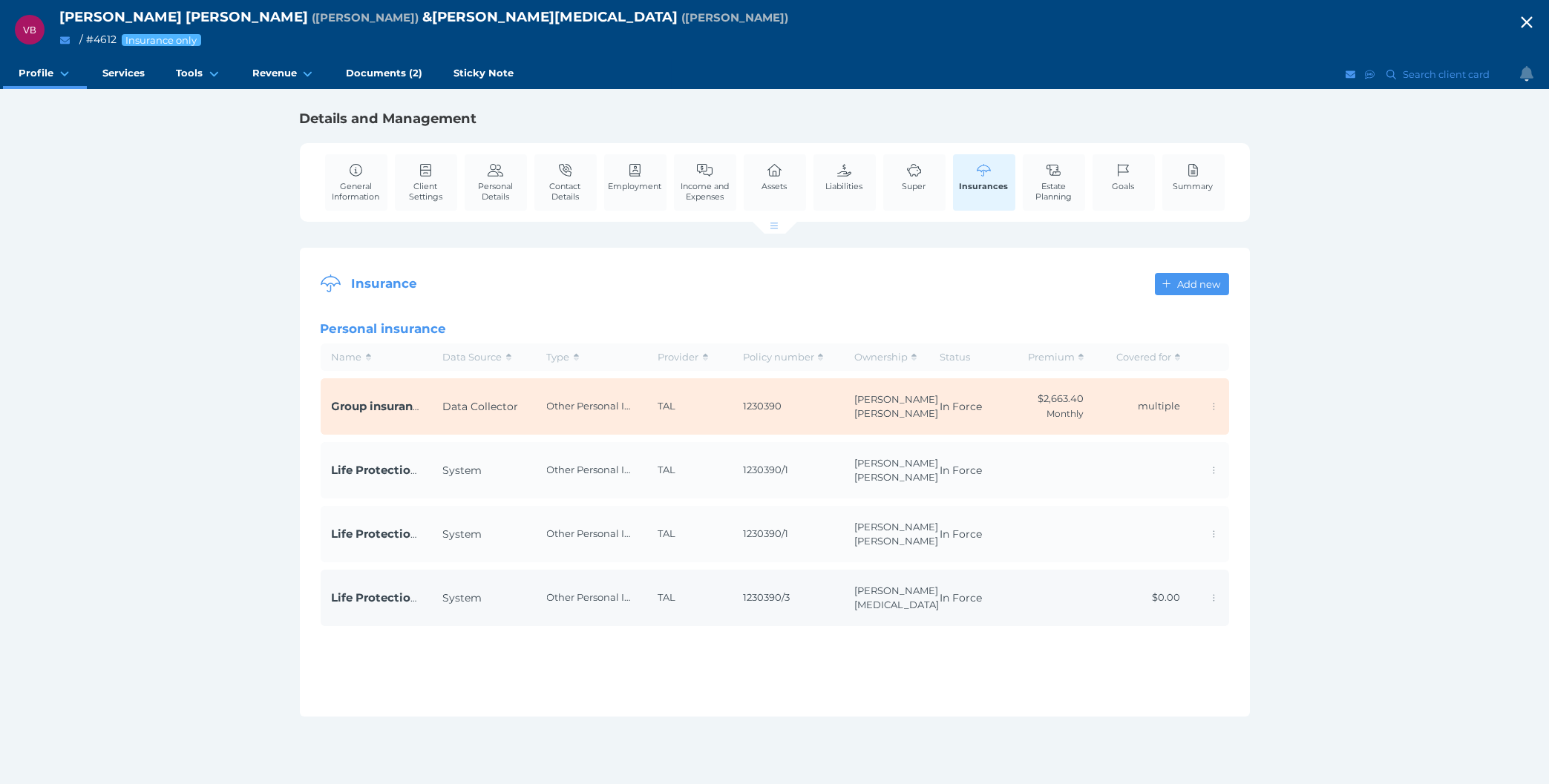
click at [635, 591] on td "Other Personal Insurance" at bounding box center [592, 598] width 111 height 56
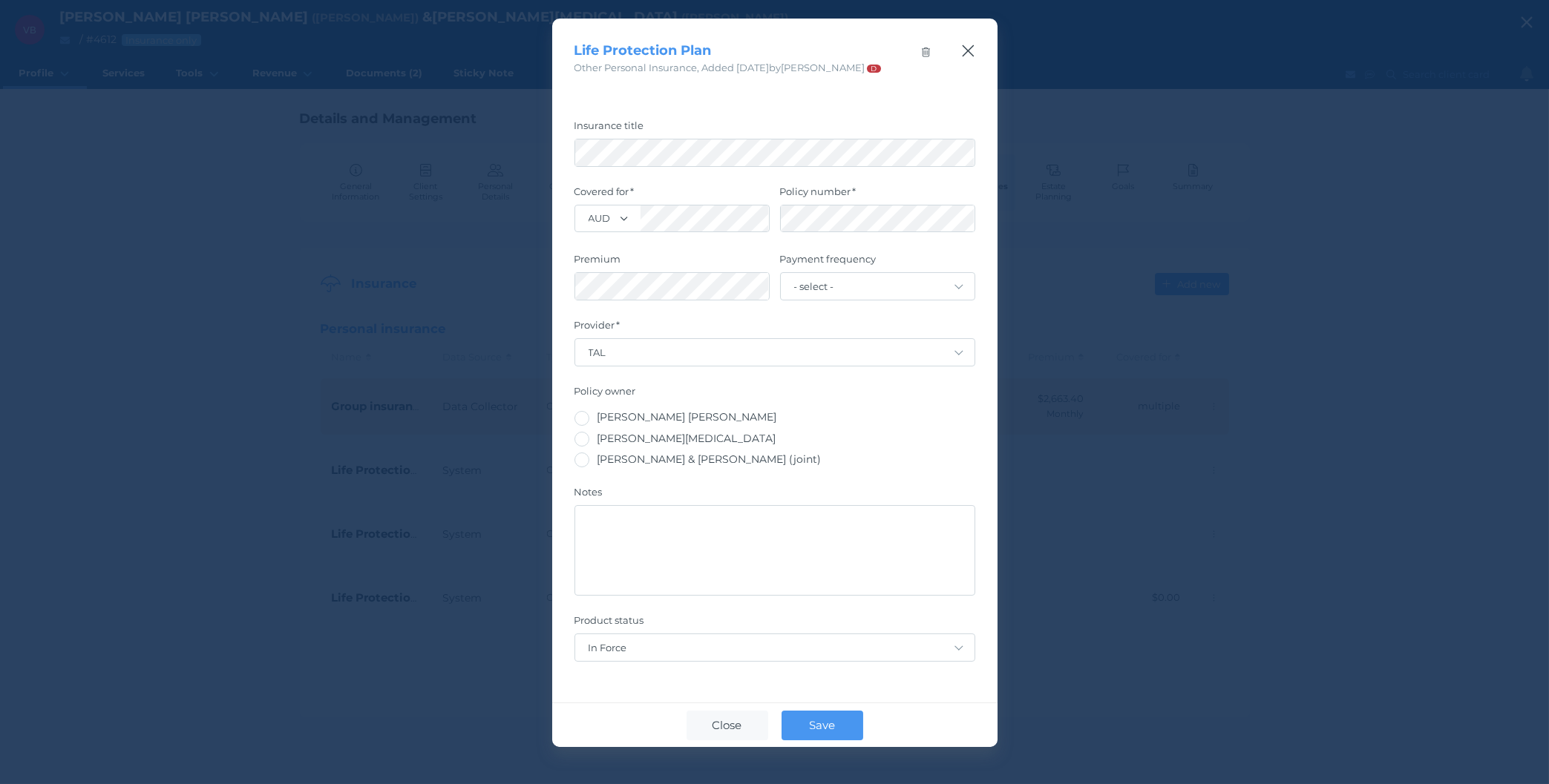
click at [961, 44] on icon "button" at bounding box center [968, 51] width 14 height 18
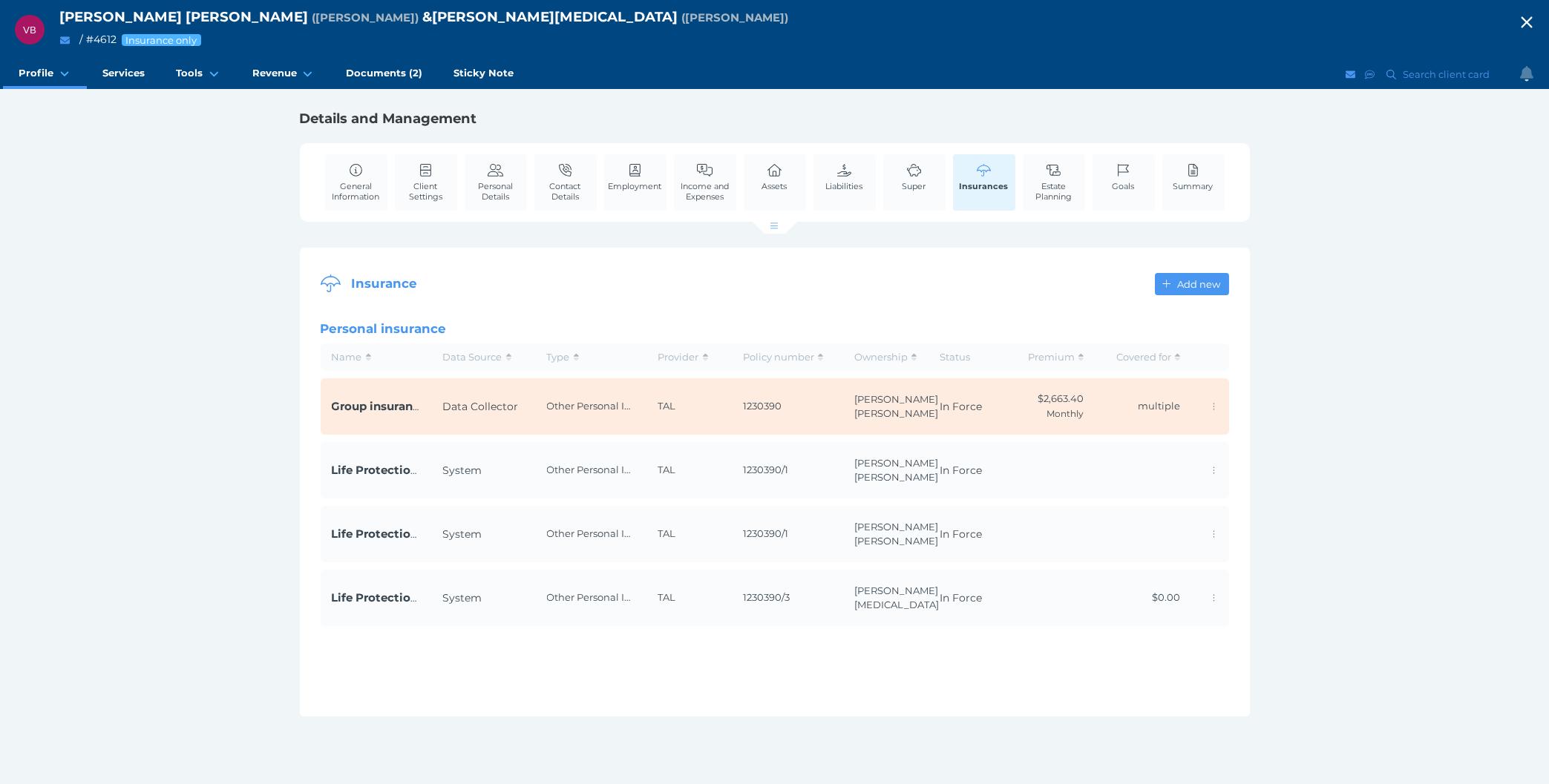
click at [183, 503] on div "VB Vincenzo Belladonna ( Vince ) & Sophie Belladonna ( Sophie ) / # 4612 Insura…" at bounding box center [774, 392] width 1549 height 784
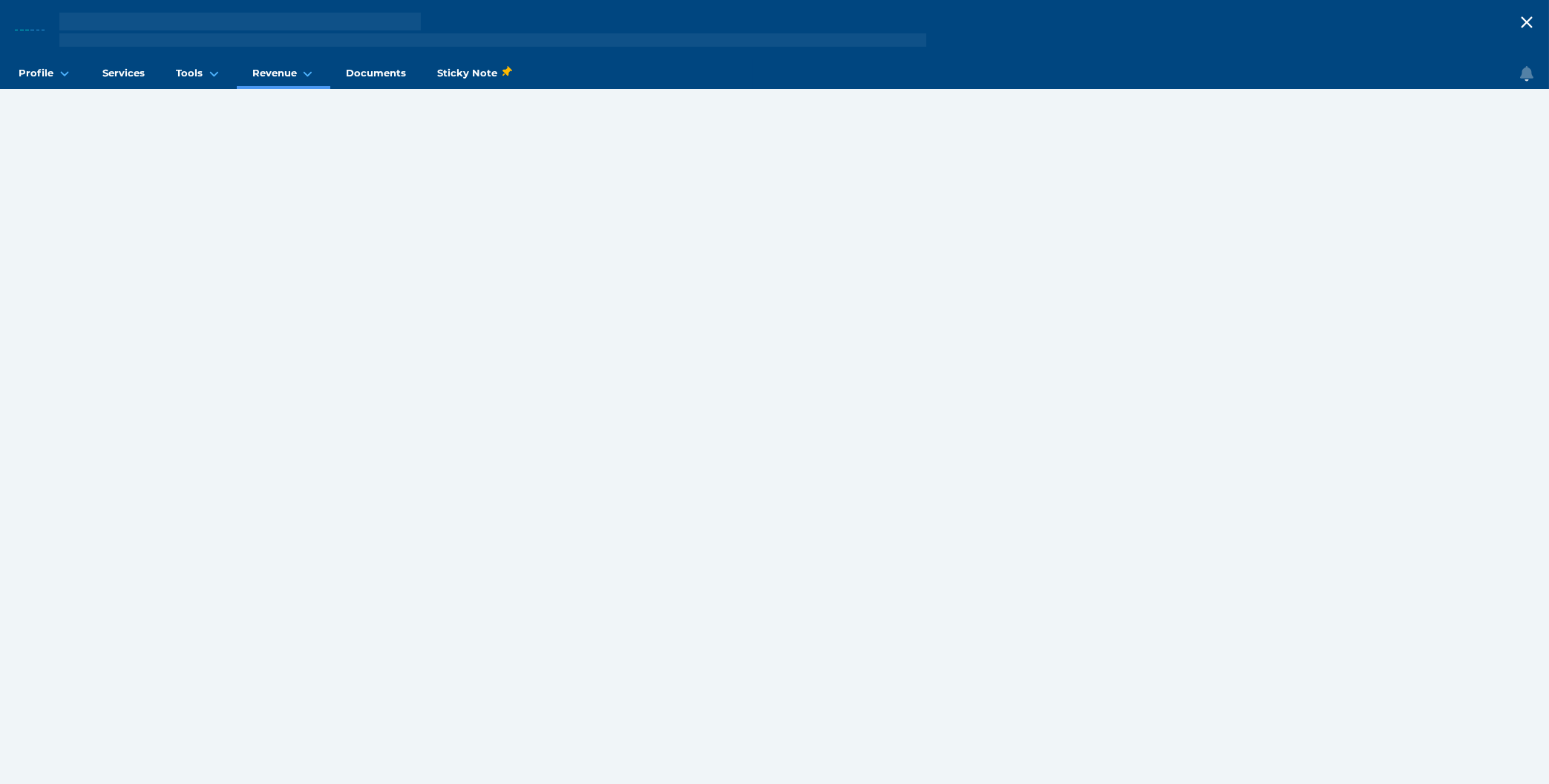
select select "25"
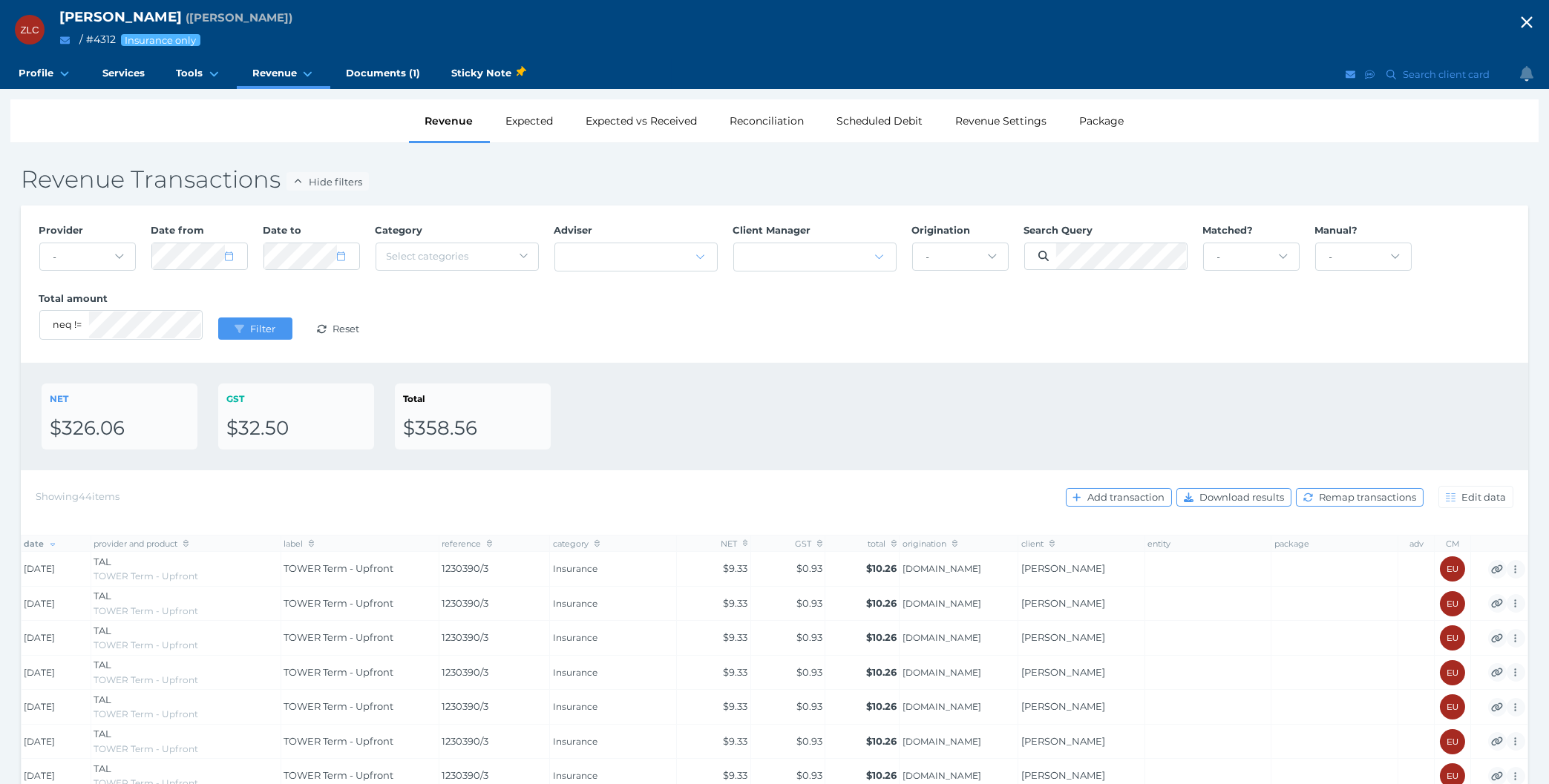
click at [648, 337] on div "Provider - Acuity Fee Revenue Acuity Trustee Advocate Private Wealth Pty Ltd AI…" at bounding box center [774, 283] width 1486 height 137
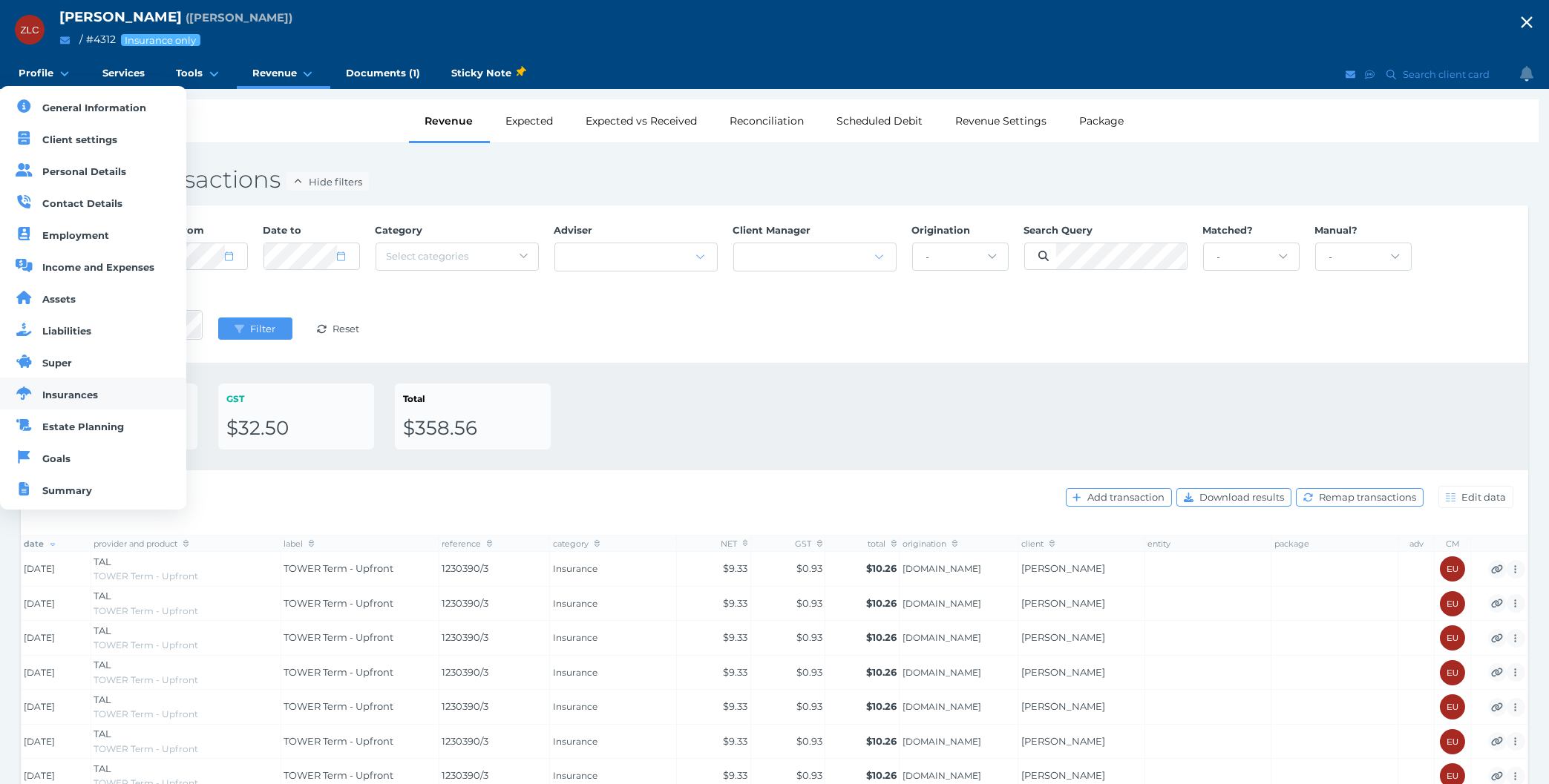
click at [86, 400] on span "Insurances" at bounding box center [71, 394] width 55 height 12
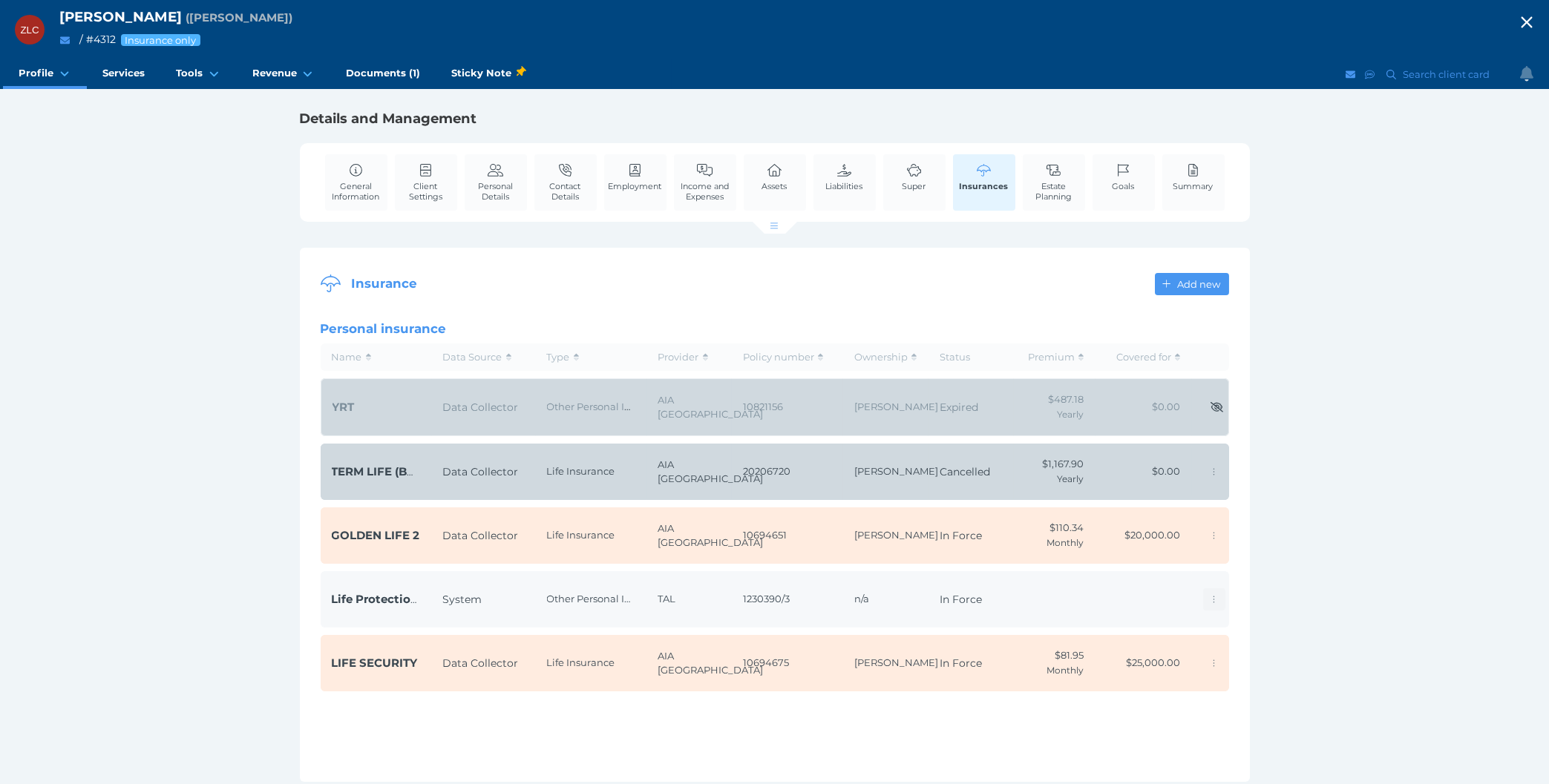
click at [1214, 602] on icon "button" at bounding box center [1214, 599] width 2 height 10
click at [841, 594] on td "1230390/3" at bounding box center [787, 599] width 111 height 56
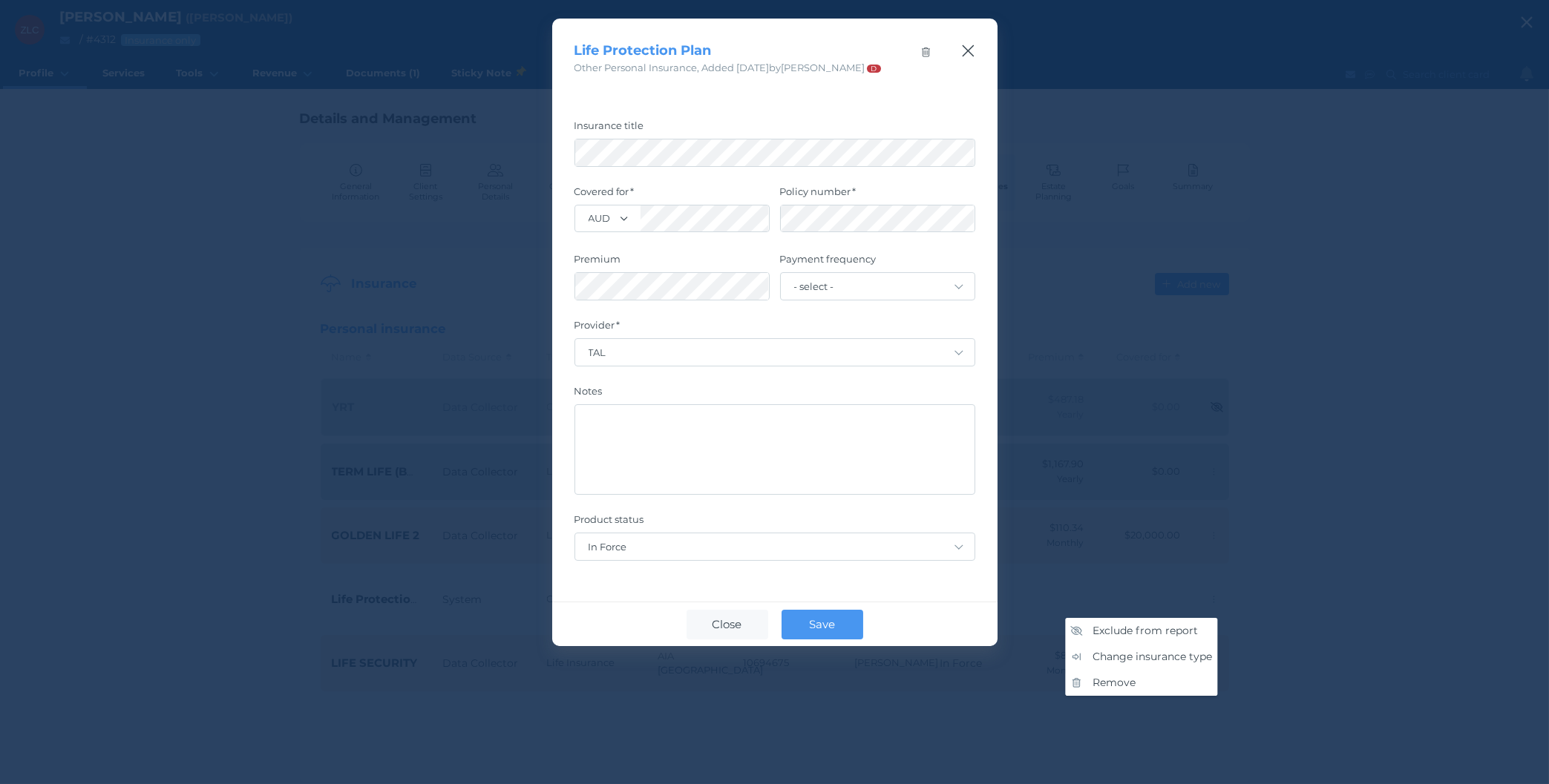
click at [968, 47] on icon "button" at bounding box center [968, 51] width 14 height 18
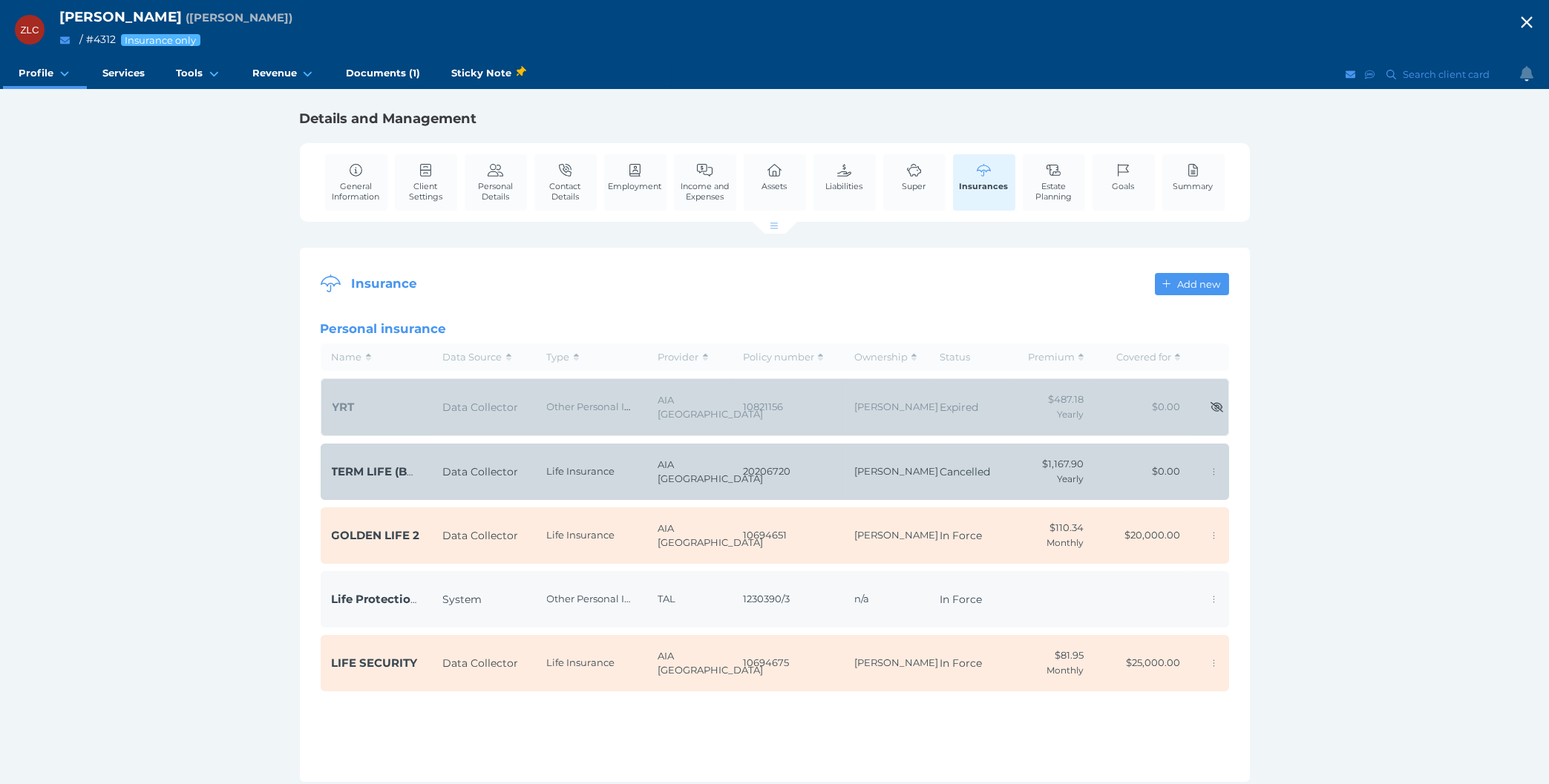
click at [520, 614] on td "System" at bounding box center [484, 599] width 104 height 56
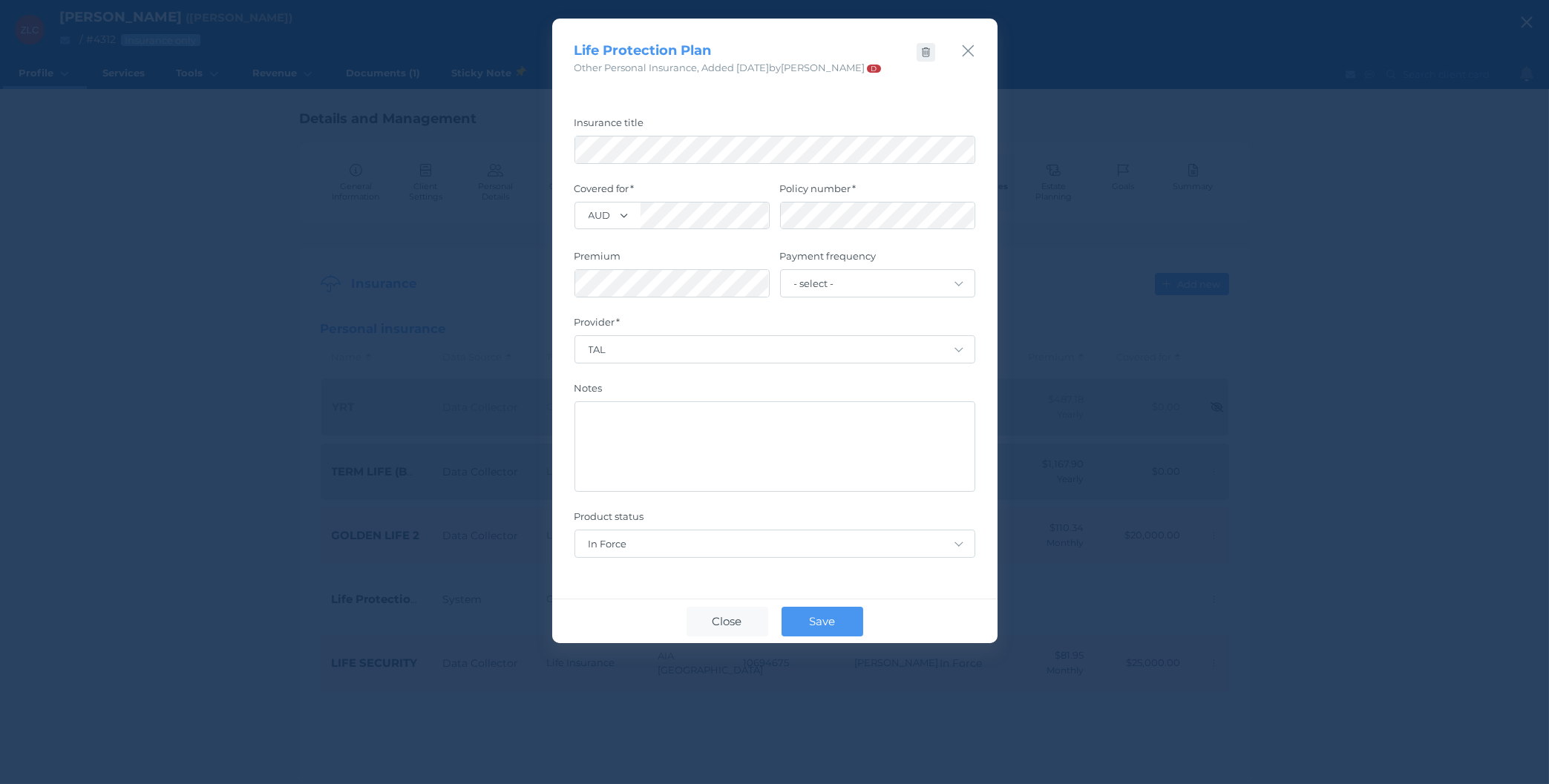
click at [922, 52] on span "button" at bounding box center [926, 53] width 22 height 12
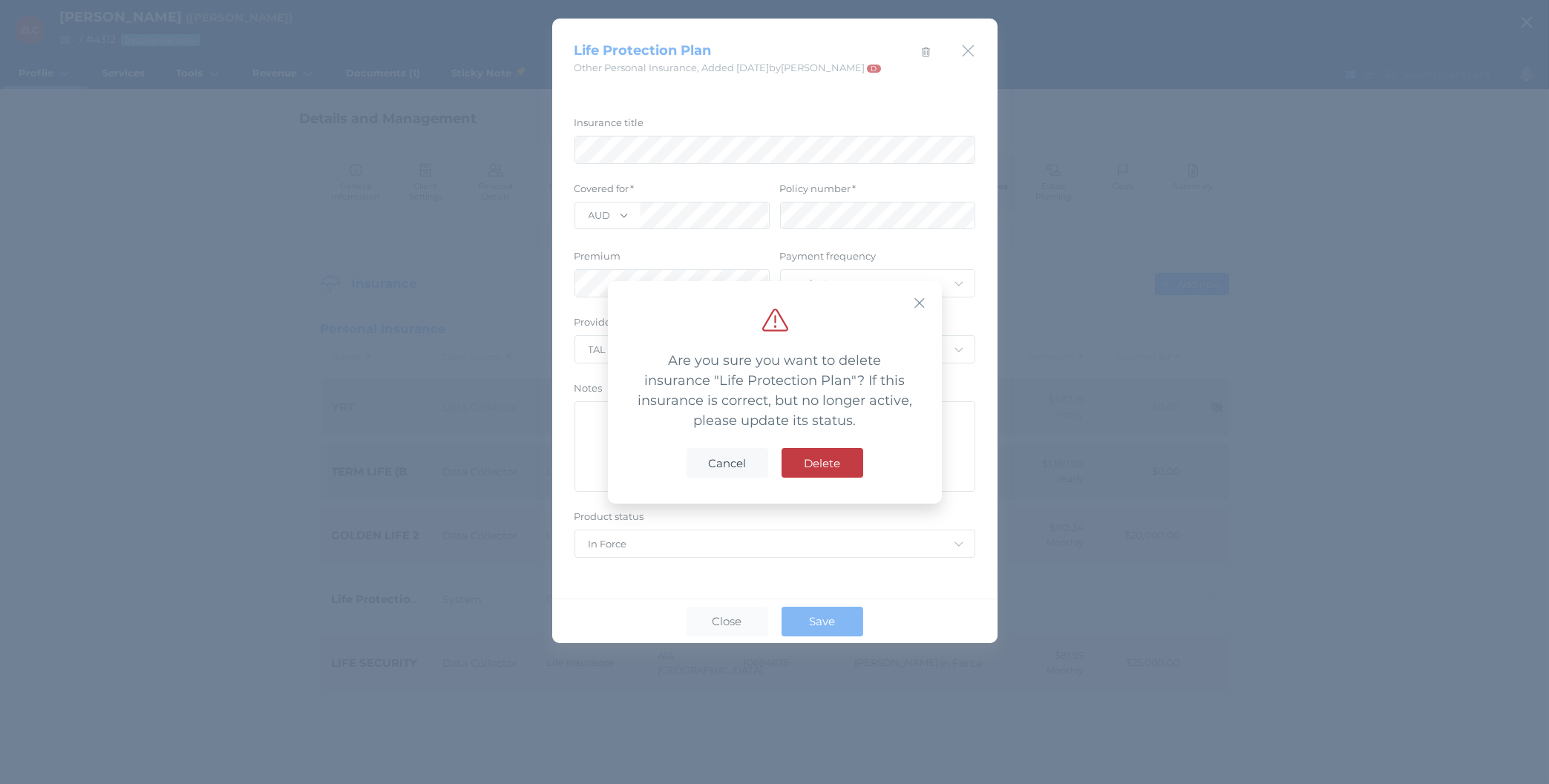
click at [831, 474] on button "Delete" at bounding box center [823, 463] width 82 height 30
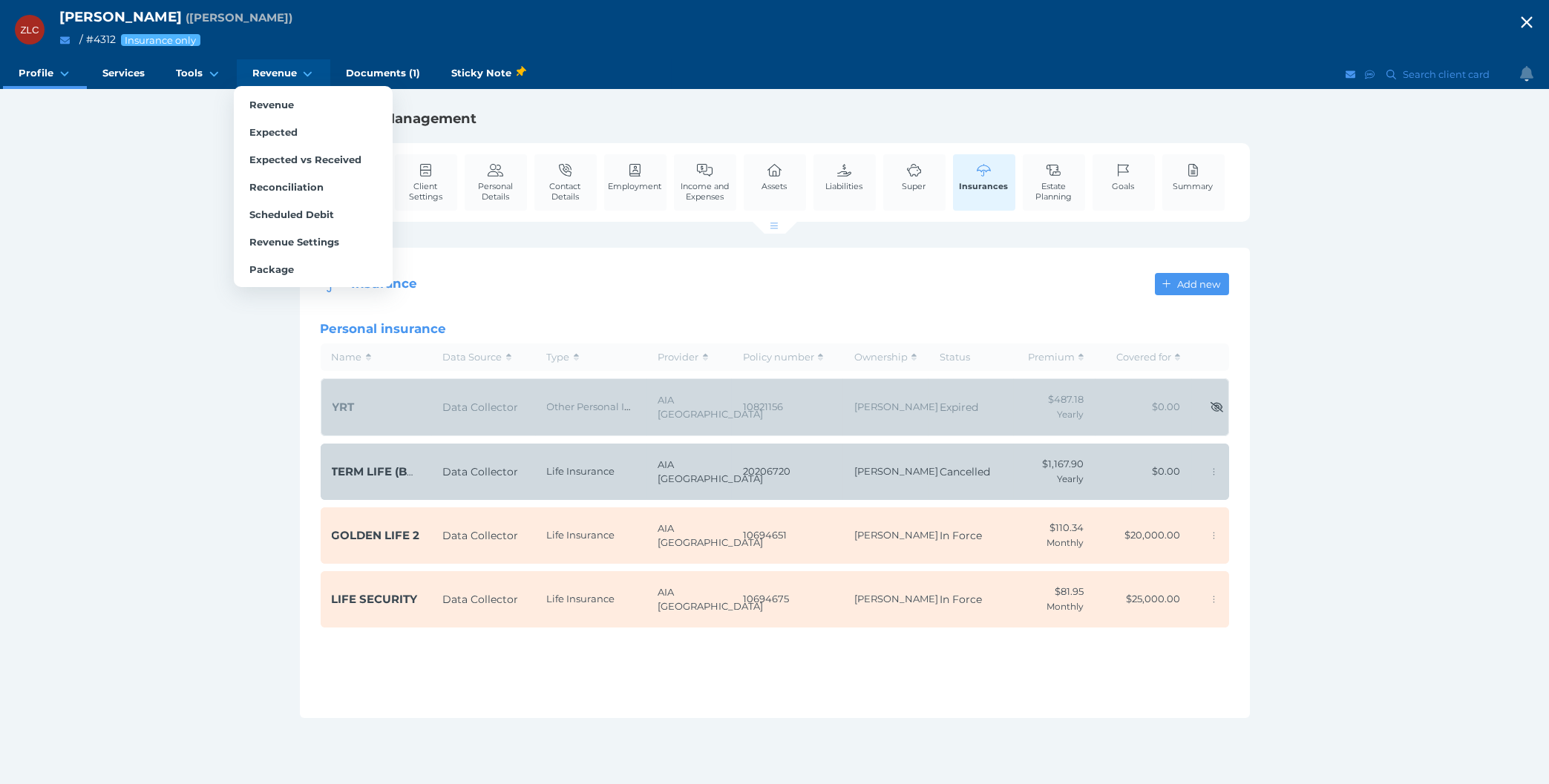
click at [268, 72] on span "Revenue" at bounding box center [274, 73] width 44 height 13
select select "25"
